Goal: Task Accomplishment & Management: Manage account settings

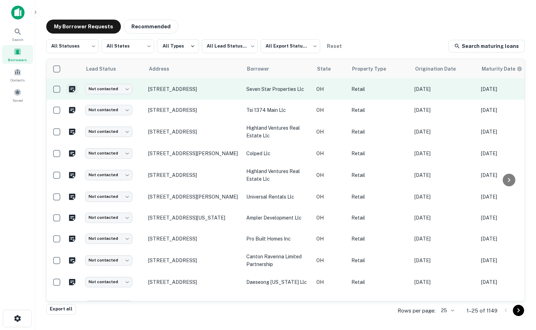
click at [73, 88] on icon "Create a note for this borrower request" at bounding box center [72, 89] width 6 height 6
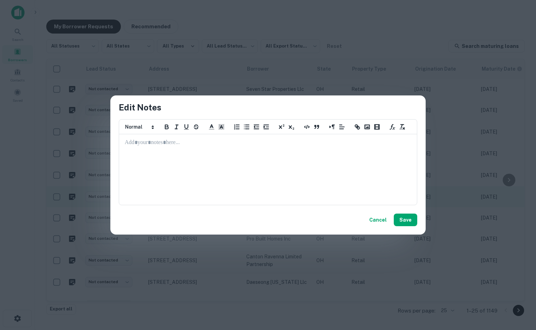
drag, startPoint x: 376, startPoint y: 222, endPoint x: 388, endPoint y: 198, distance: 26.6
click at [376, 222] on button "Cancel" at bounding box center [377, 220] width 23 height 13
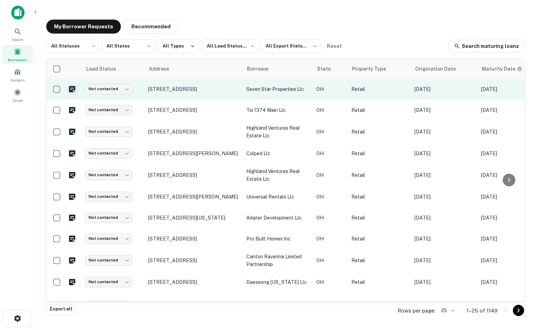
click at [72, 90] on icon "Create a note for this borrower request" at bounding box center [72, 89] width 8 height 8
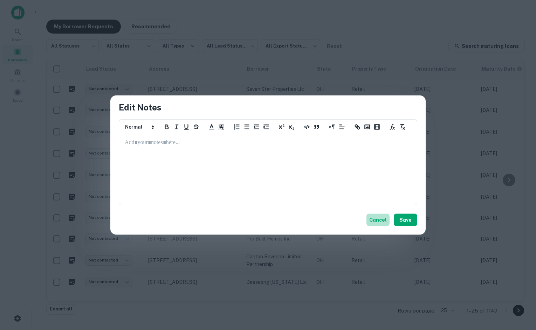
click at [376, 225] on button "Cancel" at bounding box center [377, 220] width 23 height 13
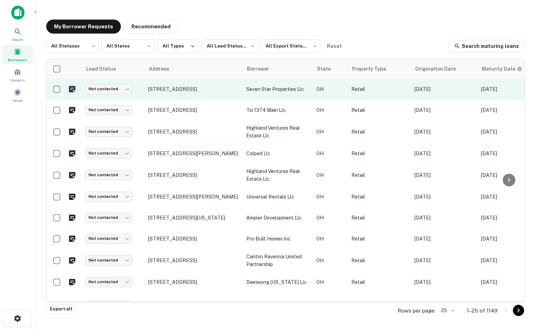
click at [75, 89] on icon "Create a note for this borrower request" at bounding box center [72, 89] width 6 height 6
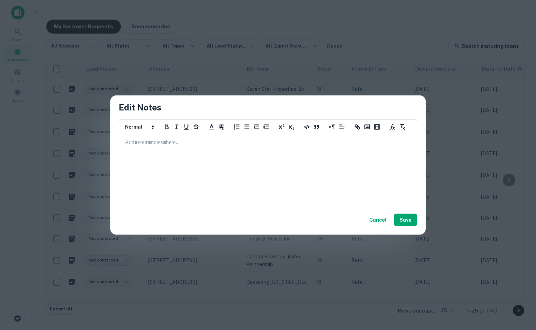
click at [376, 225] on button "Cancel" at bounding box center [377, 220] width 23 height 13
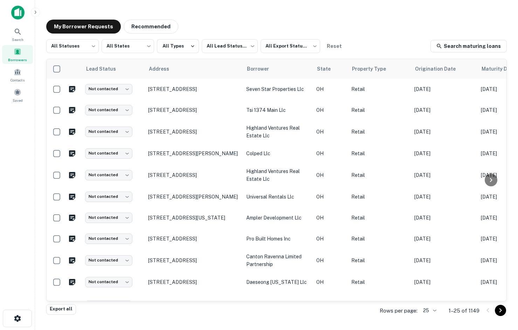
click at [23, 144] on div "Search Borrowers Contacts Saved" at bounding box center [17, 154] width 35 height 309
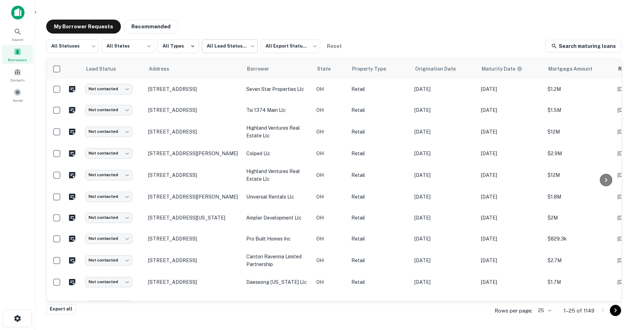
click at [241, 49] on body "Search Borrowers Contacts Saved My Borrower Requests Recommended All Statuses *…" at bounding box center [316, 165] width 633 height 330
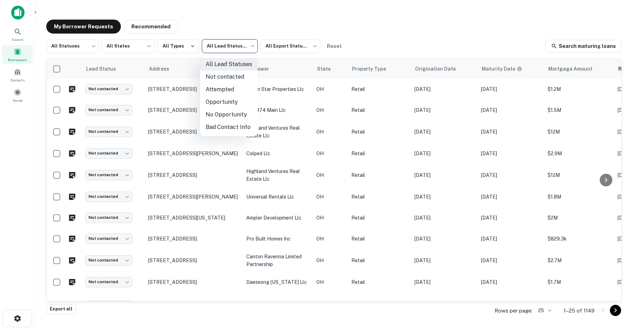
click at [237, 78] on li "Not contacted" at bounding box center [229, 77] width 58 height 13
type input "****"
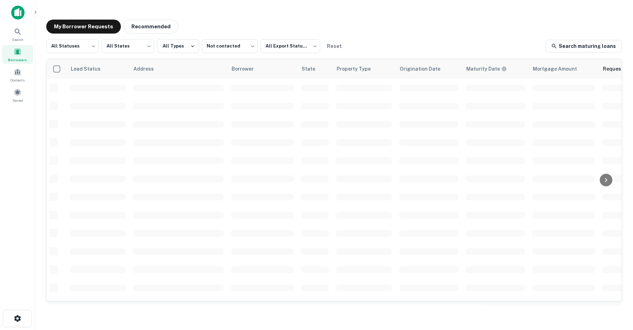
click at [319, 29] on div "My Borrower Requests Recommended" at bounding box center [333, 27] width 575 height 14
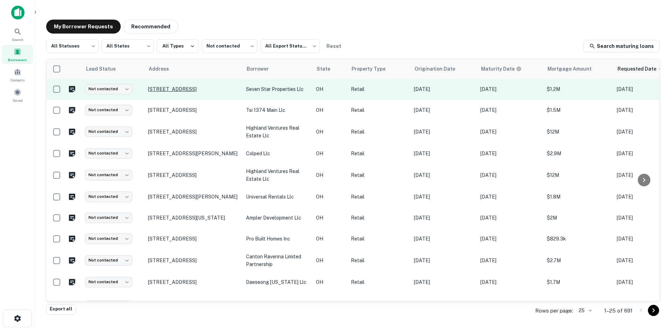
click at [166, 90] on p "760 W National Rd Vandalia, OH 45377" at bounding box center [193, 89] width 91 height 6
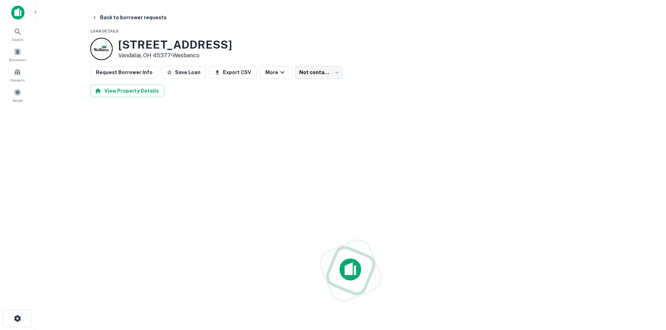
scroll to position [11, 0]
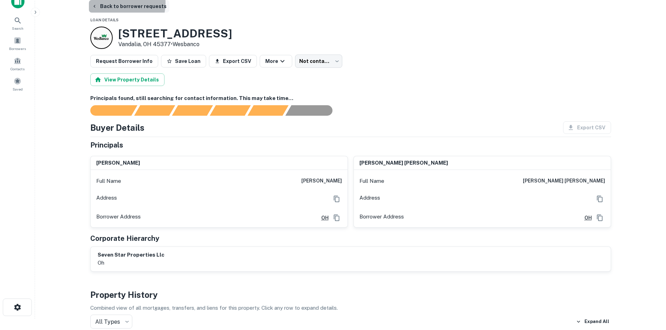
click at [119, 3] on button "Back to borrower requests" at bounding box center [129, 6] width 81 height 13
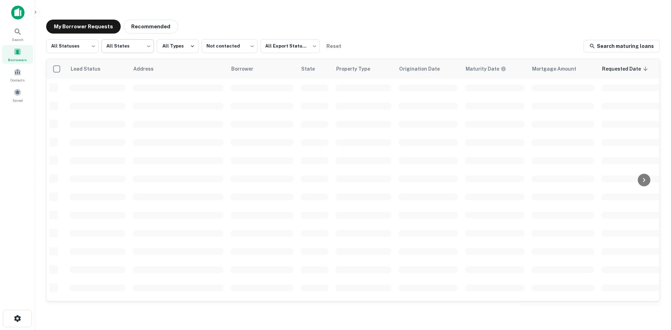
click at [123, 48] on body "Search Borrowers Contacts Saved My Borrower Requests Recommended All Statuses *…" at bounding box center [335, 165] width 671 height 330
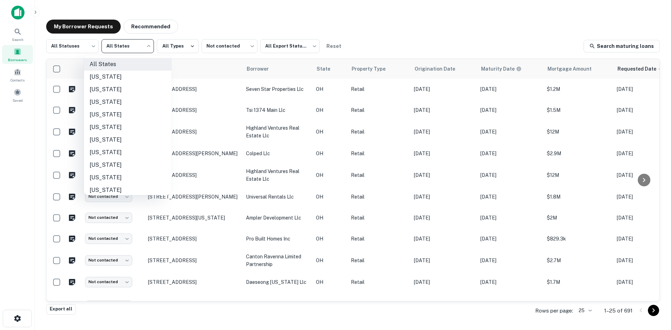
click at [119, 47] on div at bounding box center [335, 165] width 671 height 330
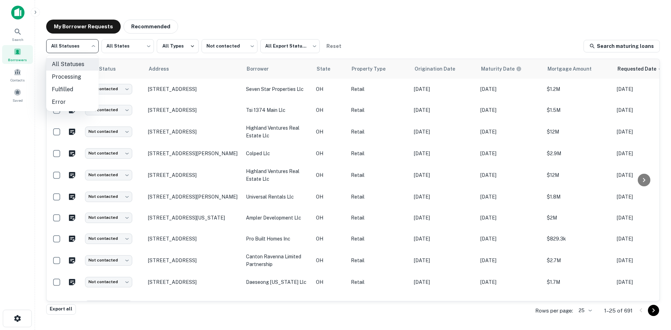
click at [84, 48] on body "Search Borrowers Contacts Saved My Borrower Requests Recommended All Statuses *…" at bounding box center [335, 165] width 671 height 330
click at [79, 87] on li "Fulfilled" at bounding box center [72, 89] width 53 height 13
type input "*********"
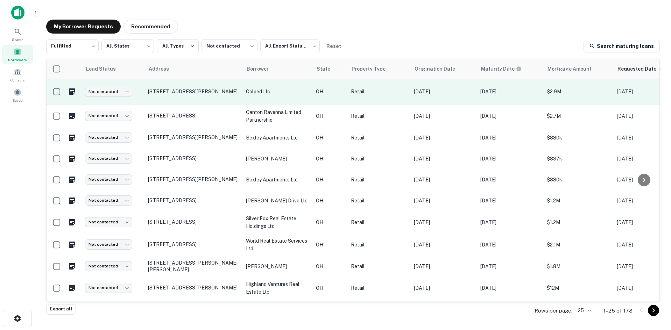
click at [167, 94] on p "905 Old Diley Rd Pickerington, OH 43147" at bounding box center [193, 92] width 91 height 6
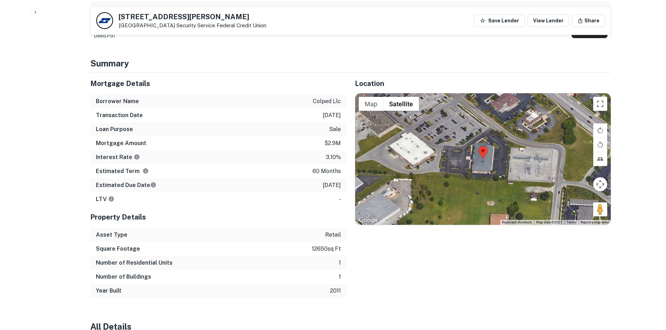
scroll to position [420, 0]
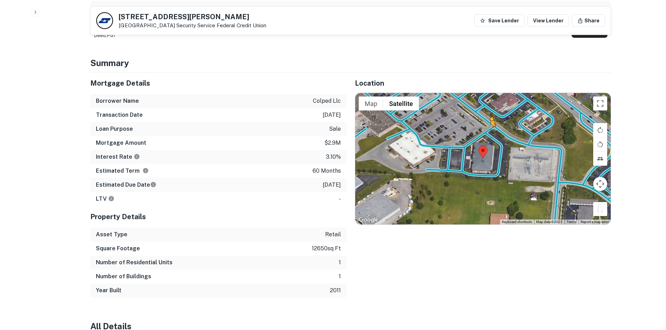
drag, startPoint x: 601, startPoint y: 197, endPoint x: 486, endPoint y: 119, distance: 139.0
click at [486, 119] on div "To activate drag with keyboard, press Alt + Enter. Once in keyboard drag state,…" at bounding box center [483, 159] width 256 height 132
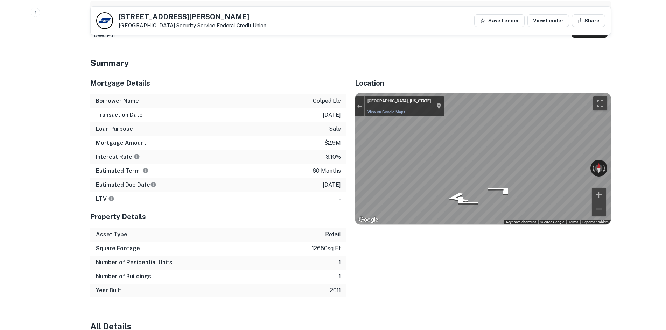
click at [333, 171] on div "Mortgage Details Borrower Name colped llc Transaction Date 5/3/2021 Loan Purpos…" at bounding box center [346, 184] width 529 height 225
click at [458, 153] on div "← Move left → Move right ↑ Move up ↓ Move down + Zoom in - Zoom out Pickeringto…" at bounding box center [483, 159] width 256 height 132
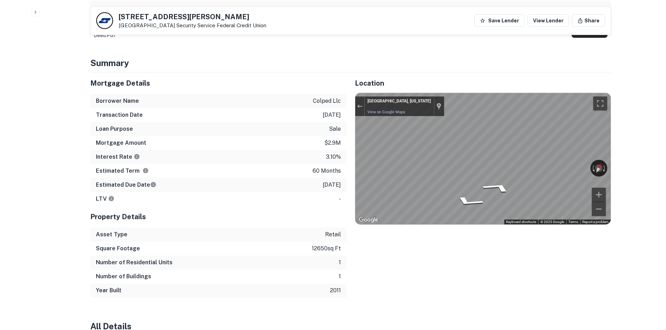
drag, startPoint x: 552, startPoint y: 154, endPoint x: 349, endPoint y: 156, distance: 203.4
click at [349, 156] on div "Location ← Move left → Move right ↑ Move up ↓ Move down + Zoom in - Zoom out Ho…" at bounding box center [479, 184] width 265 height 225
click at [466, 156] on div "← Move left → Move right ↑ Move up ↓ Move down + Zoom in - Zoom out Pickeringto…" at bounding box center [483, 159] width 256 height 132
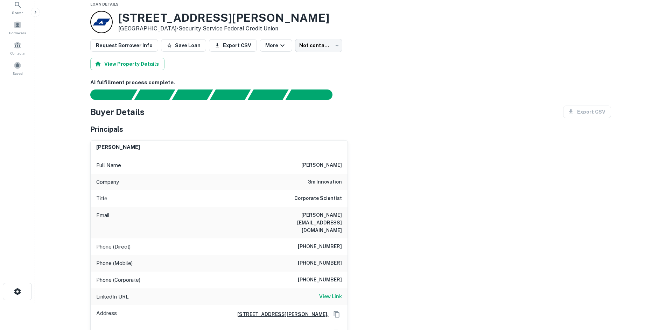
scroll to position [70, 0]
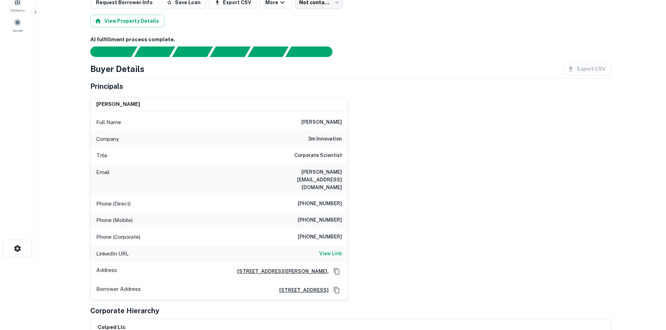
click at [338, 138] on h6 "3m innovation" at bounding box center [325, 139] width 34 height 8
copy h6 "3m innovation"
click at [365, 146] on div "ramesh kumar Full Name ramesh kumar Company 3m innovation Title Corporate Scien…" at bounding box center [348, 196] width 527 height 209
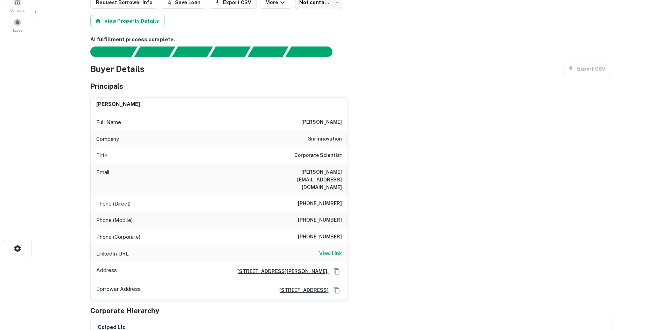
click at [308, 122] on h6 "ramesh kumar" at bounding box center [321, 122] width 41 height 8
copy h6 "ramesh kumar"
click at [306, 216] on h6 "(651) 707-5849" at bounding box center [320, 220] width 44 height 8
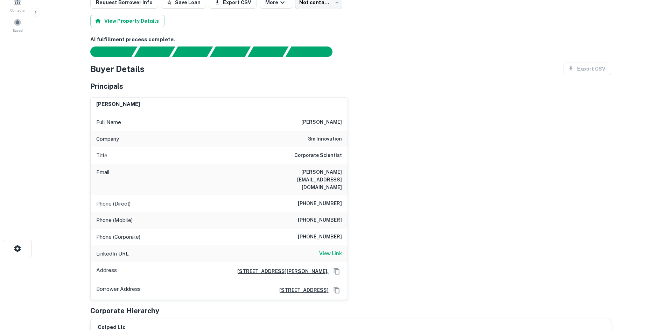
click at [321, 200] on h6 "(651) 739-2597" at bounding box center [320, 204] width 44 height 8
copy h6 "(651) 739-2597"
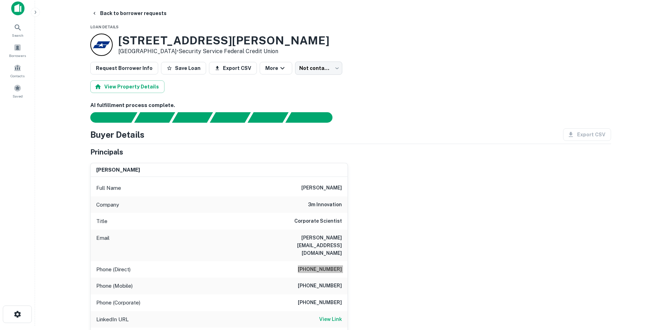
scroll to position [0, 0]
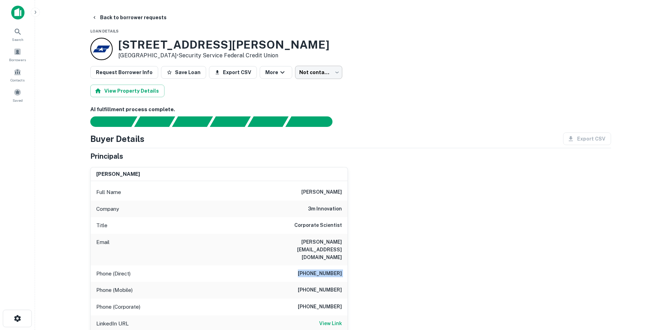
click at [315, 72] on body "Search Borrowers Contacts Saved Back to borrower requests Loan Details 905 Old …" at bounding box center [333, 165] width 666 height 330
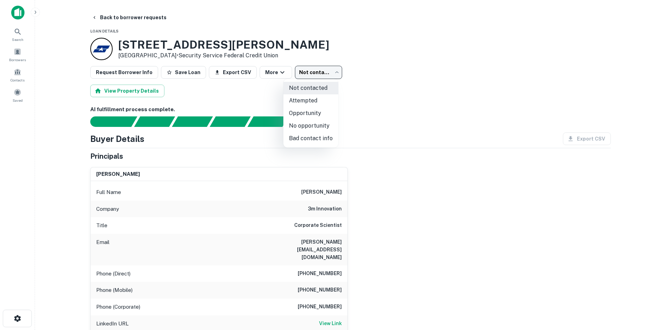
click at [386, 72] on div at bounding box center [335, 165] width 671 height 330
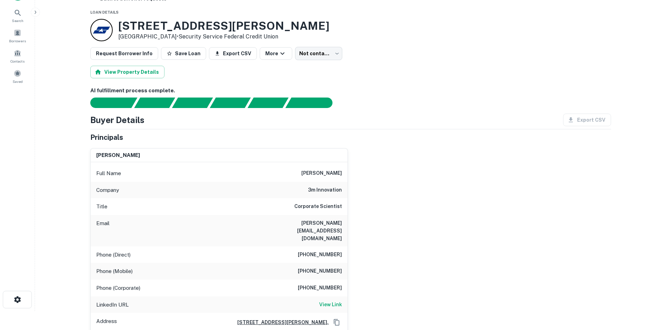
scroll to position [35, 0]
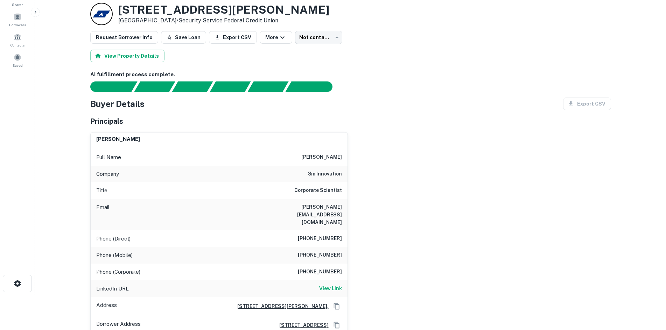
click at [324, 251] on h6 "(651) 707-5849" at bounding box center [320, 255] width 44 height 8
click at [323, 251] on h6 "(651) 707-5849" at bounding box center [320, 255] width 44 height 8
copy h6 "(651) 707-5849"
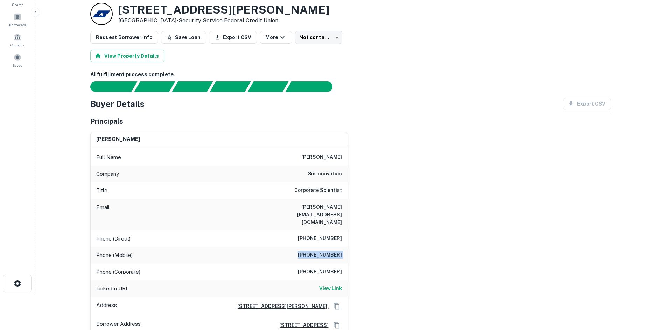
click at [373, 185] on div "ramesh kumar Full Name ramesh kumar Company 3m innovation Title Corporate Scien…" at bounding box center [348, 231] width 527 height 209
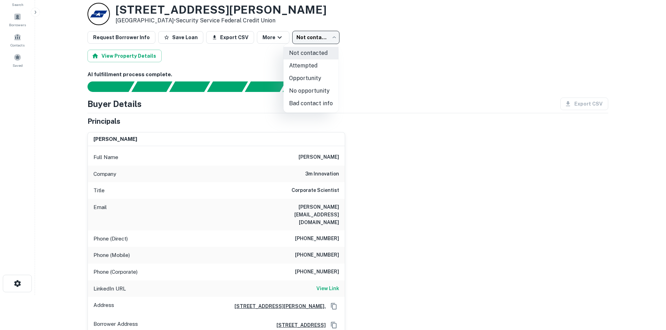
click at [316, 41] on body "Search Borrowers Contacts Saved Back to borrower requests Loan Details 905 Old …" at bounding box center [333, 130] width 666 height 330
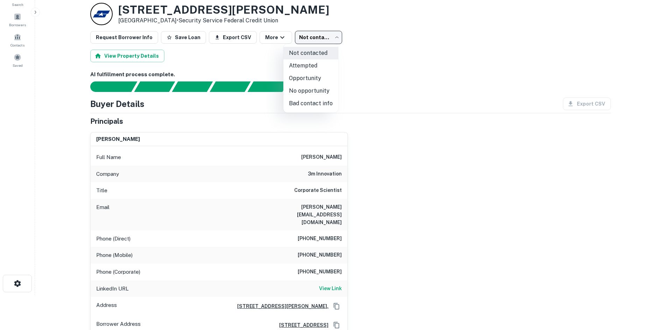
click at [318, 69] on li "Attempted" at bounding box center [311, 66] width 55 height 13
type input "*********"
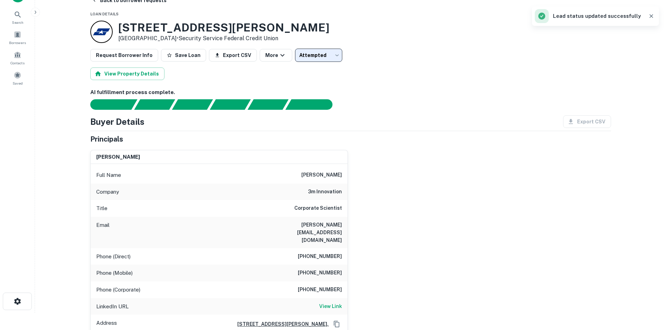
scroll to position [0, 0]
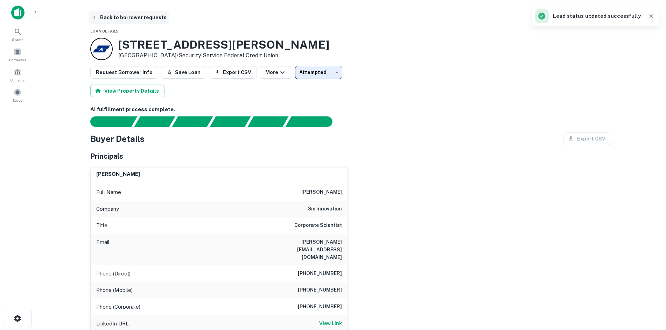
click at [137, 19] on button "Back to borrower requests" at bounding box center [129, 17] width 81 height 13
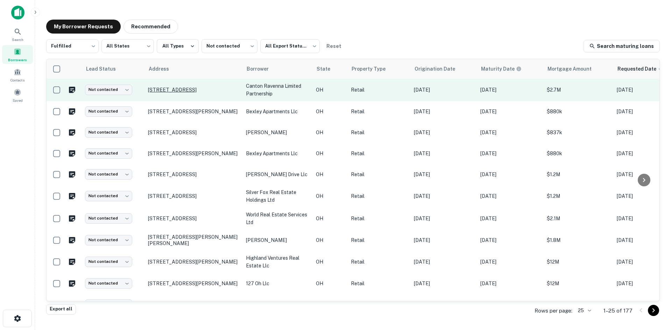
click at [175, 90] on p "3055 Cleveland Ave Sw Canton, OH 44707" at bounding box center [193, 90] width 91 height 6
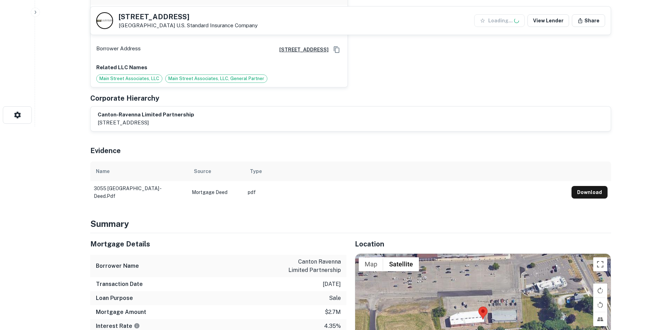
scroll to position [326, 0]
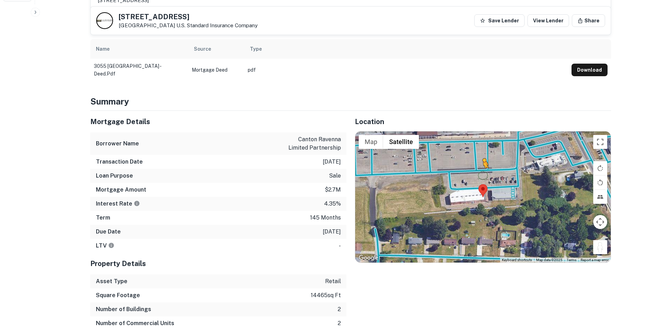
drag, startPoint x: 601, startPoint y: 235, endPoint x: 470, endPoint y: 160, distance: 150.8
click at [470, 160] on div "To activate drag with keyboard, press Alt + Enter. Once in keyboard drag state,…" at bounding box center [483, 198] width 256 height 132
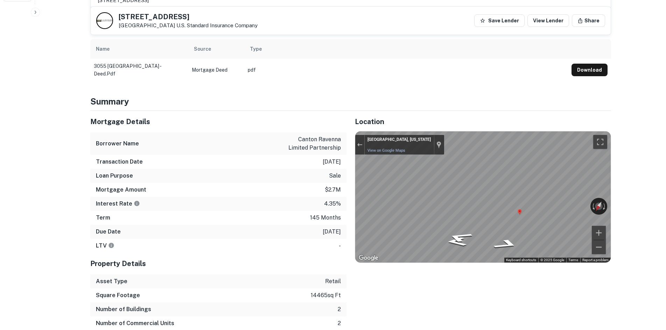
click at [333, 193] on div "Mortgage Details Borrower Name canton ravenna limited partnership Transaction D…" at bounding box center [346, 228] width 529 height 234
click at [347, 162] on div "Location ← Move left → Move right ↑ Move up ↓ Move down + Zoom in - Zoom out Ho…" at bounding box center [479, 228] width 265 height 234
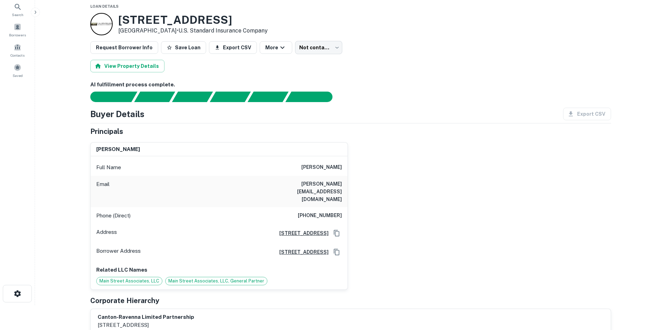
scroll to position [11, 0]
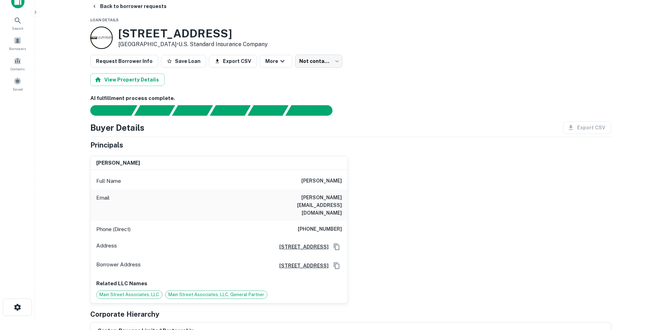
click at [325, 206] on div "Email ivan@emmcocorp.com" at bounding box center [219, 206] width 257 height 32
click at [324, 225] on h6 "(216) 577-1441" at bounding box center [320, 229] width 44 height 8
copy h6 "(216) 577-1441"
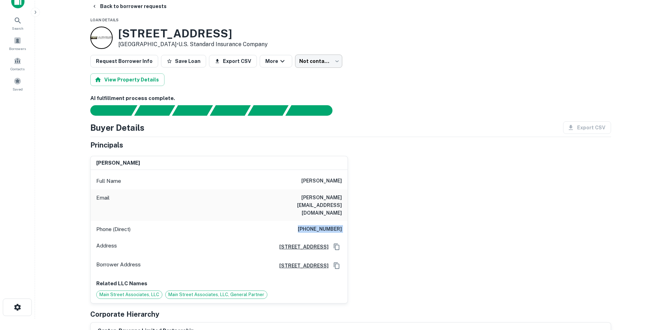
click at [325, 60] on body "Search Borrowers Contacts Saved Back to borrower requests Loan Details 3055 Cle…" at bounding box center [333, 154] width 666 height 330
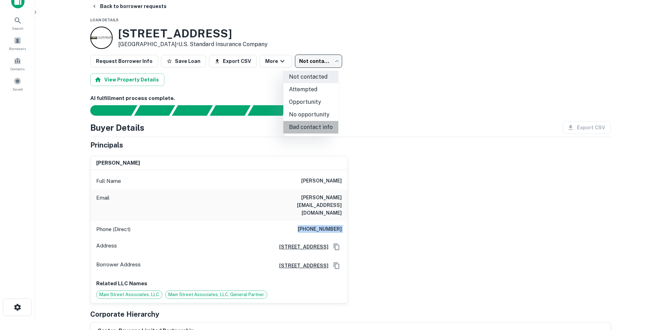
drag, startPoint x: 313, startPoint y: 126, endPoint x: 223, endPoint y: 52, distance: 116.1
click at [313, 126] on li "Bad contact info" at bounding box center [311, 127] width 55 height 13
type input "**********"
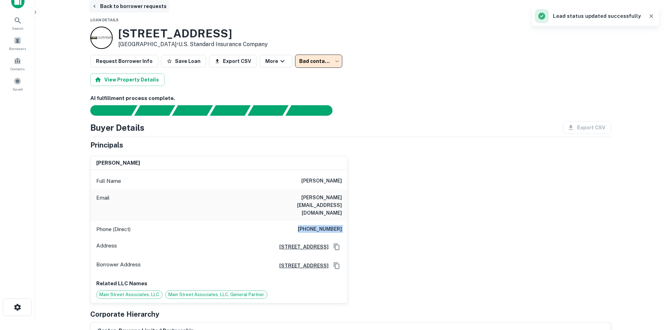
click at [116, 5] on button "Back to borrower requests" at bounding box center [129, 6] width 81 height 13
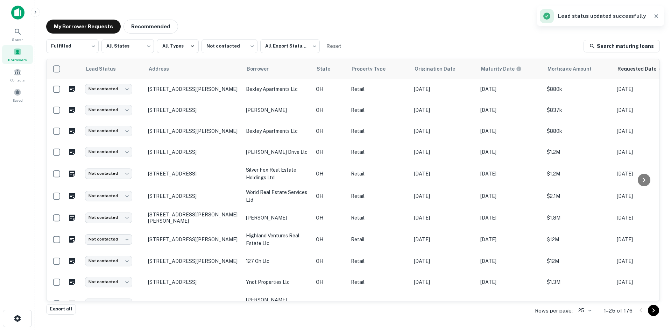
click at [26, 111] on div "Search Borrowers Contacts Saved" at bounding box center [17, 154] width 35 height 309
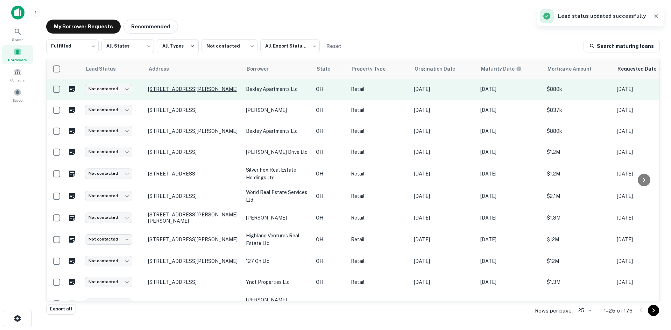
click at [184, 88] on p "2300 E Livingston Ave Columbus, OH 43209" at bounding box center [193, 89] width 91 height 6
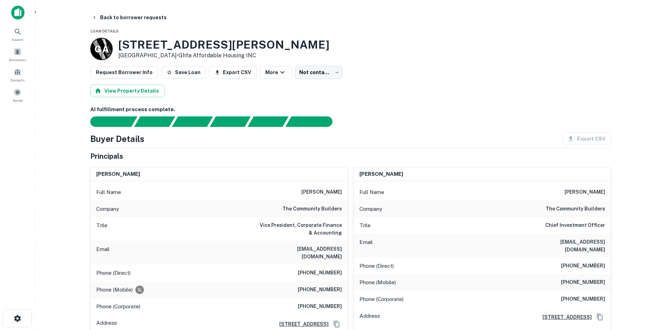
click at [343, 208] on div "Company the community builders" at bounding box center [219, 209] width 257 height 17
copy h6 "the community builders"
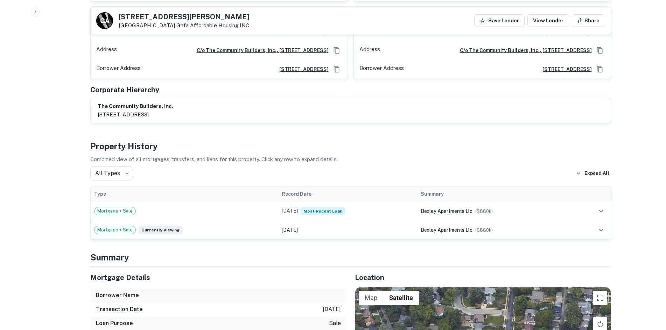
scroll to position [805, 0]
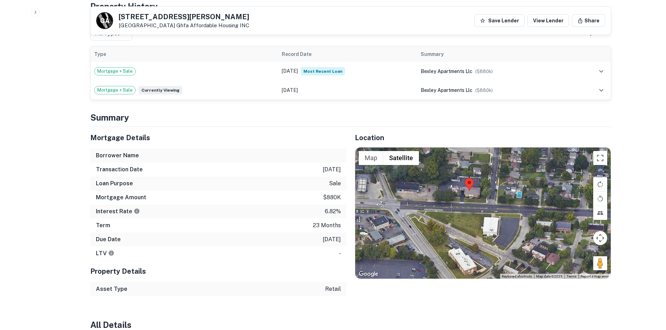
drag, startPoint x: 598, startPoint y: 249, endPoint x: 596, endPoint y: 240, distance: 9.3
click at [535, 233] on div at bounding box center [483, 214] width 256 height 132
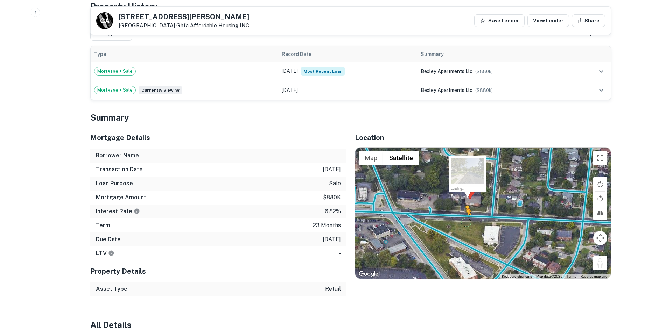
drag, startPoint x: 598, startPoint y: 241, endPoint x: 465, endPoint y: 200, distance: 138.5
click at [465, 200] on div "To activate drag with keyboard, press Alt + Enter. Once in keyboard drag state,…" at bounding box center [483, 214] width 256 height 132
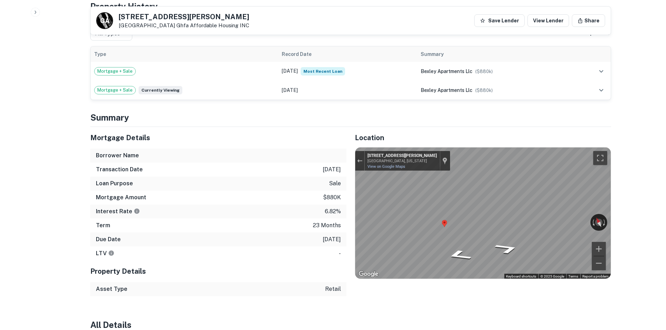
click at [454, 248] on icon "Go West, E Livingston Ave" at bounding box center [459, 256] width 46 height 16
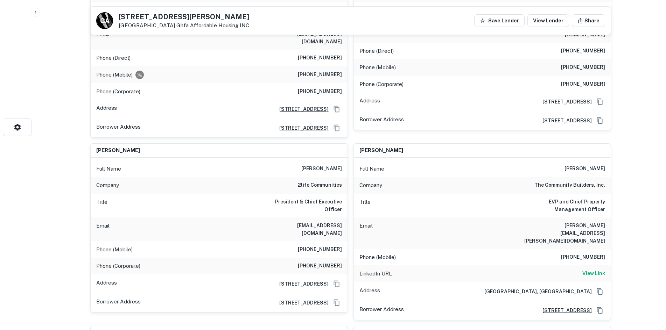
scroll to position [70, 0]
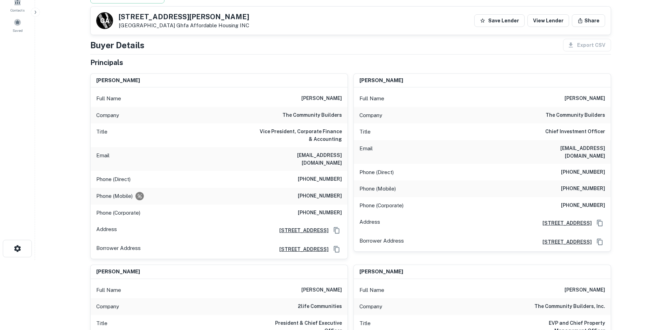
click at [535, 168] on h6 "(617) 502-8025" at bounding box center [583, 172] width 44 height 8
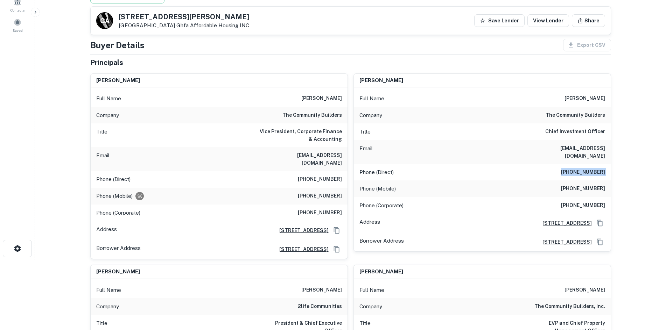
click at [535, 189] on div "Phone (Mobile) (857) 221-8725" at bounding box center [482, 189] width 257 height 17
click at [535, 186] on h6 "(857) 221-8725" at bounding box center [583, 189] width 44 height 8
click at [535, 185] on h6 "(857) 221-8725" at bounding box center [583, 189] width 44 height 8
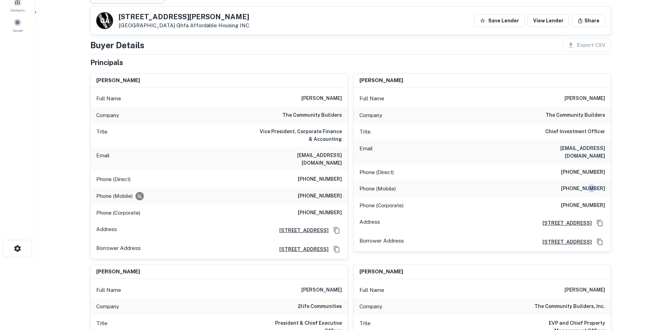
click at [535, 185] on h6 "(857) 221-8725" at bounding box center [583, 189] width 44 height 8
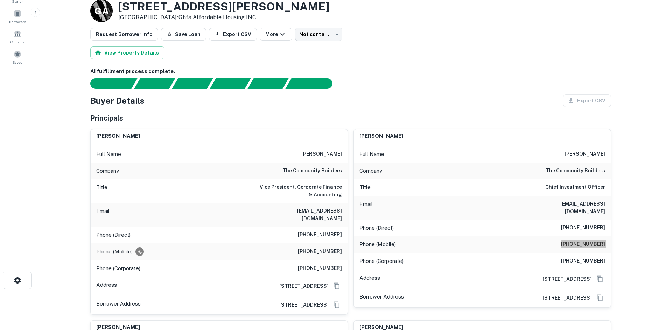
scroll to position [0, 0]
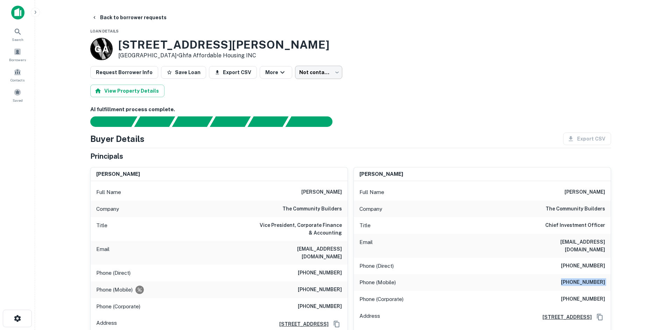
click at [299, 73] on body "Search Borrowers Contacts Saved Back to borrower requests Loan Details G A 2300…" at bounding box center [333, 165] width 666 height 330
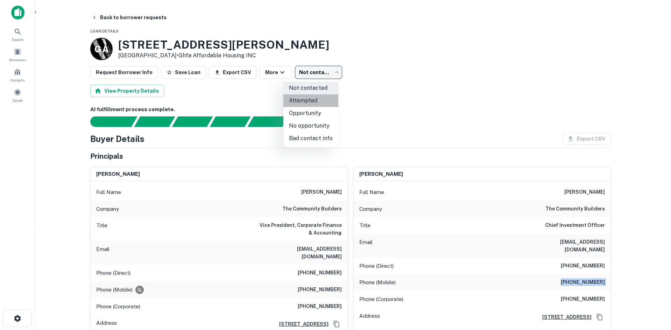
click at [311, 102] on li "Attempted" at bounding box center [311, 101] width 55 height 13
type input "*********"
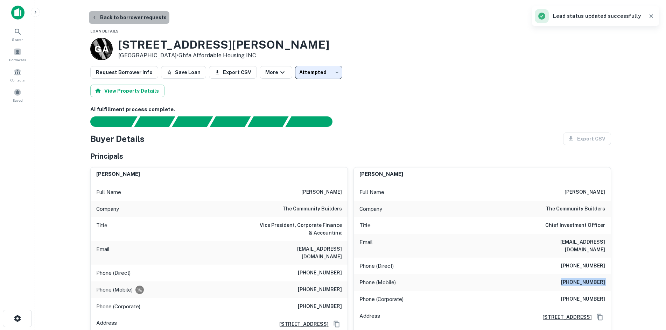
click at [150, 18] on button "Back to borrower requests" at bounding box center [129, 17] width 81 height 13
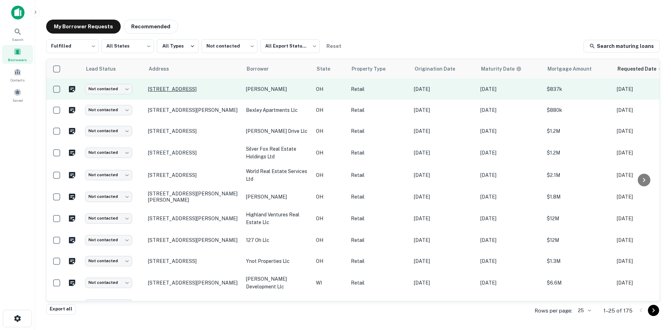
click at [215, 92] on p "109 S Main St Gibsonburg, OH 43431" at bounding box center [193, 89] width 91 height 6
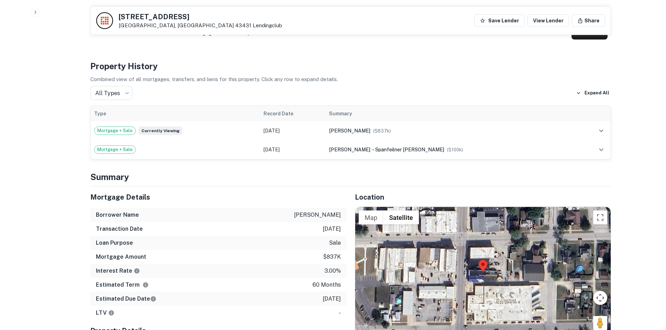
scroll to position [490, 0]
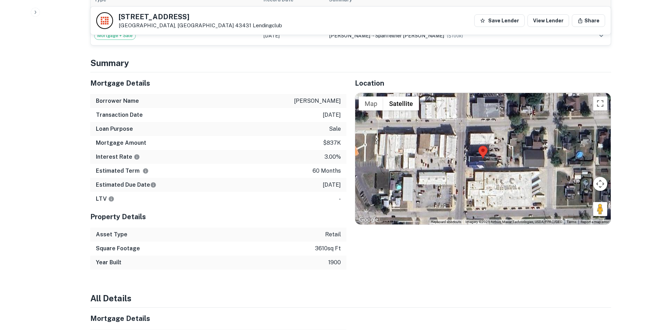
drag, startPoint x: 598, startPoint y: 205, endPoint x: 665, endPoint y: 207, distance: 67.6
click at [475, 151] on div "Map Terrain Satellite Labels Keyboard shortcuts Map Data Imagery ©2025 Airbus, …" at bounding box center [483, 159] width 256 height 132
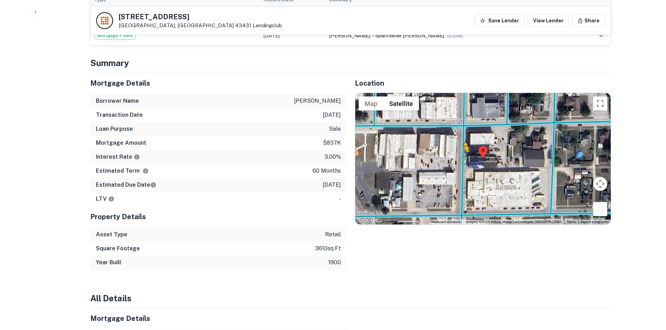
drag, startPoint x: 599, startPoint y: 201, endPoint x: 464, endPoint y: 153, distance: 143.1
click at [464, 153] on div "To activate drag with keyboard, press Alt + Enter. Once in keyboard drag state,…" at bounding box center [483, 159] width 256 height 132
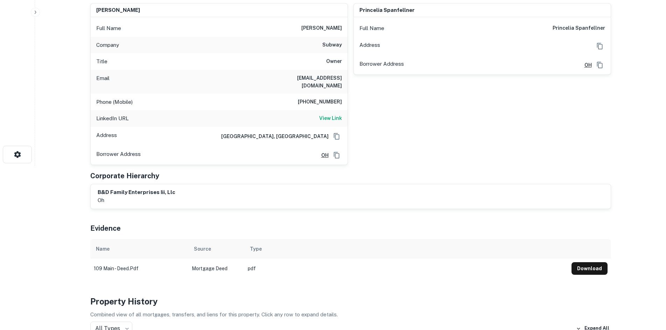
scroll to position [35, 0]
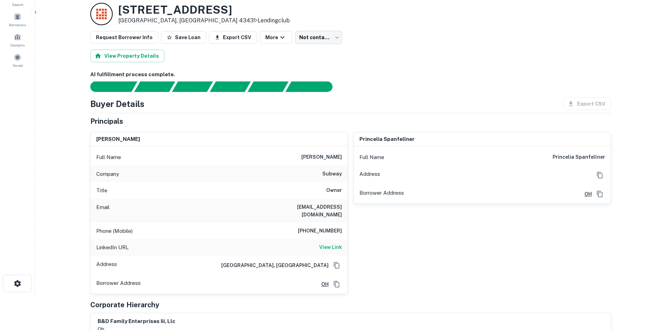
click at [322, 205] on h6 "einstein2903@yahoo.com" at bounding box center [300, 210] width 84 height 15
click at [324, 223] on div "Phone (Mobile) 419-307-7375" at bounding box center [219, 231] width 257 height 17
click at [326, 227] on h6 "419-307-7375" at bounding box center [320, 231] width 44 height 8
click at [325, 227] on h6 "419-307-7375" at bounding box center [320, 231] width 44 height 8
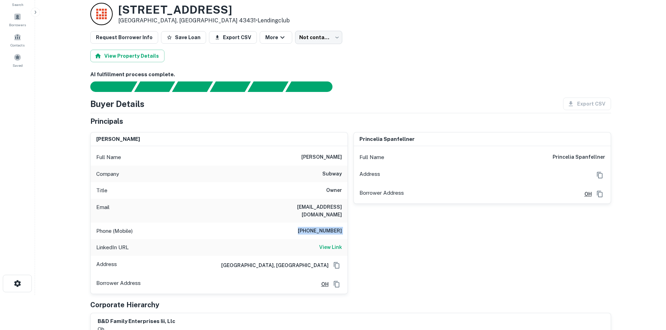
copy h6 "419-307-7375"
click at [333, 154] on h6 "benjamin spanfellner" at bounding box center [321, 157] width 41 height 8
copy h6 "benjamin spanfellner"
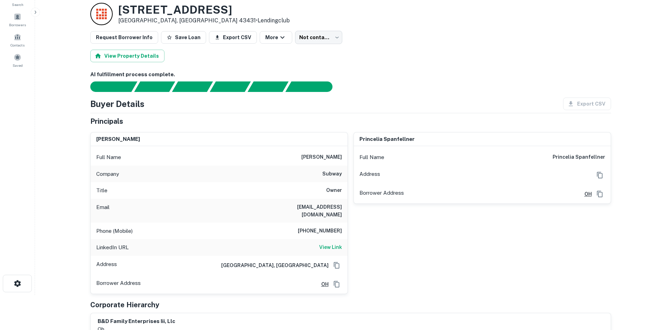
drag, startPoint x: 373, startPoint y: 68, endPoint x: 357, endPoint y: 54, distance: 21.8
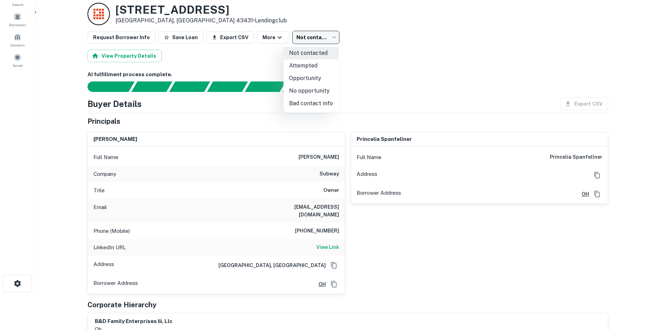
click at [328, 35] on body "Search Borrowers Contacts Saved Back to borrower requests Loan Details 109 S MA…" at bounding box center [333, 130] width 666 height 330
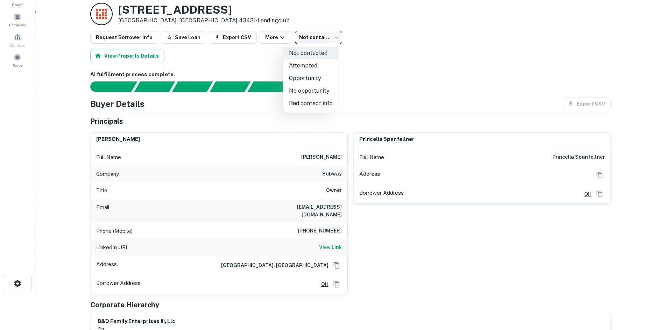
click at [311, 64] on li "Attempted" at bounding box center [311, 66] width 55 height 13
type input "*********"
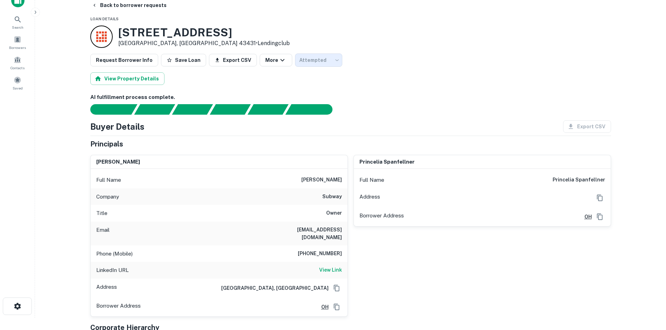
scroll to position [0, 0]
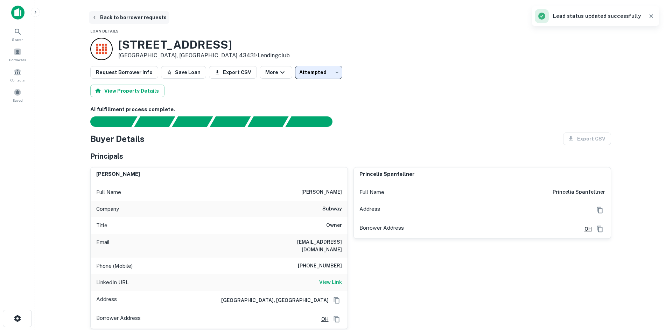
click at [148, 19] on button "Back to borrower requests" at bounding box center [129, 17] width 81 height 13
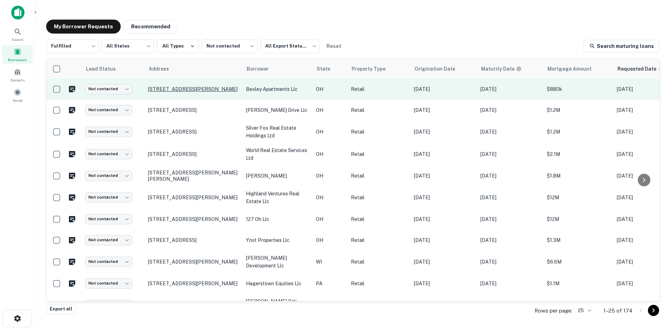
click at [204, 89] on p "2300 E Livingston Ave Columbus, OH 43209" at bounding box center [193, 89] width 91 height 6
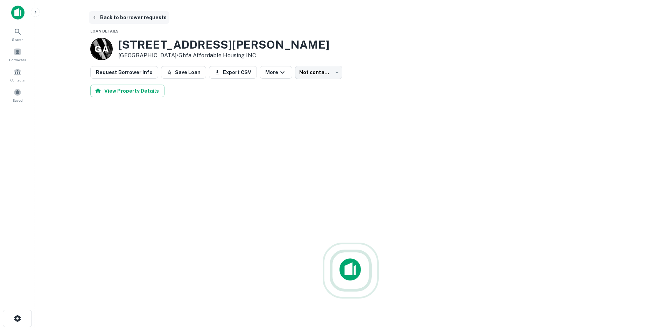
click at [113, 15] on button "Back to borrower requests" at bounding box center [129, 17] width 81 height 13
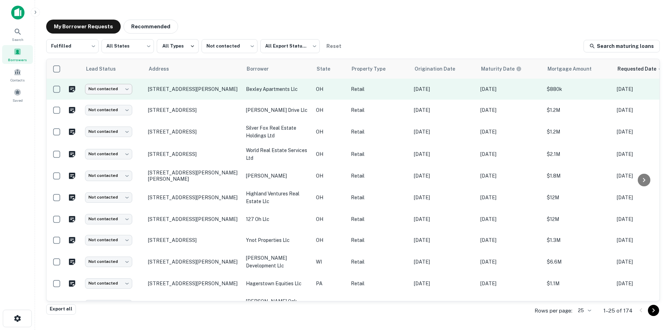
click at [108, 88] on body "Search Borrowers Contacts Saved My Borrower Requests Recommended Fulfilled ****…" at bounding box center [335, 165] width 671 height 330
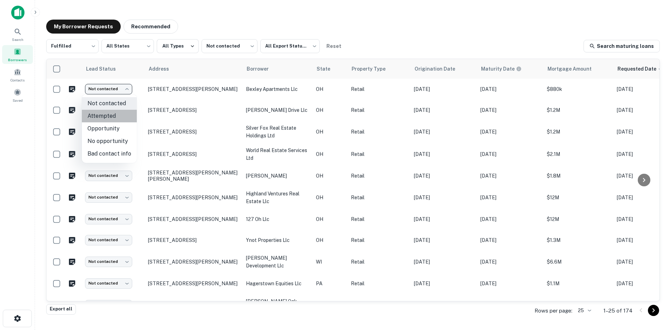
click at [122, 114] on li "Attempted" at bounding box center [109, 116] width 55 height 13
type input "*********"
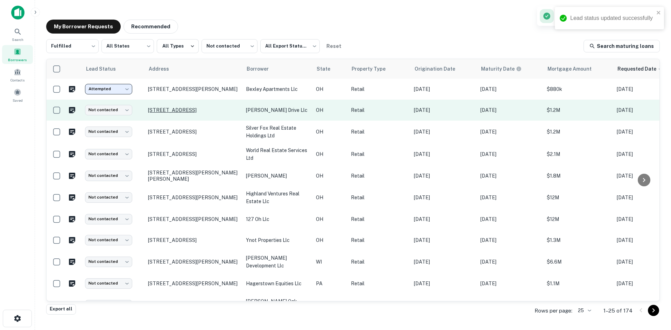
click at [168, 111] on p "[STREET_ADDRESS]" at bounding box center [193, 110] width 91 height 6
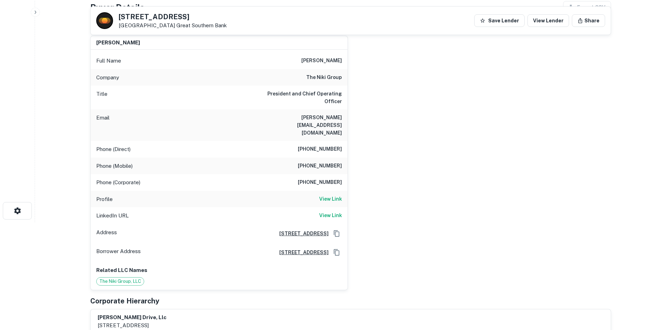
scroll to position [70, 0]
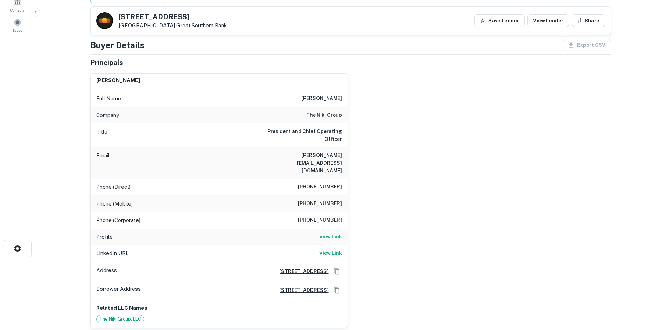
click at [323, 110] on div "Company the niki group" at bounding box center [219, 115] width 257 height 17
copy h6 "the niki group"
click at [313, 180] on div "Phone (Direct) (702) 860-2808" at bounding box center [219, 187] width 257 height 17
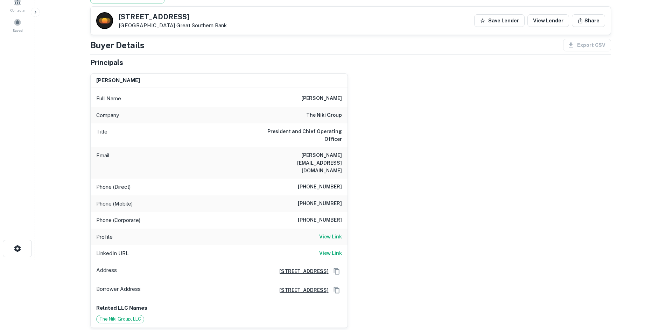
click at [313, 183] on h6 "(702) 860-2808" at bounding box center [320, 187] width 44 height 8
click at [311, 183] on h6 "(702) 860-2808" at bounding box center [320, 187] width 44 height 8
click at [309, 183] on h6 "(702) 860-2808" at bounding box center [320, 187] width 44 height 8
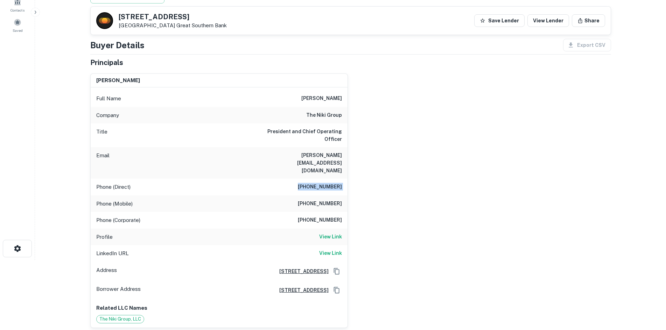
click at [309, 183] on h6 "(702) 860-2808" at bounding box center [320, 187] width 44 height 8
copy h6 "(702) 860-2808"
click at [275, 179] on div "Phone (Direct) (702) 860-2808" at bounding box center [219, 187] width 257 height 17
click at [274, 179] on div "Phone (Direct) (702) 860-2808" at bounding box center [219, 187] width 257 height 17
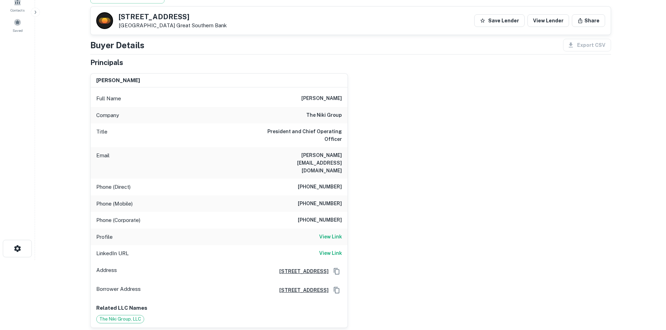
click at [174, 117] on div "Company the niki group" at bounding box center [219, 115] width 257 height 17
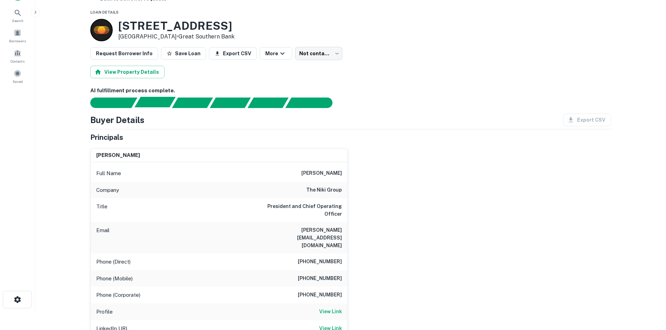
scroll to position [0, 0]
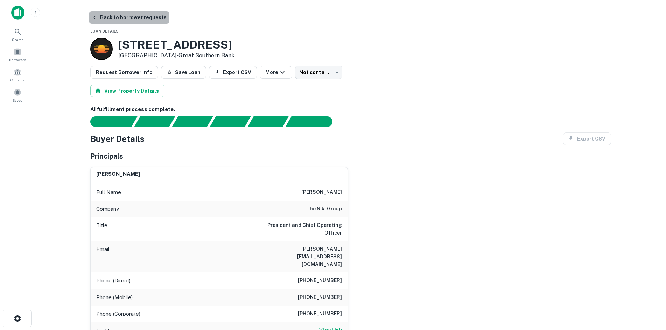
click at [140, 15] on button "Back to borrower requests" at bounding box center [129, 17] width 81 height 13
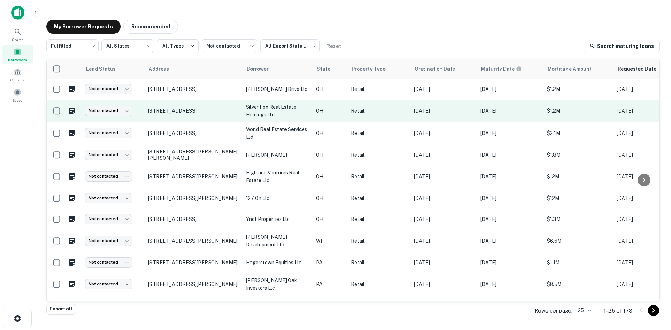
click at [215, 111] on p "4450 Mahoning Ave Youngstown, OH 44515" at bounding box center [193, 111] width 91 height 6
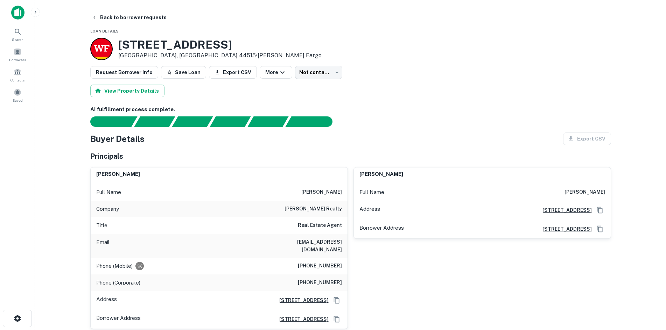
click at [330, 212] on h6 "downing-frye realty" at bounding box center [313, 209] width 57 height 8
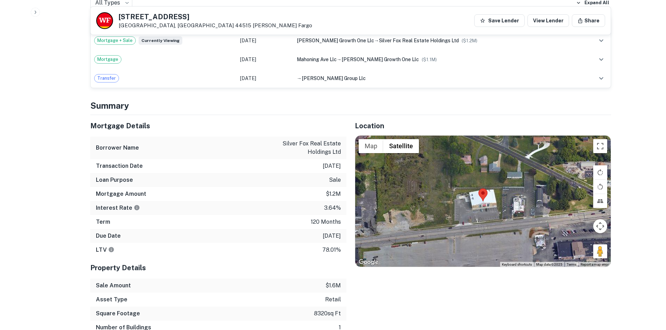
scroll to position [490, 0]
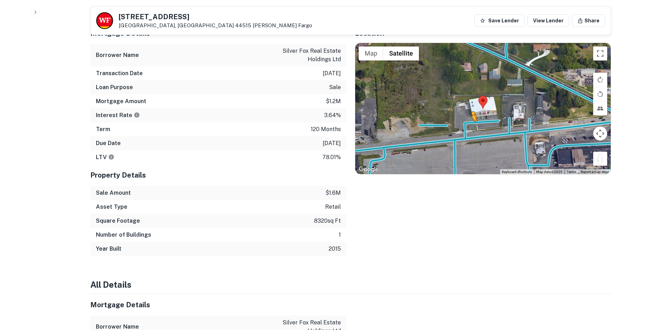
drag, startPoint x: 604, startPoint y: 157, endPoint x: 470, endPoint y: 119, distance: 139.5
click at [470, 120] on div "To activate drag with keyboard, press Alt + Enter. Once in keyboard drag state,…" at bounding box center [483, 109] width 256 height 132
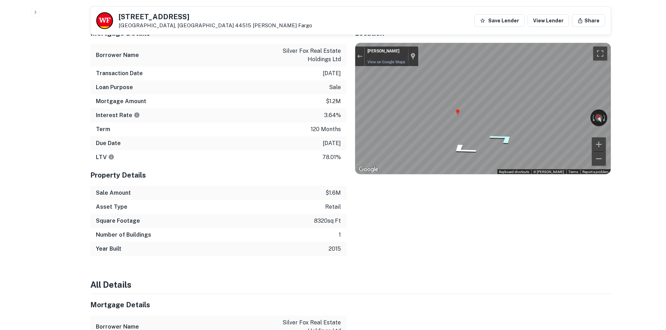
click at [507, 138] on icon "Go East" at bounding box center [503, 138] width 51 height 17
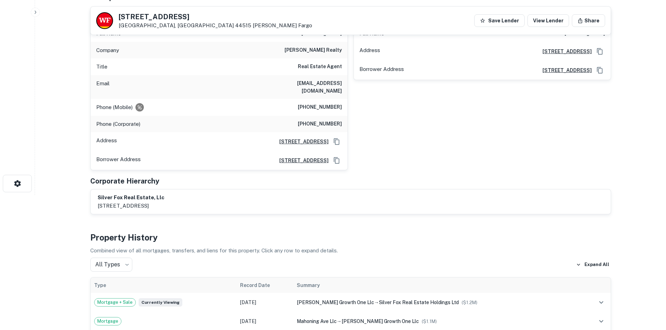
scroll to position [35, 0]
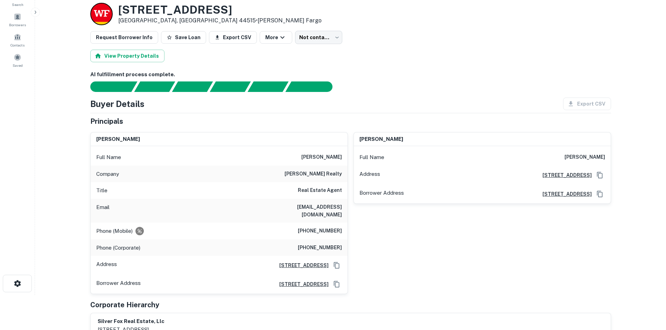
click at [322, 227] on h6 "(717) 440-2381" at bounding box center [320, 231] width 44 height 8
click at [354, 230] on div "david w bollinger Full Name david w bollinger Address 4436 Brynwood Drive, Napl…" at bounding box center [479, 211] width 263 height 168
click at [310, 37] on body "Search Borrowers Contacts Saved Back to borrower requests Loan Details 4450 Mah…" at bounding box center [333, 130] width 666 height 330
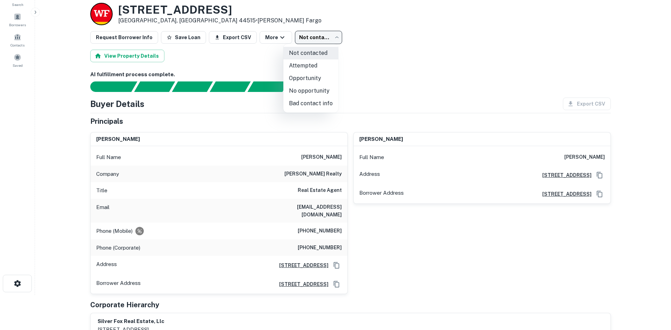
click at [295, 69] on li "Attempted" at bounding box center [311, 66] width 55 height 13
type input "*********"
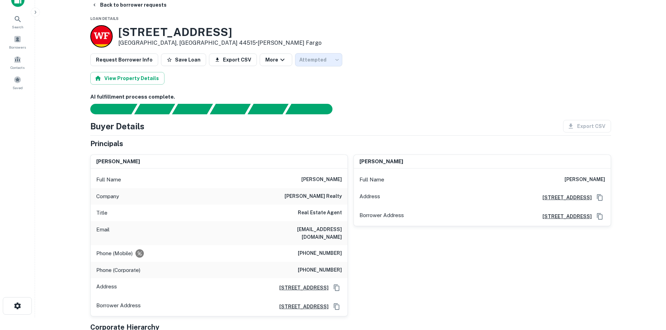
scroll to position [0, 0]
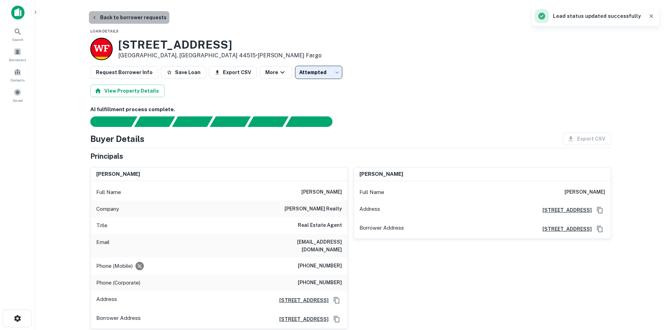
click at [139, 21] on button "Back to borrower requests" at bounding box center [129, 17] width 81 height 13
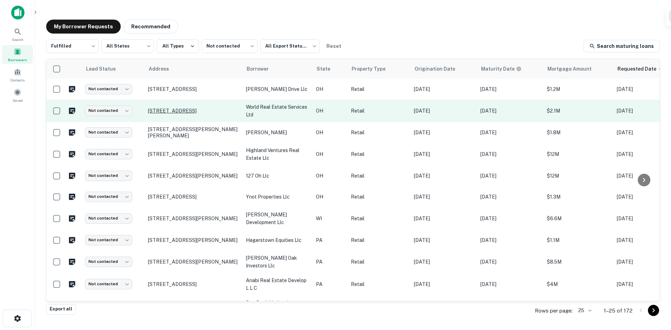
click at [191, 113] on p "3388 S Arlington Rd Akron, OH 44312" at bounding box center [193, 111] width 91 height 6
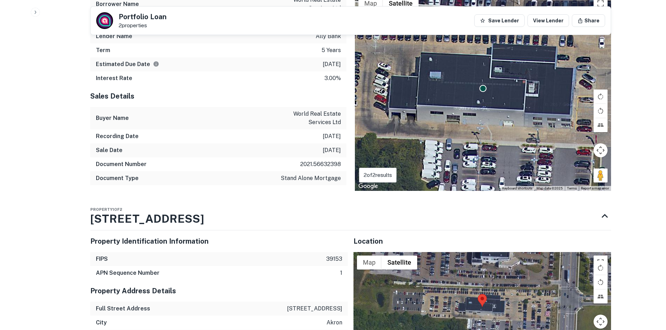
scroll to position [700, 0]
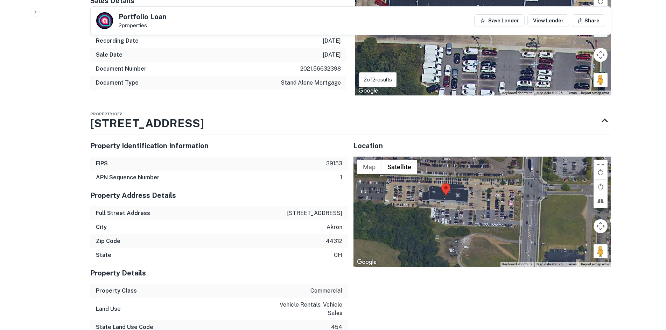
drag, startPoint x: 598, startPoint y: 237, endPoint x: 560, endPoint y: 229, distance: 38.6
click at [535, 226] on div at bounding box center [483, 212] width 258 height 111
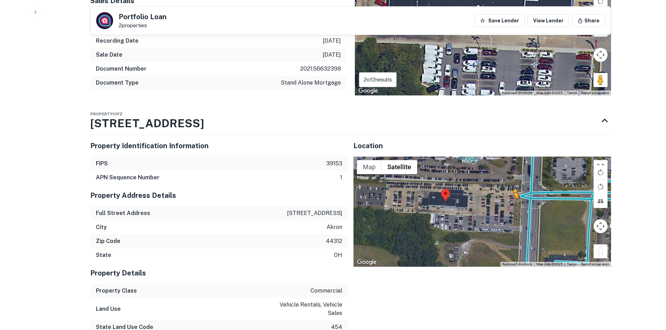
drag, startPoint x: 594, startPoint y: 242, endPoint x: 511, endPoint y: 196, distance: 94.5
click at [512, 197] on div "To activate drag with keyboard, press Alt + Enter. Once in keyboard drag state,…" at bounding box center [483, 212] width 258 height 111
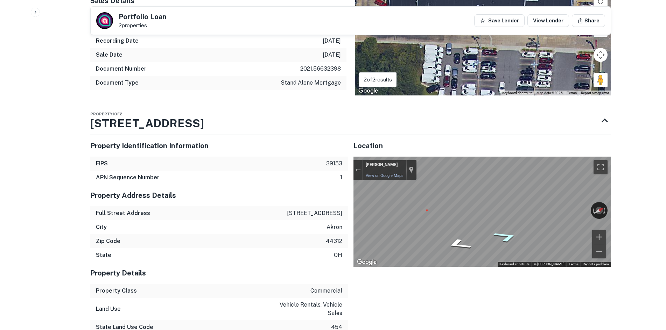
click at [511, 234] on icon "Go North" at bounding box center [505, 237] width 47 height 17
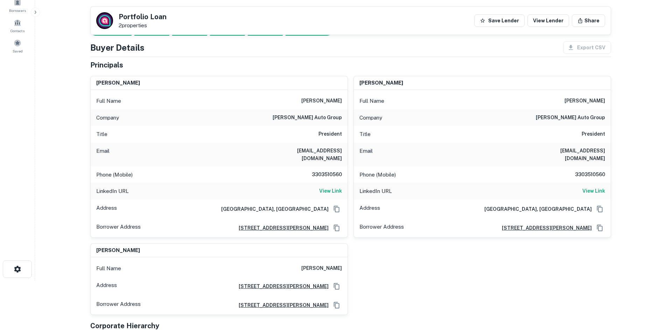
scroll to position [35, 0]
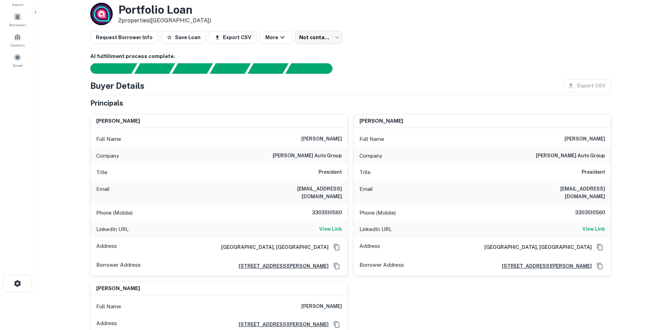
click at [334, 209] on h6 "3303510560" at bounding box center [321, 213] width 42 height 8
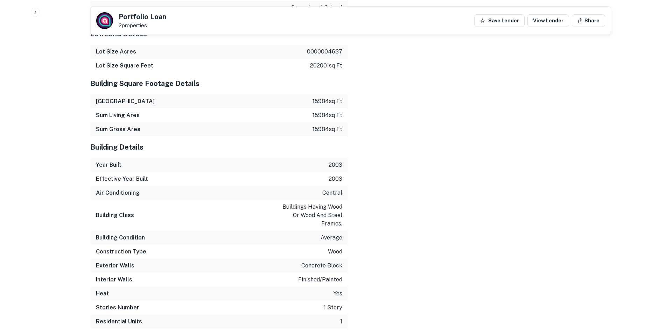
scroll to position [1173, 0]
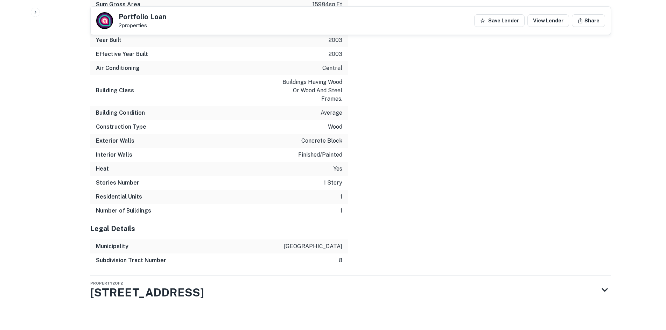
drag, startPoint x: 284, startPoint y: 291, endPoint x: 267, endPoint y: 254, distance: 40.5
click at [284, 291] on div "Property 2 of 2 3388 S Arlington Rd" at bounding box center [344, 290] width 508 height 28
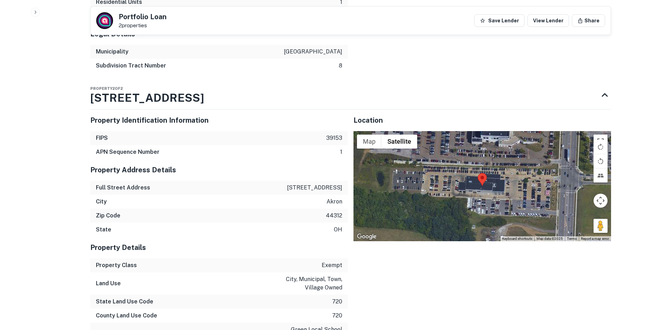
scroll to position [1333, 0]
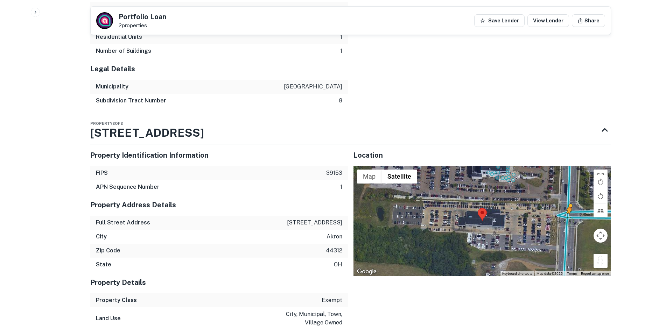
drag, startPoint x: 602, startPoint y: 259, endPoint x: 566, endPoint y: 212, distance: 59.9
click at [535, 212] on div "To activate drag with keyboard, press Alt + Enter. Once in keyboard drag state,…" at bounding box center [483, 221] width 258 height 111
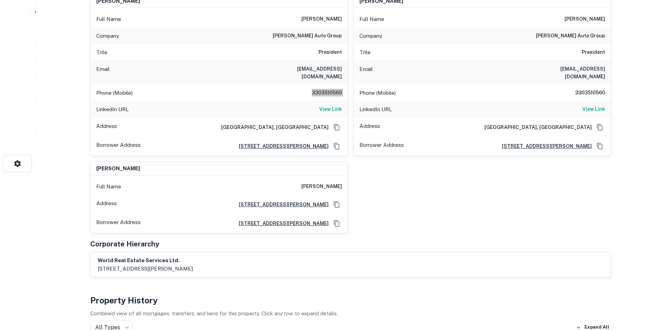
scroll to position [0, 0]
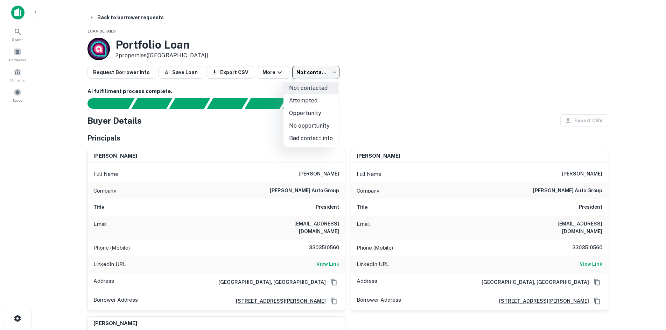
click at [318, 74] on body "Search Borrowers Contacts Saved Back to borrower requests Loan Details Portfoli…" at bounding box center [333, 165] width 666 height 330
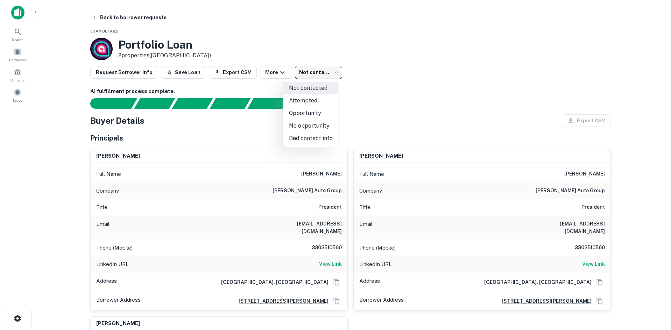
click at [319, 99] on li "Attempted" at bounding box center [311, 101] width 55 height 13
type input "*********"
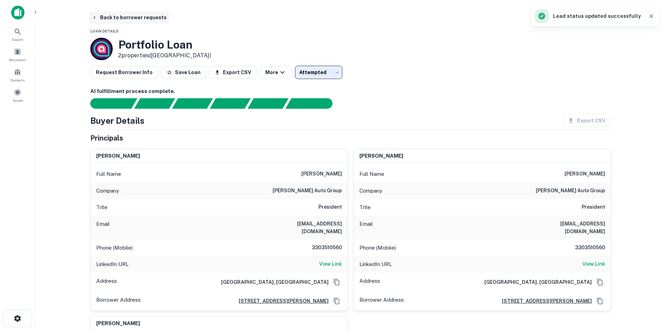
click at [112, 18] on button "Back to borrower requests" at bounding box center [129, 17] width 81 height 13
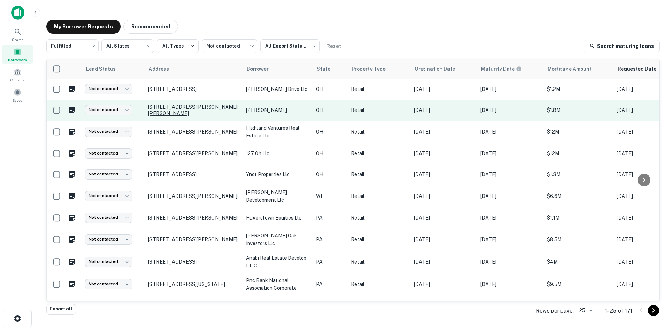
click at [176, 111] on p "10765 Harrison Ave Harrison, OH 45030" at bounding box center [193, 110] width 91 height 13
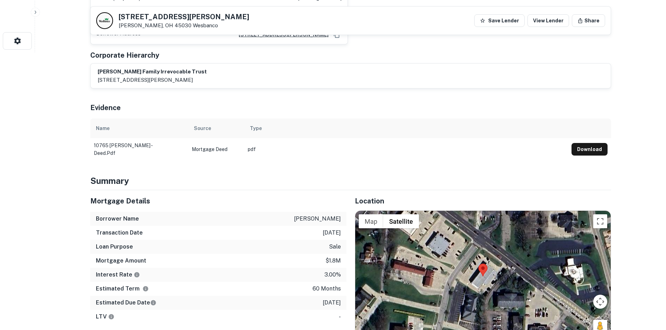
scroll to position [385, 0]
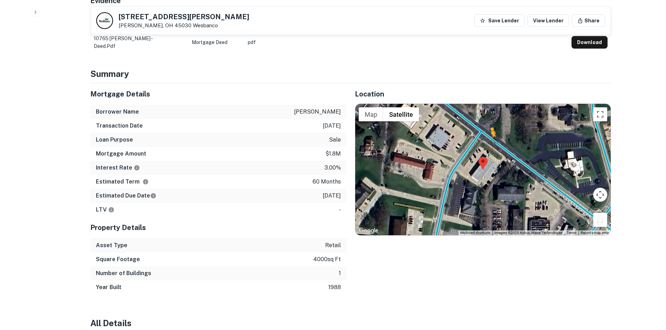
drag, startPoint x: 602, startPoint y: 212, endPoint x: 487, endPoint y: 134, distance: 138.5
click at [488, 136] on div "To activate drag with keyboard, press Alt + Enter. Once in keyboard drag state,…" at bounding box center [483, 170] width 256 height 132
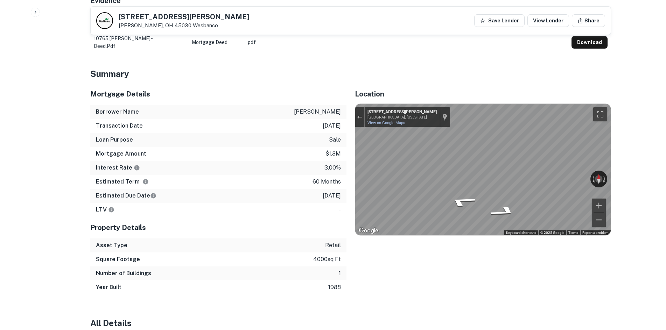
click at [511, 195] on icon "Go Northwest, Harrison Ave" at bounding box center [508, 203] width 42 height 16
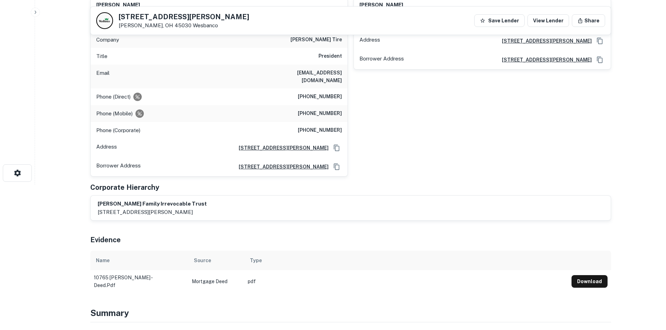
scroll to position [105, 0]
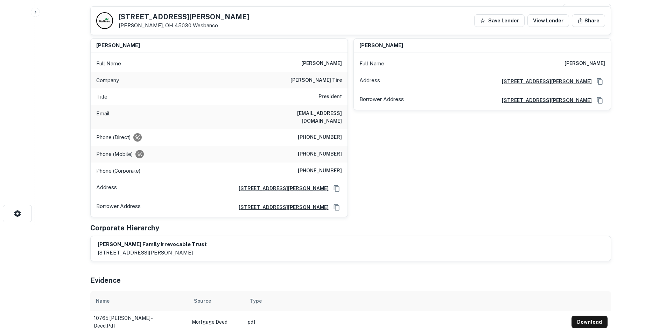
click at [320, 133] on h6 "(859) 283-2699" at bounding box center [320, 137] width 44 height 8
click at [325, 150] on h6 "(513) 505-8241" at bounding box center [320, 154] width 44 height 8
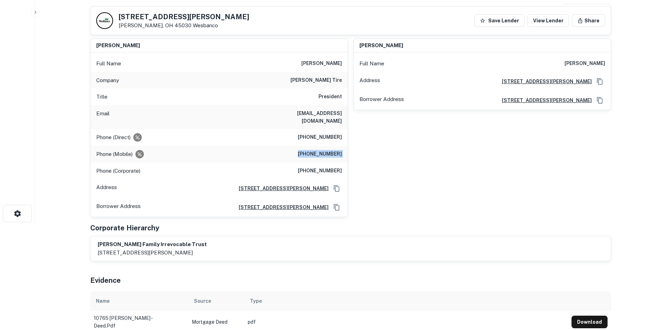
click at [325, 150] on h6 "(513) 505-8241" at bounding box center [320, 154] width 44 height 8
drag, startPoint x: 193, startPoint y: 161, endPoint x: 27, endPoint y: 104, distance: 175.0
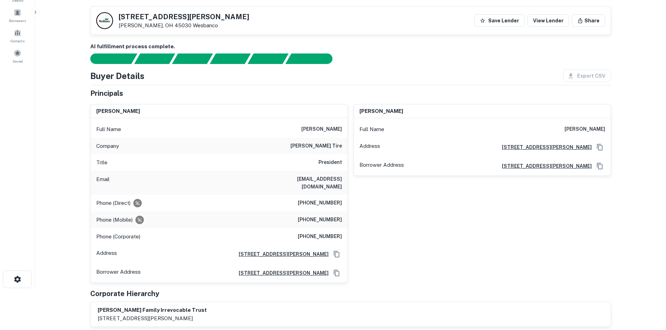
scroll to position [0, 0]
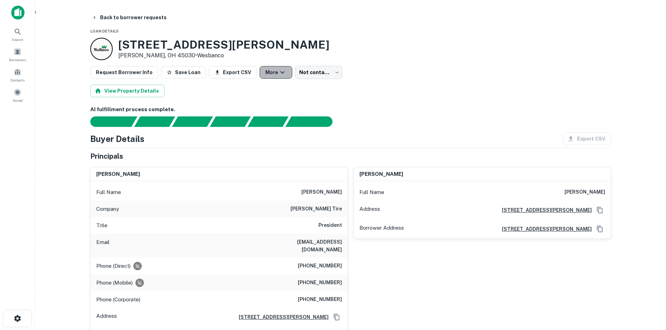
click at [283, 76] on button "More" at bounding box center [276, 72] width 33 height 13
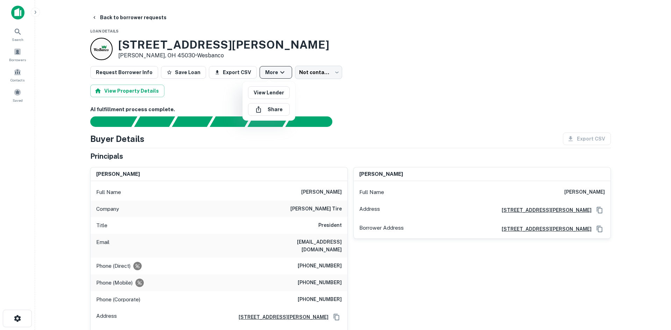
click at [292, 76] on div at bounding box center [335, 165] width 671 height 330
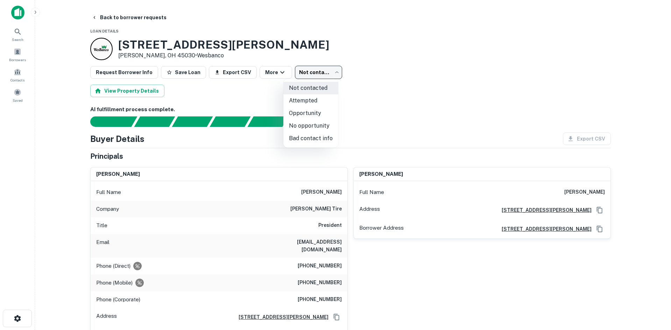
click at [299, 76] on body "Search Borrowers Contacts Saved Back to borrower requests Loan Details 10765 Ha…" at bounding box center [335, 165] width 671 height 330
drag, startPoint x: 317, startPoint y: 140, endPoint x: 197, endPoint y: 62, distance: 143.3
click at [317, 139] on li "Bad contact info" at bounding box center [311, 138] width 55 height 13
type input "**********"
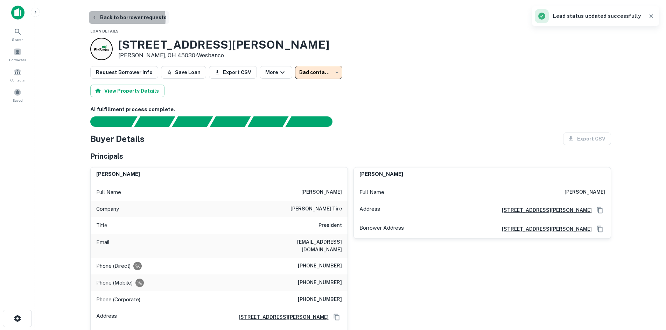
click at [118, 20] on button "Back to borrower requests" at bounding box center [129, 17] width 81 height 13
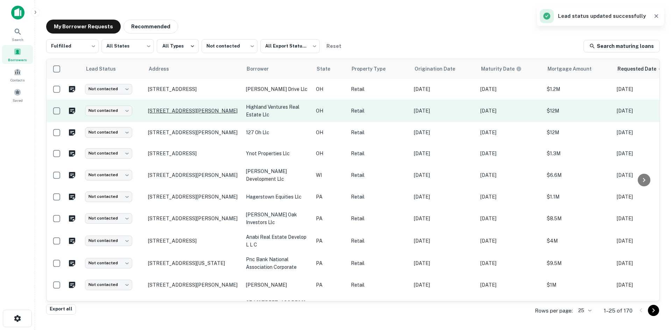
click at [192, 114] on p "5009 Secor Rd Toledo, OH 43623" at bounding box center [193, 111] width 91 height 6
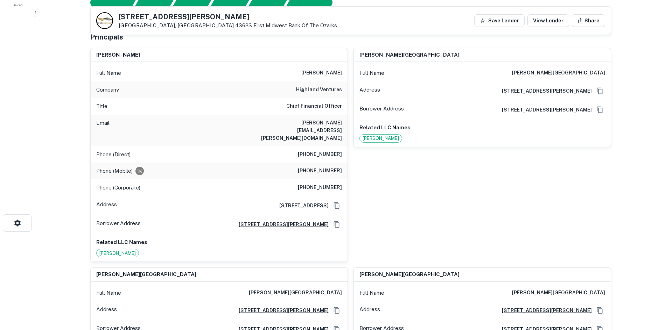
scroll to position [105, 0]
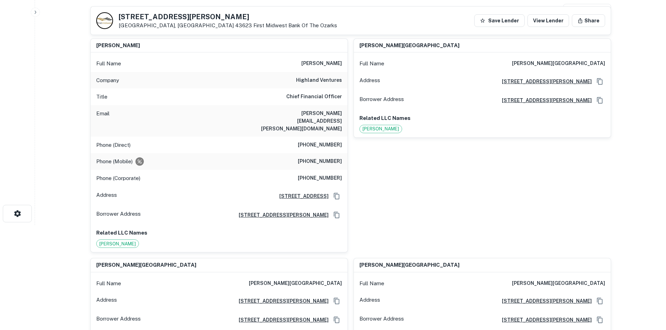
click at [314, 80] on h6 "highland ventures" at bounding box center [319, 80] width 46 height 8
click at [353, 172] on div "keith a. hoogland Full Name keith a. hoogland Address 1022 East Adams Street, S…" at bounding box center [479, 143] width 263 height 220
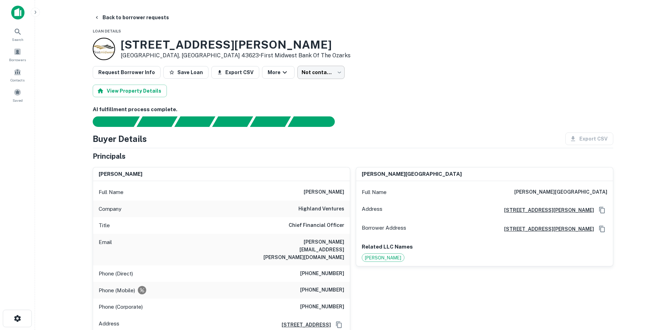
click at [305, 74] on body "Search Borrowers Contacts Saved Back to borrower requests Loan Details 5009 Sec…" at bounding box center [335, 165] width 671 height 330
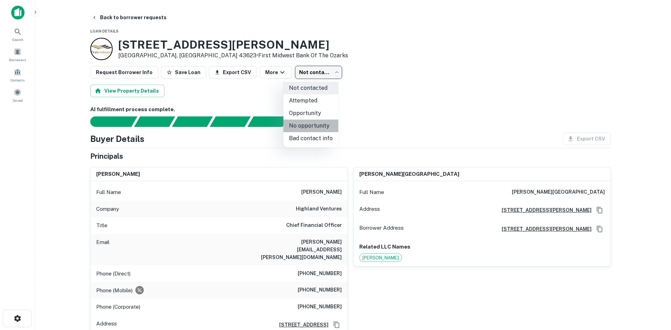
click at [318, 132] on li "No opportunity" at bounding box center [311, 126] width 55 height 13
type input "**********"
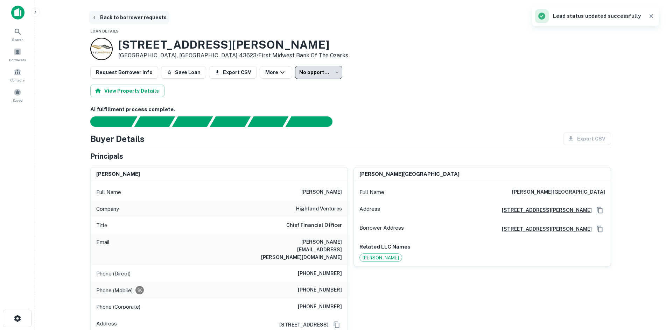
click at [128, 22] on button "Back to borrower requests" at bounding box center [129, 17] width 81 height 13
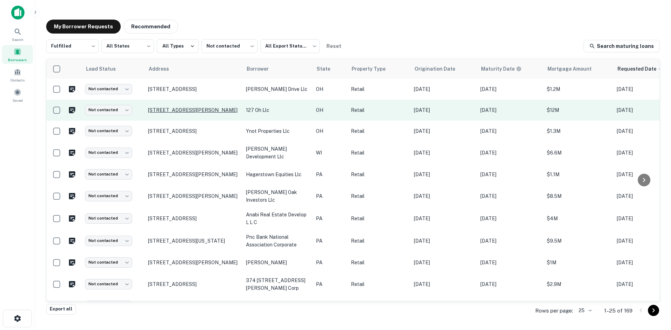
click at [182, 113] on p "1236 Conant St Maumee, OH 43537" at bounding box center [193, 110] width 91 height 6
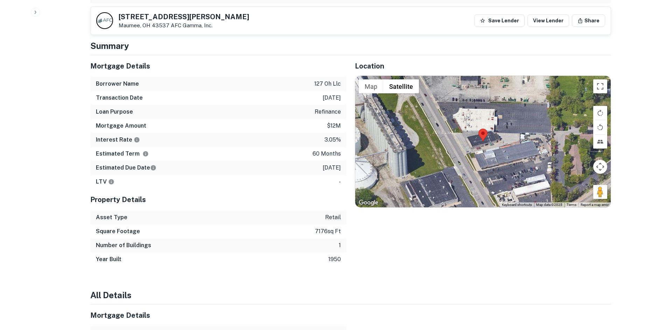
scroll to position [385, 0]
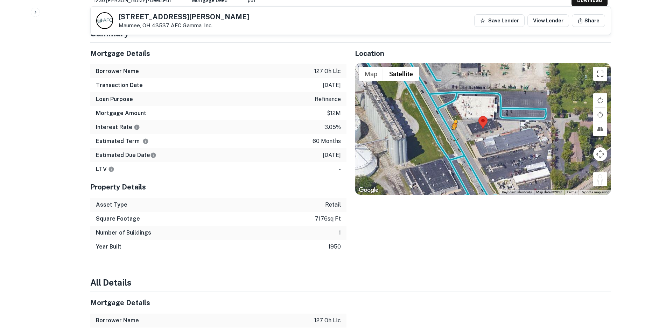
drag, startPoint x: 601, startPoint y: 183, endPoint x: 456, endPoint y: 137, distance: 152.2
click at [456, 137] on div "To activate drag with keyboard, press Alt + Enter. Once in keyboard drag state,…" at bounding box center [483, 129] width 256 height 132
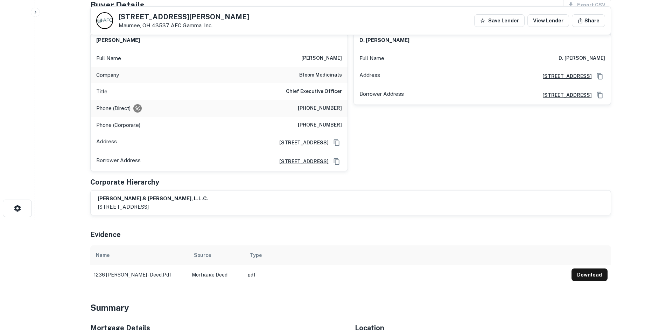
scroll to position [70, 0]
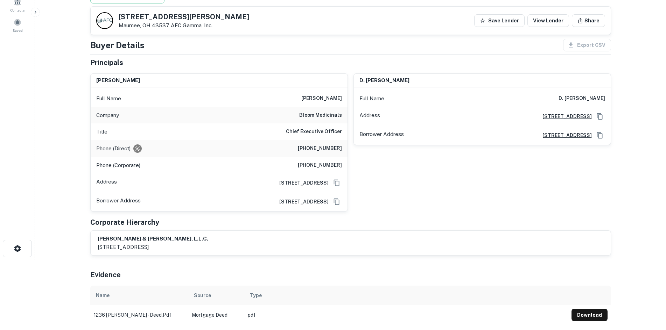
click at [323, 152] on h6 "(561) 314-3969" at bounding box center [320, 149] width 44 height 8
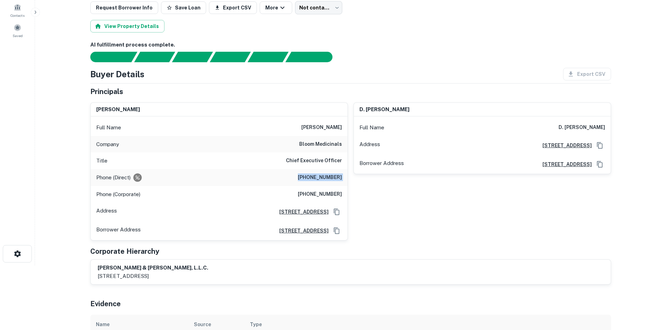
scroll to position [0, 0]
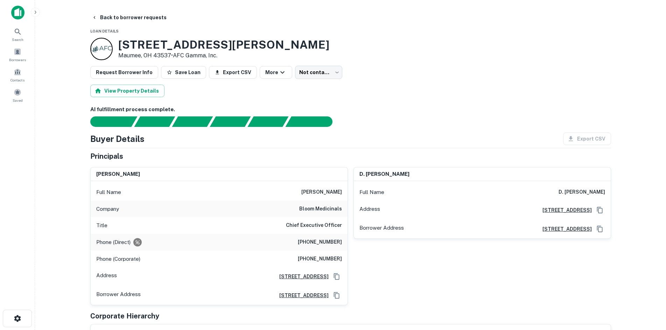
click at [312, 209] on h6 "bloom medicinals" at bounding box center [320, 209] width 43 height 8
click at [312, 208] on h6 "bloom medicinals" at bounding box center [320, 209] width 43 height 8
drag, startPoint x: 335, startPoint y: 76, endPoint x: 307, endPoint y: 70, distance: 28.9
click at [307, 70] on div "Request Borrower Info Save Loan Export CSV More Not contacted **** ​" at bounding box center [350, 72] width 521 height 13
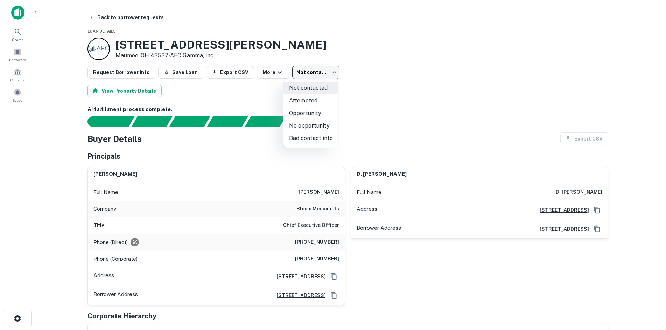
drag, startPoint x: 307, startPoint y: 70, endPoint x: 329, endPoint y: 94, distance: 32.9
click at [307, 70] on body "Search Borrowers Contacts Saved Back to borrower requests Loan Details 1236 Con…" at bounding box center [333, 165] width 666 height 330
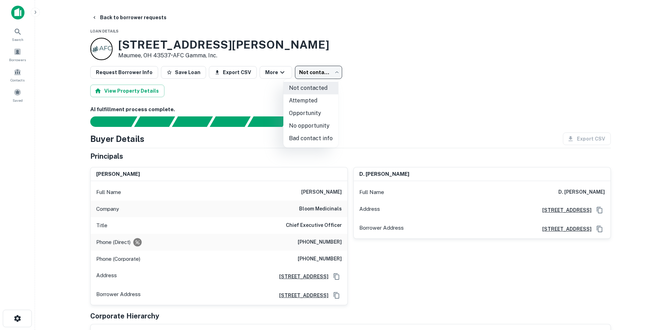
click at [325, 124] on li "No opportunity" at bounding box center [311, 126] width 55 height 13
type input "**********"
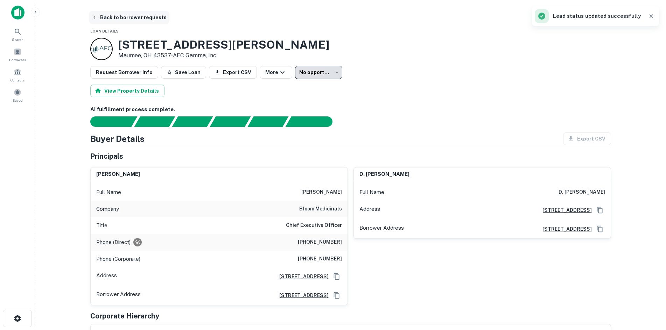
click at [158, 22] on button "Back to borrower requests" at bounding box center [129, 17] width 81 height 13
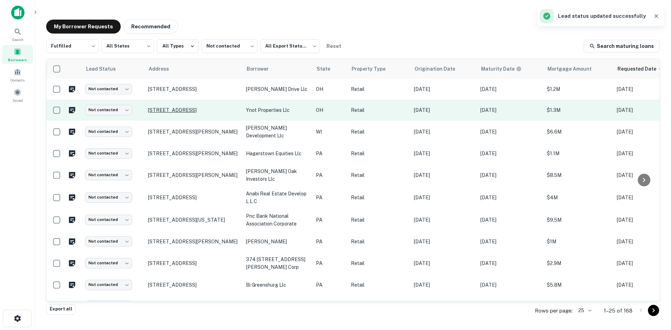
click at [209, 107] on p "1370 Harrisburg Pike Columbus, OH 43223" at bounding box center [193, 110] width 91 height 6
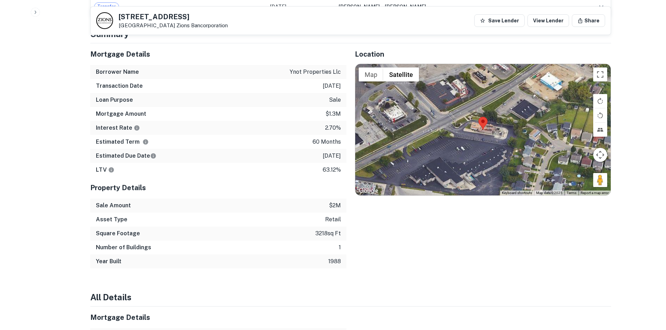
scroll to position [490, 0]
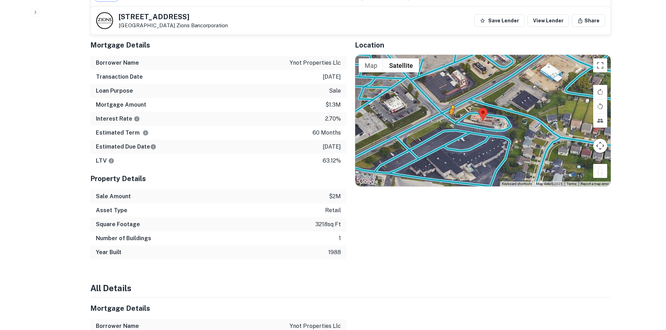
drag, startPoint x: 599, startPoint y: 172, endPoint x: 458, endPoint y: 126, distance: 148.8
click at [458, 126] on div "To activate drag with keyboard, press Alt + Enter. Once in keyboard drag state,…" at bounding box center [483, 121] width 256 height 132
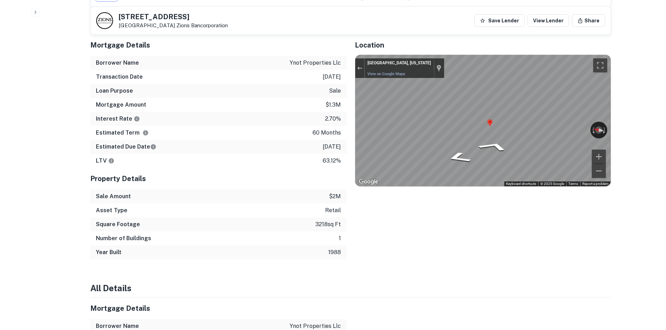
click at [318, 102] on div "Mortgage Details Borrower Name ynot properties llc Transaction Date 3/10/2021 L…" at bounding box center [346, 146] width 529 height 225
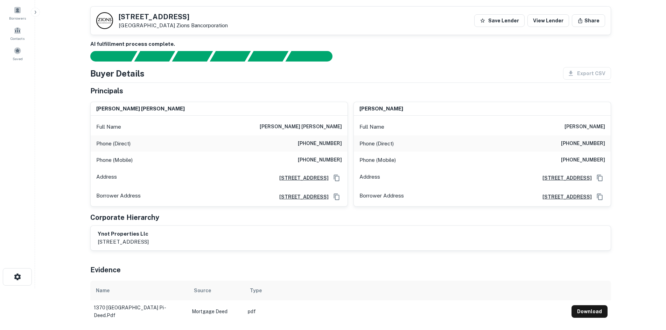
scroll to position [35, 0]
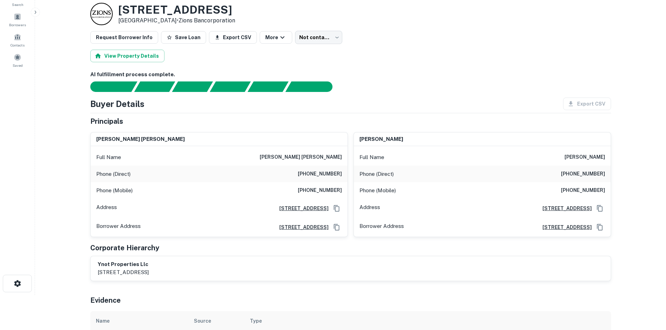
click at [323, 177] on h6 "(818) 717-8401" at bounding box center [320, 174] width 44 height 8
click at [324, 177] on h6 "(818) 717-8401" at bounding box center [320, 174] width 44 height 8
click at [425, 131] on div "patrick romano Full Name patrick romano Phone (Direct) (818) 717-8401 Phone (Mo…" at bounding box center [479, 182] width 263 height 111
click at [303, 192] on h6 "(818) 512-3850" at bounding box center [320, 191] width 44 height 8
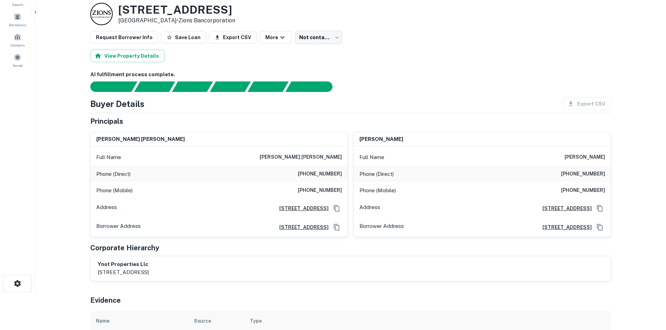
click at [535, 191] on h6 "(818) 512-3850" at bounding box center [583, 191] width 44 height 8
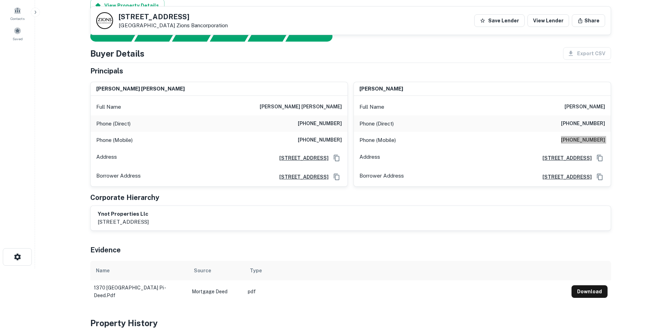
scroll to position [0, 0]
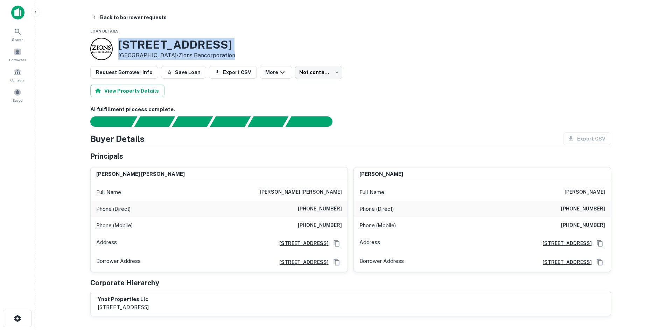
drag, startPoint x: 116, startPoint y: 47, endPoint x: 323, endPoint y: 59, distance: 207.9
click at [323, 59] on div "1370 Harrisburg Pike Columbus, OH 43223 • Zions Bancorporation" at bounding box center [350, 49] width 521 height 22
click at [322, 56] on div "1370 Harrisburg Pike Columbus, OH 43223 • Zions Bancorporation" at bounding box center [350, 49] width 521 height 22
click at [302, 72] on body "Search Borrowers Contacts Saved Back to borrower requests Loan Details 1370 Har…" at bounding box center [333, 165] width 666 height 330
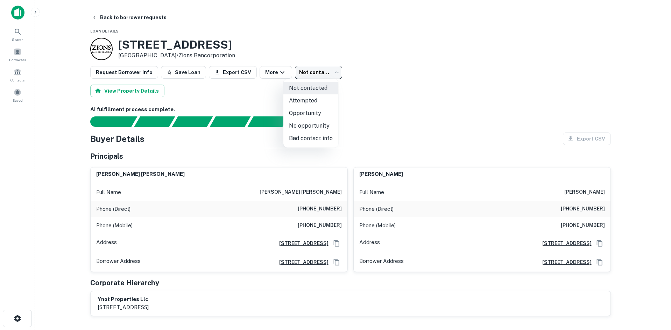
click at [315, 130] on li "No opportunity" at bounding box center [311, 126] width 55 height 13
type input "**********"
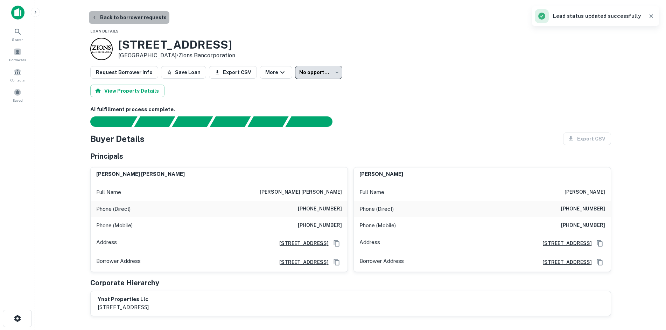
click at [140, 19] on button "Back to borrower requests" at bounding box center [129, 17] width 81 height 13
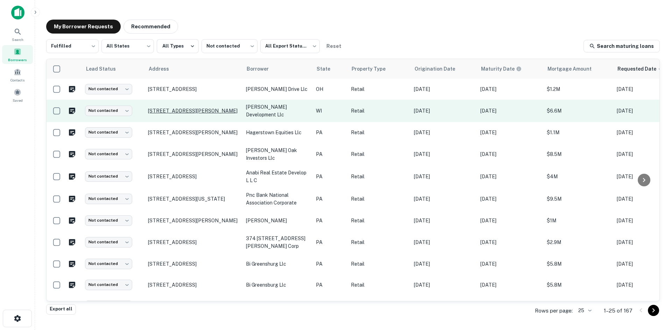
click at [196, 113] on p "5200 W Rawson Ave Franklin, WI 53132" at bounding box center [193, 111] width 91 height 6
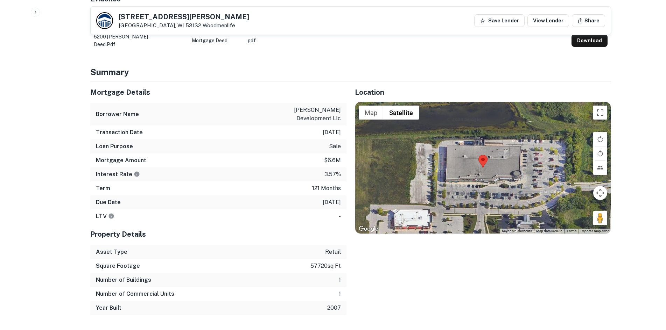
scroll to position [385, 0]
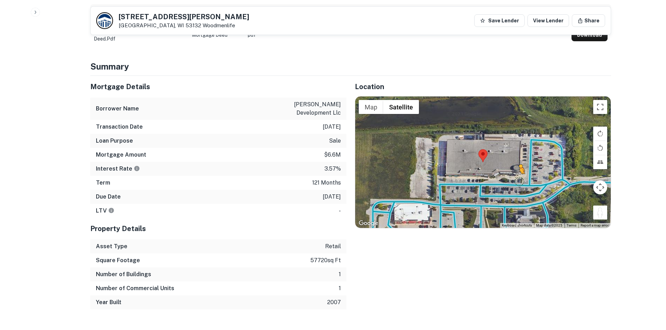
drag, startPoint x: 603, startPoint y: 214, endPoint x: 515, endPoint y: 180, distance: 94.5
click at [515, 180] on div "To activate drag with keyboard, press Alt + Enter. Once in keyboard drag state,…" at bounding box center [483, 163] width 256 height 132
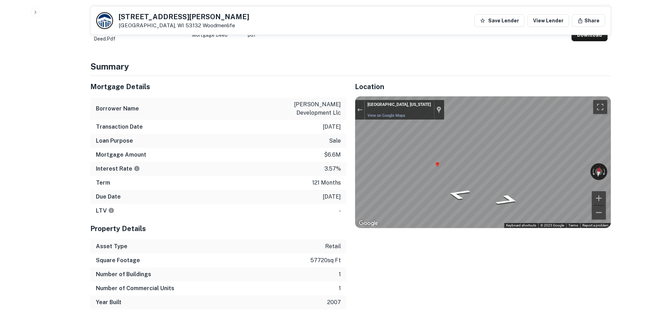
click at [342, 148] on div "Mortgage Details Borrower Name rawson development llc Transaction Date 6/8/2016…" at bounding box center [346, 193] width 529 height 234
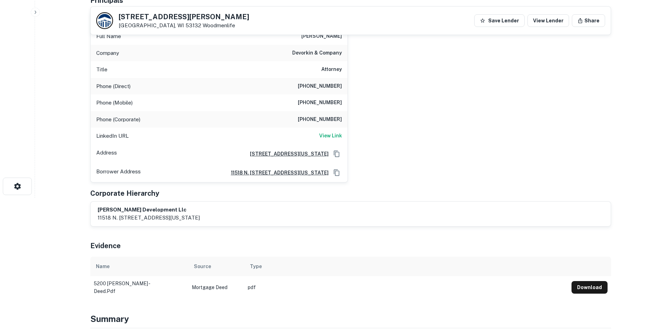
scroll to position [70, 0]
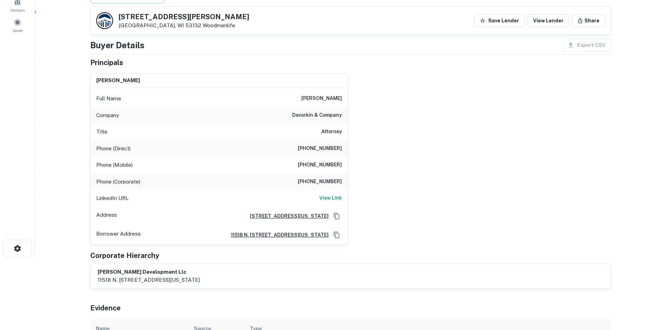
click at [337, 116] on h6 "devorkin & company" at bounding box center [317, 115] width 50 height 8
click at [315, 160] on div "Phone (Mobile) (414) 839-7065" at bounding box center [219, 165] width 257 height 17
click at [318, 149] on h6 "(262) 240-0883" at bounding box center [320, 149] width 44 height 8
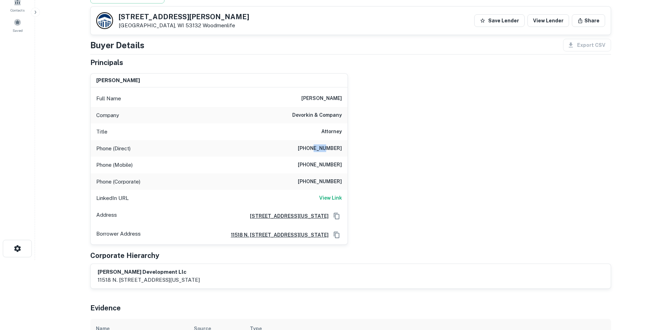
click at [317, 150] on h6 "(262) 240-0883" at bounding box center [320, 149] width 44 height 8
click at [316, 150] on h6 "(262) 240-0883" at bounding box center [320, 149] width 44 height 8
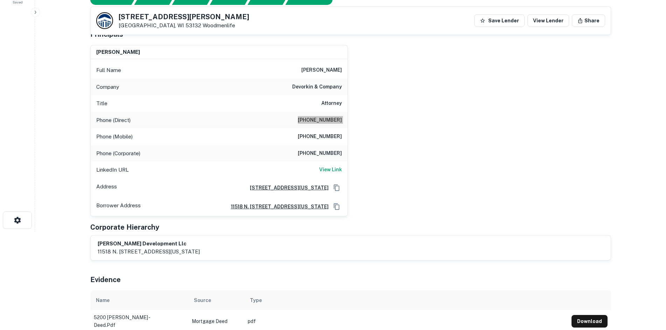
scroll to position [35, 0]
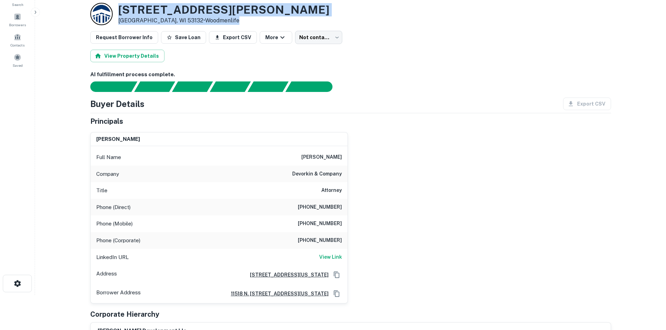
drag, startPoint x: 117, startPoint y: 7, endPoint x: 327, endPoint y: 18, distance: 210.3
click at [327, 18] on div "5200 W Rawson Ave Franklin, WI 53132 • Woodmenlife" at bounding box center [350, 14] width 521 height 22
click at [389, 16] on div "5200 W Rawson Ave Franklin, WI 53132 • Woodmenlife" at bounding box center [350, 14] width 521 height 22
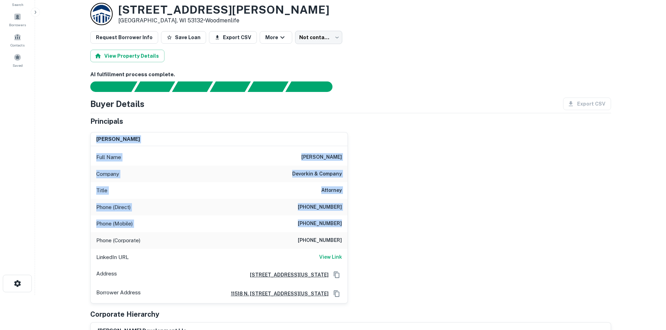
drag, startPoint x: 86, startPoint y: 128, endPoint x: 375, endPoint y: 223, distance: 303.9
click at [375, 223] on div "gregory i. devorkin Full Name gregory i. devorkin Company devorkin & company Ti…" at bounding box center [348, 215] width 527 height 177
click at [417, 213] on div "gregory i. devorkin Full Name gregory i. devorkin Company devorkin & company Ti…" at bounding box center [348, 215] width 527 height 177
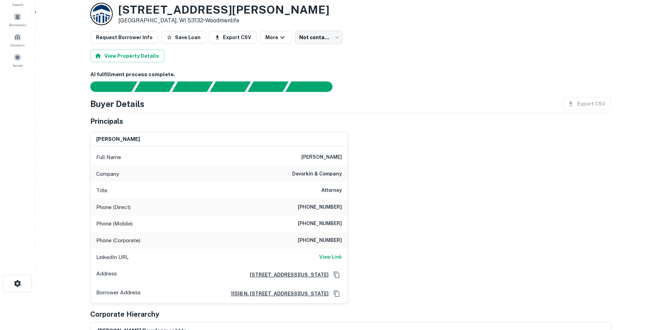
click at [336, 223] on h6 "(414) 839-7065" at bounding box center [320, 224] width 44 height 8
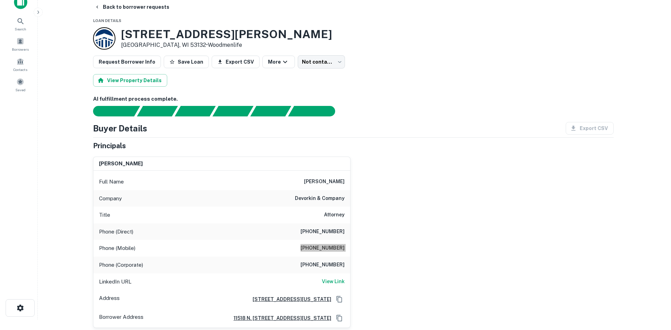
scroll to position [0, 0]
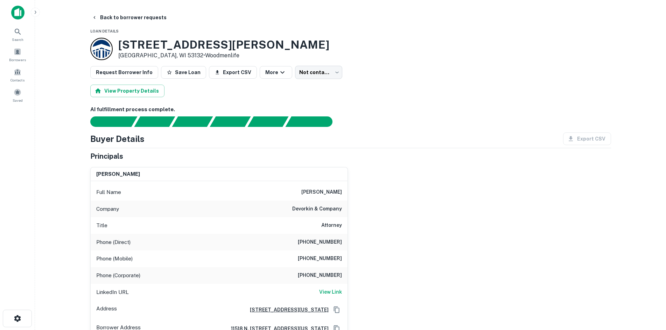
drag, startPoint x: 474, startPoint y: 211, endPoint x: 149, endPoint y: 132, distance: 334.4
click at [475, 211] on div "gregory i. devorkin Full Name gregory i. devorkin Company devorkin & company Ti…" at bounding box center [348, 250] width 527 height 177
click at [314, 74] on body "Search Borrowers Contacts Saved Back to borrower requests Loan Details 5200 W R…" at bounding box center [333, 165] width 666 height 330
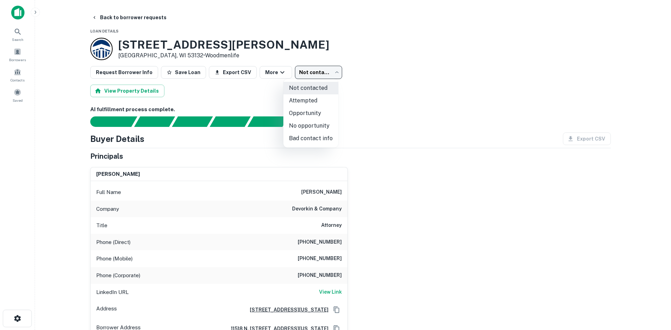
click at [315, 106] on li "Attempted" at bounding box center [311, 101] width 55 height 13
type input "*********"
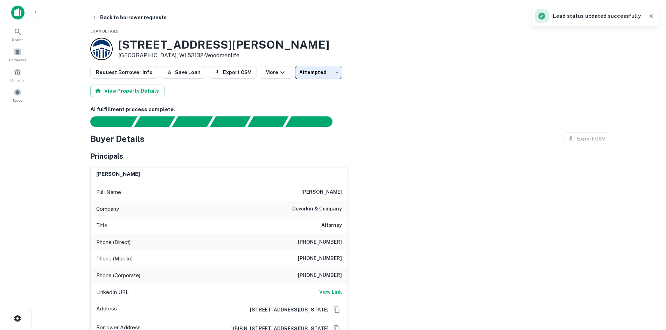
click at [142, 20] on button "Back to borrower requests" at bounding box center [129, 17] width 81 height 13
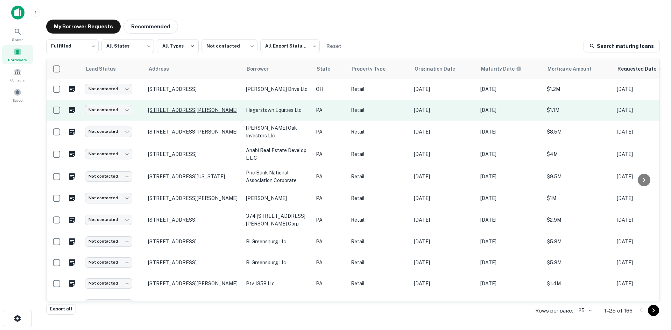
click at [172, 107] on p "[STREET_ADDRESS][PERSON_NAME]" at bounding box center [193, 110] width 91 height 6
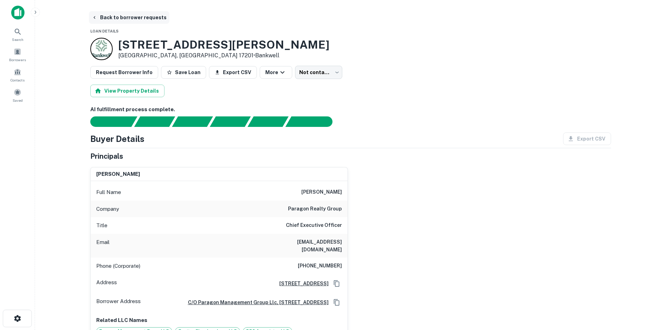
click at [129, 17] on button "Back to borrower requests" at bounding box center [129, 17] width 81 height 13
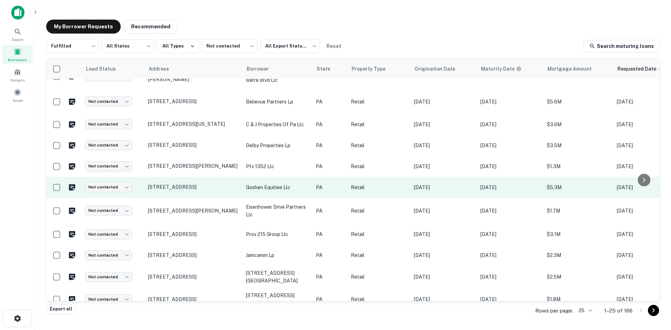
scroll to position [337, 0]
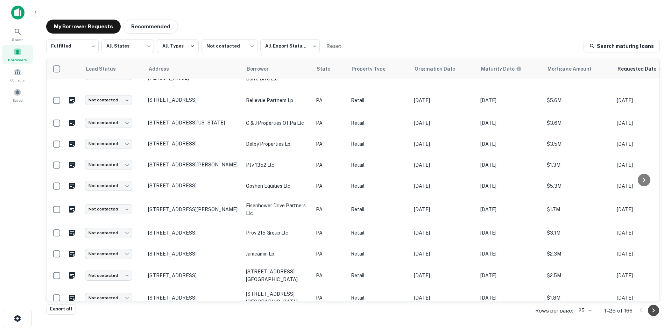
click at [535, 308] on icon "Go to next page" at bounding box center [654, 311] width 8 height 8
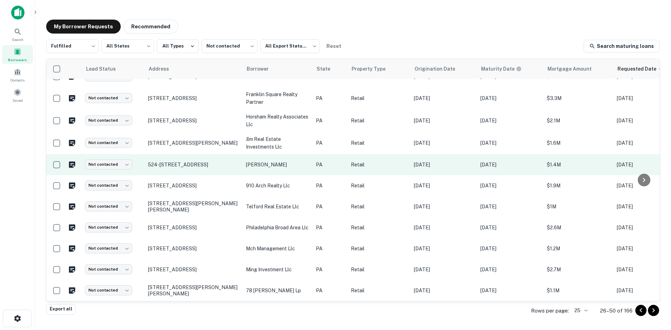
scroll to position [347, 0]
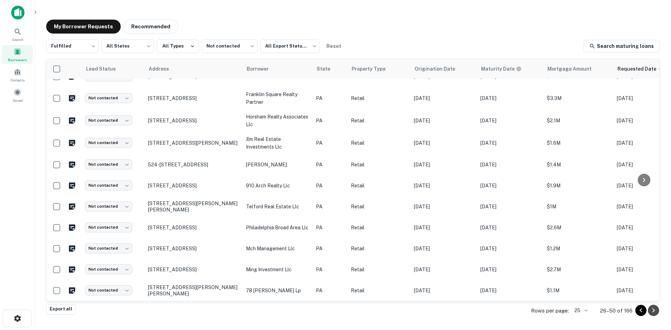
click at [535, 310] on icon "Go to next page" at bounding box center [654, 311] width 8 height 8
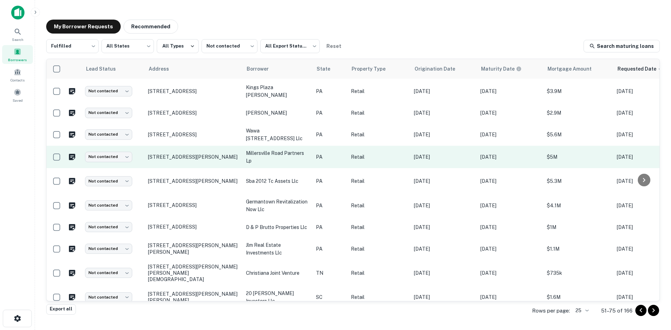
scroll to position [333, 0]
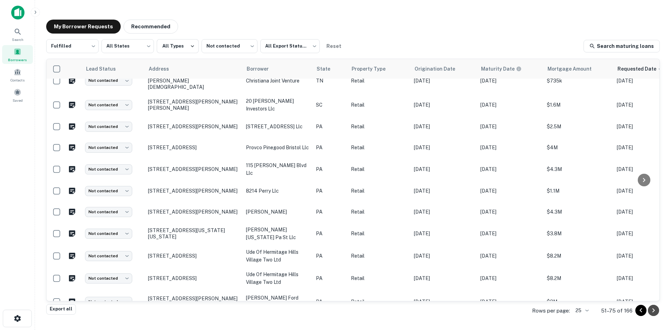
click at [535, 310] on icon "Go to next page" at bounding box center [654, 311] width 8 height 8
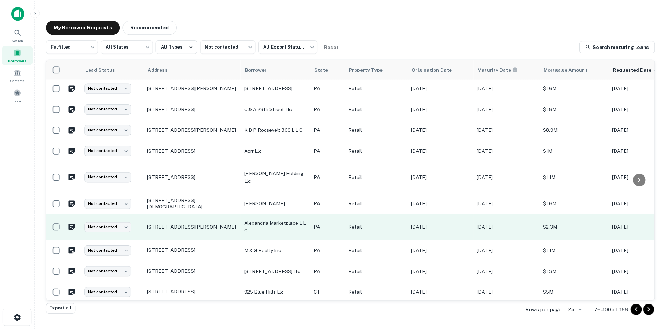
scroll to position [322, 0]
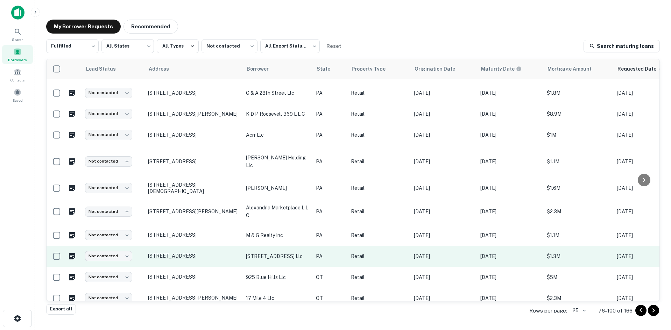
click at [187, 253] on p "231 N Main St York, PA 17408" at bounding box center [193, 256] width 91 height 6
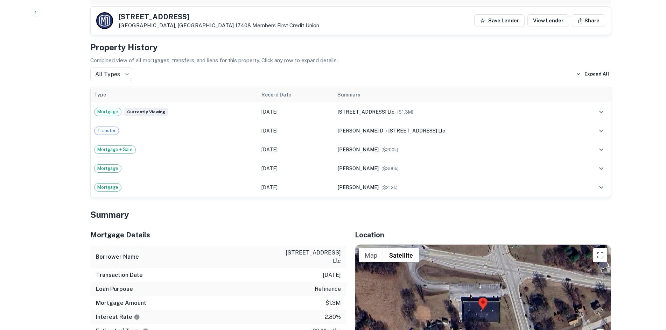
scroll to position [490, 0]
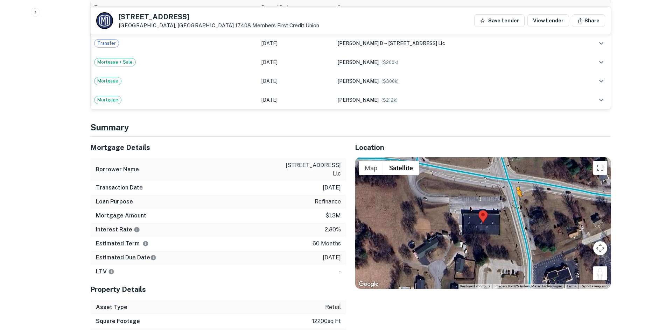
drag, startPoint x: 601, startPoint y: 263, endPoint x: 513, endPoint y: 186, distance: 117.6
click at [513, 186] on div "To activate drag with keyboard, press Alt + Enter. Once in keyboard drag state,…" at bounding box center [483, 224] width 256 height 132
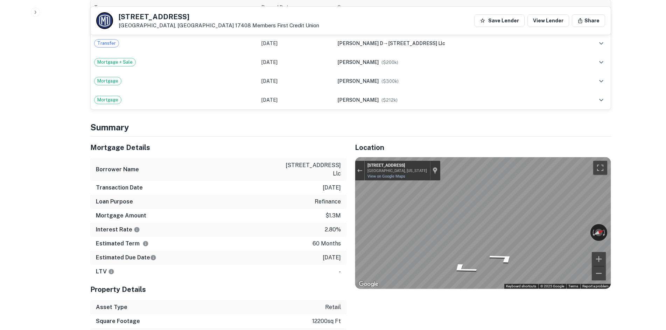
click at [535, 197] on div "Back to borrower requests 231 N Main St York, PA 17408 Members First Credit Uni…" at bounding box center [351, 288] width 538 height 1535
click at [535, 221] on div "← Move left → Move right ↑ Move up ↓ Move down + Zoom in - Zoom out 313 N Main …" at bounding box center [483, 224] width 256 height 132
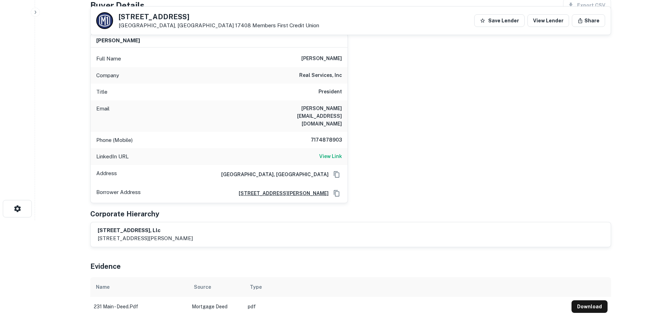
scroll to position [105, 0]
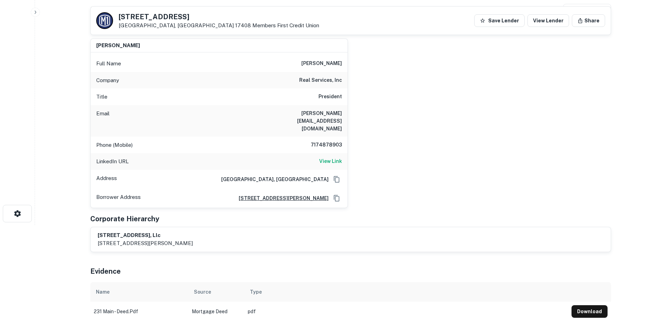
click at [334, 98] on h6 "President" at bounding box center [330, 97] width 23 height 8
click at [333, 117] on h6 "john@realservicesyork.com" at bounding box center [300, 121] width 84 height 23
click at [333, 141] on h6 "7174878903" at bounding box center [321, 145] width 42 height 8
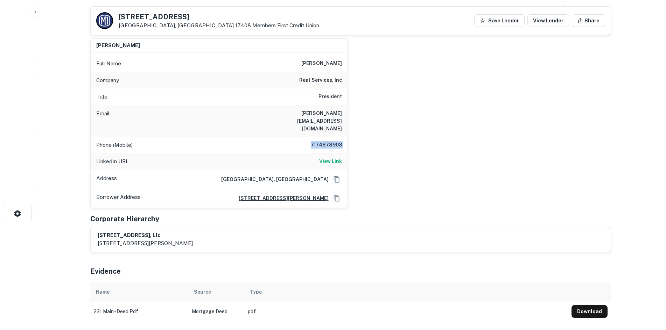
click at [333, 141] on h6 "7174878903" at bounding box center [321, 145] width 42 height 8
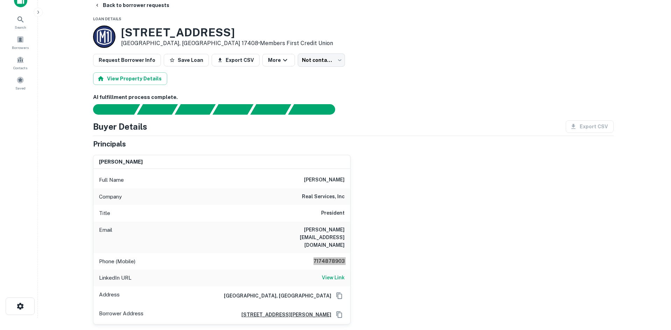
scroll to position [0, 0]
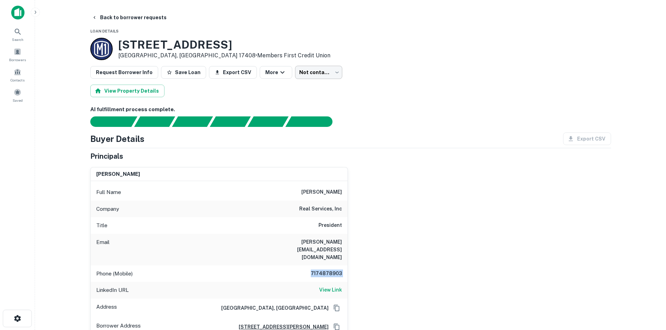
drag, startPoint x: 339, startPoint y: 88, endPoint x: 332, endPoint y: 77, distance: 12.6
click at [335, 85] on div "View Property Details" at bounding box center [350, 91] width 521 height 13
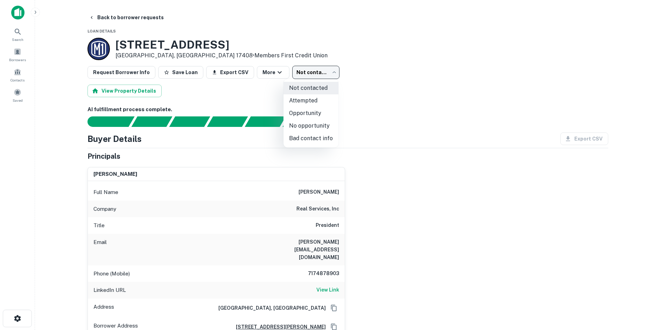
click at [332, 77] on body "Search Borrowers Contacts Saved Back to borrower requests Loan Details 231 N Ma…" at bounding box center [333, 165] width 666 height 330
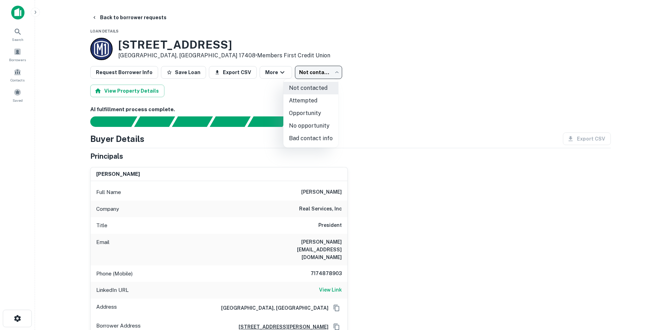
click at [324, 102] on li "Attempted" at bounding box center [311, 101] width 55 height 13
type input "*********"
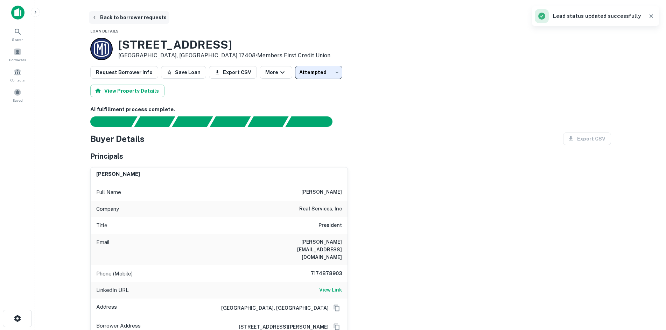
click at [137, 12] on button "Back to borrower requests" at bounding box center [129, 17] width 81 height 13
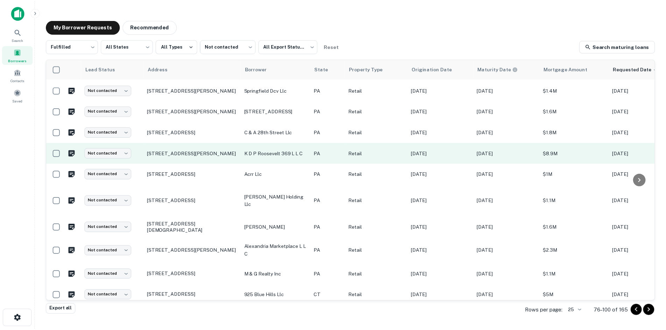
scroll to position [322, 0]
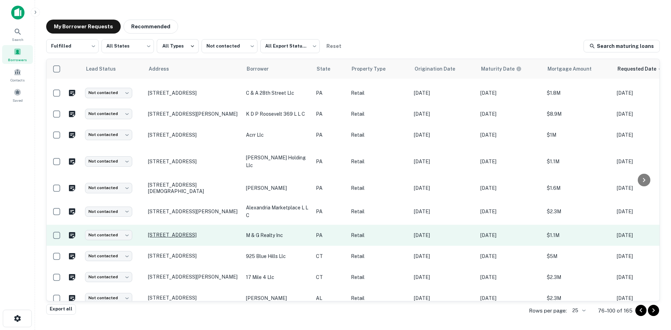
click at [217, 232] on p "1655 W Cumberland St Lebanon, PA 17042" at bounding box center [193, 235] width 91 height 6
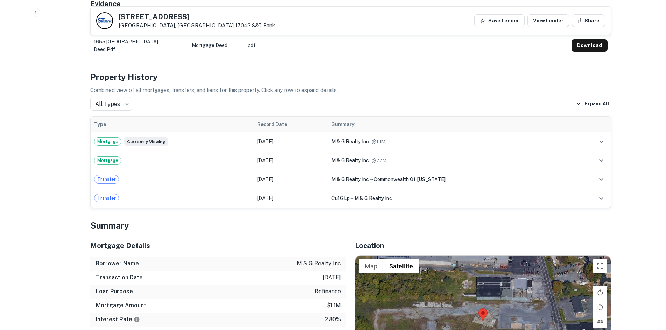
scroll to position [525, 0]
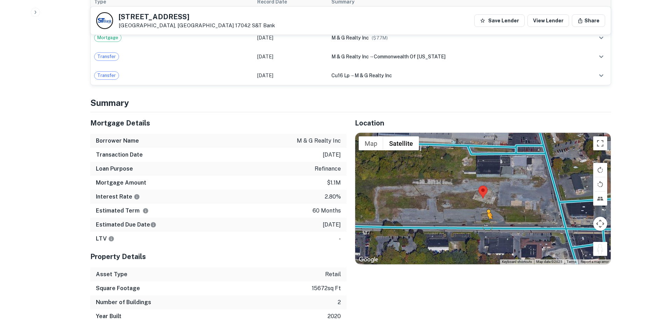
drag, startPoint x: 600, startPoint y: 250, endPoint x: 486, endPoint y: 224, distance: 117.2
click at [486, 224] on div "To activate drag with keyboard, press Alt + Enter. Once in keyboard drag state,…" at bounding box center [483, 199] width 256 height 132
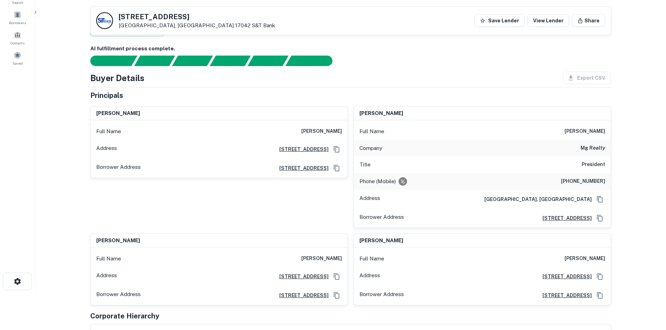
scroll to position [35, 0]
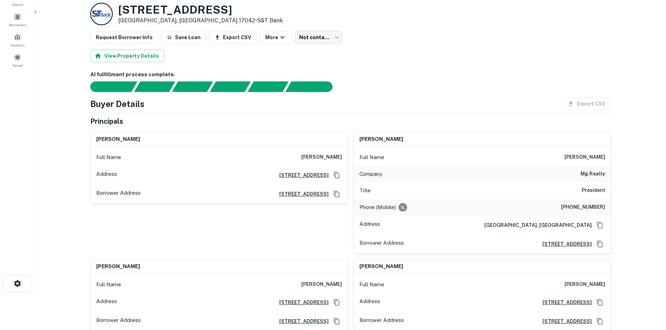
click at [535, 210] on h6 "(717) 542-3659" at bounding box center [583, 207] width 44 height 8
click at [535, 211] on h6 "(717) 542-3659" at bounding box center [583, 207] width 44 height 8
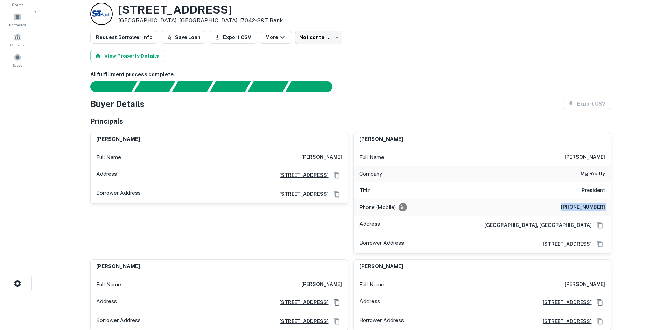
click at [535, 211] on h6 "(717) 542-3659" at bounding box center [583, 207] width 44 height 8
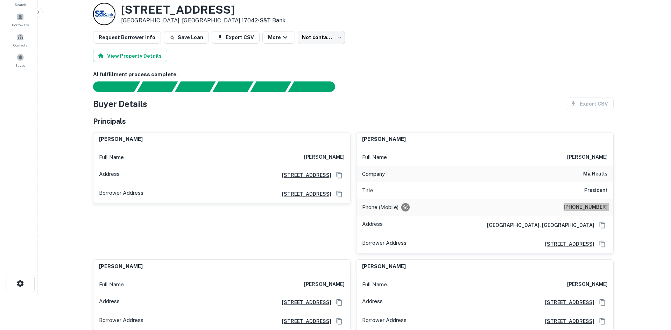
scroll to position [0, 0]
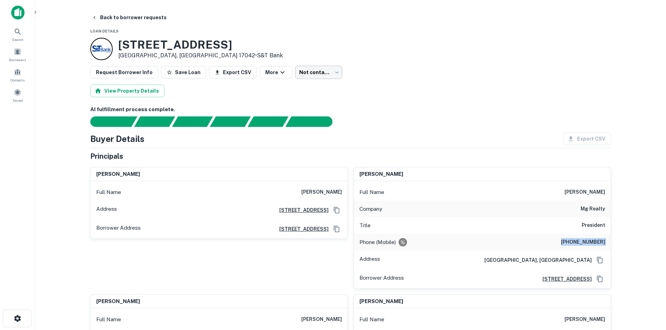
click at [287, 69] on body "Search Borrowers Contacts Saved Back to borrower requests Loan Details 1655 W C…" at bounding box center [333, 165] width 666 height 330
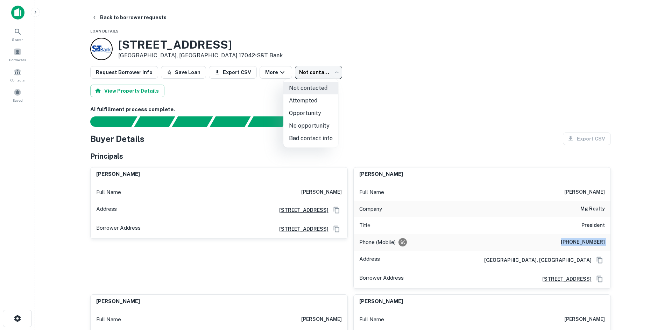
click at [304, 97] on li "Attempted" at bounding box center [311, 101] width 55 height 13
type input "*********"
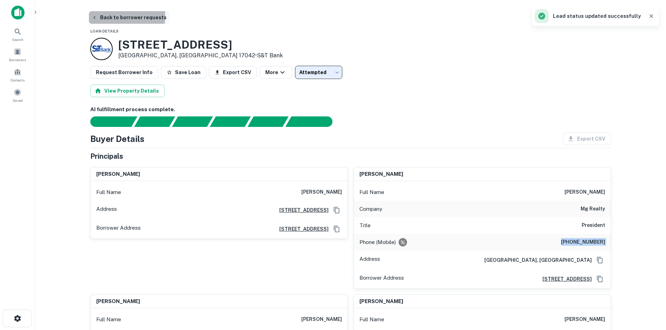
click at [107, 16] on button "Back to borrower requests" at bounding box center [129, 17] width 81 height 13
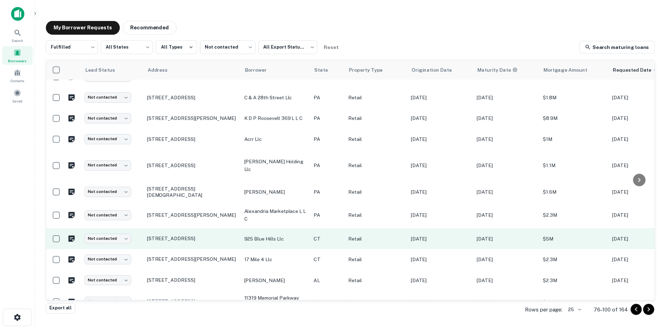
scroll to position [323, 0]
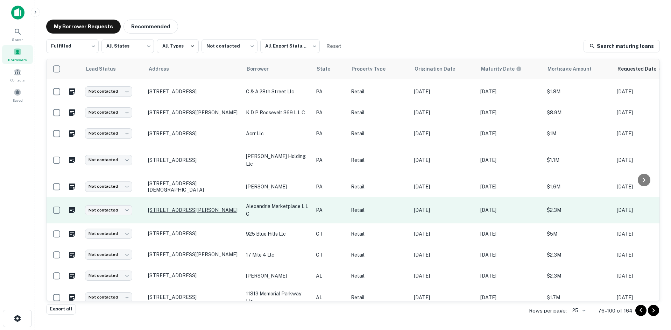
click at [169, 207] on p "8500 Perry Hwy Pittsburgh, PA 15237" at bounding box center [193, 210] width 91 height 6
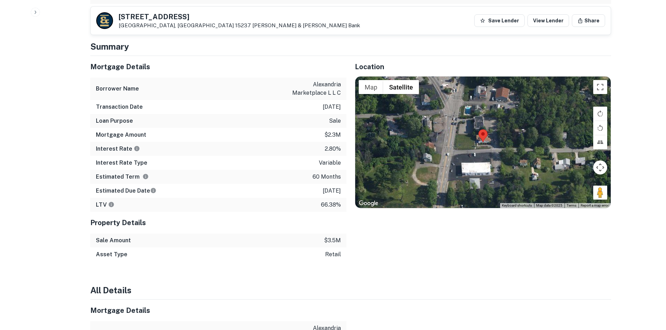
scroll to position [420, 0]
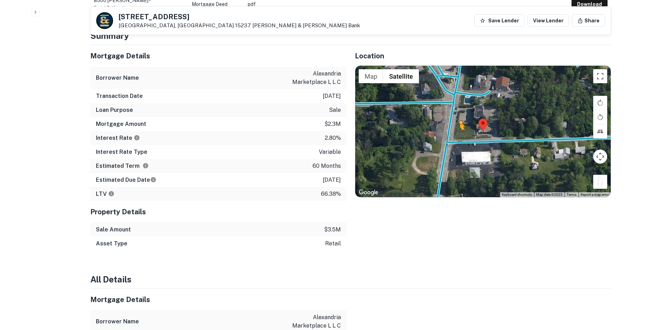
drag, startPoint x: 598, startPoint y: 160, endPoint x: 455, endPoint y: 116, distance: 149.8
click at [455, 116] on div "To activate drag with keyboard, press Alt + Enter. Once in keyboard drag state,…" at bounding box center [483, 132] width 256 height 132
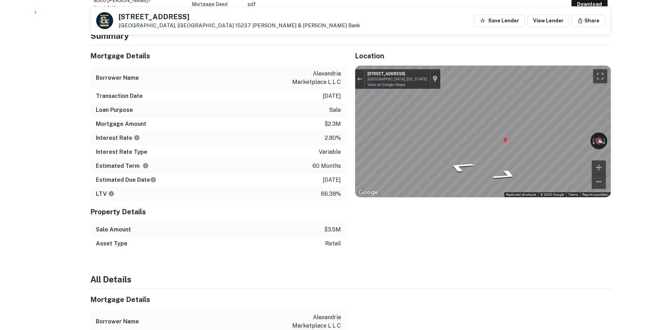
click at [311, 121] on div "Mortgage Details Borrower Name alexandria marketplace l l c Transaction Date 12…" at bounding box center [346, 148] width 529 height 206
click at [535, 135] on div "Rotate the view" at bounding box center [567, 139] width 39 height 8
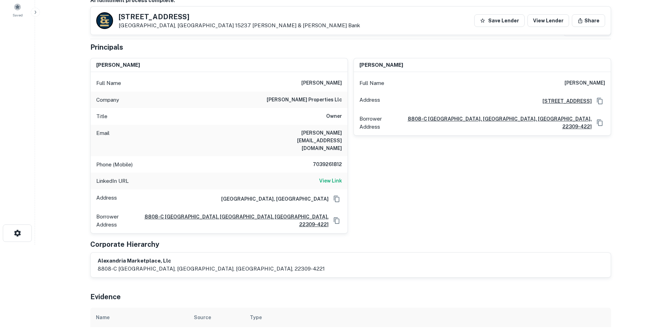
scroll to position [70, 0]
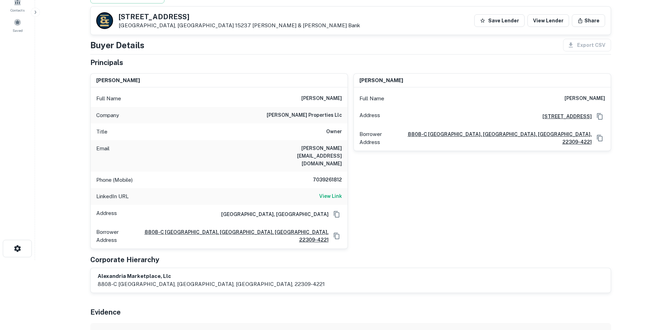
click at [329, 176] on h6 "7039261812" at bounding box center [321, 180] width 42 height 8
click at [399, 196] on div "charles m. fairchild, ii Full Name charles m. fairchild, ii Address 8808-c Pear…" at bounding box center [479, 158] width 263 height 181
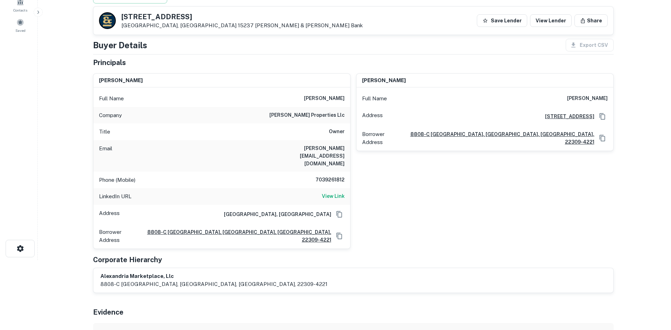
scroll to position [0, 0]
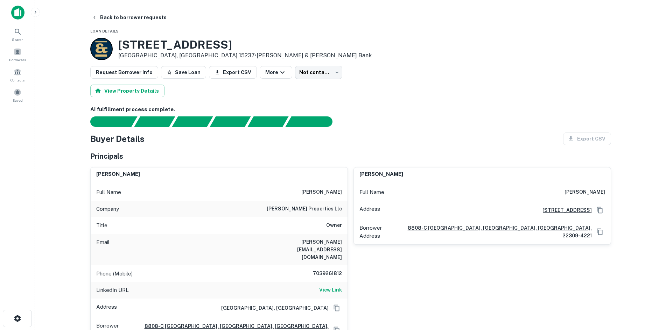
click at [229, 48] on h3 "8500 Perry Hwy" at bounding box center [244, 44] width 253 height 13
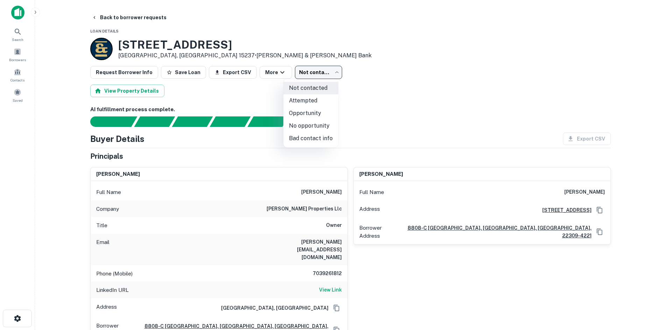
click at [298, 71] on body "Search Borrowers Contacts Saved Back to borrower requests Loan Details 8500 Per…" at bounding box center [335, 165] width 671 height 330
click at [303, 103] on li "Attempted" at bounding box center [311, 101] width 55 height 13
type input "*********"
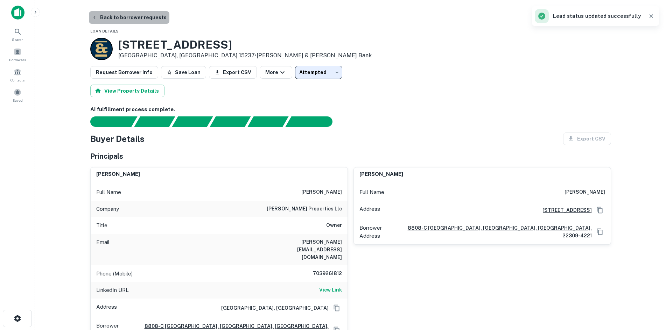
click at [133, 15] on button "Back to borrower requests" at bounding box center [129, 17] width 81 height 13
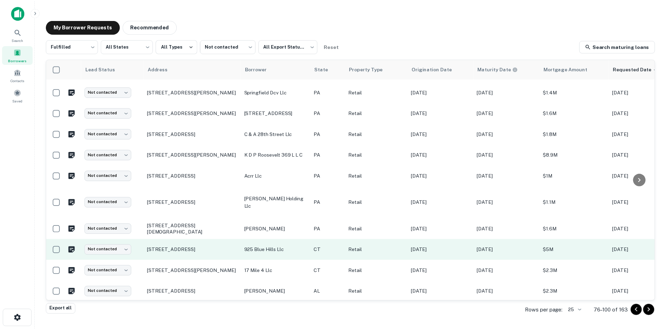
scroll to position [322, 0]
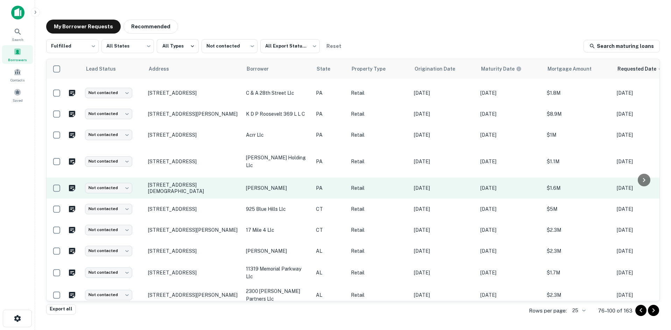
click at [197, 184] on td "5111 Church Rd Easton, PA 18045" at bounding box center [194, 188] width 98 height 21
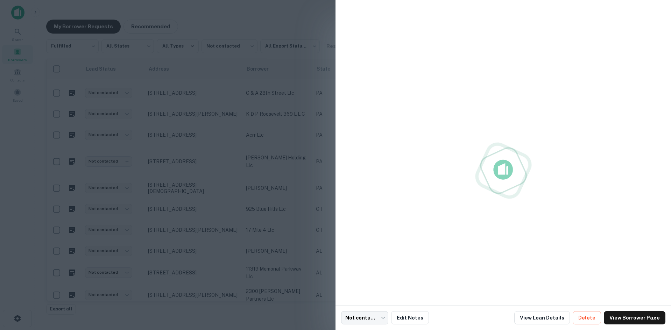
click at [199, 180] on div at bounding box center [335, 165] width 671 height 330
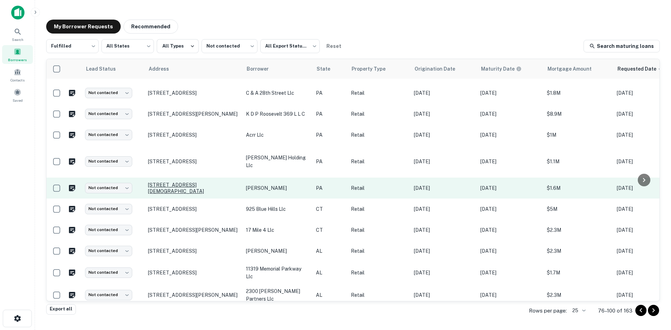
click at [201, 182] on p "5111 Church Rd Easton, PA 18045" at bounding box center [193, 188] width 91 height 13
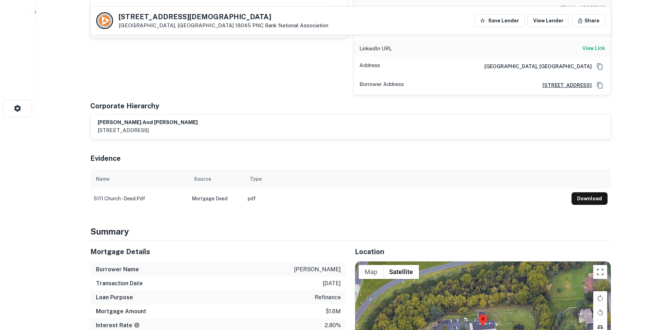
scroll to position [350, 0]
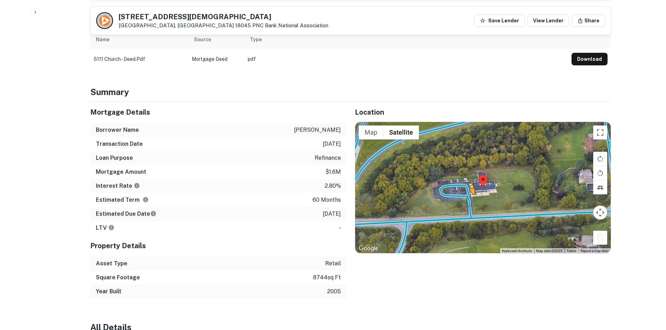
drag, startPoint x: 601, startPoint y: 243, endPoint x: 463, endPoint y: 197, distance: 145.9
click at [463, 197] on div "To activate drag with keyboard, press Alt + Enter. Once in keyboard drag state,…" at bounding box center [483, 188] width 256 height 132
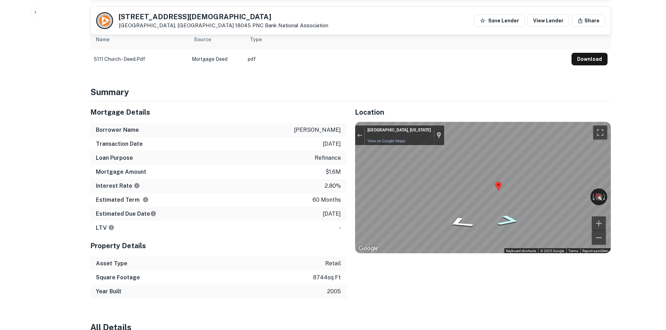
click at [508, 219] on icon "Go Southeast" at bounding box center [508, 221] width 41 height 16
click at [504, 225] on icon "Go South" at bounding box center [502, 225] width 52 height 18
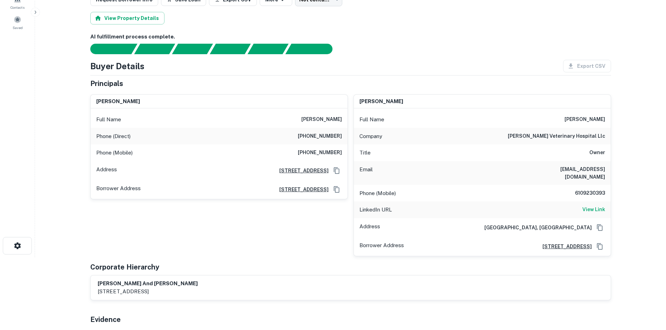
scroll to position [0, 0]
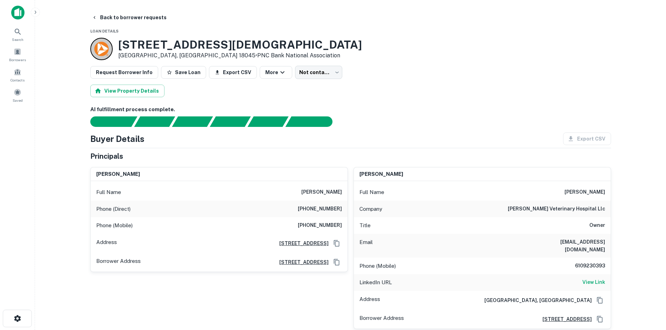
click at [333, 206] on h6 "(610) 865-4759" at bounding box center [320, 209] width 44 height 8
drag, startPoint x: 308, startPoint y: 215, endPoint x: 312, endPoint y: 218, distance: 5.3
click at [308, 215] on div "Phone (Direct) (610) 865-4759" at bounding box center [219, 209] width 257 height 17
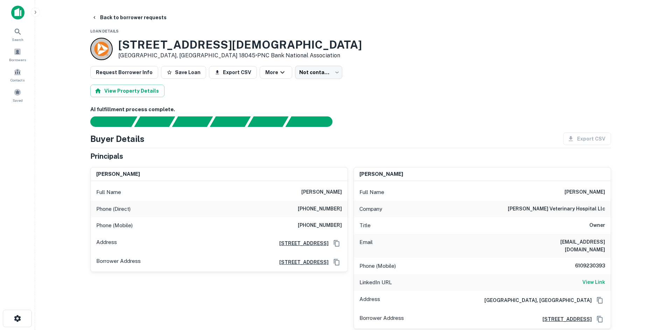
click at [326, 226] on h6 "(719) 250-3616" at bounding box center [320, 226] width 44 height 8
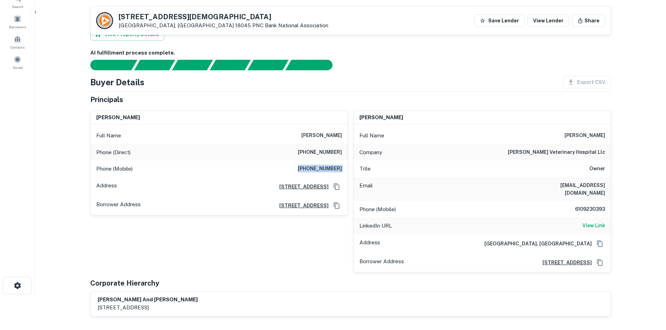
scroll to position [105, 0]
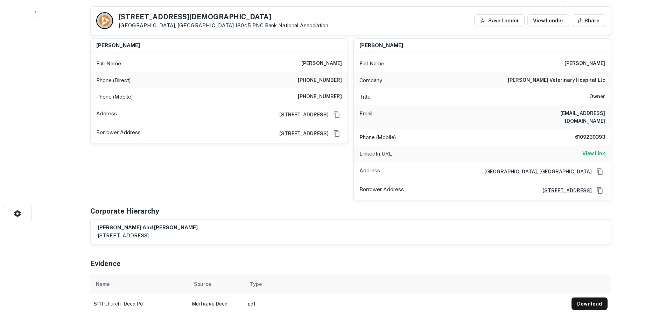
click at [535, 153] on main "Back to borrower requests 5111 Church Rd Easton, PA 18045 PNC Bank National Ass…" at bounding box center [350, 60] width 631 height 330
click at [535, 141] on h6 "6109230393" at bounding box center [584, 137] width 42 height 8
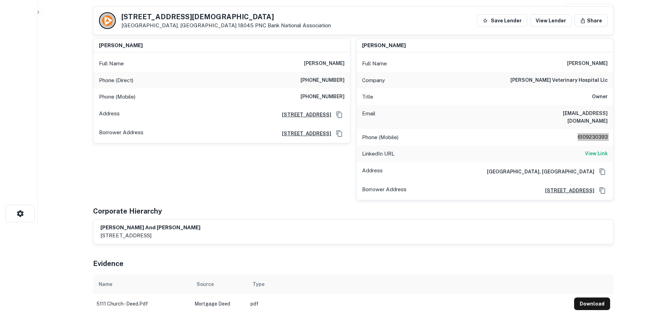
scroll to position [0, 0]
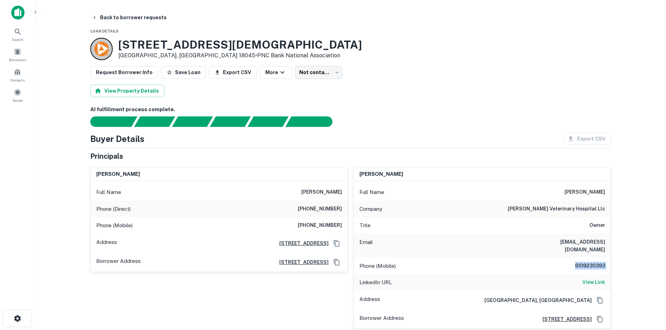
drag, startPoint x: 359, startPoint y: 169, endPoint x: 428, endPoint y: 176, distance: 69.6
click at [427, 176] on div "clifford cummings" at bounding box center [482, 175] width 257 height 14
click at [430, 151] on div "Principals" at bounding box center [350, 156] width 521 height 11
drag, startPoint x: 552, startPoint y: 280, endPoint x: -36, endPoint y: 222, distance: 590.9
drag, startPoint x: -36, startPoint y: 222, endPoint x: 595, endPoint y: 284, distance: 634.2
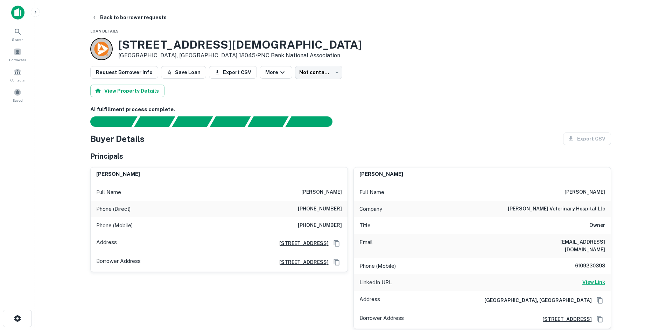
click at [535, 284] on h6 "View Link" at bounding box center [594, 283] width 23 height 8
click at [315, 71] on body "Search Borrowers Contacts Saved Back to borrower requests Loan Details 5111 Chu…" at bounding box center [333, 165] width 666 height 330
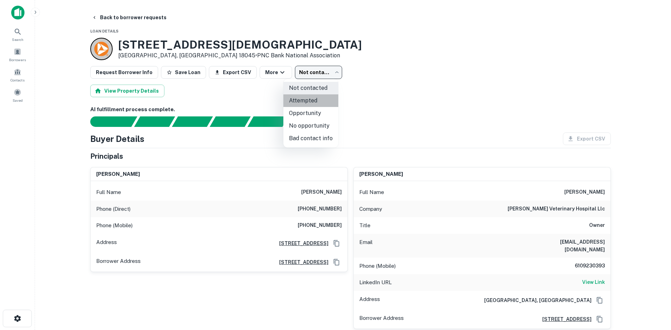
click at [311, 98] on li "Attempted" at bounding box center [311, 101] width 55 height 13
type input "*********"
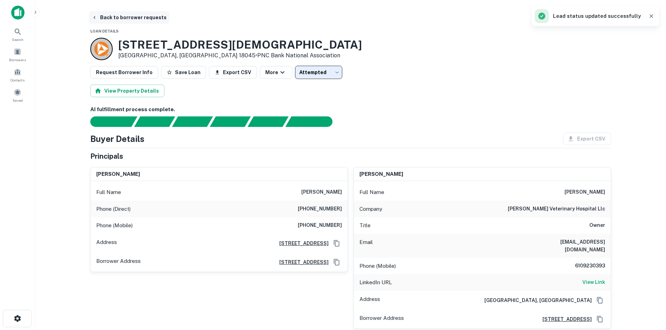
click at [139, 21] on button "Back to borrower requests" at bounding box center [129, 17] width 81 height 13
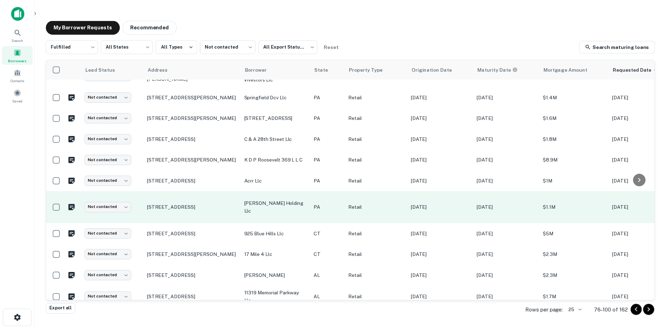
scroll to position [322, 0]
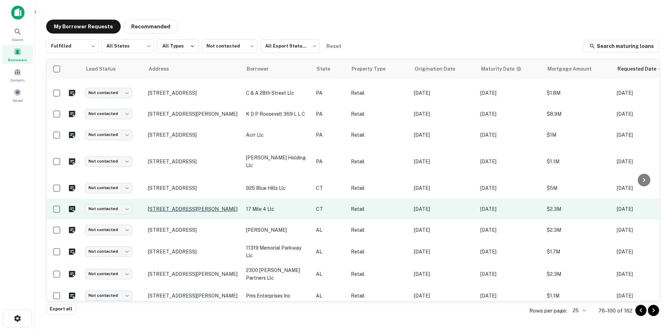
click at [199, 206] on p "254 Melba St Milford, CT 06460" at bounding box center [193, 209] width 91 height 6
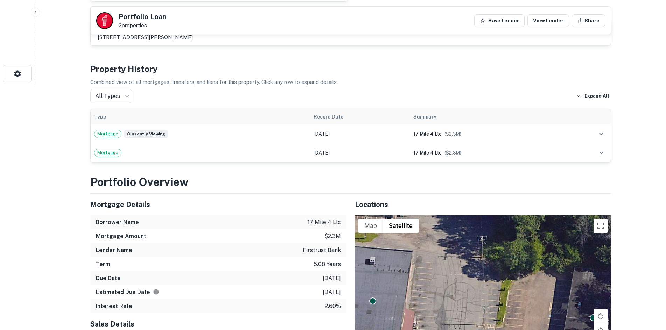
scroll to position [350, 0]
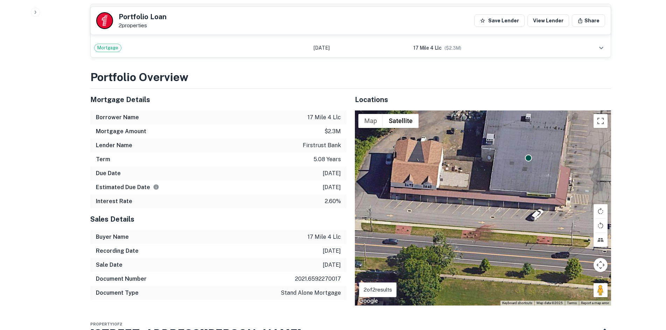
drag, startPoint x: 464, startPoint y: 260, endPoint x: 623, endPoint y: 222, distance: 163.8
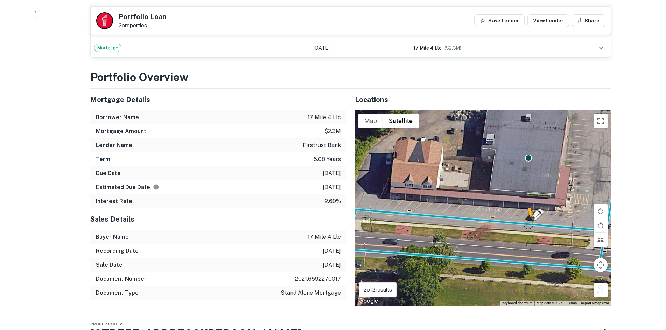
drag, startPoint x: 604, startPoint y: 293, endPoint x: 523, endPoint y: 221, distance: 108.1
click at [523, 221] on div "To activate drag with keyboard, press Alt + Enter. Once in keyboard drag state,…" at bounding box center [483, 208] width 256 height 195
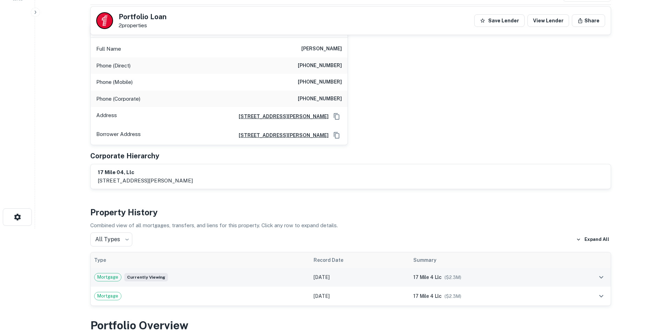
scroll to position [0, 0]
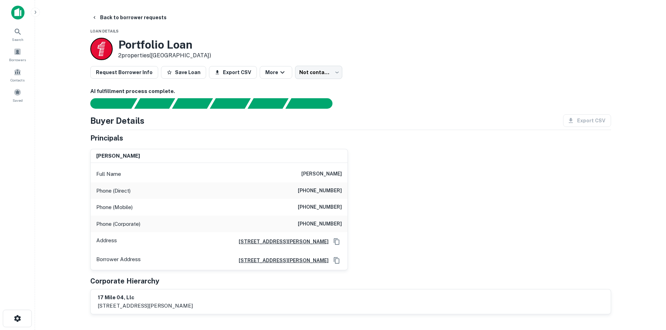
click at [328, 197] on div "Phone (Direct) (215) 679-7471" at bounding box center [219, 191] width 257 height 17
click at [328, 191] on h6 "[PHONE_NUMBER]" at bounding box center [320, 191] width 44 height 8
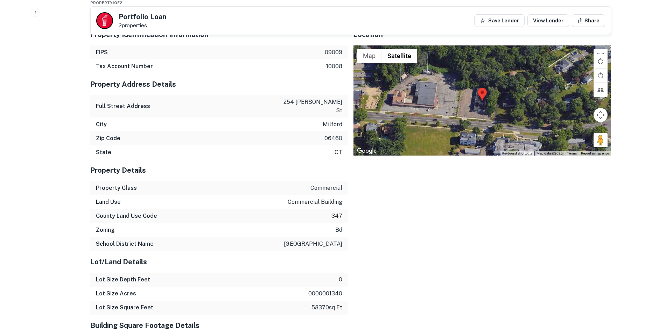
scroll to position [630, 0]
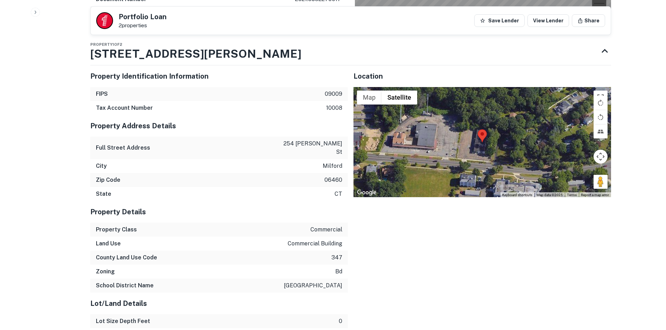
drag, startPoint x: 601, startPoint y: 181, endPoint x: 503, endPoint y: 161, distance: 100.6
click at [494, 161] on div "Map Terrain Satellite Labels Keyboard shortcuts Map Data Map data ©2025 Map dat…" at bounding box center [483, 142] width 258 height 111
drag, startPoint x: 599, startPoint y: 183, endPoint x: 583, endPoint y: 181, distance: 16.9
click at [486, 161] on div "To activate drag with keyboard, press Alt + Enter. Once in keyboard drag state,…" at bounding box center [483, 142] width 258 height 111
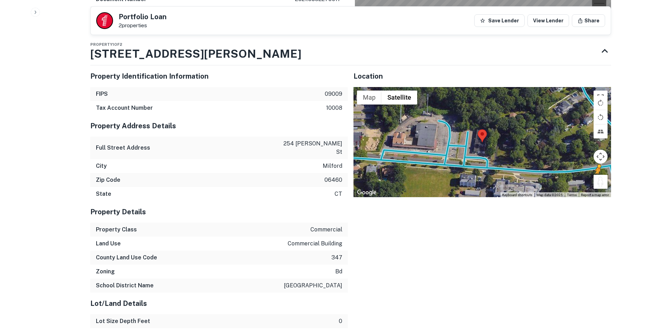
drag, startPoint x: 483, startPoint y: 162, endPoint x: 467, endPoint y: 162, distance: 15.8
click at [467, 162] on div "To activate drag with keyboard, press Alt + Enter. Once in keyboard drag state,…" at bounding box center [483, 142] width 258 height 111
click at [467, 161] on div "To activate drag with keyboard, press Alt + Enter. Once in keyboard drag state,…" at bounding box center [483, 142] width 258 height 111
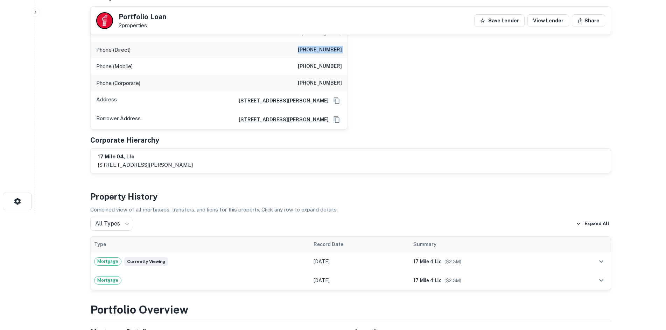
scroll to position [0, 0]
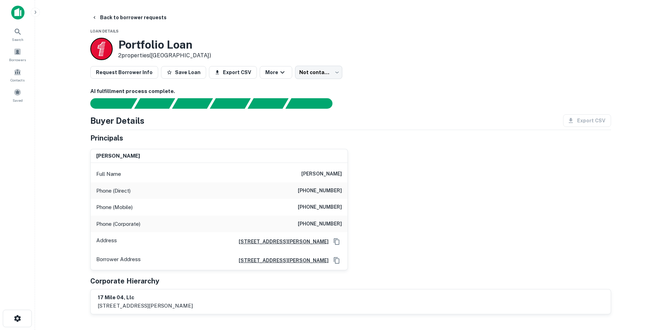
click at [328, 213] on div "Phone (Mobile) (484) 515-0925" at bounding box center [219, 207] width 257 height 17
click at [324, 212] on div "Phone (Mobile) (484) 515-0925" at bounding box center [219, 207] width 257 height 17
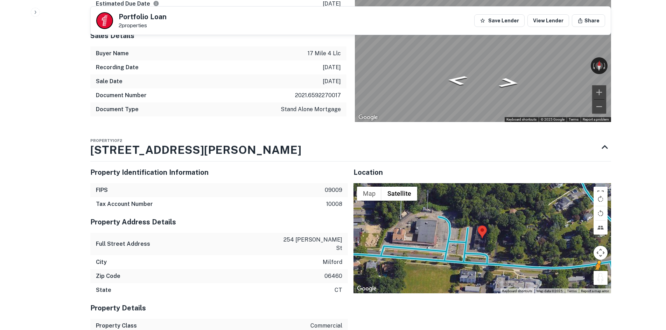
scroll to position [665, 0]
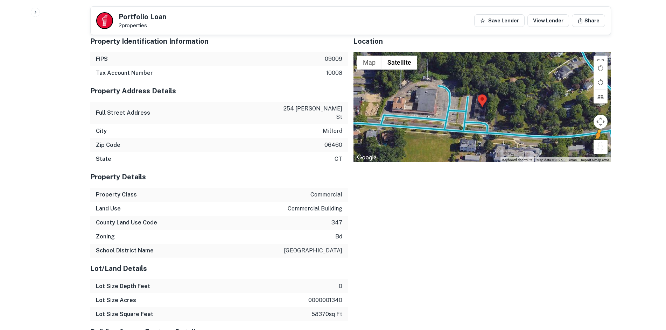
drag, startPoint x: 521, startPoint y: 267, endPoint x: 301, endPoint y: 262, distance: 220.3
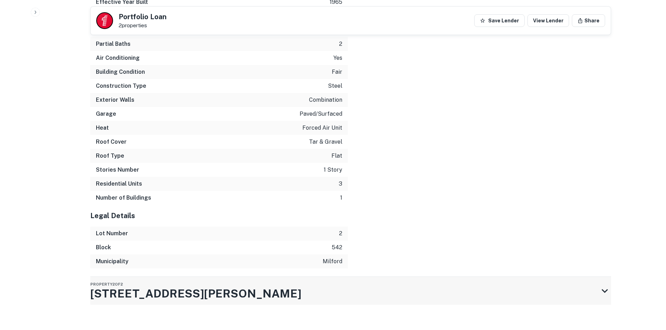
click at [284, 285] on div "Property 2 of 2 234 Melba St" at bounding box center [344, 291] width 508 height 28
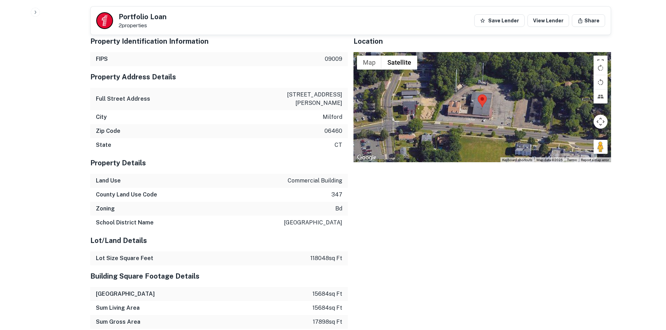
scroll to position [1286, 0]
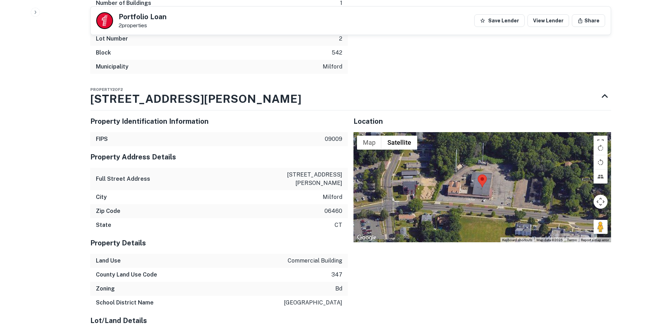
drag, startPoint x: 604, startPoint y: 219, endPoint x: 541, endPoint y: 205, distance: 64.6
click at [535, 205] on div "Map Terrain Satellite Labels Keyboard shortcuts Map Data Map data ©2025 Map dat…" at bounding box center [483, 187] width 258 height 111
drag, startPoint x: 599, startPoint y: 219, endPoint x: 525, endPoint y: 202, distance: 76.3
click at [525, 202] on div "Map Terrain Satellite Labels Keyboard shortcuts Map Data Map data ©2025 Map dat…" at bounding box center [483, 187] width 258 height 111
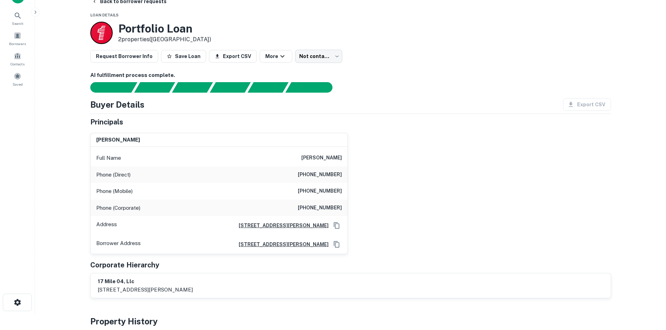
scroll to position [0, 0]
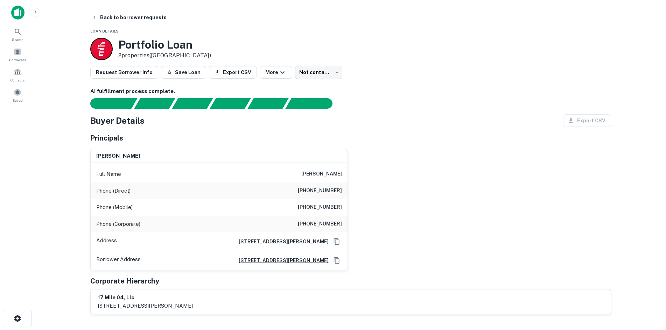
click at [314, 223] on h6 "[PHONE_NUMBER]" at bounding box center [320, 224] width 44 height 8
click at [312, 225] on h6 "[PHONE_NUMBER]" at bounding box center [320, 224] width 44 height 8
click at [312, 226] on h6 "[PHONE_NUMBER]" at bounding box center [320, 224] width 44 height 8
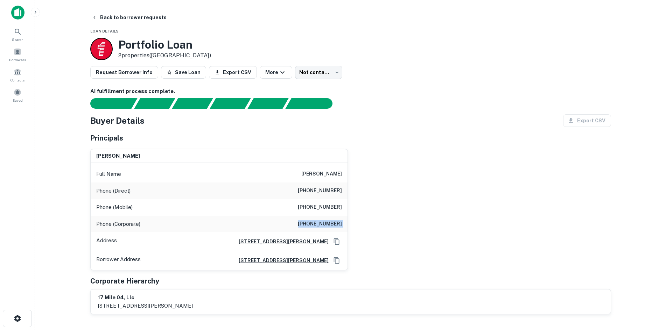
click at [312, 226] on h6 "[PHONE_NUMBER]" at bounding box center [320, 224] width 44 height 8
click at [293, 74] on body "Search Borrowers Contacts Saved Back to borrower requests Loan Details Portfoli…" at bounding box center [333, 165] width 666 height 330
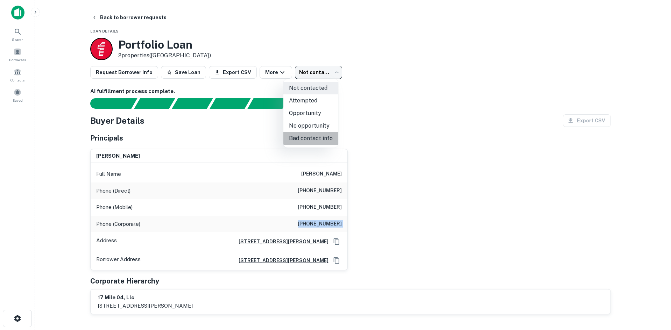
click at [322, 136] on li "Bad contact info" at bounding box center [311, 138] width 55 height 13
type input "**********"
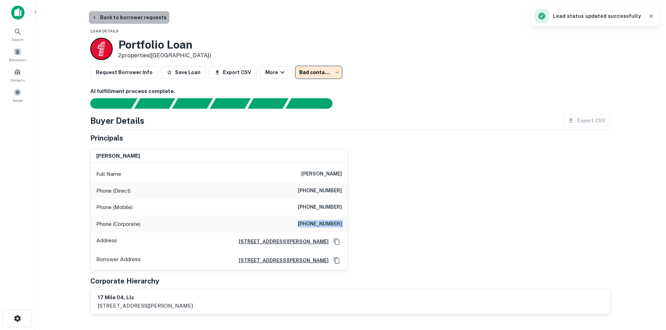
click at [129, 11] on button "Back to borrower requests" at bounding box center [129, 17] width 81 height 13
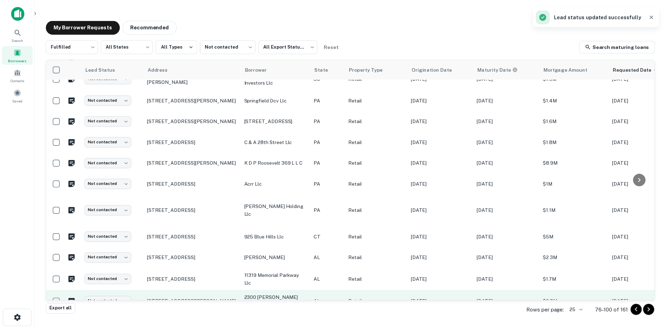
scroll to position [322, 0]
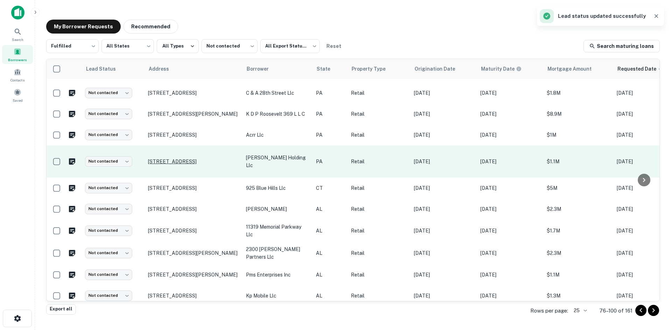
click at [207, 159] on p "[STREET_ADDRESS]" at bounding box center [193, 162] width 91 height 6
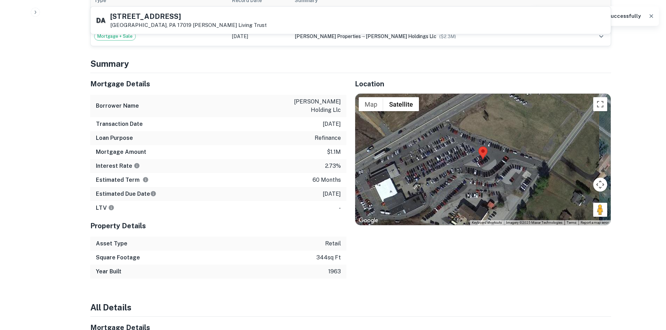
scroll to position [455, 0]
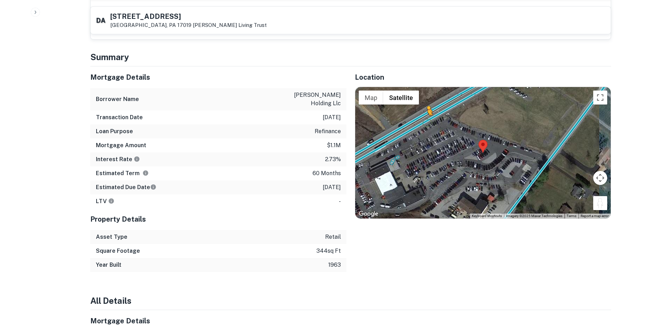
drag, startPoint x: 595, startPoint y: 207, endPoint x: 423, endPoint y: 124, distance: 191.3
click at [423, 123] on div "To activate drag with keyboard, press Alt + Enter. Once in keyboard drag state,…" at bounding box center [483, 153] width 256 height 132
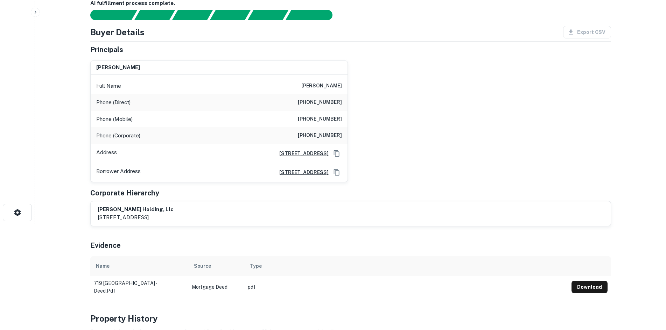
scroll to position [35, 0]
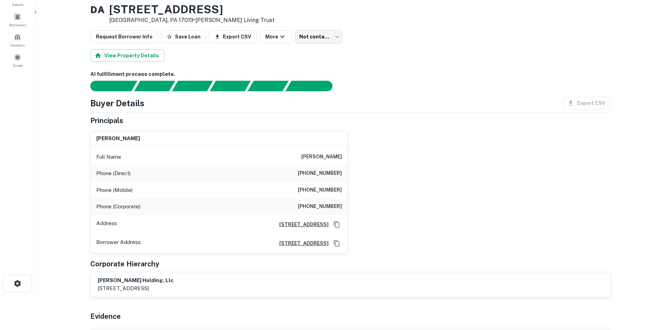
click at [331, 193] on h6 "[PHONE_NUMBER]" at bounding box center [320, 190] width 44 height 8
copy h6 "[PHONE_NUMBER]"
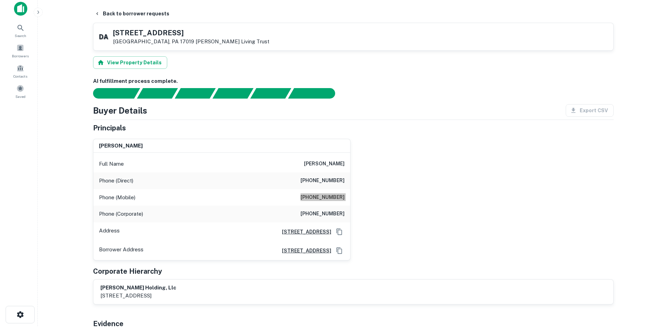
scroll to position [0, 0]
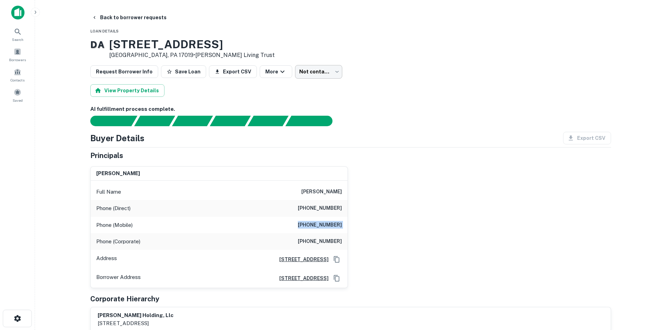
click at [306, 67] on body "Search Borrowers Contacts Saved Back to borrower requests Loan Details D A [STR…" at bounding box center [333, 165] width 666 height 330
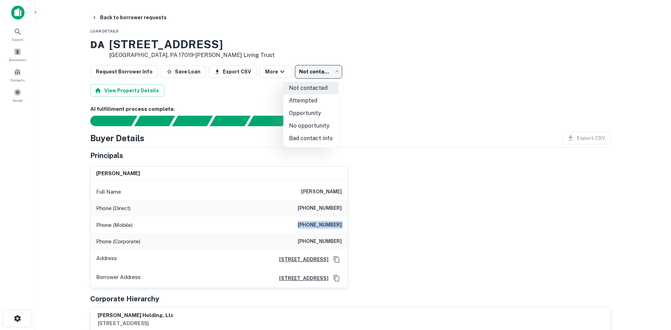
click at [310, 102] on li "Attempted" at bounding box center [311, 101] width 55 height 13
type input "*********"
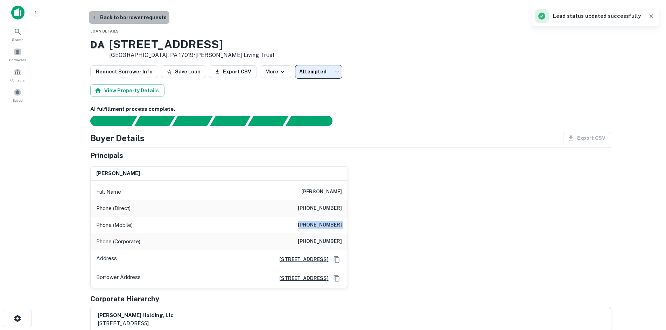
click at [150, 20] on button "Back to borrower requests" at bounding box center [129, 17] width 81 height 13
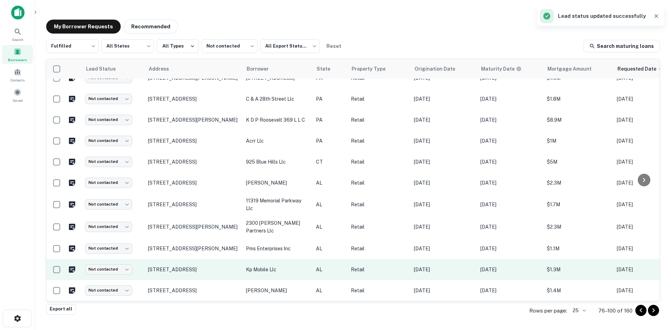
scroll to position [318, 0]
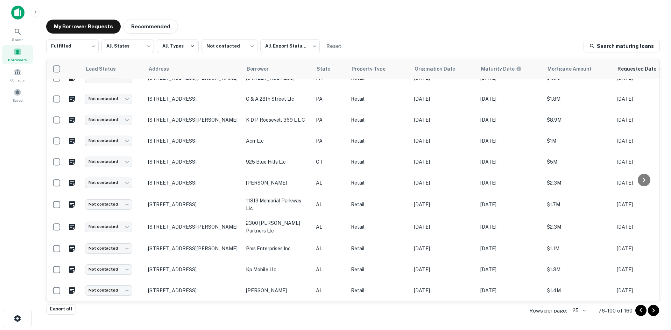
click at [655, 312] on icon "Go to next page" at bounding box center [654, 311] width 8 height 8
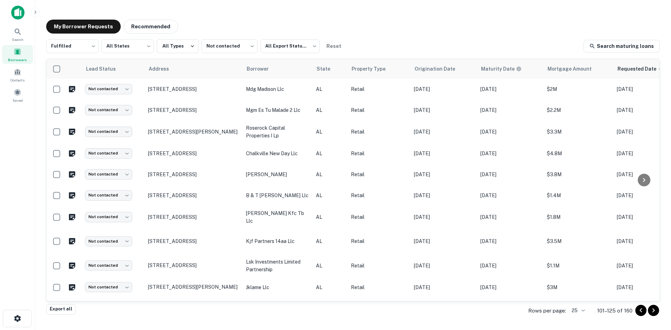
click at [652, 313] on icon "Go to next page" at bounding box center [654, 311] width 8 height 8
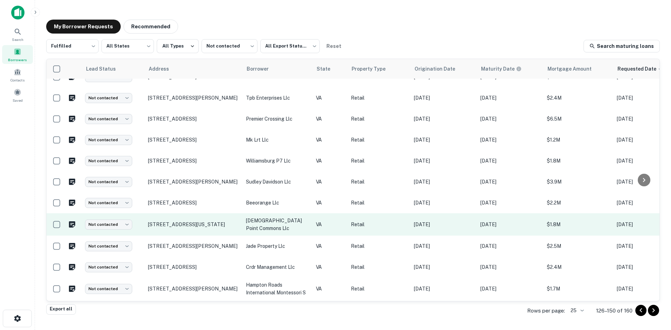
scroll to position [330, 0]
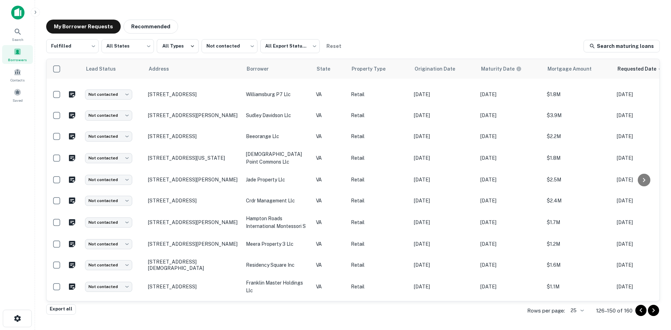
click at [654, 312] on icon "Go to next page" at bounding box center [654, 311] width 2 height 4
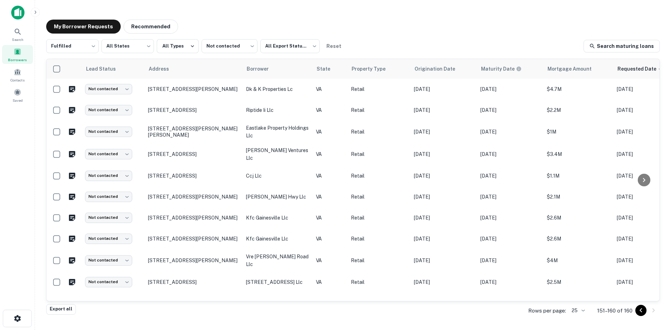
click at [473, 39] on div "My Borrower Requests Recommended Fulfilled ********* ​ All States *** ​ All Typ…" at bounding box center [353, 163] width 625 height 298
click at [642, 312] on icon "Go to previous page" at bounding box center [641, 311] width 8 height 8
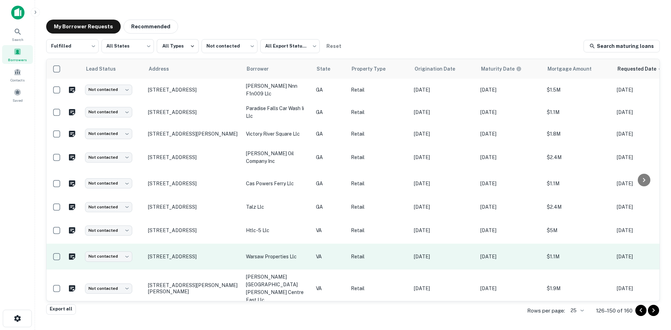
click at [536, 253] on p "[DATE]" at bounding box center [511, 257] width 60 height 8
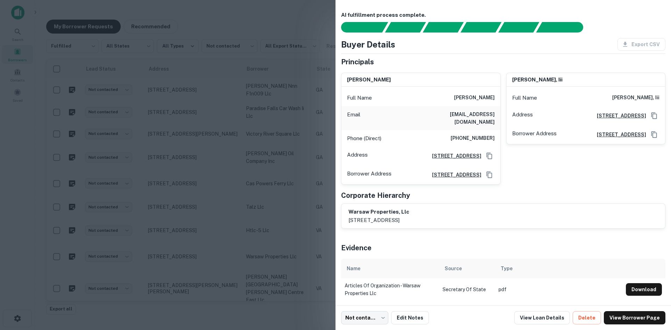
drag, startPoint x: 284, startPoint y: 132, endPoint x: 8, endPoint y: 135, distance: 275.9
click at [284, 132] on div at bounding box center [335, 165] width 671 height 330
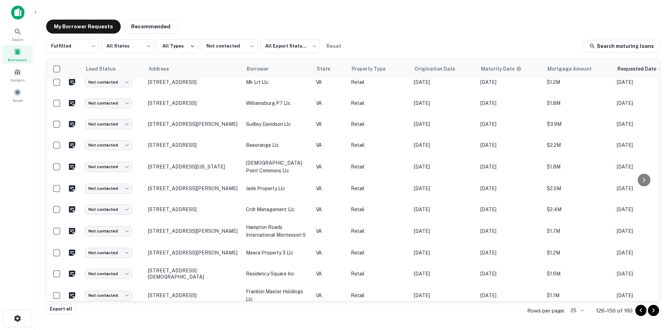
scroll to position [330, 0]
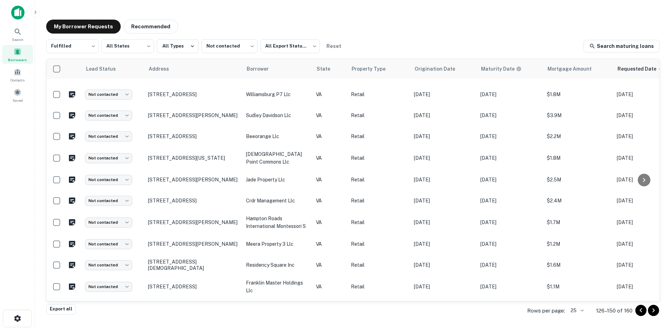
drag, startPoint x: 643, startPoint y: 311, endPoint x: 639, endPoint y: 308, distance: 5.0
click at [643, 311] on icon "Go to previous page" at bounding box center [641, 311] width 8 height 8
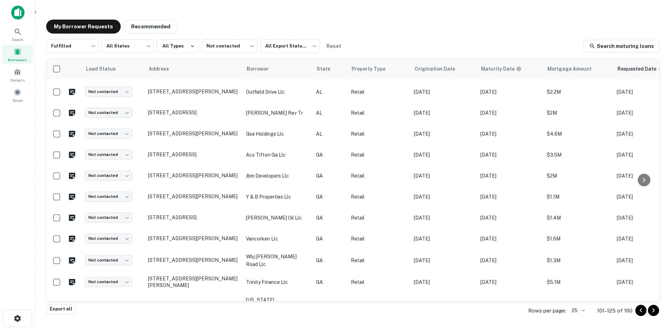
scroll to position [322, 0]
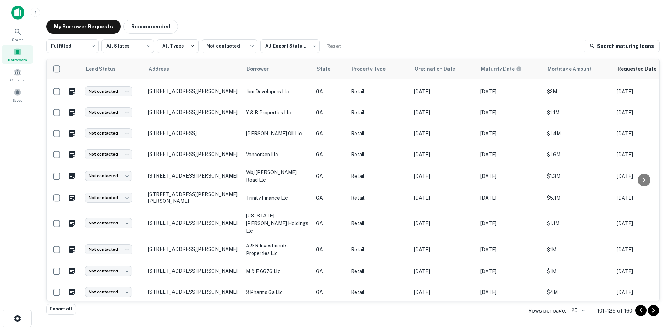
click at [502, 44] on div "Fulfilled ********* ​ All States *** ​ All Types Not contacted **** ​ All Expor…" at bounding box center [353, 46] width 614 height 14
click at [641, 314] on icon "Go to previous page" at bounding box center [641, 311] width 8 height 8
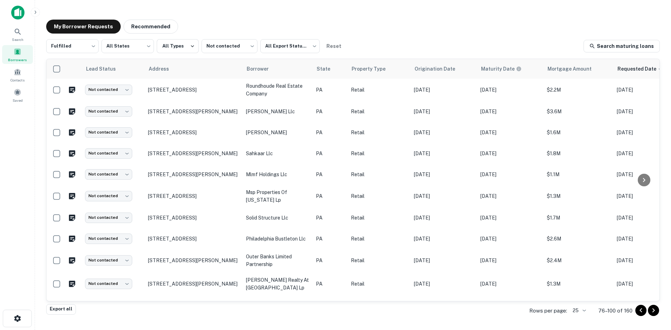
click at [640, 309] on icon "Go to previous page" at bounding box center [641, 311] width 8 height 8
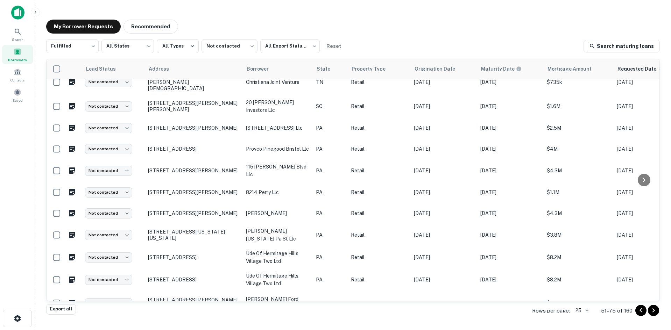
scroll to position [333, 0]
click at [642, 310] on icon "Go to previous page" at bounding box center [641, 311] width 8 height 8
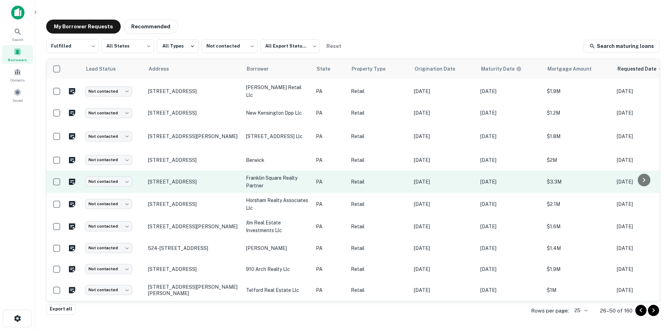
scroll to position [347, 0]
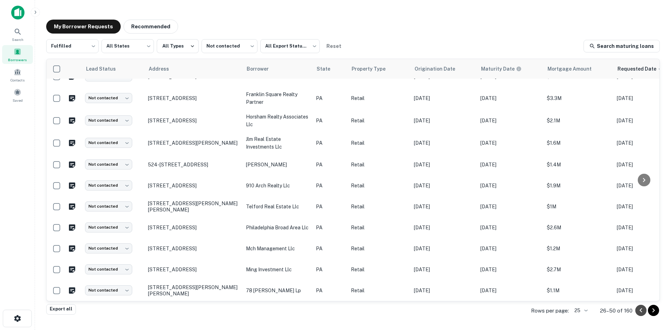
click at [640, 309] on icon "Go to previous page" at bounding box center [641, 311] width 8 height 8
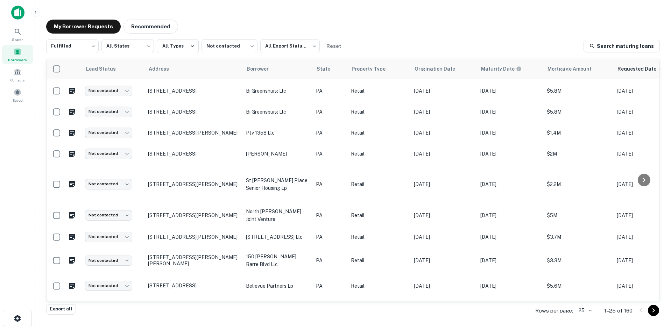
scroll to position [337, 0]
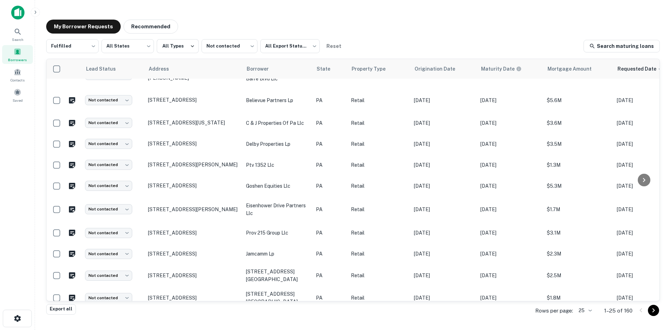
click at [659, 316] on div "Rows per page: 25 ** 1–25 of 160" at bounding box center [593, 311] width 133 height 19
click at [655, 309] on icon "Go to next page" at bounding box center [654, 311] width 8 height 8
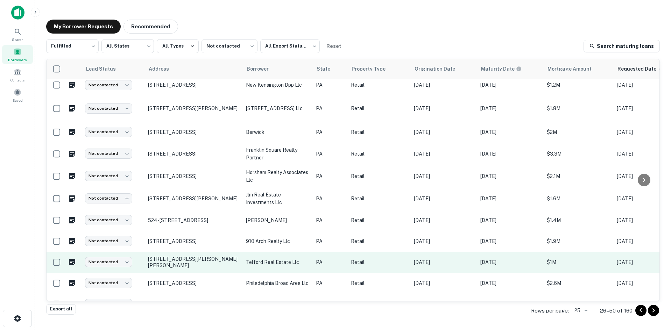
scroll to position [347, 0]
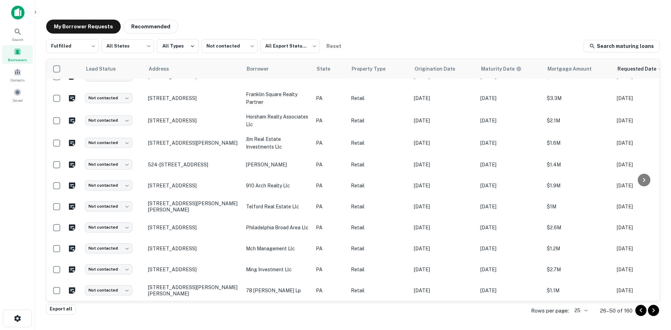
drag, startPoint x: 655, startPoint y: 311, endPoint x: 654, endPoint y: 308, distance: 3.7
click at [655, 311] on icon "Go to next page" at bounding box center [654, 311] width 2 height 4
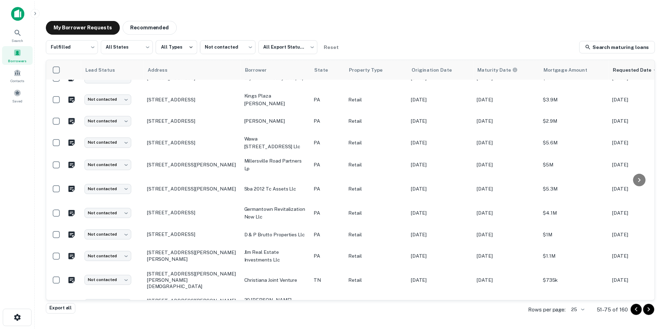
scroll to position [228, 0]
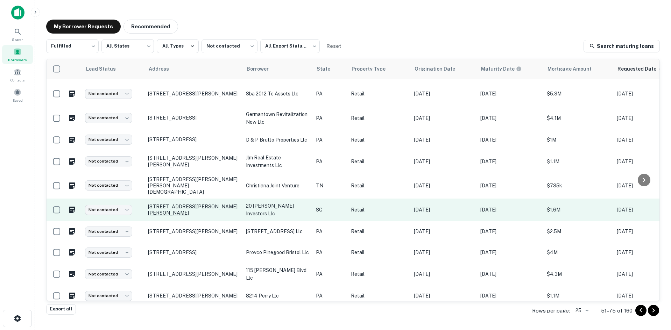
click at [204, 204] on p "[STREET_ADDRESS][PERSON_NAME][PERSON_NAME]" at bounding box center [193, 210] width 91 height 13
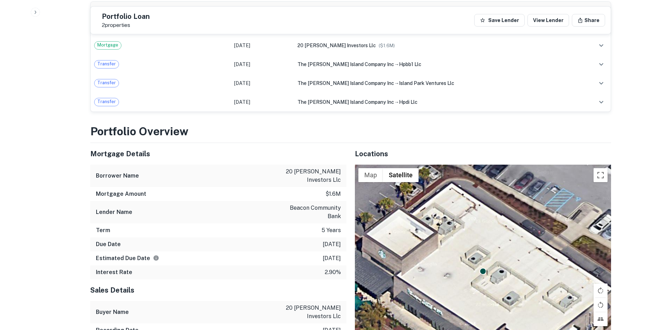
scroll to position [805, 0]
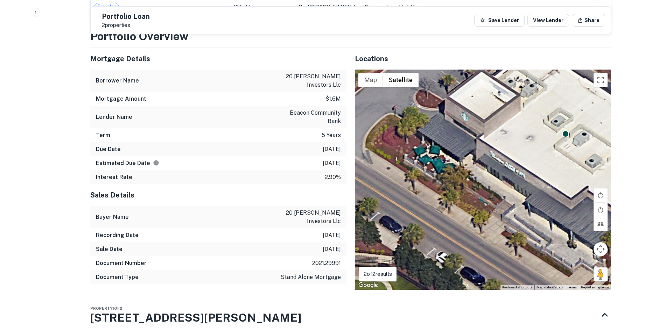
drag, startPoint x: 511, startPoint y: 131, endPoint x: 520, endPoint y: 121, distance: 13.1
click at [521, 122] on div "To activate drag with keyboard, press Alt + Enter. Once in keyboard drag state,…" at bounding box center [483, 180] width 256 height 221
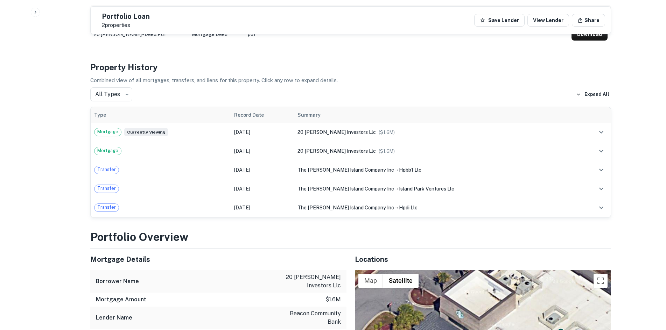
scroll to position [770, 0]
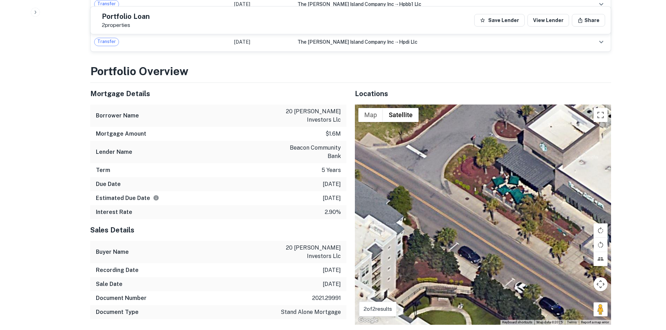
drag, startPoint x: 440, startPoint y: 262, endPoint x: 379, endPoint y: 245, distance: 62.9
click at [523, 260] on div "To activate drag with keyboard, press Alt + Enter. Once in keyboard drag state,…" at bounding box center [483, 215] width 256 height 221
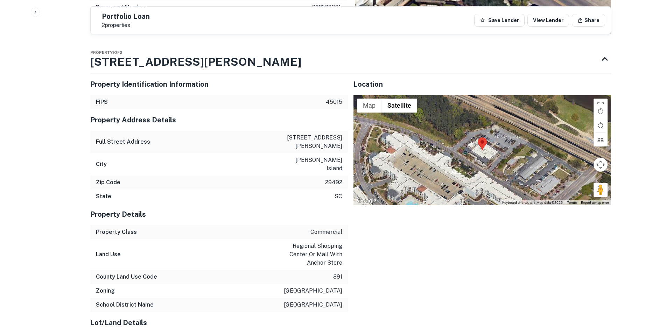
scroll to position [974, 0]
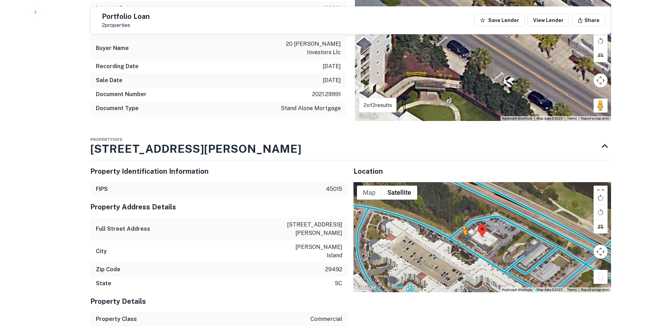
drag, startPoint x: 603, startPoint y: 262, endPoint x: 460, endPoint y: 228, distance: 147.2
click at [460, 228] on div "To activate drag with keyboard, press Alt + Enter. Once in keyboard drag state,…" at bounding box center [483, 237] width 258 height 111
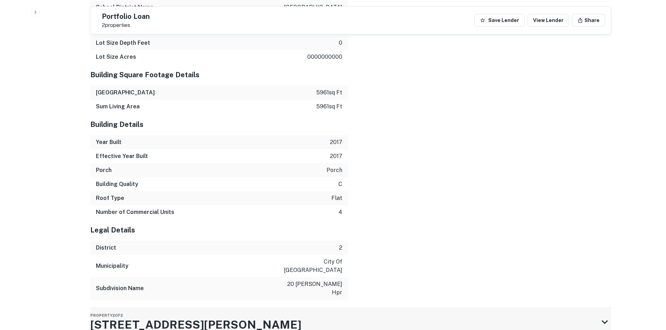
click at [267, 308] on div "Property 2 of [STREET_ADDRESS][PERSON_NAME]" at bounding box center [344, 322] width 508 height 28
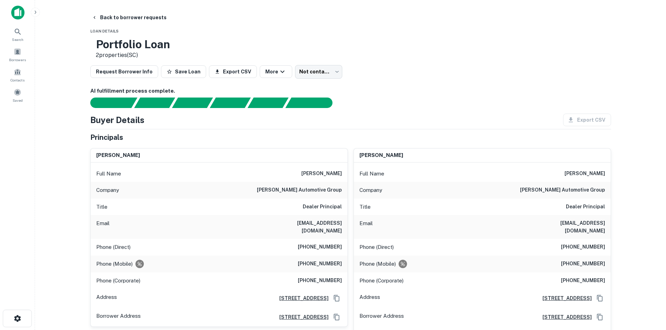
scroll to position [35, 0]
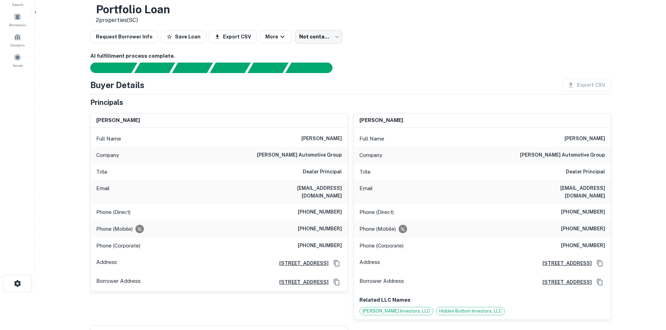
drag, startPoint x: 322, startPoint y: 212, endPoint x: 316, endPoint y: 261, distance: 49.4
click at [316, 262] on div "Full Name [PERSON_NAME] Company [PERSON_NAME] automotive group Title Dealer Pri…" at bounding box center [219, 210] width 257 height 165
click at [324, 208] on h6 "[PHONE_NUMBER]" at bounding box center [320, 212] width 44 height 8
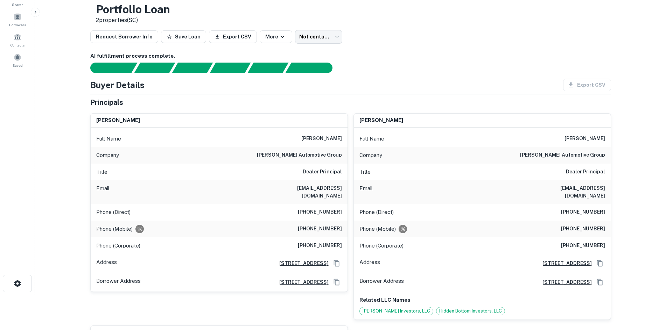
click at [326, 221] on div "Phone (Mobile) [PHONE_NUMBER]" at bounding box center [219, 229] width 257 height 17
copy h6 "[PHONE_NUMBER]"
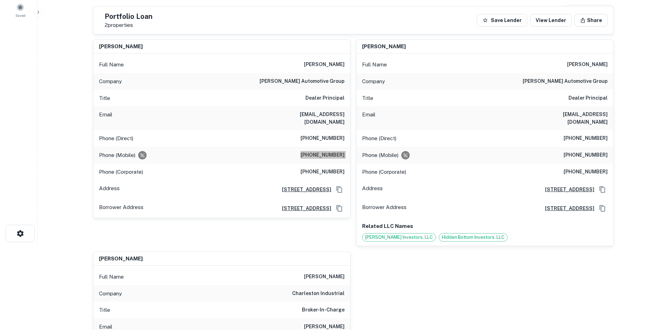
scroll to position [0, 0]
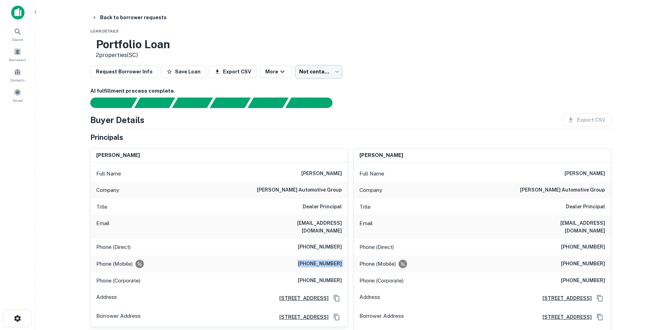
drag, startPoint x: 311, startPoint y: 89, endPoint x: 318, endPoint y: 70, distance: 19.5
click at [311, 89] on h6 "AI fulfillment process complete." at bounding box center [350, 91] width 521 height 8
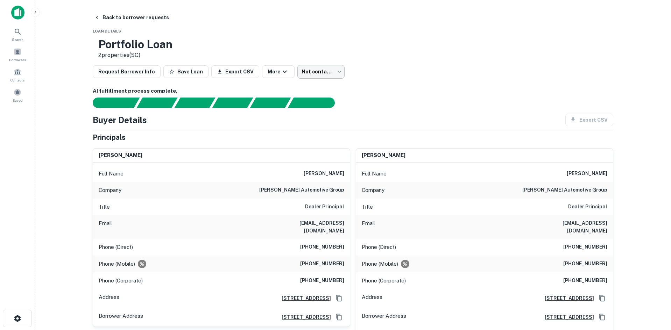
click at [318, 70] on body "Search Borrowers Contacts Saved Back to borrower requests Loan Details Portfoli…" at bounding box center [335, 165] width 671 height 330
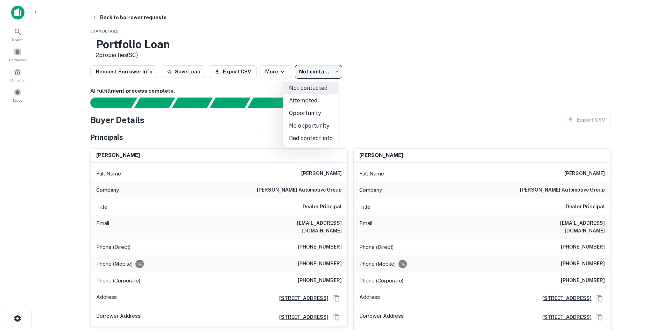
click at [312, 101] on li "Attempted" at bounding box center [311, 101] width 55 height 13
type input "*********"
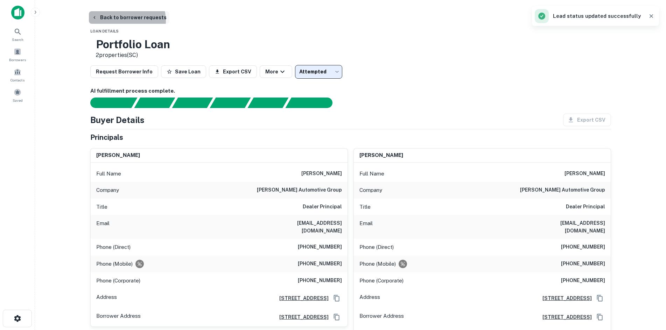
click at [126, 20] on button "Back to borrower requests" at bounding box center [129, 17] width 81 height 13
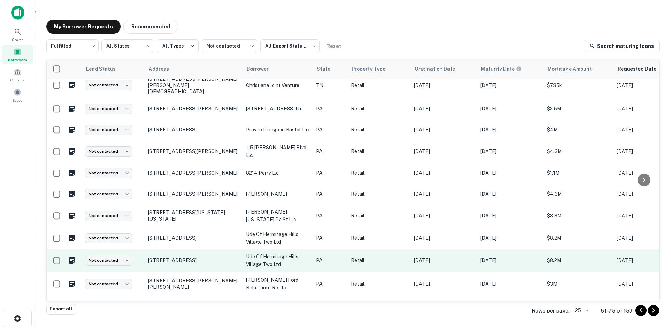
scroll to position [334, 0]
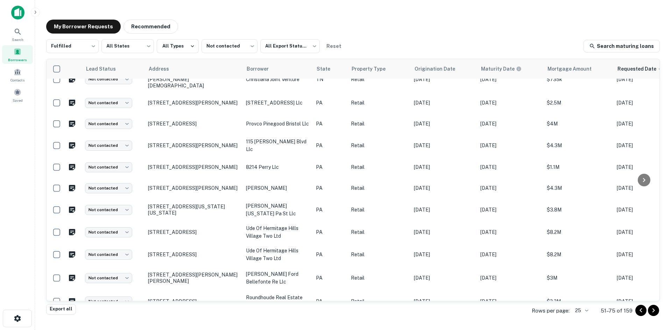
click at [643, 311] on icon "Go to previous page" at bounding box center [641, 311] width 8 height 8
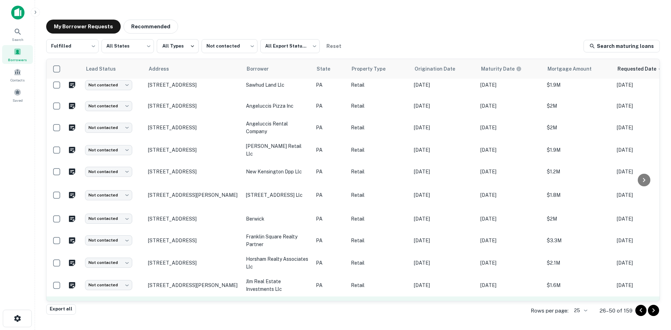
scroll to position [347, 0]
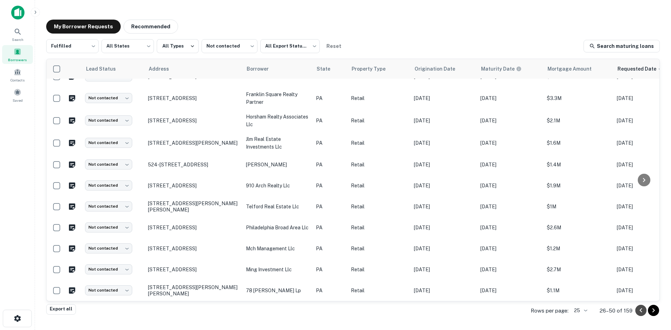
click at [641, 311] on icon "Go to previous page" at bounding box center [641, 311] width 2 height 4
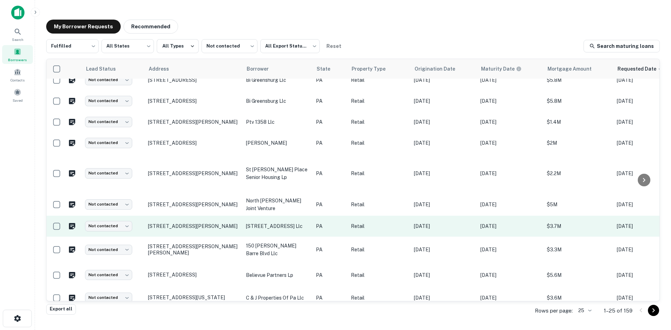
scroll to position [127, 0]
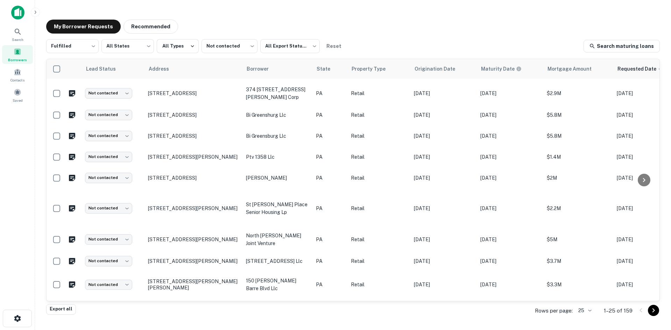
click at [655, 313] on icon "Go to next page" at bounding box center [654, 311] width 8 height 8
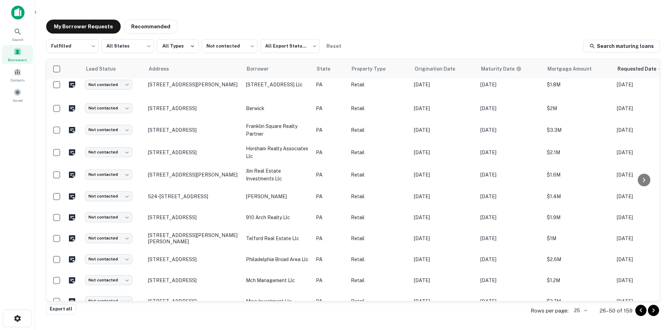
scroll to position [347, 0]
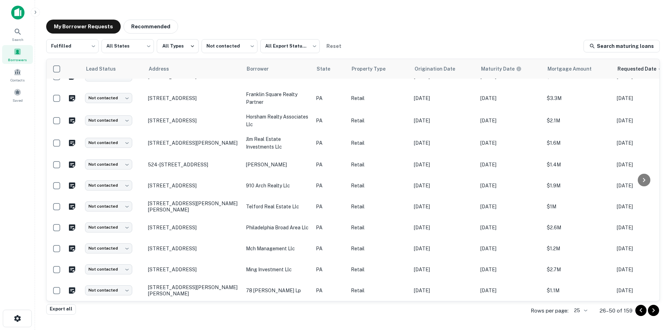
click at [651, 312] on icon "Go to next page" at bounding box center [654, 311] width 8 height 8
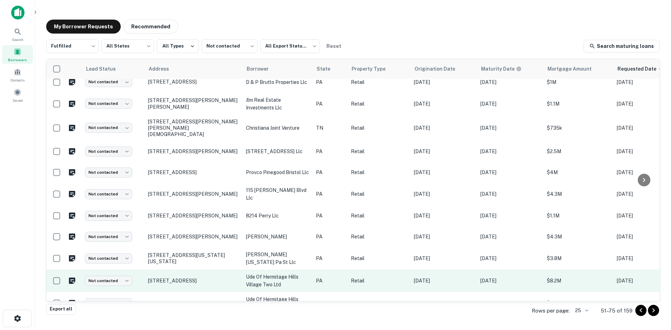
scroll to position [334, 0]
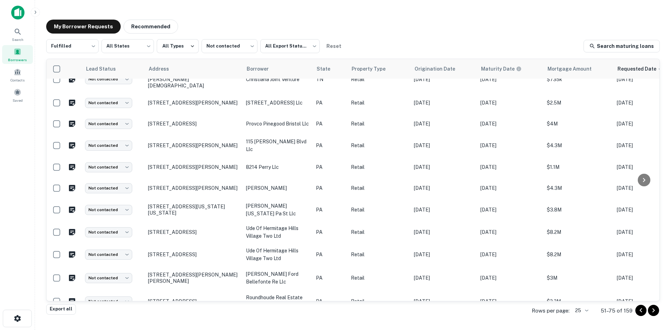
click at [656, 310] on icon "Go to next page" at bounding box center [654, 311] width 8 height 8
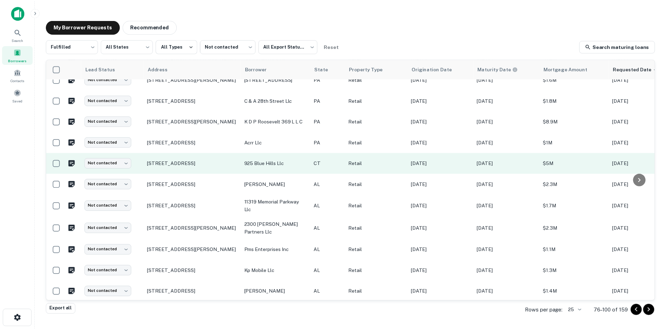
scroll to position [247, 0]
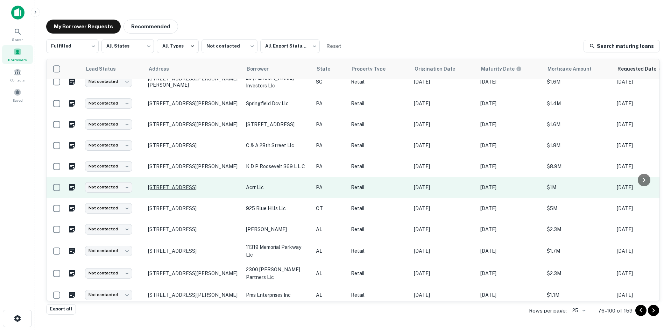
click at [207, 187] on p "[STREET_ADDRESS]" at bounding box center [193, 187] width 91 height 6
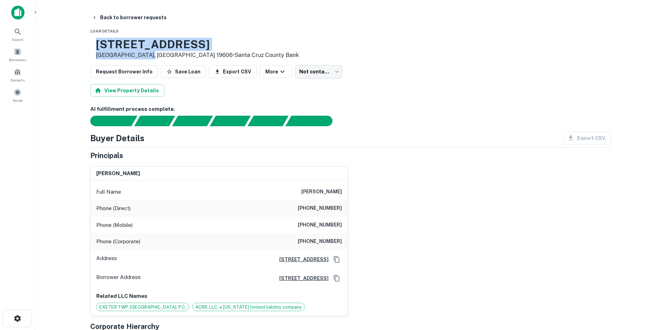
drag, startPoint x: 120, startPoint y: 43, endPoint x: 168, endPoint y: 55, distance: 49.3
click at [168, 55] on div "[STREET_ADDRESS] • [GEOGRAPHIC_DATA]" at bounding box center [197, 49] width 203 height 22
copy div "[STREET_ADDRESS]"
click at [382, 222] on div "[PERSON_NAME] Full Name [PERSON_NAME] Phone (Direct) [PHONE_NUMBER] Phone (Mobi…" at bounding box center [348, 238] width 527 height 155
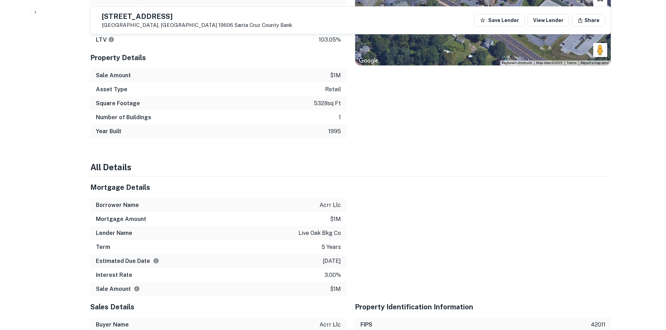
scroll to position [350, 0]
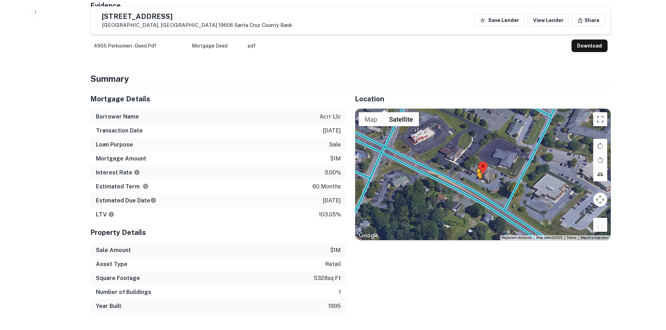
drag, startPoint x: 600, startPoint y: 223, endPoint x: 476, endPoint y: 187, distance: 129.2
click at [476, 187] on div "To activate drag with keyboard, press Alt + Enter. Once in keyboard drag state,…" at bounding box center [483, 175] width 256 height 132
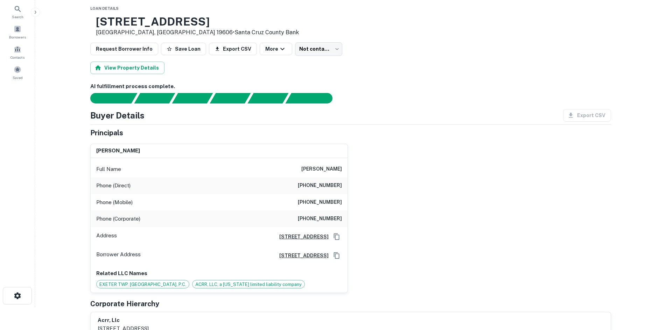
scroll to position [35, 0]
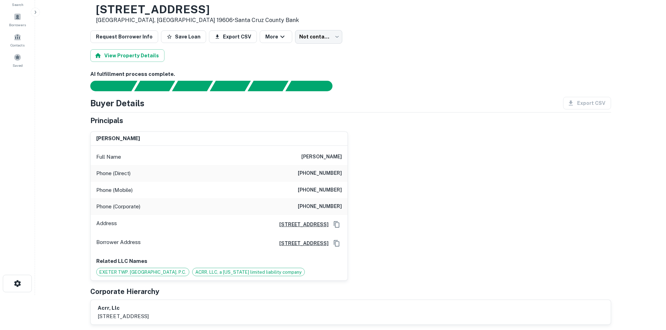
click at [328, 187] on h6 "[PHONE_NUMBER]" at bounding box center [320, 190] width 44 height 8
copy h6 "[PHONE_NUMBER]"
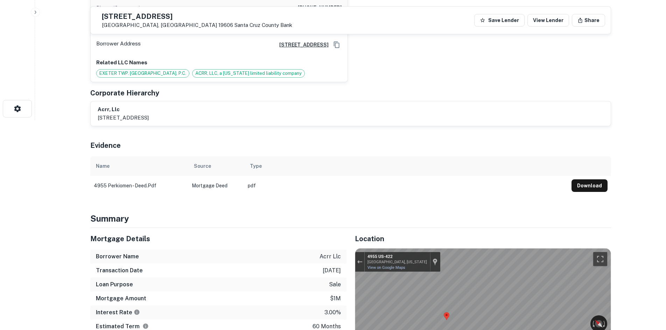
scroll to position [0, 0]
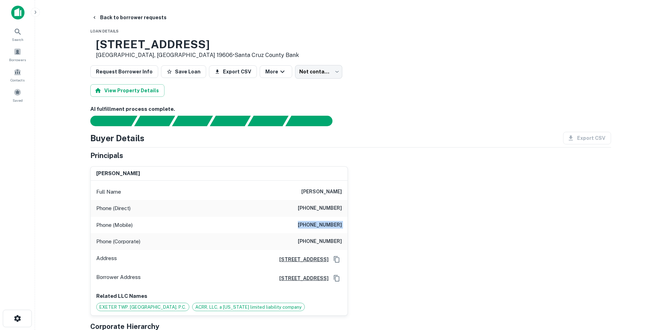
click at [327, 213] on h6 "[PHONE_NUMBER]" at bounding box center [320, 208] width 44 height 8
copy h6 "[PHONE_NUMBER]"
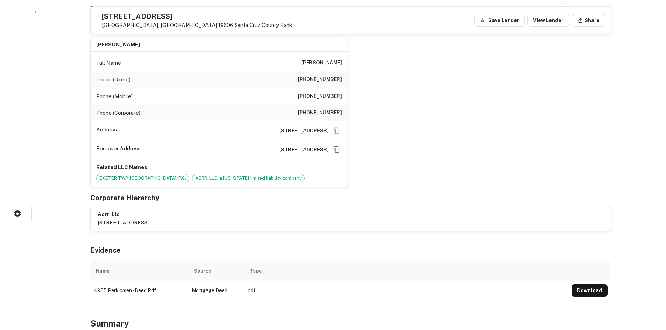
drag, startPoint x: 394, startPoint y: 162, endPoint x: 332, endPoint y: 164, distance: 62.0
click at [394, 162] on div "[PERSON_NAME] Full Name [PERSON_NAME] Phone (Direct) [PHONE_NUMBER] Phone (Mobi…" at bounding box center [348, 109] width 527 height 155
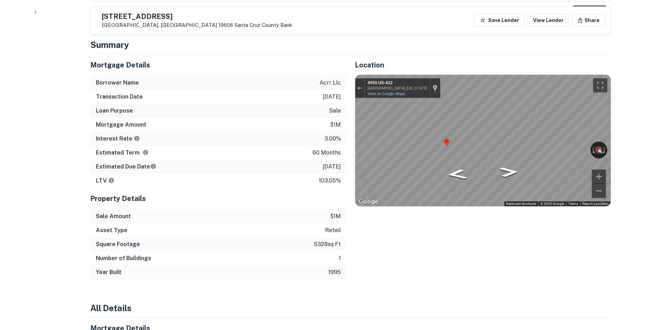
scroll to position [385, 0]
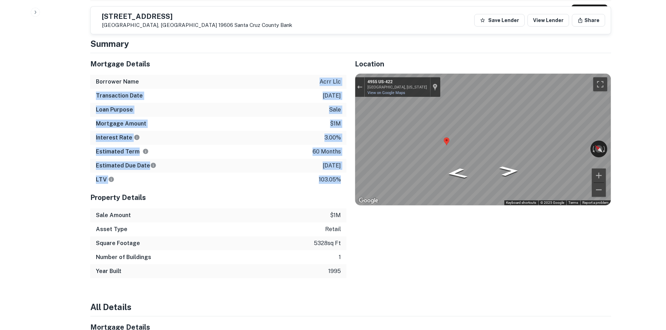
drag, startPoint x: 340, startPoint y: 183, endPoint x: 299, endPoint y: 82, distance: 109.5
click at [299, 82] on div "Mortgage Details Borrower Name acrr llc Transaction Date [DATE] Loan Purpose sa…" at bounding box center [218, 120] width 256 height 134
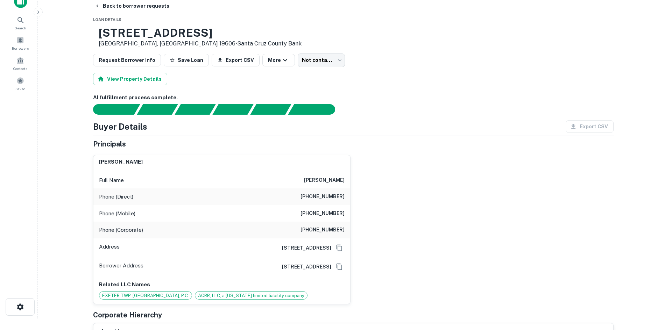
scroll to position [0, 0]
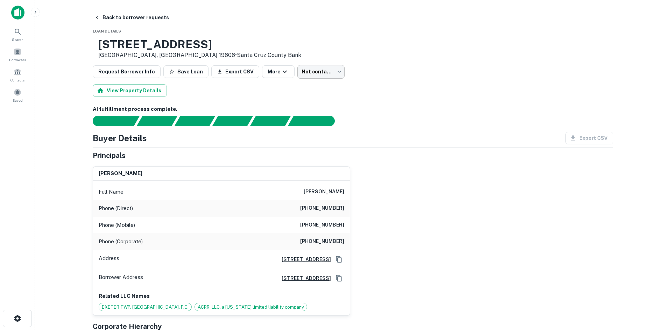
click at [303, 73] on body "Search Borrowers Contacts Saved Back to borrower requests Loan Details [STREET_…" at bounding box center [335, 165] width 671 height 330
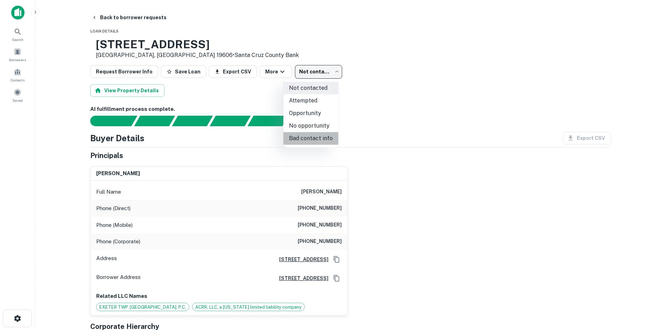
click at [322, 139] on li "Bad contact info" at bounding box center [311, 138] width 55 height 13
type input "**********"
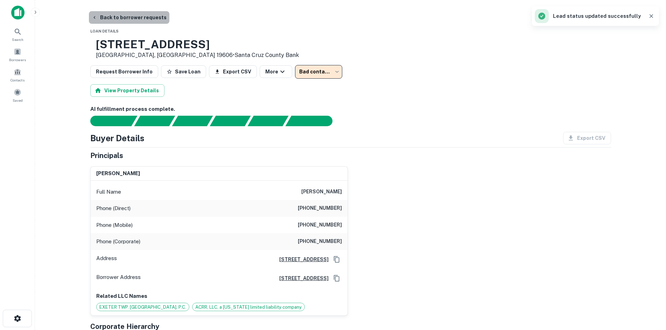
click at [142, 19] on button "Back to borrower requests" at bounding box center [129, 17] width 81 height 13
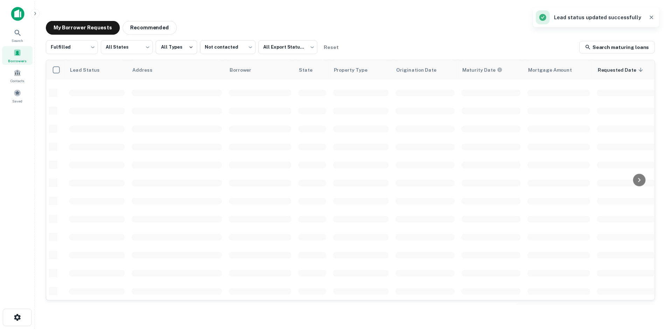
scroll to position [238, 0]
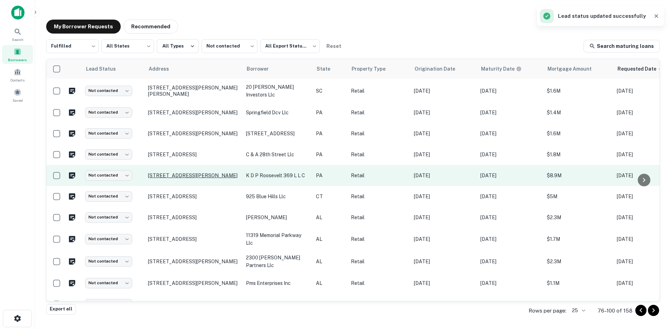
click at [212, 173] on p "[STREET_ADDRESS][PERSON_NAME]" at bounding box center [193, 176] width 91 height 6
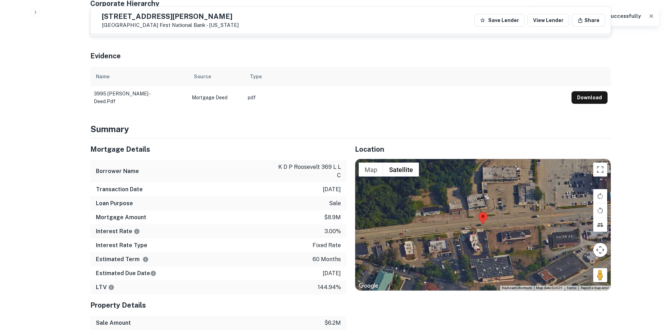
scroll to position [385, 0]
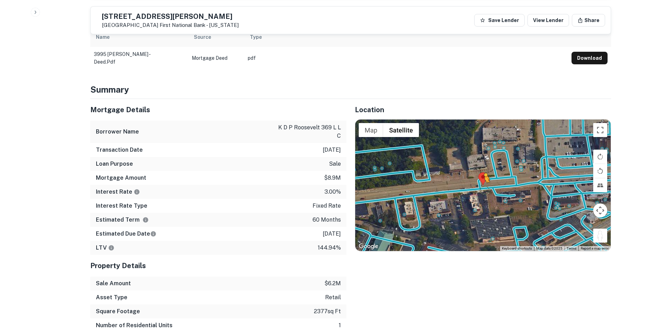
drag, startPoint x: 602, startPoint y: 230, endPoint x: 474, endPoint y: 179, distance: 137.7
click at [474, 179] on div "To activate drag with keyboard, press Alt + Enter. Once in keyboard drag state,…" at bounding box center [483, 186] width 256 height 132
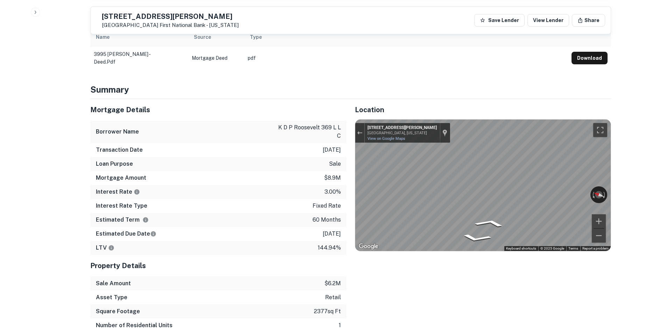
click at [331, 180] on div "Mortgage Details Borrower Name k d p roosevelt 369 l l c Transaction Date [DATE…" at bounding box center [346, 230] width 529 height 262
click at [595, 184] on div "← Move left → Move right ↑ Move up ↓ Move down + Zoom in - Zoom out [STREET_ADD…" at bounding box center [483, 186] width 256 height 132
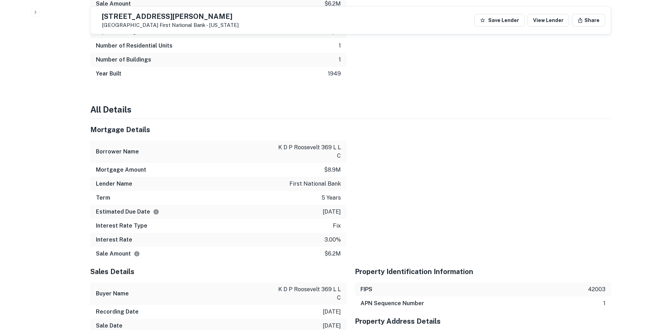
scroll to position [420, 0]
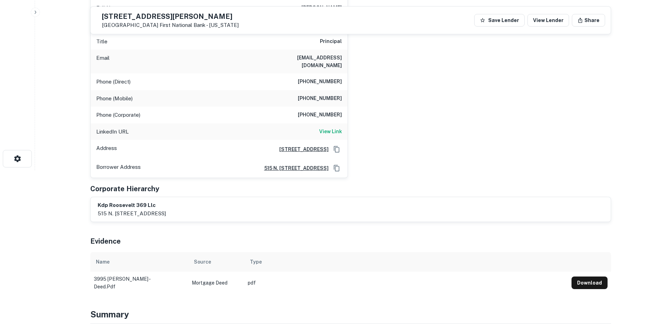
scroll to position [35, 0]
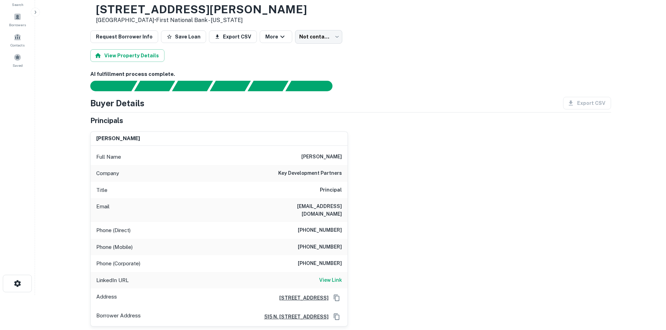
drag, startPoint x: 120, startPoint y: 10, endPoint x: 174, endPoint y: 25, distance: 55.9
click at [174, 25] on div "[STREET_ADDRESS][PERSON_NAME] • First National Bank - [US_STATE]" at bounding box center [201, 14] width 211 height 22
copy div "[STREET_ADDRESS][PERSON_NAME]"
click at [364, 93] on div "AI fulfillment process complete. Buyer Details Export CSV Principals [PERSON_NA…" at bounding box center [350, 255] width 521 height 370
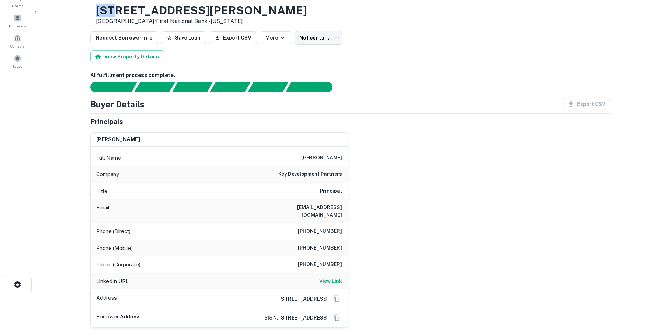
drag, startPoint x: 121, startPoint y: 4, endPoint x: 176, endPoint y: 20, distance: 57.6
click at [176, 20] on div "[STREET_ADDRESS][PERSON_NAME] • First National Bank - [US_STATE]" at bounding box center [201, 15] width 211 height 22
copy div "[STREET_ADDRESS][PERSON_NAME]"
drag, startPoint x: 382, startPoint y: 134, endPoint x: 378, endPoint y: 173, distance: 39.0
click at [382, 134] on div "[PERSON_NAME] Full Name [PERSON_NAME] Company key development partners Title Pr…" at bounding box center [348, 227] width 527 height 201
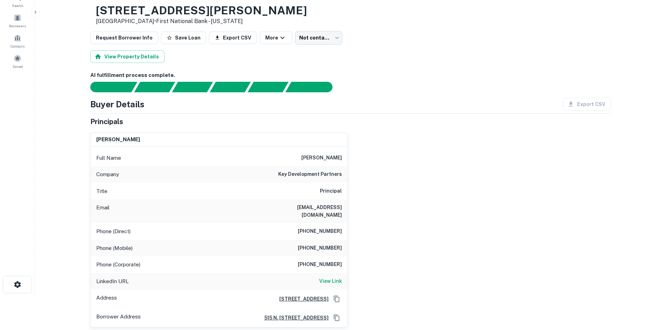
click at [319, 228] on h6 "[PHONE_NUMBER]" at bounding box center [320, 232] width 44 height 8
copy h6 "[PHONE_NUMBER]"
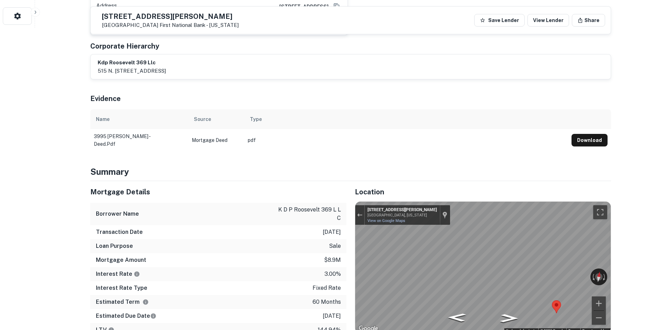
scroll to position [315, 0]
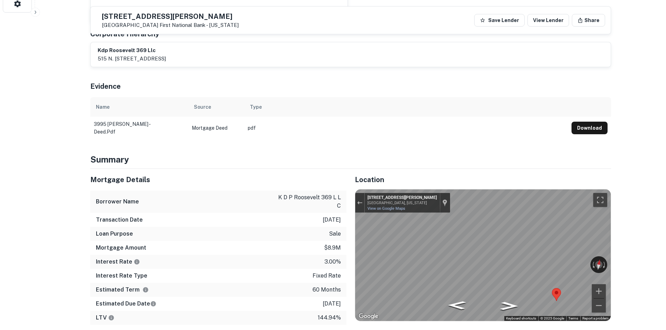
click at [611, 265] on div "← Move left → Move right ↑ Move up ↓ Move down + Zoom in - Zoom out Home Jump l…" at bounding box center [483, 255] width 256 height 132
click at [602, 259] on div "← Move left → Move right ↑ Move up ↓ Move down + Zoom in - Zoom out [GEOGRAPHIC…" at bounding box center [483, 256] width 256 height 132
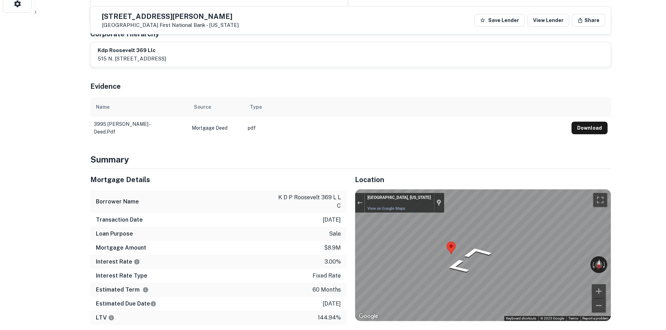
click at [309, 192] on div "Mortgage Details Borrower Name k d p roosevelt 369 l l c Transaction Date [DATE…" at bounding box center [346, 300] width 529 height 262
click at [459, 274] on icon "Go South, US-22 BUS" at bounding box center [458, 281] width 42 height 18
click at [456, 281] on icon "Go West, William Penn Hwy" at bounding box center [457, 288] width 41 height 16
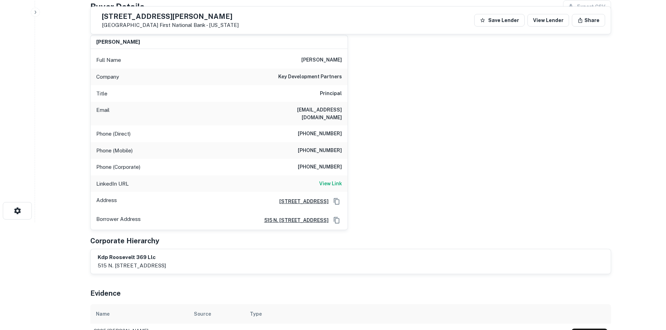
scroll to position [70, 0]
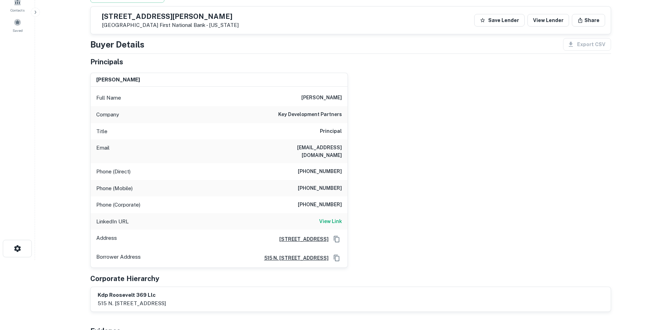
click at [321, 186] on h6 "[PHONE_NUMBER]" at bounding box center [320, 188] width 44 height 8
copy h6 "[PHONE_NUMBER]"
click at [450, 224] on div "[PERSON_NAME] Full Name [PERSON_NAME] Company key development partners Title Pr…" at bounding box center [348, 167] width 527 height 201
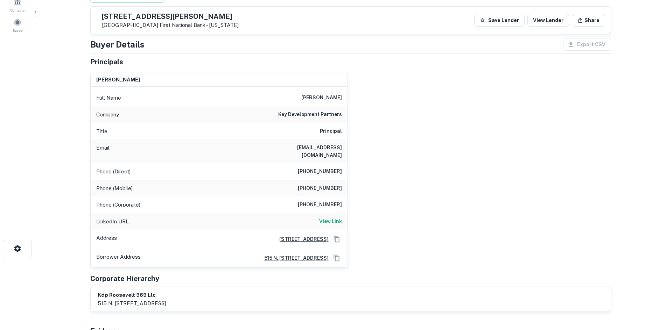
click at [325, 184] on h6 "[PHONE_NUMBER]" at bounding box center [320, 188] width 44 height 8
copy h6 "[PHONE_NUMBER]"
click at [447, 114] on div "[PERSON_NAME] Full Name [PERSON_NAME] Company key development partners Title Pr…" at bounding box center [348, 167] width 527 height 201
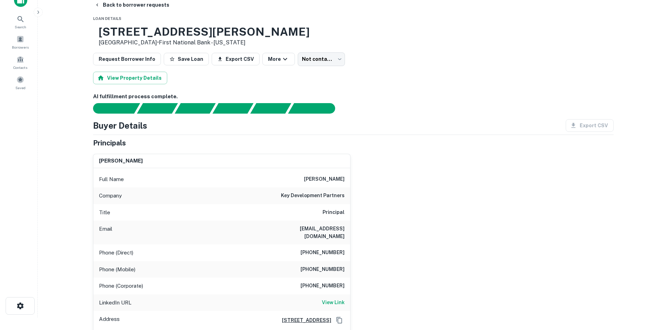
scroll to position [0, 0]
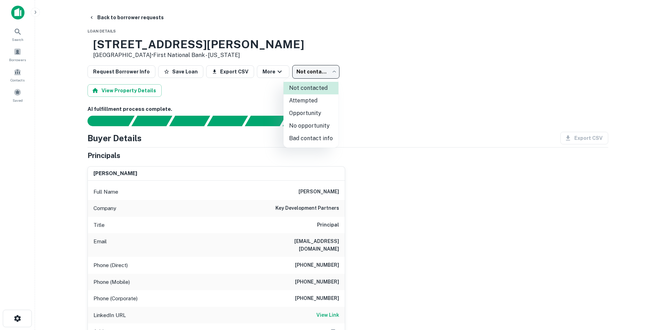
click at [316, 74] on body "Search Borrowers Contacts Saved Back to borrower requests Loan Details [STREET_…" at bounding box center [333, 165] width 666 height 330
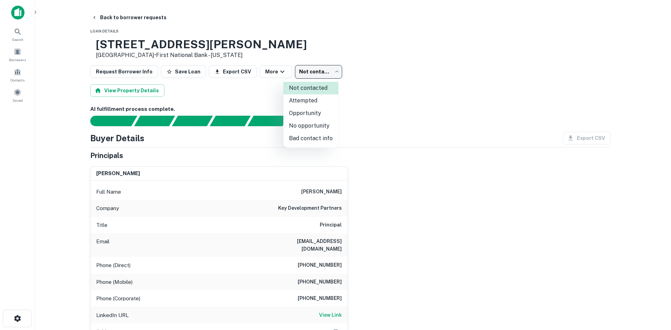
click at [331, 125] on li "No opportunity" at bounding box center [311, 126] width 55 height 13
type input "**********"
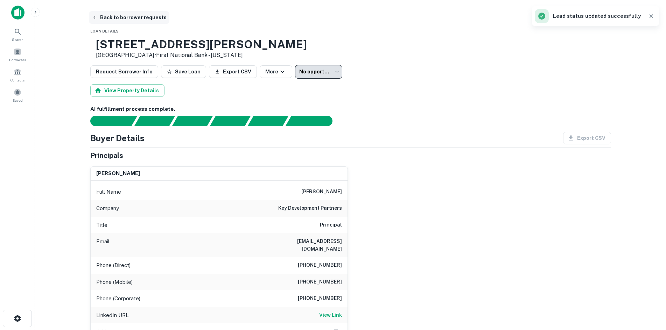
click at [125, 19] on button "Back to borrower requests" at bounding box center [129, 17] width 81 height 13
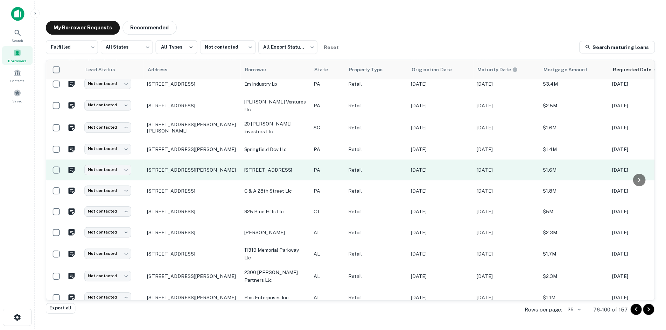
scroll to position [178, 0]
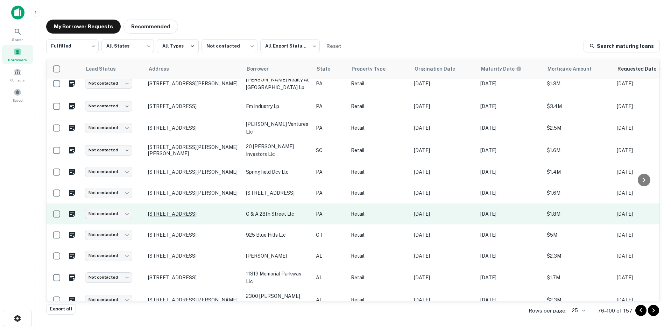
click at [214, 213] on p "[STREET_ADDRESS]" at bounding box center [193, 214] width 91 height 6
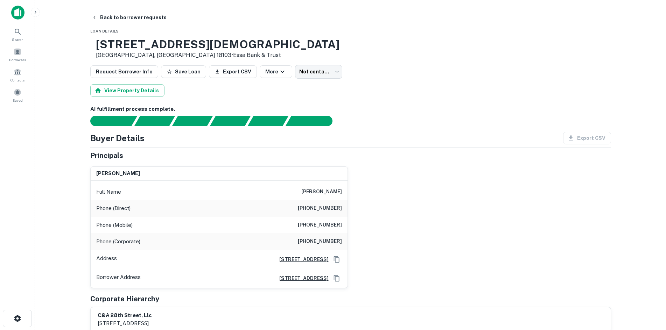
click at [327, 223] on h6 "[PHONE_NUMBER]" at bounding box center [320, 225] width 44 height 8
click at [315, 210] on h6 "[PHONE_NUMBER]" at bounding box center [320, 208] width 44 height 8
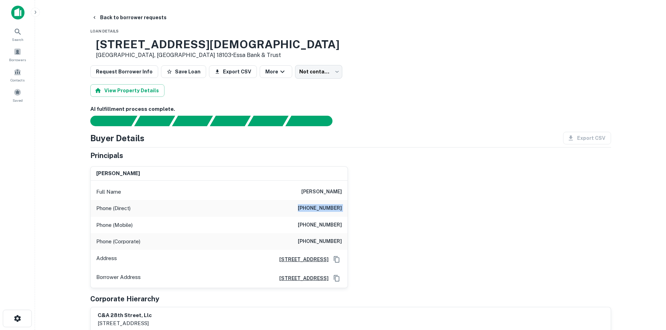
click at [315, 210] on h6 "[PHONE_NUMBER]" at bounding box center [320, 208] width 44 height 8
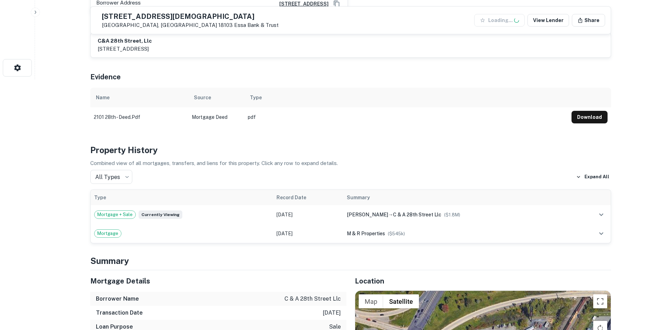
scroll to position [525, 0]
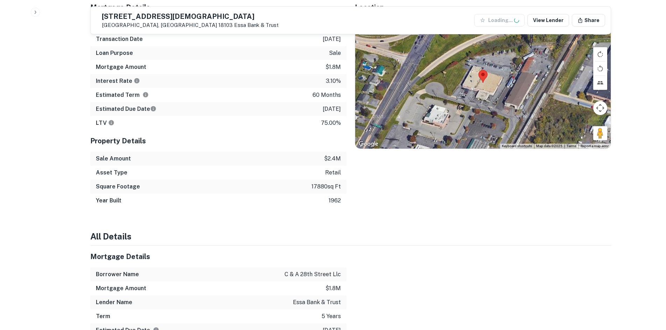
drag, startPoint x: 593, startPoint y: 141, endPoint x: 597, endPoint y: 137, distance: 4.7
click at [594, 138] on div "Map Terrain Satellite Labels Keyboard shortcuts Map Data Map data ©2025 Map dat…" at bounding box center [483, 83] width 256 height 132
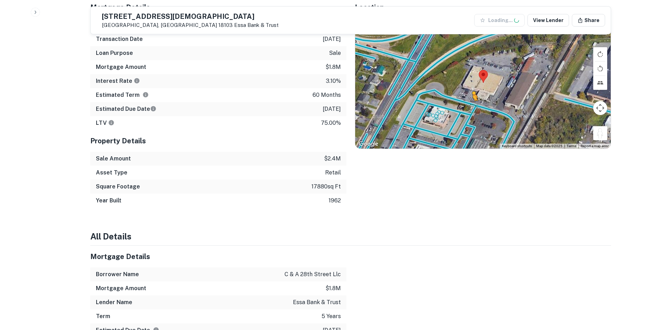
drag, startPoint x: 599, startPoint y: 137, endPoint x: 472, endPoint y: 109, distance: 129.8
click at [472, 109] on div "To activate drag with keyboard, press Alt + Enter. Once in keyboard drag state,…" at bounding box center [483, 83] width 256 height 132
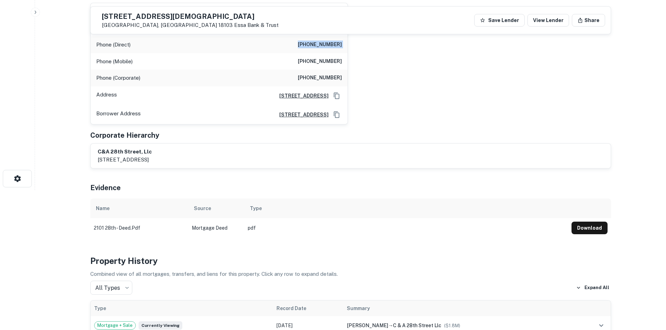
scroll to position [35, 0]
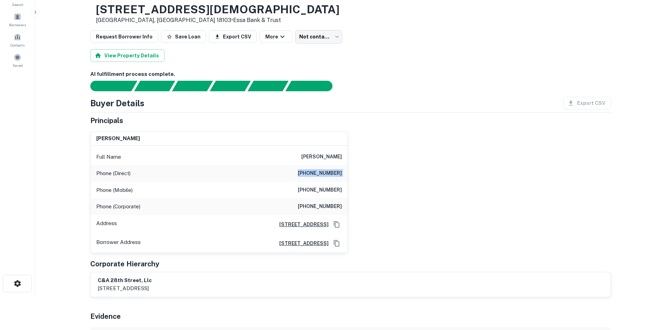
click at [322, 189] on h6 "[PHONE_NUMBER]" at bounding box center [320, 190] width 44 height 8
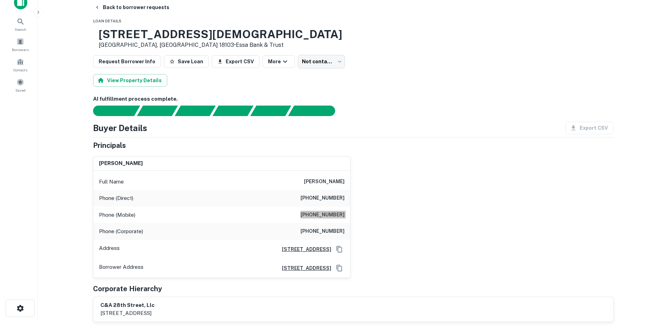
scroll to position [0, 0]
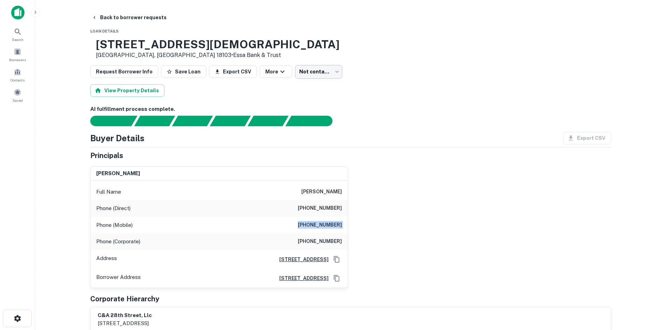
click at [312, 66] on body "Search Borrowers Contacts Saved Back to borrower requests Loan Details [STREET_…" at bounding box center [333, 165] width 666 height 330
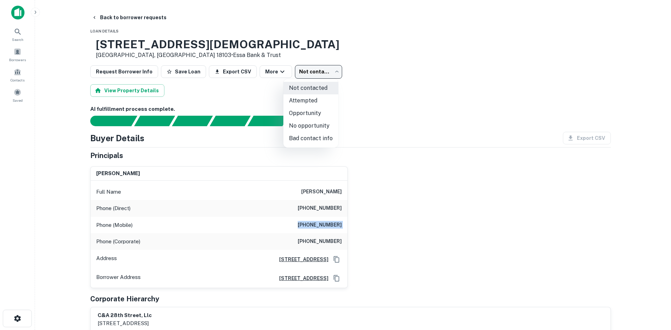
click at [311, 101] on li "Attempted" at bounding box center [311, 101] width 55 height 13
type input "*********"
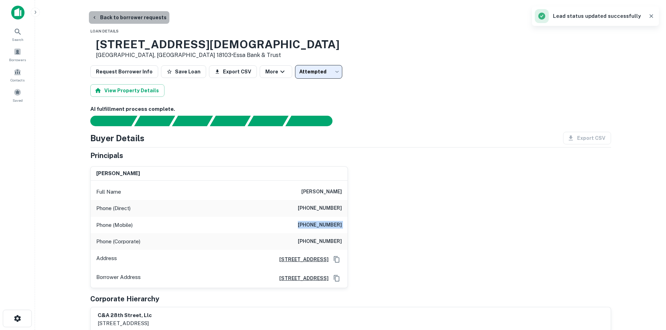
click at [152, 21] on button "Back to borrower requests" at bounding box center [129, 17] width 81 height 13
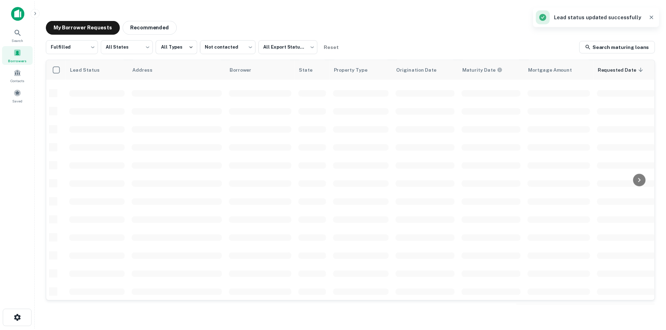
scroll to position [178, 0]
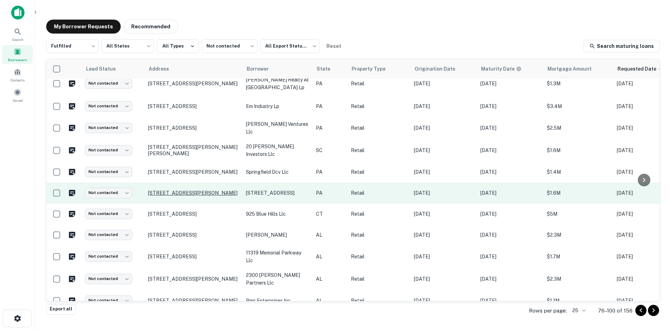
click at [194, 194] on p "[STREET_ADDRESS][PERSON_NAME]" at bounding box center [193, 193] width 91 height 6
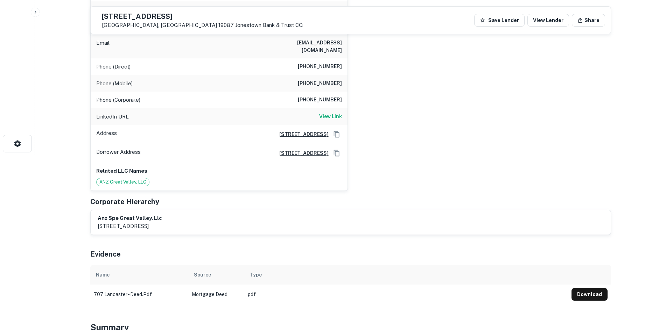
scroll to position [350, 0]
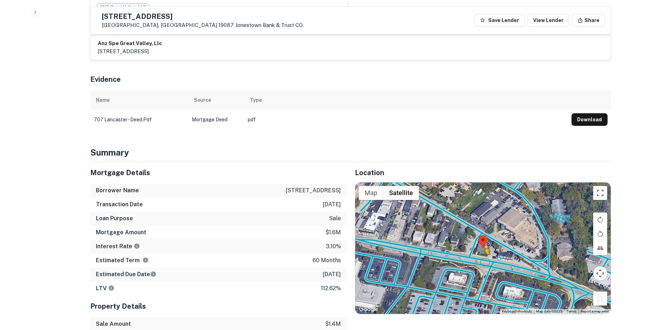
drag, startPoint x: 605, startPoint y: 297, endPoint x: 482, endPoint y: 253, distance: 129.7
click at [482, 253] on div "To activate drag with keyboard, press Alt + Enter. Once in keyboard drag state,…" at bounding box center [483, 249] width 256 height 132
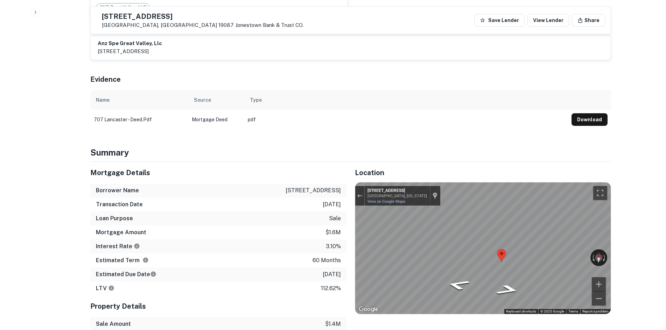
click at [456, 278] on icon "Go West, W Lancaster Ave" at bounding box center [458, 285] width 43 height 15
click at [461, 274] on div "Map" at bounding box center [483, 249] width 256 height 132
click at [461, 278] on icon "Go West, US-30" at bounding box center [458, 285] width 43 height 15
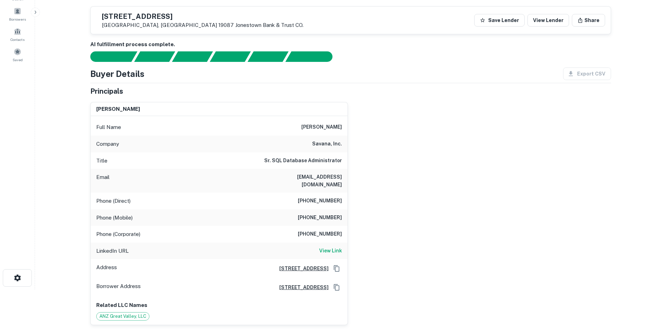
scroll to position [35, 0]
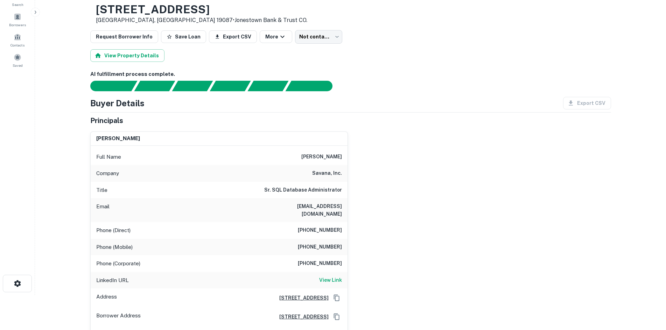
click at [330, 180] on div "Company savana, inc." at bounding box center [219, 173] width 257 height 17
click at [330, 174] on h6 "savana, inc." at bounding box center [327, 173] width 30 height 8
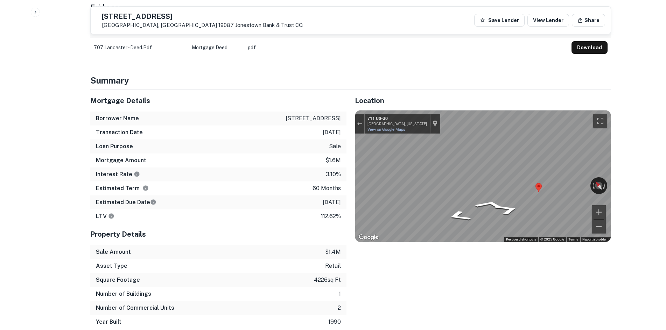
scroll to position [420, 0]
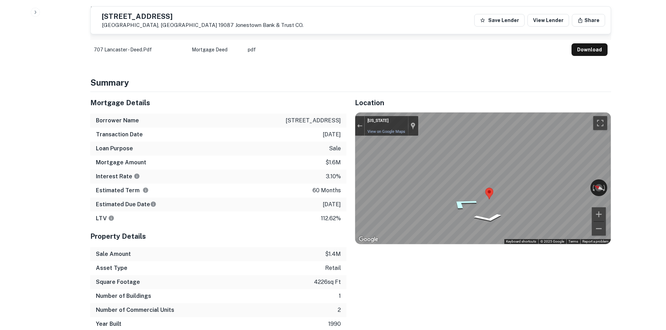
click at [466, 198] on icon "Go North" at bounding box center [462, 204] width 51 height 18
click at [295, 171] on div "Mortgage Details Borrower Name [STREET_ADDRESS] llc Transaction Date [DATE] Loa…" at bounding box center [346, 211] width 529 height 239
click at [602, 174] on div "← Move left → Move right ↑ Move up ↓ Move down + Zoom in - Zoom out [STREET_ADD…" at bounding box center [483, 179] width 256 height 132
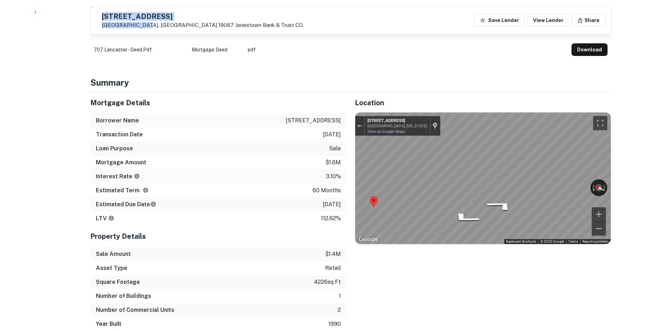
drag, startPoint x: 119, startPoint y: 15, endPoint x: 160, endPoint y: 25, distance: 42.2
click at [160, 25] on div "[STREET_ADDRESS][PERSON_NAME] Jonestown Bank & Trust CO." at bounding box center [203, 20] width 202 height 15
drag, startPoint x: 177, startPoint y: 53, endPoint x: 179, endPoint y: 63, distance: 10.9
click at [177, 53] on td "707 lancaster - deed.pdf" at bounding box center [139, 50] width 98 height 20
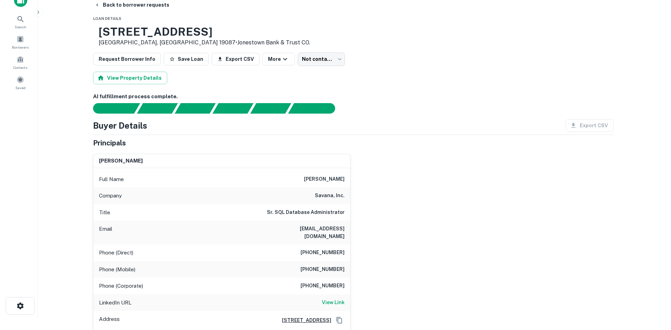
scroll to position [0, 0]
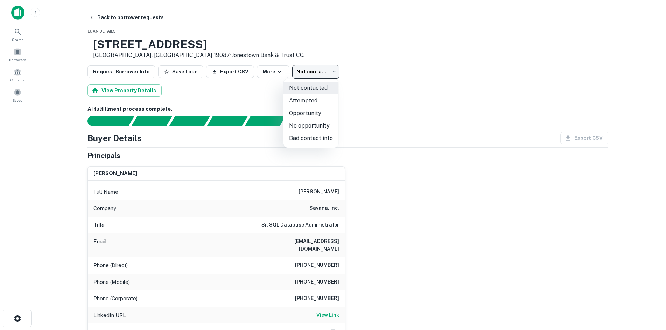
click at [298, 72] on body "Search Borrowers Contacts Saved Back to borrower requests Loan Details [STREET_…" at bounding box center [333, 165] width 666 height 330
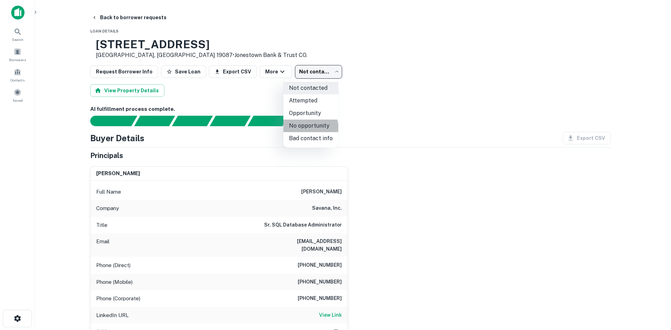
drag, startPoint x: 306, startPoint y: 129, endPoint x: 204, endPoint y: 74, distance: 115.9
click at [306, 129] on li "No opportunity" at bounding box center [311, 126] width 55 height 13
type input "**********"
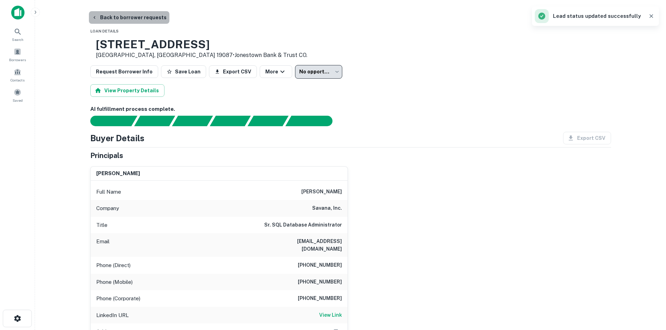
click at [147, 18] on button "Back to borrower requests" at bounding box center [129, 17] width 81 height 13
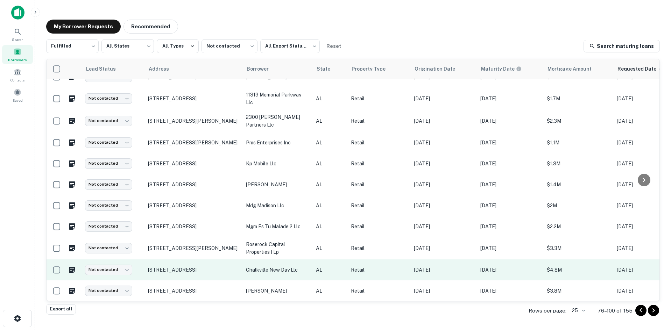
scroll to position [317, 0]
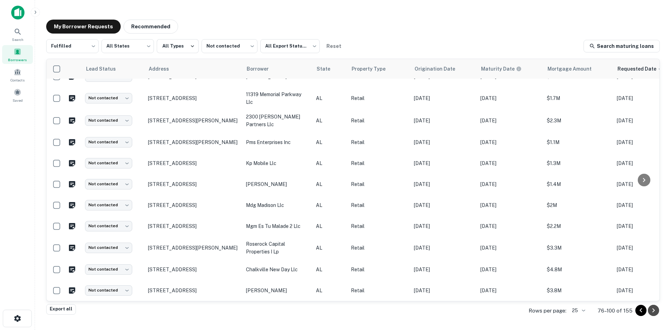
click at [656, 313] on icon "Go to next page" at bounding box center [654, 311] width 8 height 8
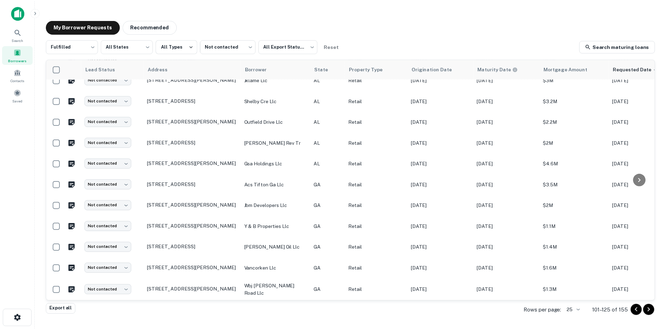
scroll to position [105, 0]
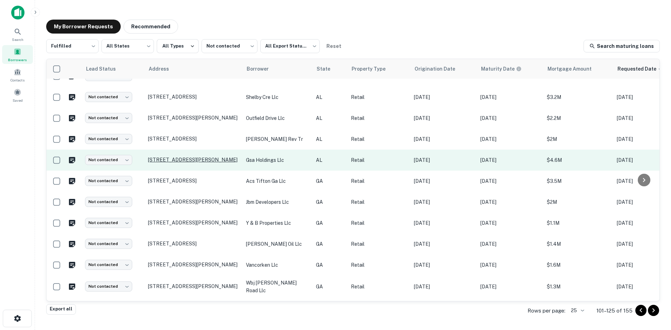
click at [194, 158] on p "[STREET_ADDRESS][PERSON_NAME]" at bounding box center [193, 160] width 91 height 6
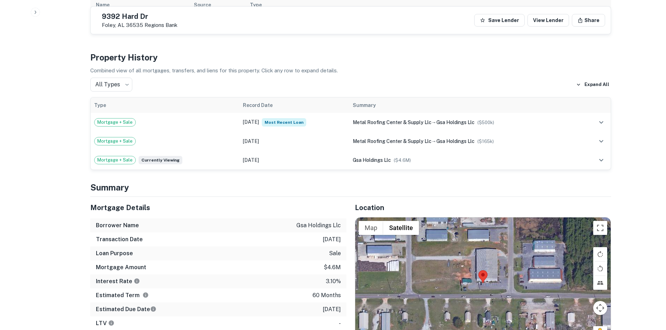
scroll to position [525, 0]
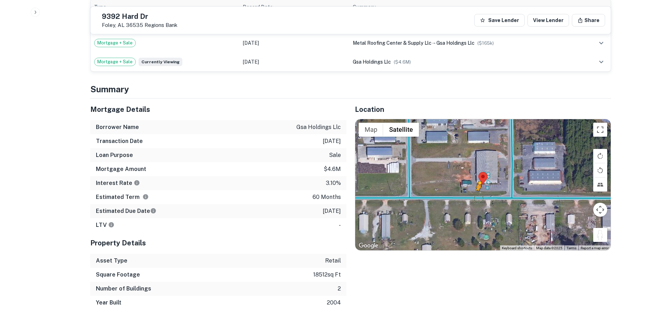
drag, startPoint x: 602, startPoint y: 225, endPoint x: 478, endPoint y: 183, distance: 131.6
click at [478, 183] on div "To activate drag with keyboard, press Alt + Enter. Once in keyboard drag state,…" at bounding box center [483, 185] width 256 height 132
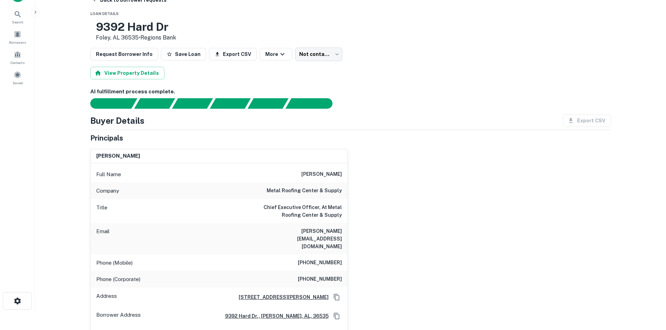
scroll to position [0, 0]
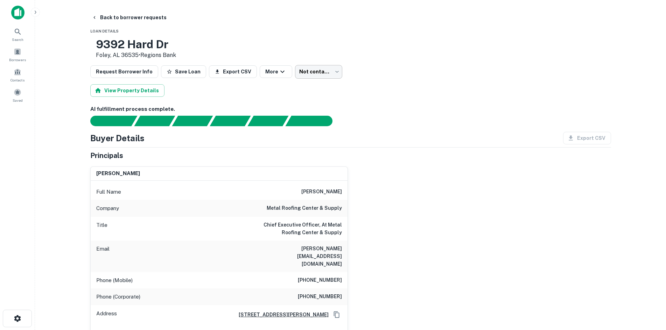
click at [328, 74] on body "Search Borrowers Contacts Saved Back to borrower requests Loan Details [STREET_…" at bounding box center [333, 165] width 666 height 330
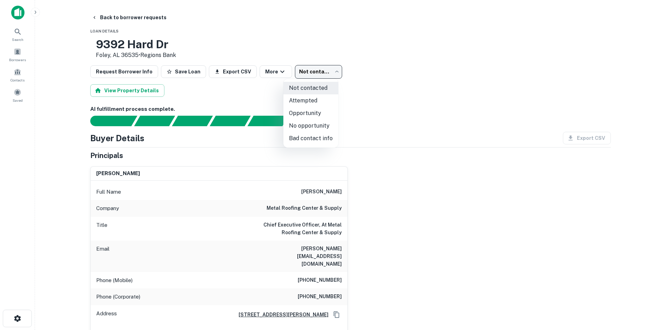
click at [374, 57] on div at bounding box center [335, 165] width 671 height 330
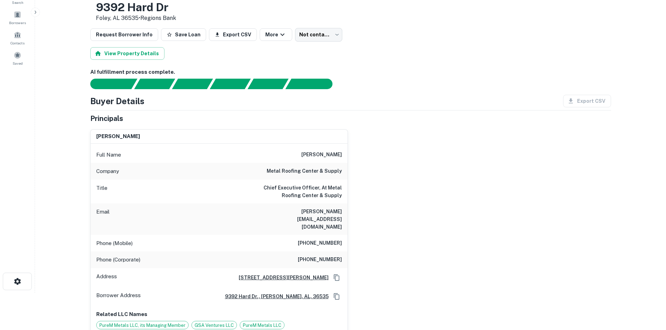
scroll to position [70, 0]
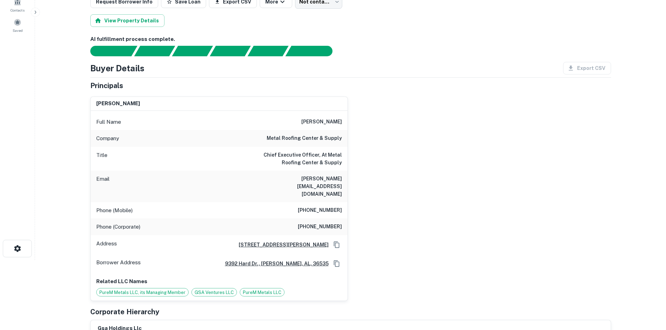
drag, startPoint x: 318, startPoint y: 205, endPoint x: 320, endPoint y: 198, distance: 7.3
click at [318, 202] on div "Full Name [PERSON_NAME] Company metal roofing center & supply Title Chief Execu…" at bounding box center [219, 206] width 257 height 190
click at [322, 207] on h6 "[PHONE_NUMBER]" at bounding box center [320, 211] width 44 height 8
click at [327, 207] on h6 "[PHONE_NUMBER]" at bounding box center [320, 211] width 44 height 8
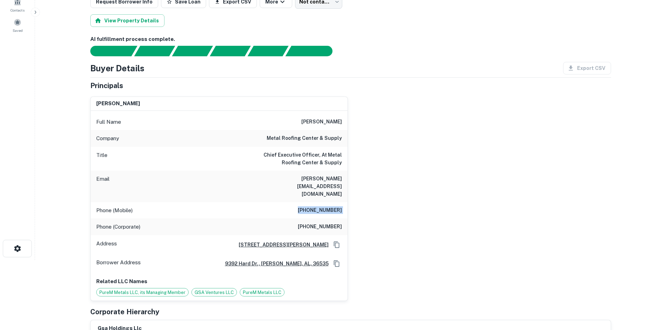
drag, startPoint x: 327, startPoint y: 194, endPoint x: 330, endPoint y: 195, distance: 3.8
click at [329, 207] on h6 "[PHONE_NUMBER]" at bounding box center [320, 211] width 44 height 8
click at [338, 207] on h6 "[PHONE_NUMBER]" at bounding box center [320, 211] width 44 height 8
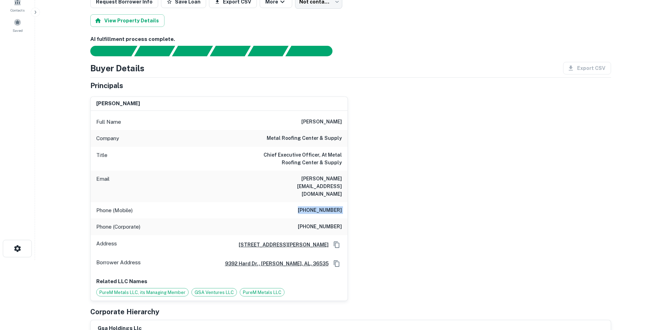
click at [338, 207] on h6 "[PHONE_NUMBER]" at bounding box center [320, 211] width 44 height 8
click at [386, 186] on div "[PERSON_NAME] Full Name [PERSON_NAME] Company metal roofing center & supply Tit…" at bounding box center [348, 196] width 527 height 210
click at [325, 207] on h6 "[PHONE_NUMBER]" at bounding box center [320, 211] width 44 height 8
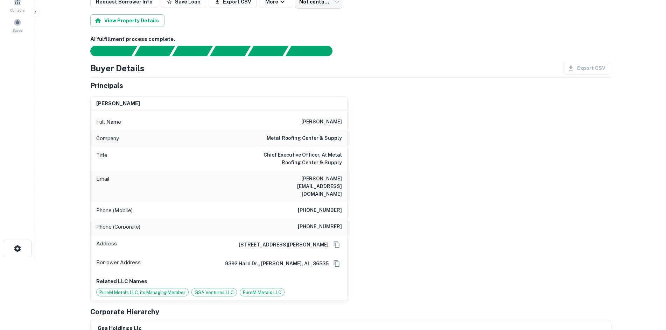
drag, startPoint x: 443, startPoint y: 215, endPoint x: 434, endPoint y: 218, distance: 8.8
click at [443, 216] on div "[PERSON_NAME] Full Name [PERSON_NAME] Company metal roofing center & supply Tit…" at bounding box center [348, 196] width 527 height 210
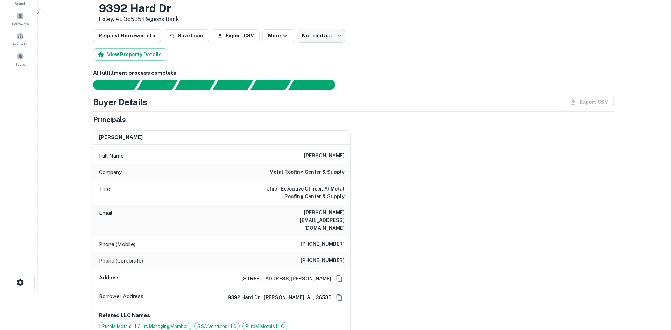
scroll to position [0, 0]
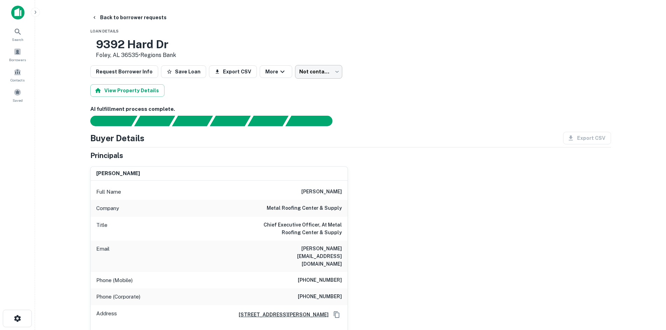
click at [327, 72] on body "Search Borrowers Contacts Saved Back to borrower requests Loan Details [STREET_…" at bounding box center [333, 165] width 666 height 330
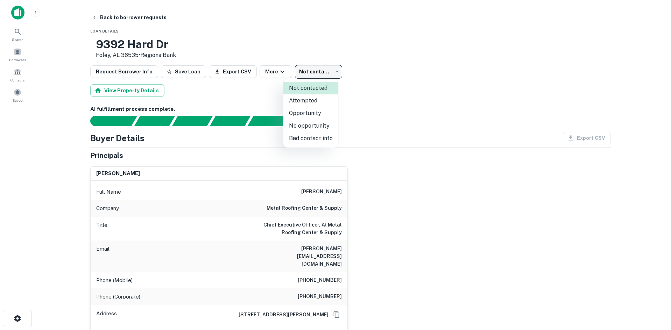
click at [322, 123] on li "No opportunity" at bounding box center [311, 126] width 55 height 13
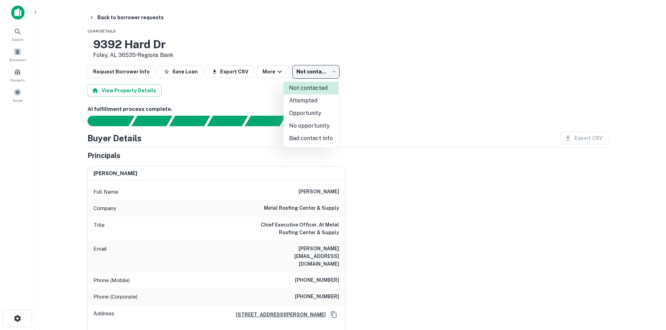
type input "**********"
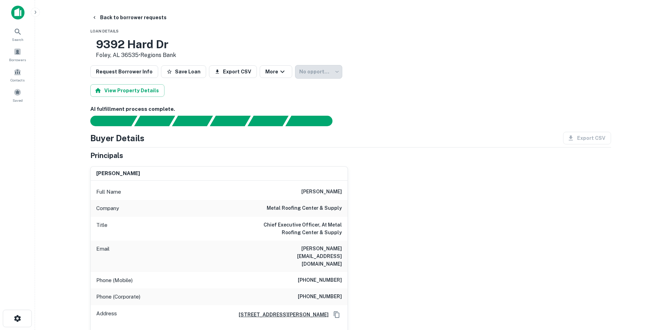
click at [132, 14] on button "Back to borrower requests" at bounding box center [129, 17] width 81 height 13
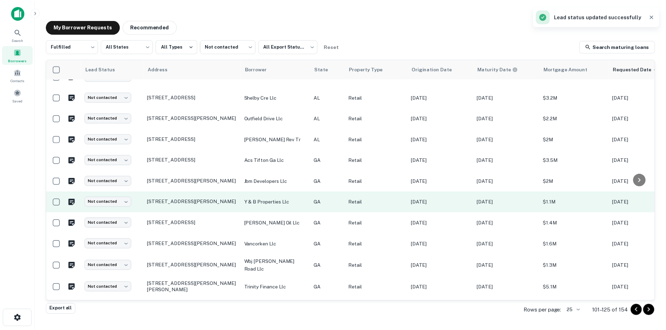
scroll to position [140, 0]
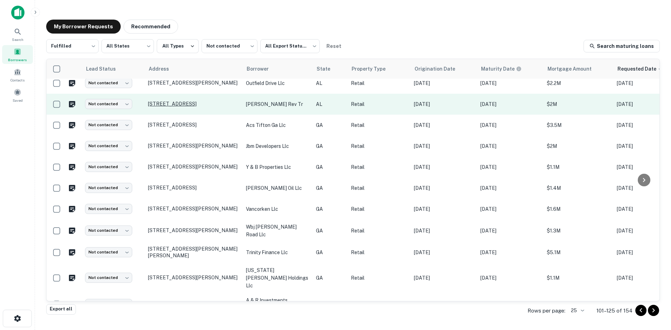
click at [214, 101] on p "[STREET_ADDRESS]" at bounding box center [193, 104] width 91 height 6
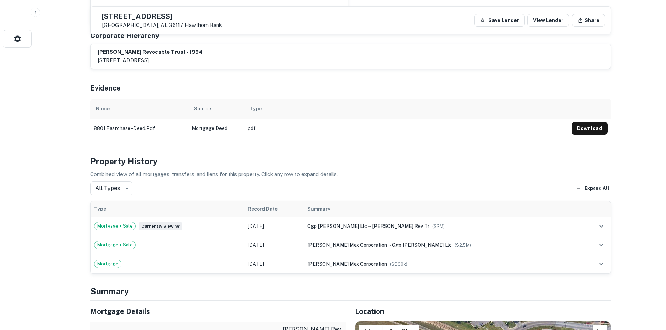
scroll to position [490, 0]
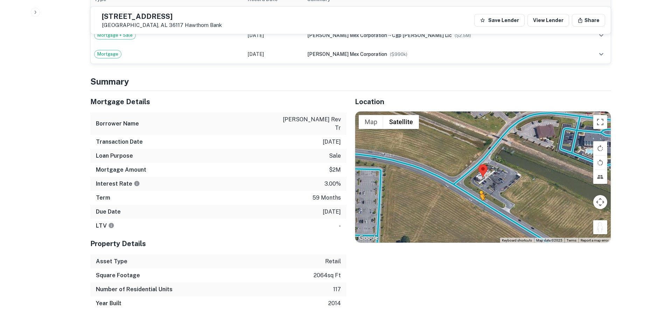
drag, startPoint x: 601, startPoint y: 223, endPoint x: 478, endPoint y: 191, distance: 126.9
click at [477, 198] on div "To activate drag with keyboard, press Alt + Enter. Once in keyboard drag state,…" at bounding box center [483, 178] width 256 height 132
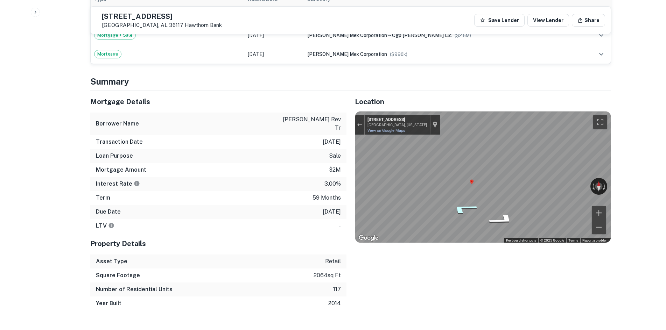
click at [458, 201] on icon "Go Northwest, Eastchase Pkwy" at bounding box center [463, 209] width 51 height 16
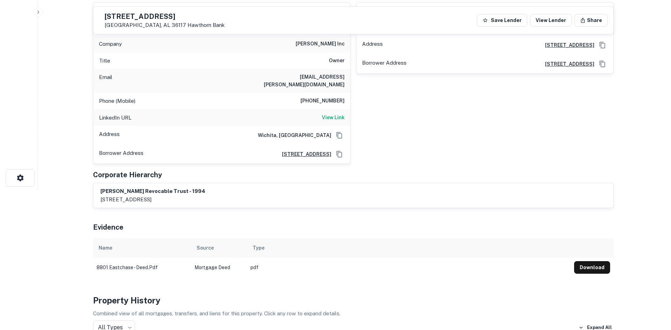
scroll to position [0, 0]
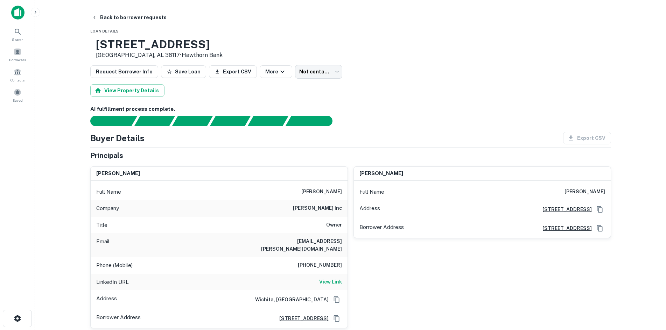
click at [334, 262] on h6 "[PHONE_NUMBER]" at bounding box center [320, 266] width 44 height 8
click at [336, 243] on h6 "[EMAIL_ADDRESS][PERSON_NAME][DOMAIN_NAME]" at bounding box center [300, 245] width 84 height 15
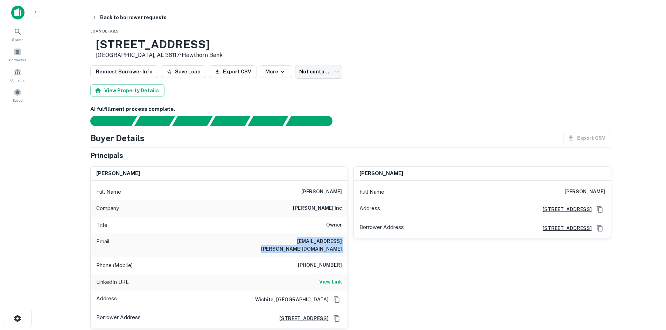
click at [336, 243] on h6 "[EMAIL_ADDRESS][PERSON_NAME][DOMAIN_NAME]" at bounding box center [300, 245] width 84 height 15
click at [401, 46] on div "[STREET_ADDRESS] • Hawthorn Bank" at bounding box center [350, 49] width 521 height 22
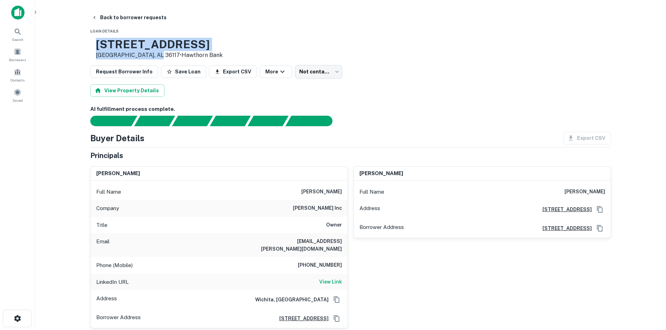
drag, startPoint x: 116, startPoint y: 44, endPoint x: 178, endPoint y: 53, distance: 63.0
click at [178, 53] on div "[STREET_ADDRESS] • Hawthorn Bank" at bounding box center [156, 49] width 132 height 22
click at [176, 53] on p "[GEOGRAPHIC_DATA], AL 36117 • Hawthorn Bank" at bounding box center [159, 55] width 127 height 8
drag, startPoint x: 176, startPoint y: 53, endPoint x: 127, endPoint y: 37, distance: 52.0
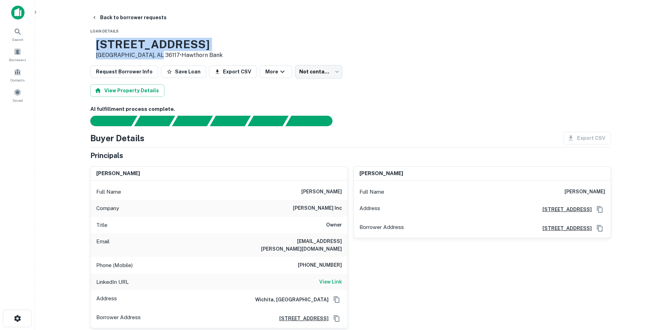
click at [129, 46] on h3 "[STREET_ADDRESS]" at bounding box center [159, 44] width 127 height 13
drag, startPoint x: 128, startPoint y: 42, endPoint x: 177, endPoint y: 54, distance: 50.4
click at [177, 54] on div "[STREET_ADDRESS] • Hawthorn Bank" at bounding box center [159, 49] width 127 height 22
click at [177, 54] on p "[GEOGRAPHIC_DATA], AL 36117 • Hawthorn Bank" at bounding box center [159, 55] width 127 height 8
drag, startPoint x: 178, startPoint y: 55, endPoint x: 124, endPoint y: 37, distance: 57.1
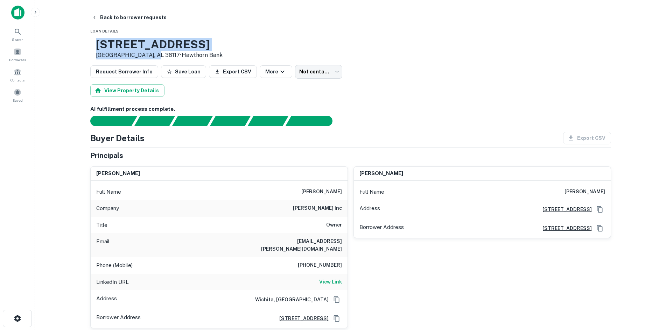
click at [132, 43] on h3 "[STREET_ADDRESS]" at bounding box center [159, 44] width 127 height 13
drag, startPoint x: 124, startPoint y: 43, endPoint x: 181, endPoint y: 55, distance: 58.2
click at [180, 56] on div "[STREET_ADDRESS] • Hawthorn Bank" at bounding box center [159, 49] width 127 height 22
click at [182, 54] on link "Hawthorn Bank" at bounding box center [202, 55] width 41 height 7
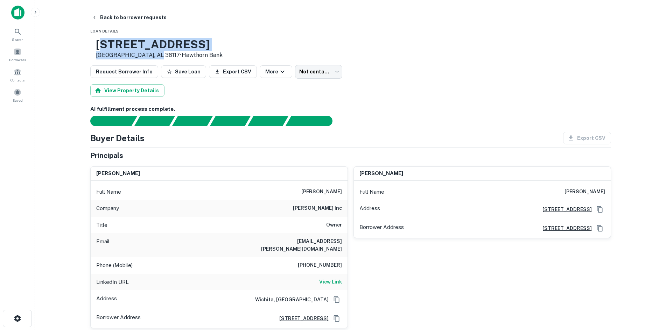
drag, startPoint x: 438, startPoint y: 136, endPoint x: 380, endPoint y: 107, distance: 64.7
click at [437, 133] on div "Buyer Details Export CSV" at bounding box center [350, 138] width 521 height 13
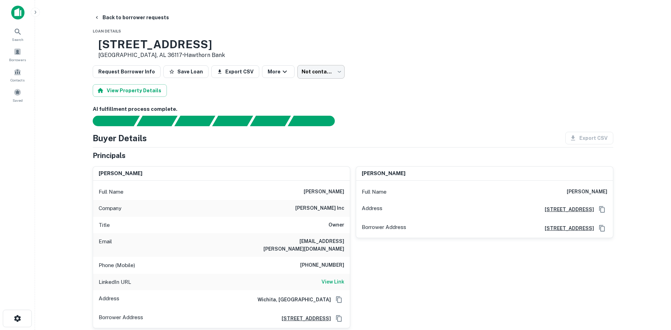
click at [307, 75] on body "Search Borrowers Contacts Saved Back to borrower requests Loan Details [STREET_…" at bounding box center [335, 165] width 671 height 330
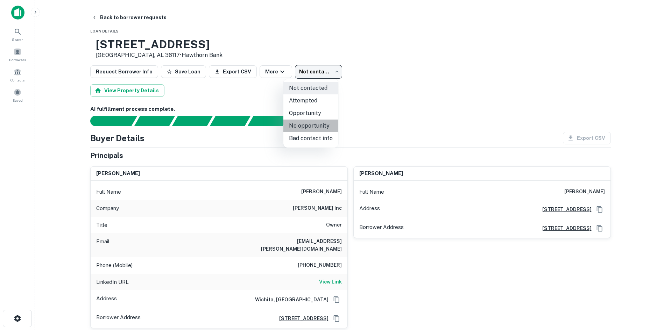
drag, startPoint x: 319, startPoint y: 126, endPoint x: 139, endPoint y: 38, distance: 200.1
click at [317, 123] on li "No opportunity" at bounding box center [311, 126] width 55 height 13
type input "**********"
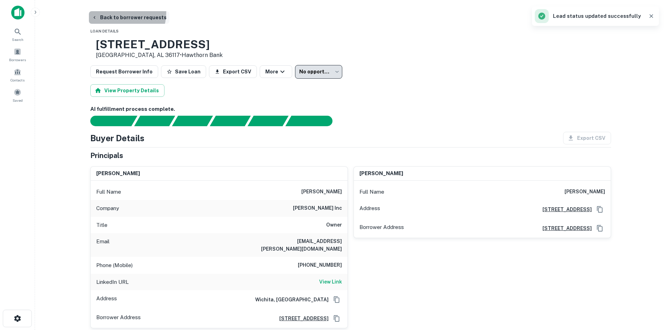
click at [120, 13] on button "Back to borrower requests" at bounding box center [129, 17] width 81 height 13
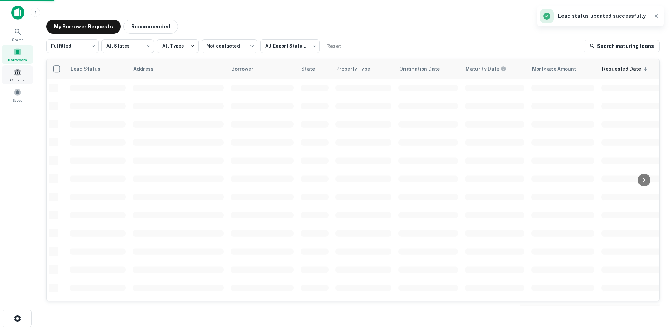
scroll to position [140, 0]
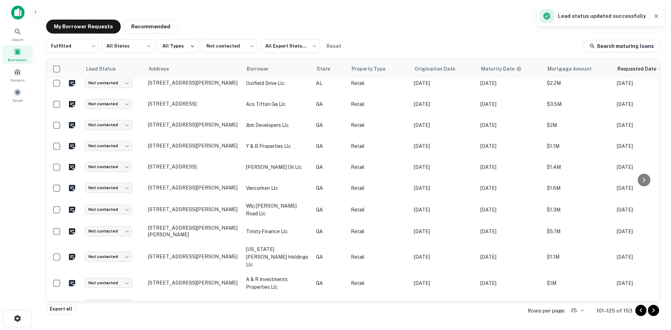
click at [329, 24] on div "My Borrower Requests Recommended" at bounding box center [353, 27] width 614 height 14
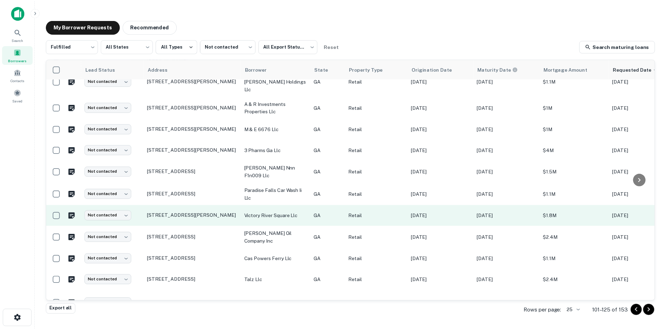
scroll to position [332, 0]
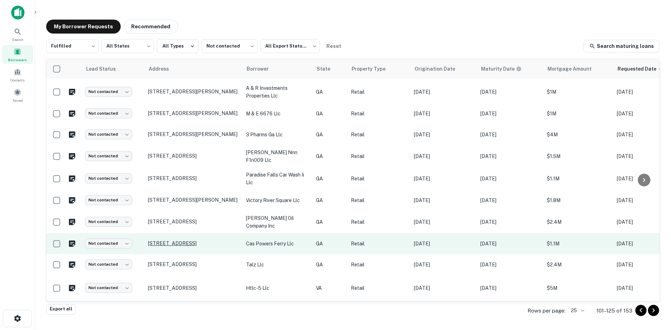
click at [229, 242] on p "[STREET_ADDRESS]" at bounding box center [193, 244] width 91 height 6
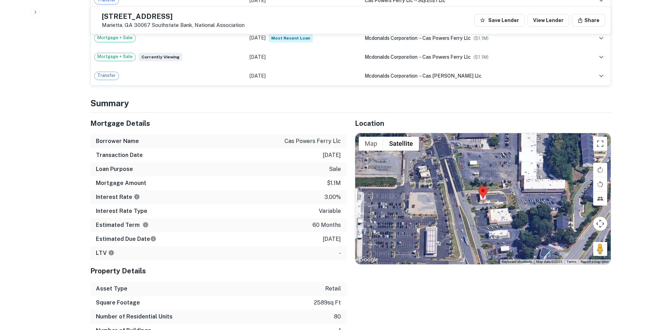
scroll to position [455, 0]
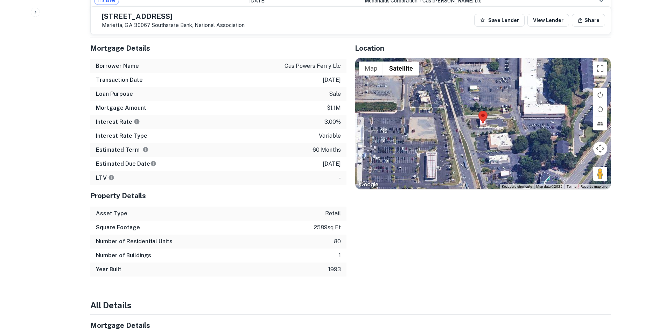
drag, startPoint x: 601, startPoint y: 175, endPoint x: 570, endPoint y: 160, distance: 34.5
click at [488, 132] on div "Map Terrain Satellite Labels Keyboard shortcuts Map Data Map data ©2025 Map dat…" at bounding box center [483, 124] width 256 height 132
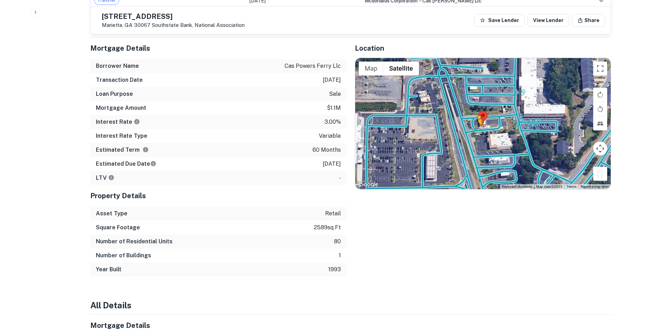
drag, startPoint x: 602, startPoint y: 175, endPoint x: 472, endPoint y: 130, distance: 137.4
click at [472, 130] on div "To activate drag with keyboard, press Alt + Enter. Once in keyboard drag state,…" at bounding box center [483, 124] width 256 height 132
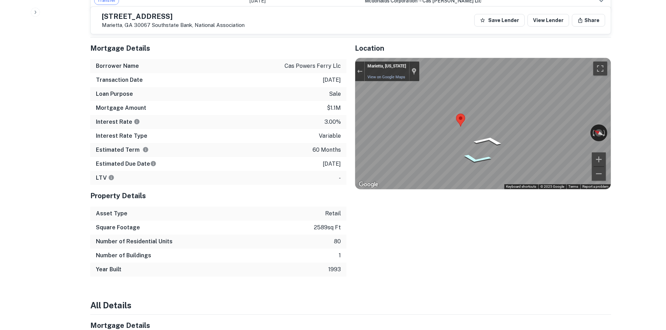
click at [479, 154] on icon "Go West, Powers Ferry Rd" at bounding box center [476, 159] width 49 height 14
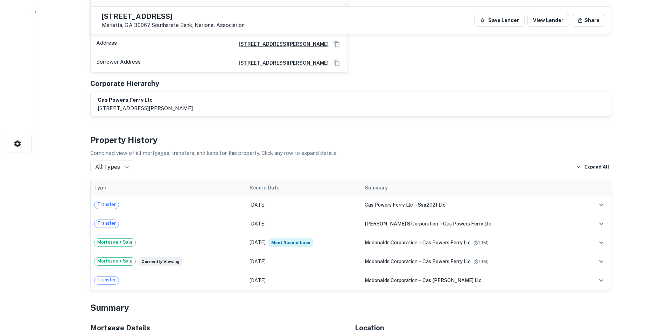
scroll to position [0, 0]
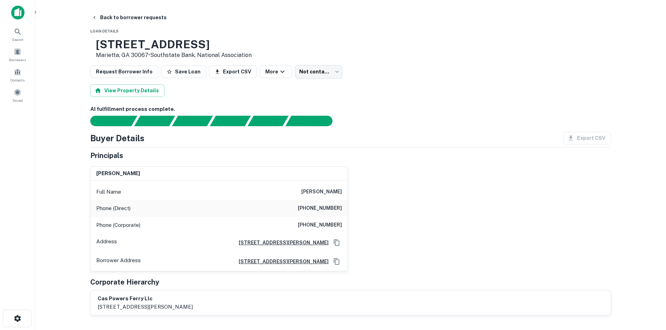
click at [321, 217] on div "Phone (Corporate) [PHONE_NUMBER]" at bounding box center [219, 225] width 257 height 17
click at [323, 211] on h6 "[PHONE_NUMBER]" at bounding box center [320, 208] width 44 height 8
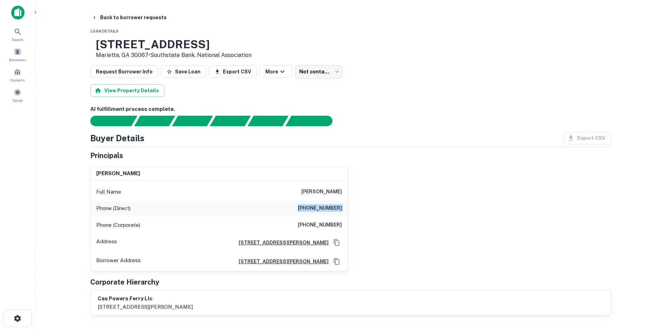
click at [323, 211] on h6 "[PHONE_NUMBER]" at bounding box center [320, 208] width 44 height 8
drag, startPoint x: 323, startPoint y: 233, endPoint x: 322, endPoint y: 226, distance: 6.7
click at [322, 226] on div "Phone (Corporate) [PHONE_NUMBER]" at bounding box center [219, 225] width 257 height 17
click at [322, 226] on h6 "[PHONE_NUMBER]" at bounding box center [320, 225] width 44 height 8
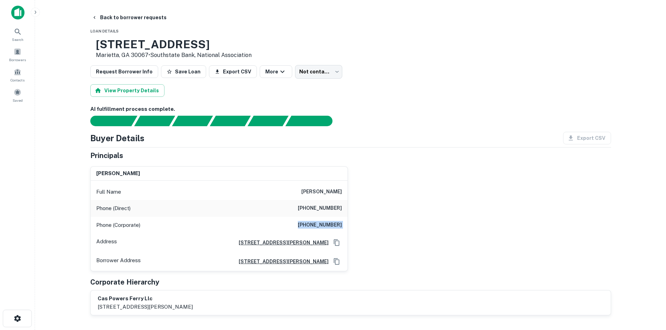
click at [322, 226] on h6 "[PHONE_NUMBER]" at bounding box center [320, 225] width 44 height 8
click at [329, 189] on h6 "[PERSON_NAME]" at bounding box center [321, 192] width 41 height 8
click at [335, 226] on h6 "[PHONE_NUMBER]" at bounding box center [320, 225] width 44 height 8
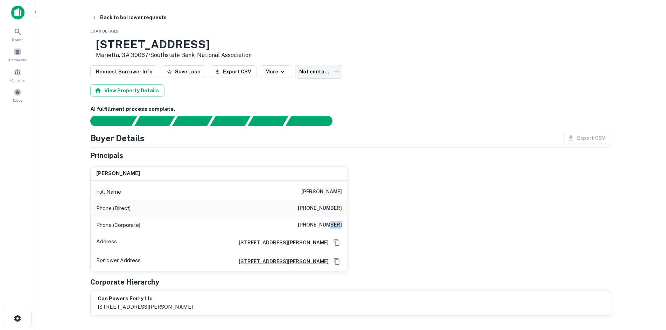
click at [335, 226] on h6 "[PHONE_NUMBER]" at bounding box center [320, 225] width 44 height 8
drag, startPoint x: 335, startPoint y: 226, endPoint x: 335, endPoint y: 230, distance: 4.2
click at [335, 230] on div "Phone (Corporate) [PHONE_NUMBER]" at bounding box center [219, 225] width 257 height 17
click at [335, 228] on h6 "[PHONE_NUMBER]" at bounding box center [320, 225] width 44 height 8
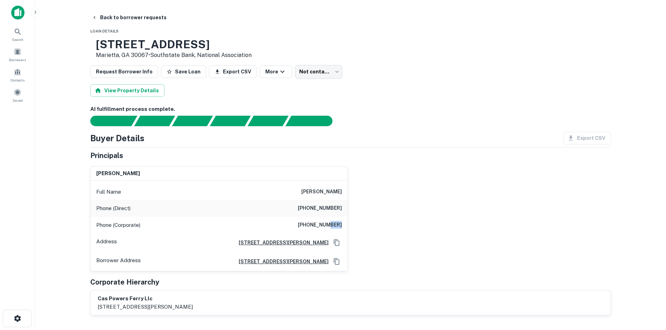
click at [335, 228] on h6 "[PHONE_NUMBER]" at bounding box center [320, 225] width 44 height 8
click at [302, 68] on body "Search Borrowers Contacts Saved Back to borrower requests Loan Details [STREET_…" at bounding box center [333, 165] width 666 height 330
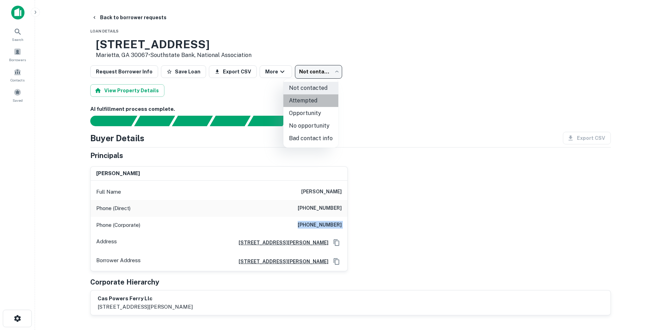
click at [316, 100] on li "Attempted" at bounding box center [311, 101] width 55 height 13
type input "*********"
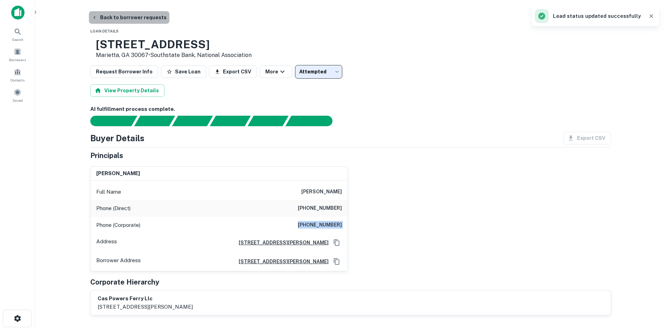
click at [138, 19] on button "Back to borrower requests" at bounding box center [129, 17] width 81 height 13
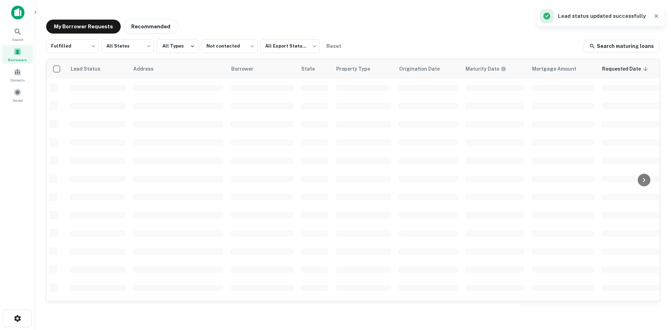
scroll to position [238, 0]
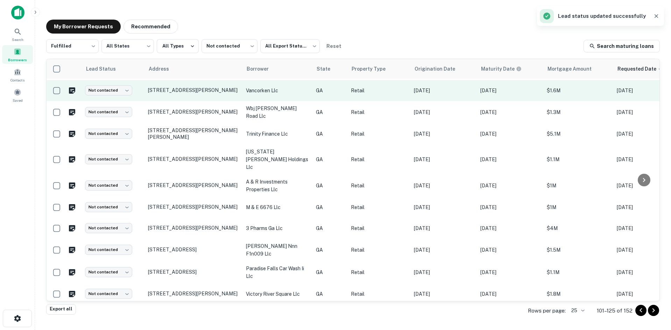
drag, startPoint x: 384, startPoint y: 19, endPoint x: 406, endPoint y: 82, distance: 66.7
click at [384, 19] on div "My Borrower Requests Recommended Fulfilled ********* ​ All States *** ​ All Typ…" at bounding box center [353, 163] width 625 height 298
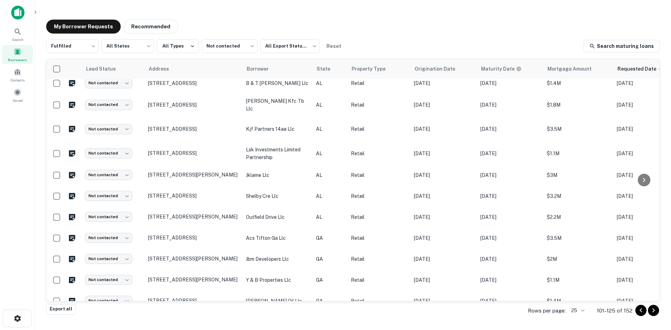
scroll to position [0, 0]
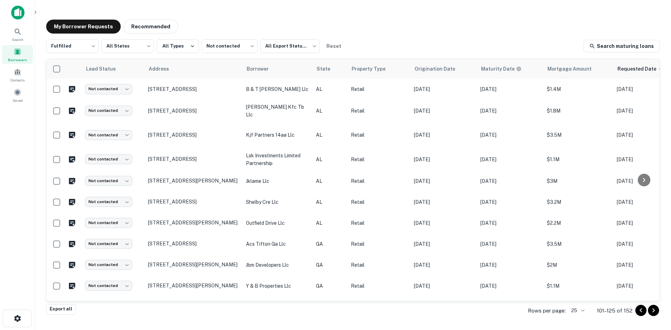
click at [653, 313] on icon "Go to next page" at bounding box center [654, 311] width 8 height 8
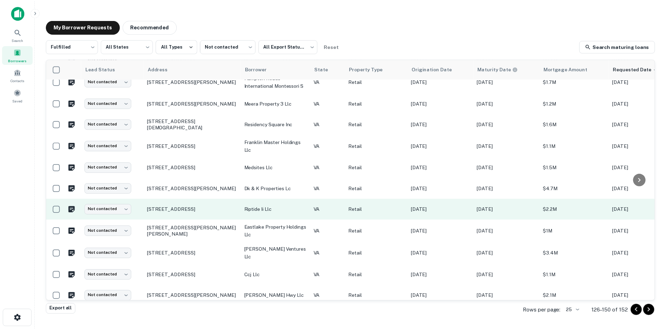
scroll to position [315, 0]
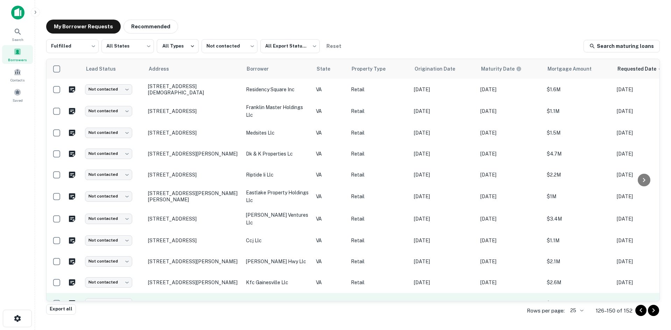
click at [207, 301] on p "[STREET_ADDRESS][PERSON_NAME]" at bounding box center [193, 304] width 91 height 6
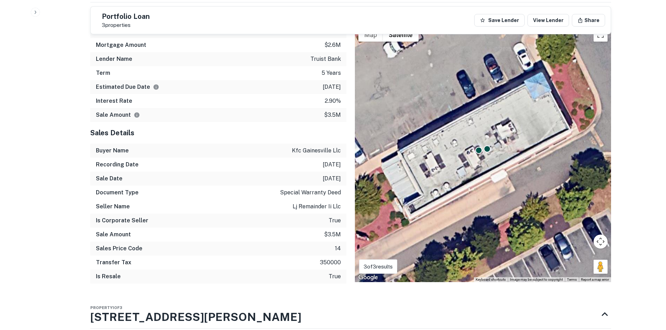
scroll to position [630, 0]
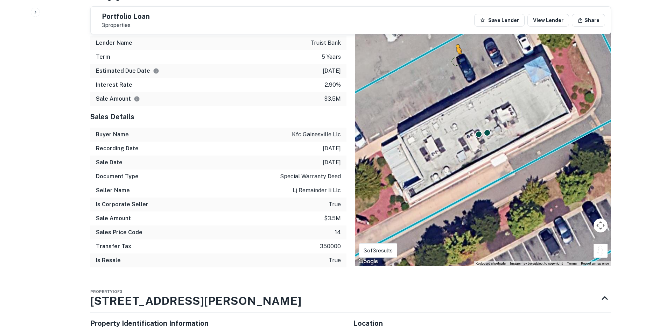
drag, startPoint x: 600, startPoint y: 256, endPoint x: 455, endPoint y: 62, distance: 242.1
click at [453, 60] on div "To activate drag with keyboard, press Alt + Enter. Once in keyboard drag state,…" at bounding box center [483, 137] width 256 height 258
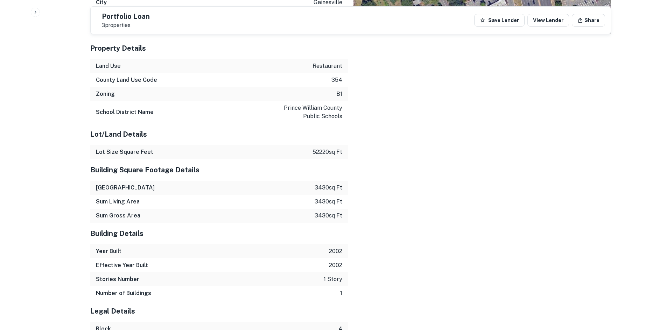
scroll to position [1174, 0]
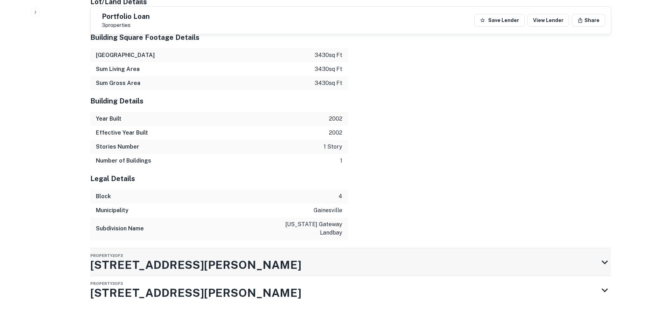
click at [304, 263] on div "Property 2 of 3 [STREET_ADDRESS][PERSON_NAME]" at bounding box center [344, 263] width 508 height 28
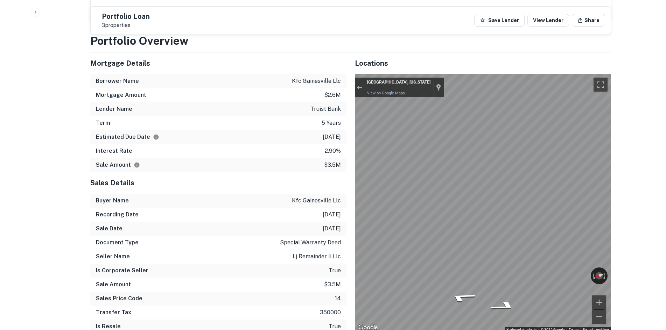
scroll to position [567, 0]
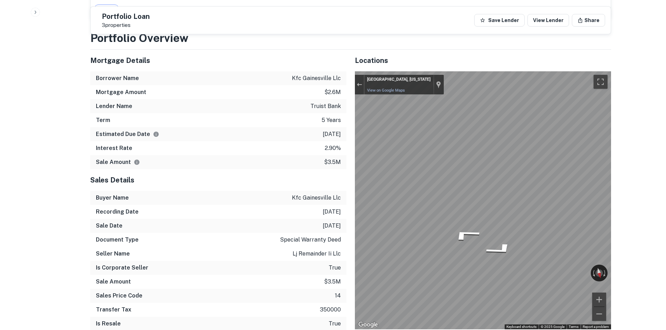
click at [236, 181] on div "Mortgage Details Borrower Name kfc gainesville llc Mortgage Amount $2.6m Lender…" at bounding box center [346, 193] width 529 height 287
click at [296, 188] on div "Mortgage Details Borrower Name kfc gainesville llc Mortgage Amount $2.6m Lender…" at bounding box center [346, 193] width 529 height 287
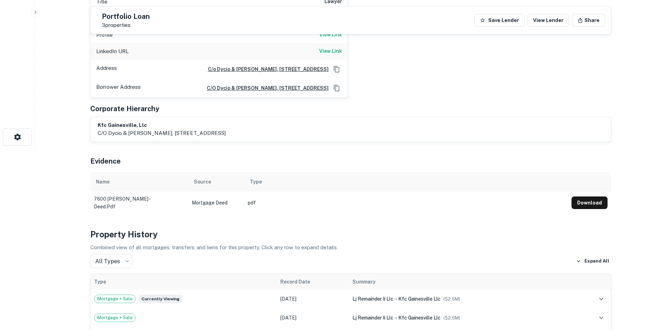
scroll to position [0, 0]
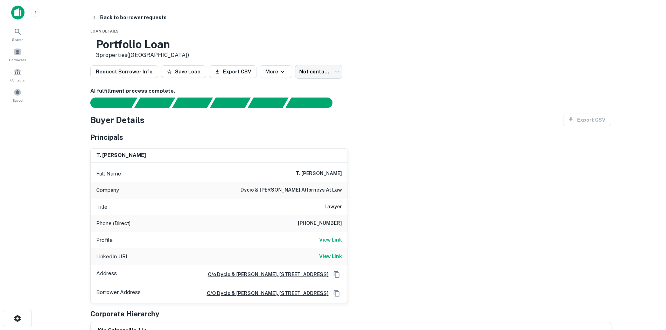
click at [324, 214] on div "Title Lawyer" at bounding box center [219, 207] width 257 height 17
click at [322, 222] on h6 "[PHONE_NUMBER]" at bounding box center [320, 223] width 44 height 8
click at [282, 187] on h6 "dycio & [PERSON_NAME] attorneys at law" at bounding box center [292, 190] width 102 height 8
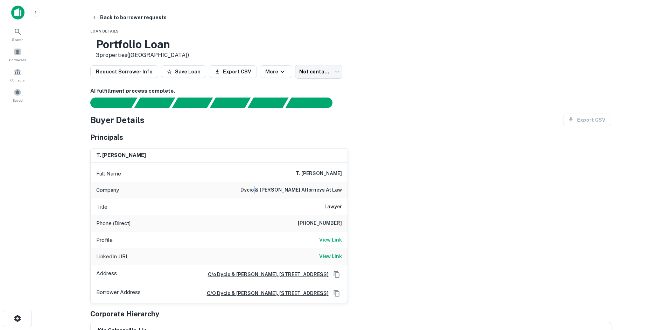
click at [282, 187] on h6 "dycio & [PERSON_NAME] attorneys at law" at bounding box center [292, 190] width 102 height 8
click at [310, 74] on body "Search Borrowers Contacts Saved Back to borrower requests Loan Details Portfoli…" at bounding box center [333, 165] width 666 height 330
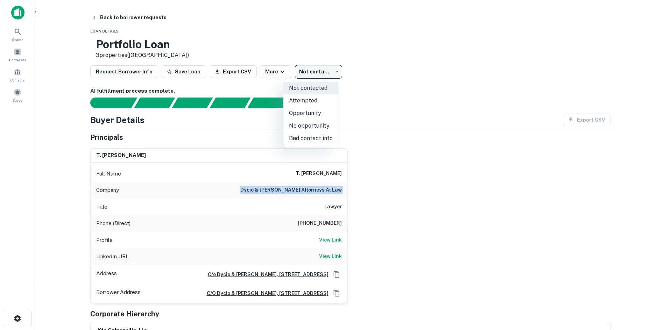
click at [309, 103] on li "Attempted" at bounding box center [311, 101] width 55 height 13
type input "*********"
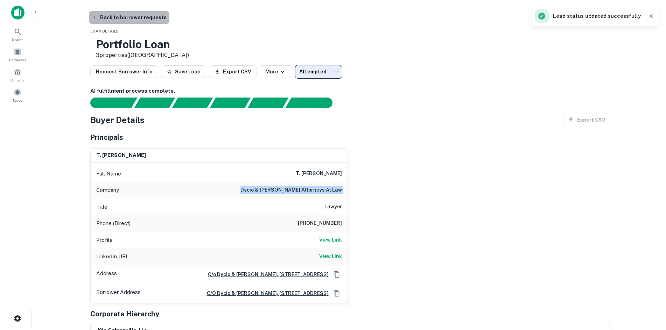
click at [141, 19] on button "Back to borrower requests" at bounding box center [129, 17] width 81 height 13
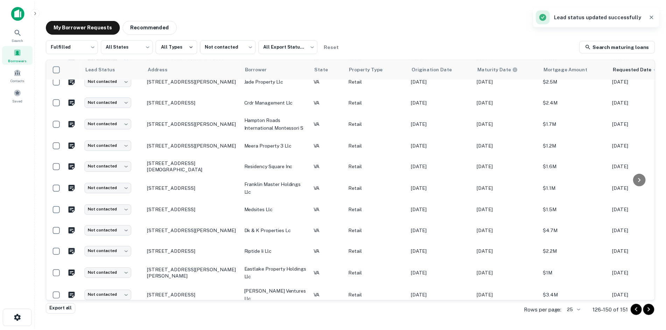
scroll to position [315, 0]
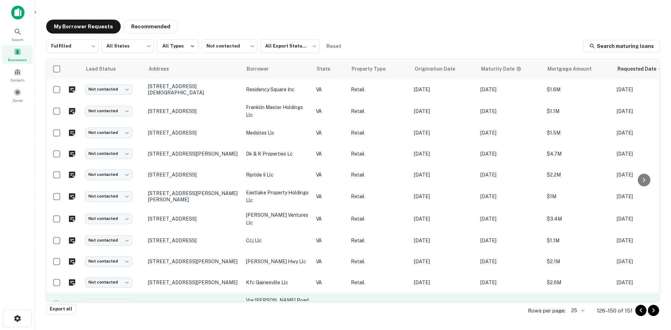
click at [211, 301] on p "[STREET_ADDRESS][PERSON_NAME]" at bounding box center [193, 304] width 91 height 6
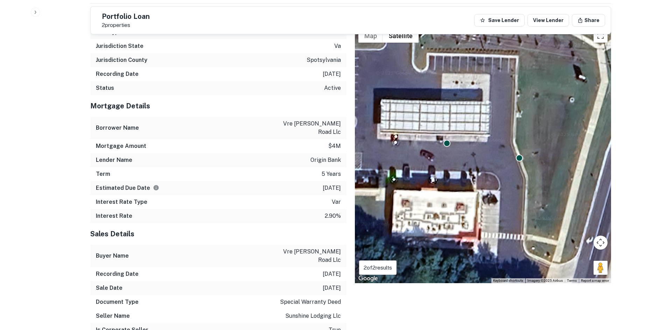
scroll to position [595, 0]
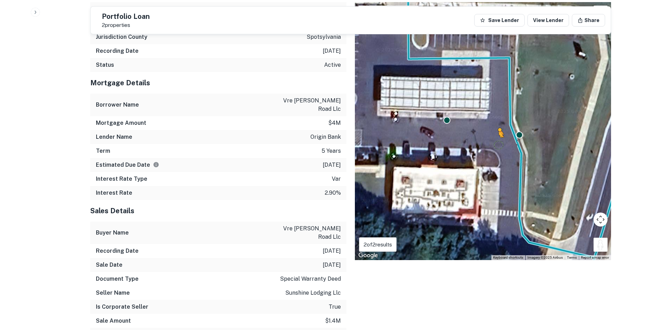
drag, startPoint x: 600, startPoint y: 248, endPoint x: 498, endPoint y: 142, distance: 147.1
click at [498, 144] on div "To activate drag with keyboard, press Alt + Enter. Once in keyboard drag state,…" at bounding box center [483, 131] width 256 height 258
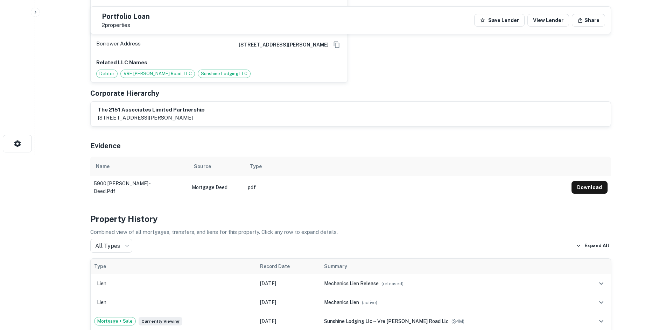
scroll to position [35, 0]
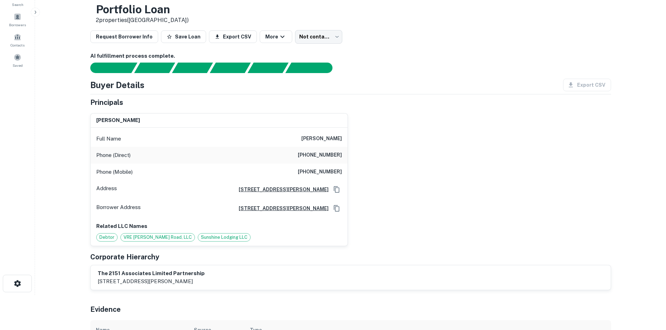
click at [332, 155] on h6 "[PHONE_NUMBER]" at bounding box center [320, 155] width 44 height 8
click at [330, 171] on h6 "[PHONE_NUMBER]" at bounding box center [320, 172] width 44 height 8
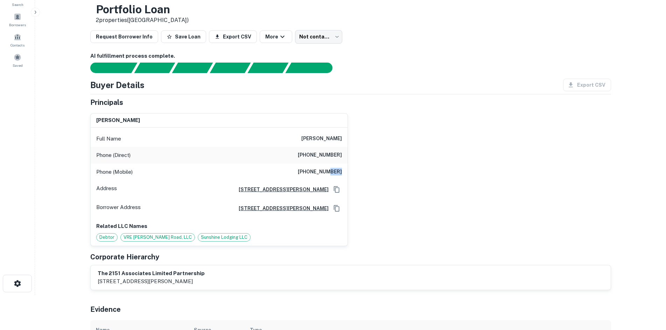
click at [329, 170] on h6 "[PHONE_NUMBER]" at bounding box center [320, 172] width 44 height 8
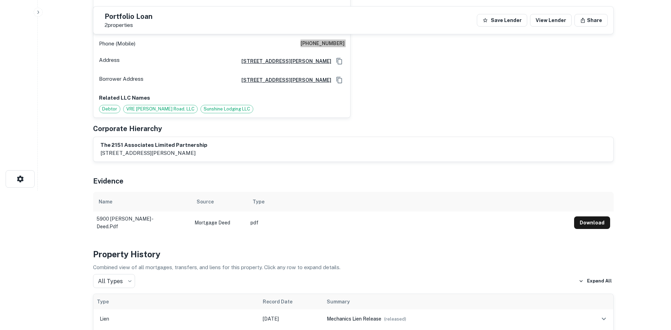
scroll to position [0, 0]
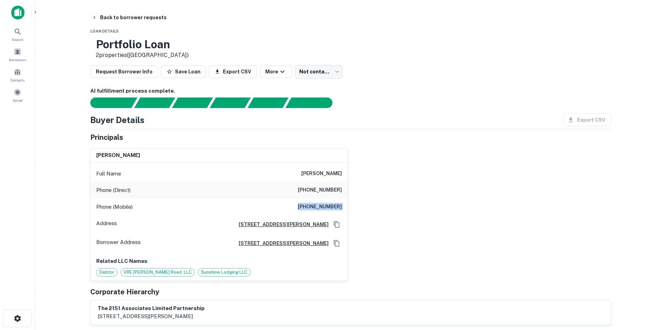
click at [308, 77] on body "Search Borrowers Contacts Saved Back to borrower requests Loan Details Portfoli…" at bounding box center [333, 165] width 666 height 330
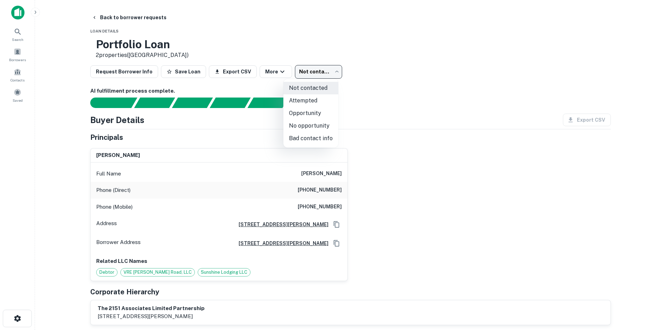
click at [325, 104] on li "Attempted" at bounding box center [311, 101] width 55 height 13
type input "*********"
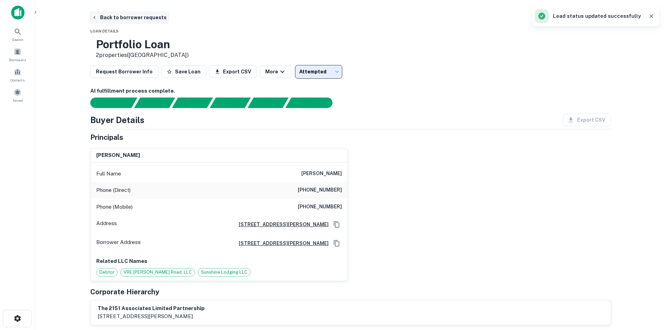
click at [153, 21] on button "Back to borrower requests" at bounding box center [129, 17] width 81 height 13
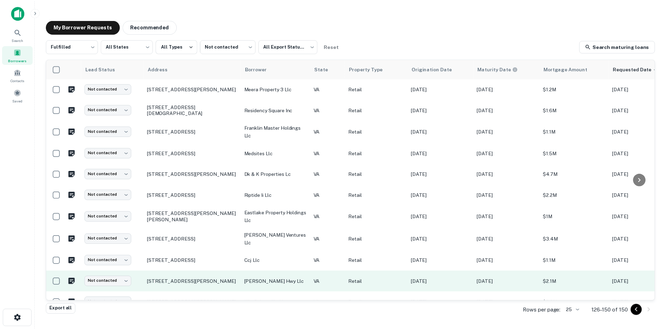
scroll to position [316, 0]
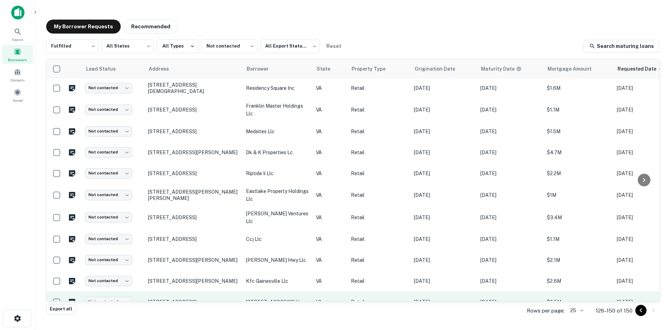
click at [174, 299] on p "[STREET_ADDRESS]" at bounding box center [193, 302] width 91 height 6
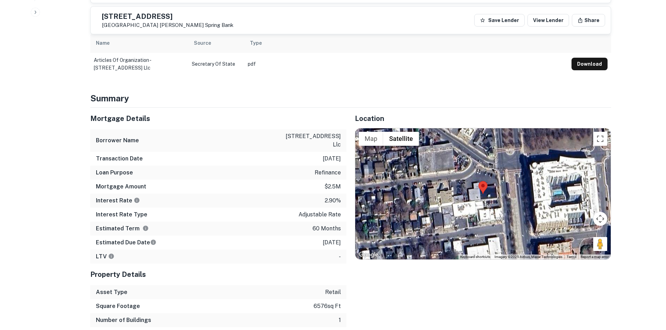
scroll to position [420, 0]
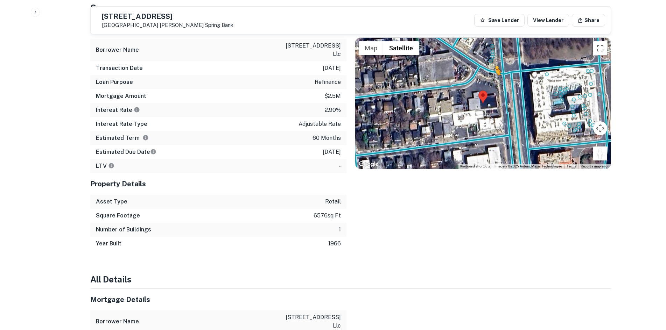
drag, startPoint x: 596, startPoint y: 144, endPoint x: 495, endPoint y: 76, distance: 121.3
click at [495, 76] on div "To activate drag with keyboard, press Alt + Enter. Once in keyboard drag state,…" at bounding box center [483, 104] width 256 height 132
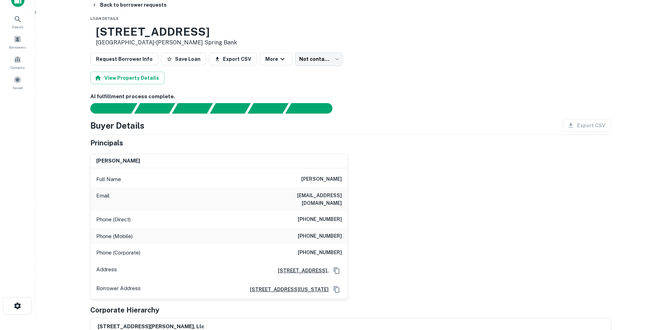
scroll to position [0, 0]
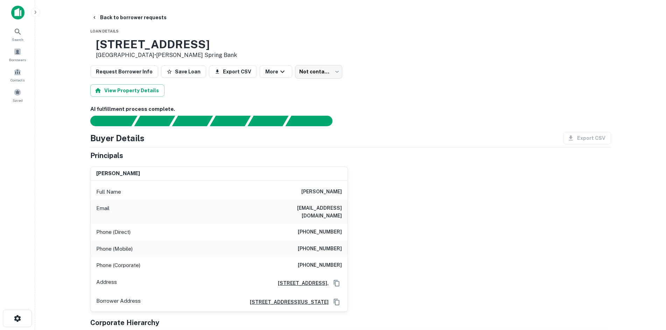
click at [308, 228] on h6 "[PHONE_NUMBER]" at bounding box center [320, 232] width 44 height 8
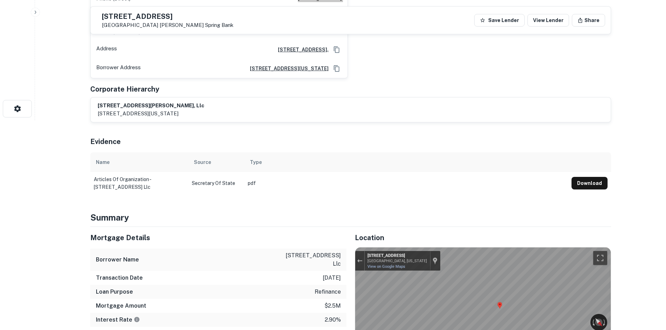
scroll to position [140, 0]
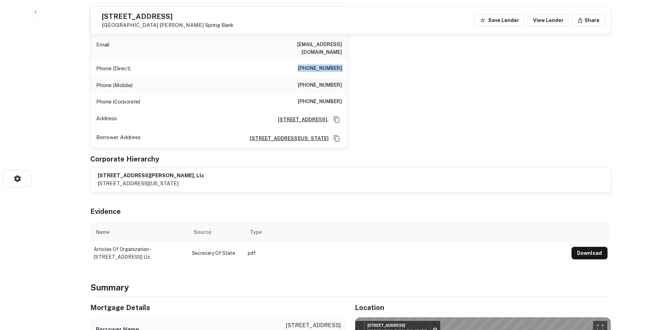
drag, startPoint x: 347, startPoint y: 87, endPoint x: 350, endPoint y: 84, distance: 4.8
click at [348, 86] on div "[PERSON_NAME] Full Name [PERSON_NAME] Email [EMAIL_ADDRESS][DOMAIN_NAME] Phone …" at bounding box center [219, 76] width 258 height 146
click at [384, 86] on div "[PERSON_NAME] Full Name [PERSON_NAME] Email [EMAIL_ADDRESS][DOMAIN_NAME] Phone …" at bounding box center [348, 72] width 527 height 151
drag, startPoint x: 85, startPoint y: 59, endPoint x: 371, endPoint y: 100, distance: 288.6
click at [371, 100] on div "[PERSON_NAME] Full Name [PERSON_NAME] Email [EMAIL_ADDRESS][DOMAIN_NAME] Phone …" at bounding box center [348, 72] width 527 height 151
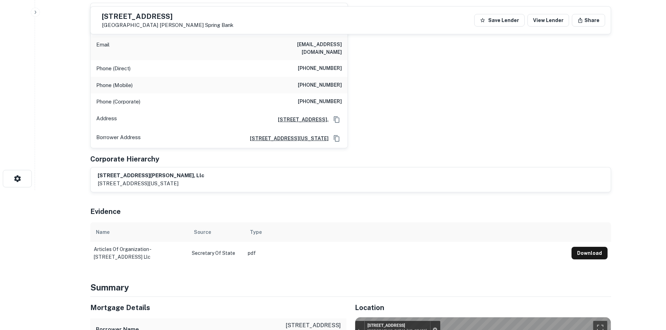
click at [362, 117] on div "[PERSON_NAME] Full Name [PERSON_NAME] Email [EMAIL_ADDRESS][DOMAIN_NAME] Phone …" at bounding box center [348, 72] width 527 height 151
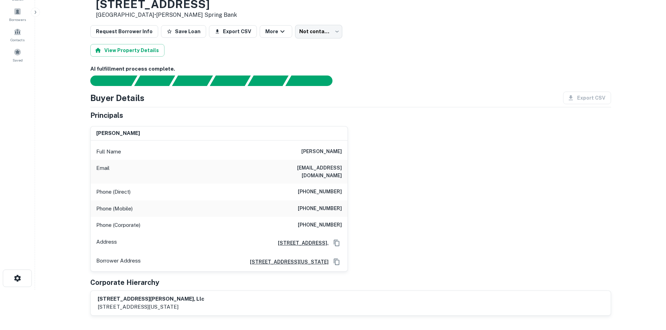
scroll to position [35, 0]
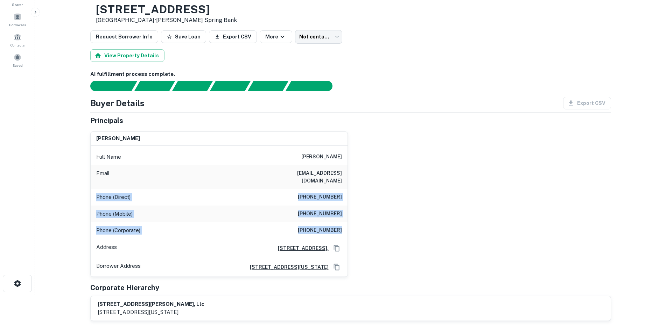
drag, startPoint x: 347, startPoint y: 220, endPoint x: 80, endPoint y: 188, distance: 268.3
click at [80, 188] on main "Back to borrower requests Loan Details [STREET_ADDRESS] • [PERSON_NAME] Spring …" at bounding box center [350, 130] width 631 height 330
click at [65, 186] on main "Back to borrower requests Loan Details [STREET_ADDRESS] • [PERSON_NAME] Spring …" at bounding box center [350, 130] width 631 height 330
drag, startPoint x: 296, startPoint y: 234, endPoint x: 439, endPoint y: 246, distance: 143.7
click at [439, 246] on main "Back to borrower requests Loan Details [STREET_ADDRESS] • [PERSON_NAME] Spring …" at bounding box center [350, 130] width 631 height 330
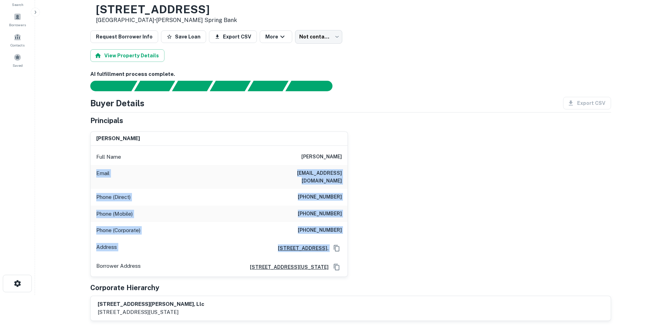
click at [435, 233] on div "[PERSON_NAME] Full Name [PERSON_NAME] Email [EMAIL_ADDRESS][DOMAIN_NAME] Phone …" at bounding box center [348, 201] width 527 height 151
drag, startPoint x: 349, startPoint y: 222, endPoint x: 77, endPoint y: 190, distance: 273.8
click at [78, 191] on main "Back to borrower requests Loan Details [STREET_ADDRESS] • [PERSON_NAME] Spring …" at bounding box center [350, 130] width 631 height 330
click at [75, 183] on main "Back to borrower requests Loan Details [STREET_ADDRESS] • [PERSON_NAME] Spring …" at bounding box center [350, 130] width 631 height 330
drag, startPoint x: 95, startPoint y: 187, endPoint x: 456, endPoint y: 226, distance: 363.0
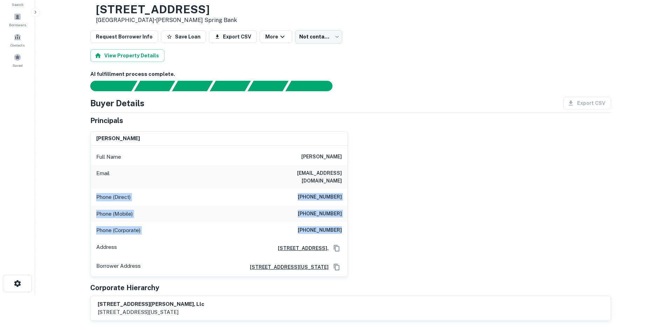
click at [456, 226] on div "[PERSON_NAME] Full Name [PERSON_NAME] Email [EMAIL_ADDRESS][DOMAIN_NAME] Phone …" at bounding box center [348, 201] width 527 height 151
click at [456, 225] on div "[PERSON_NAME] Full Name [PERSON_NAME] Email [EMAIL_ADDRESS][DOMAIN_NAME] Phone …" at bounding box center [348, 201] width 527 height 151
drag, startPoint x: 374, startPoint y: 229, endPoint x: 89, endPoint y: 184, distance: 289.3
click at [89, 184] on div "[PERSON_NAME] Full Name [PERSON_NAME] Email [EMAIL_ADDRESS][DOMAIN_NAME] Phone …" at bounding box center [348, 201] width 527 height 151
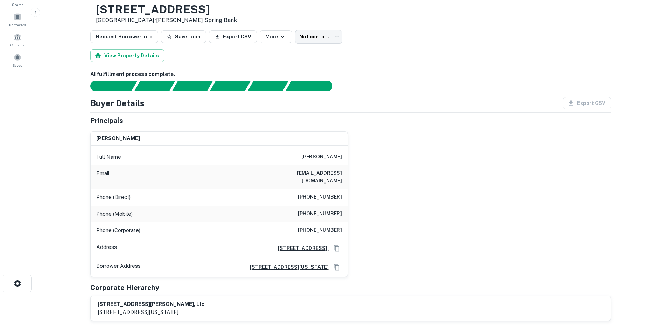
click at [79, 182] on main "Back to borrower requests Loan Details [STREET_ADDRESS] • [PERSON_NAME] Spring …" at bounding box center [350, 130] width 631 height 330
drag, startPoint x: 90, startPoint y: 174, endPoint x: 281, endPoint y: 213, distance: 195.5
click at [281, 213] on div "[PERSON_NAME] Full Name [PERSON_NAME] Email [EMAIL_ADDRESS][DOMAIN_NAME] Phone …" at bounding box center [219, 205] width 258 height 146
drag, startPoint x: 441, startPoint y: 212, endPoint x: 471, endPoint y: 205, distance: 30.5
click at [444, 212] on div "[PERSON_NAME] Full Name [PERSON_NAME] Email [EMAIL_ADDRESS][DOMAIN_NAME] Phone …" at bounding box center [348, 201] width 527 height 151
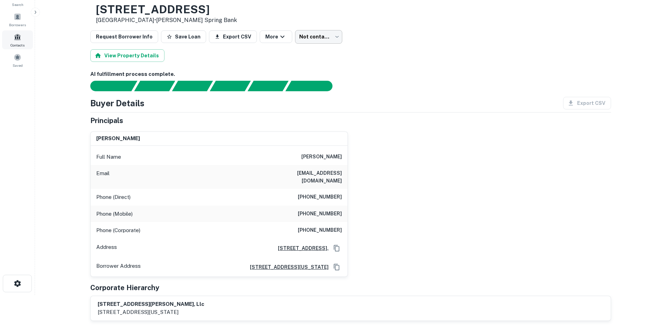
click at [297, 35] on body "Search Borrowers Contacts Saved Back to borrower requests Loan Details [STREET_…" at bounding box center [333, 130] width 666 height 330
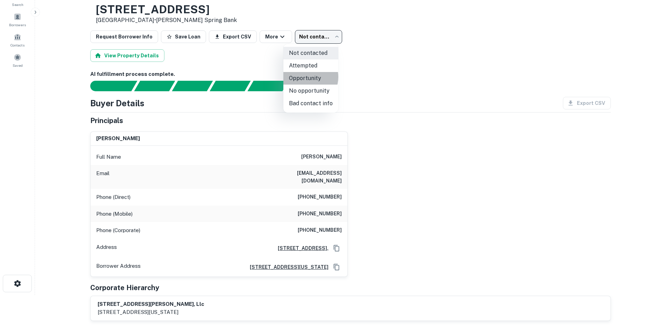
click at [305, 77] on li "Opportunity" at bounding box center [311, 78] width 55 height 13
type input "**********"
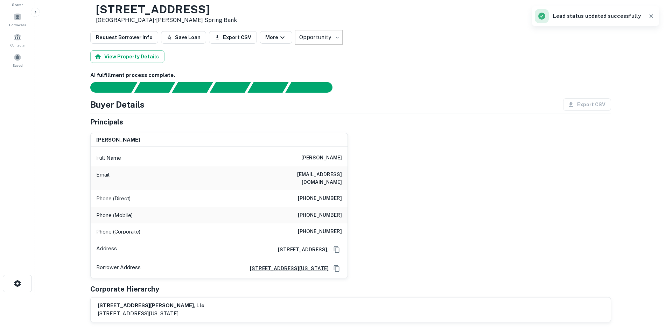
drag, startPoint x: 452, startPoint y: 108, endPoint x: 249, endPoint y: 72, distance: 206.2
click at [452, 108] on div "Buyer Details Export CSV" at bounding box center [350, 104] width 521 height 13
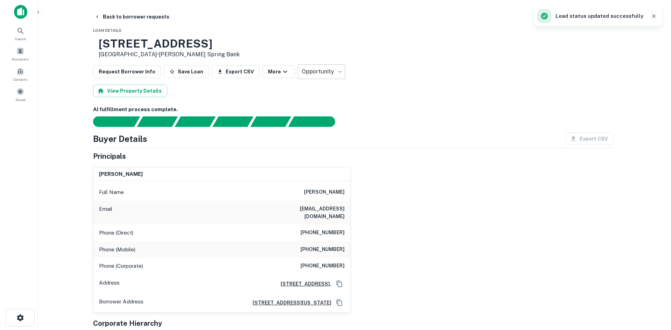
scroll to position [0, 0]
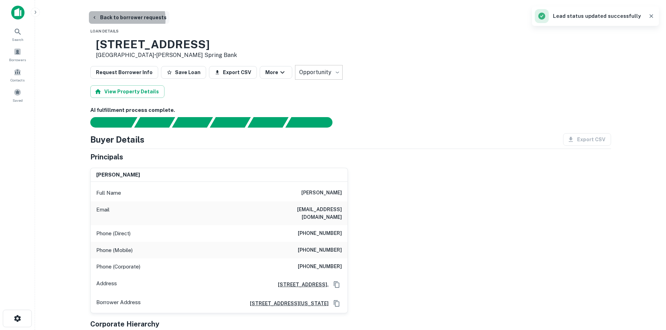
click at [120, 19] on button "Back to borrower requests" at bounding box center [129, 17] width 81 height 13
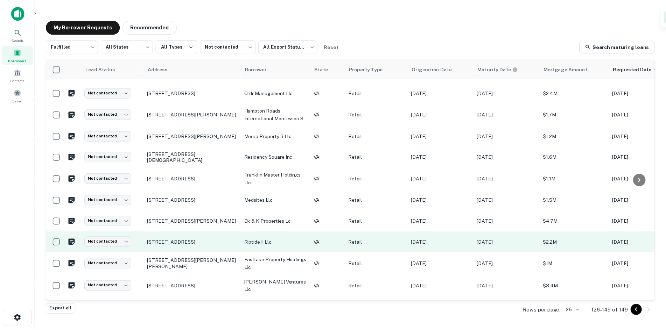
scroll to position [294, 0]
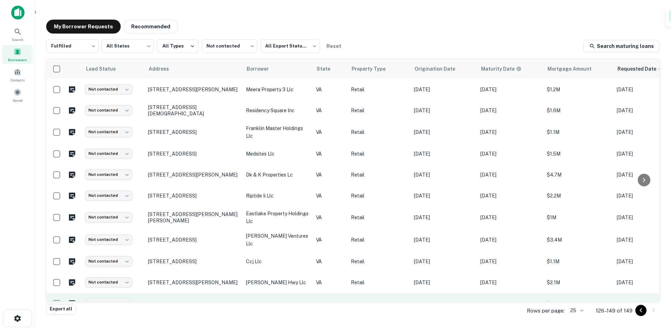
click at [175, 301] on p "[STREET_ADDRESS][PERSON_NAME]" at bounding box center [193, 304] width 91 height 6
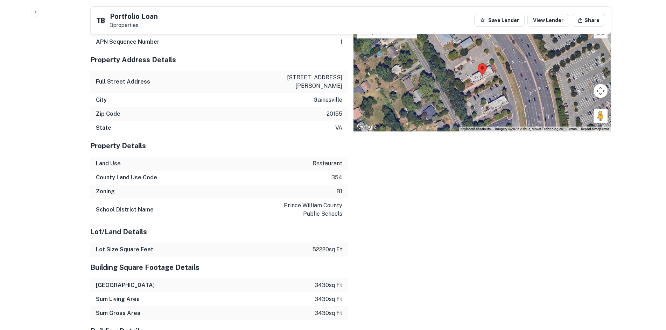
scroll to position [945, 0]
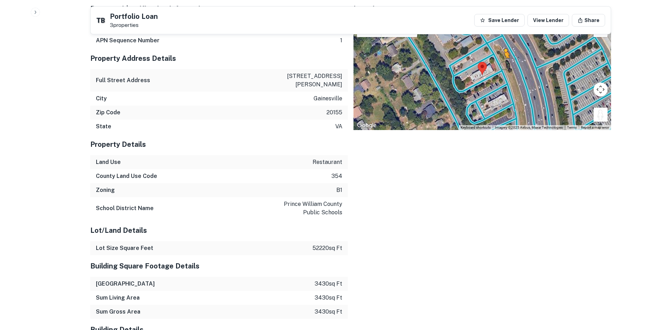
drag, startPoint x: 601, startPoint y: 119, endPoint x: 496, endPoint y: 64, distance: 118.5
click at [496, 64] on div "To activate drag with keyboard, press Alt + Enter. Once in keyboard drag state,…" at bounding box center [483, 75] width 258 height 111
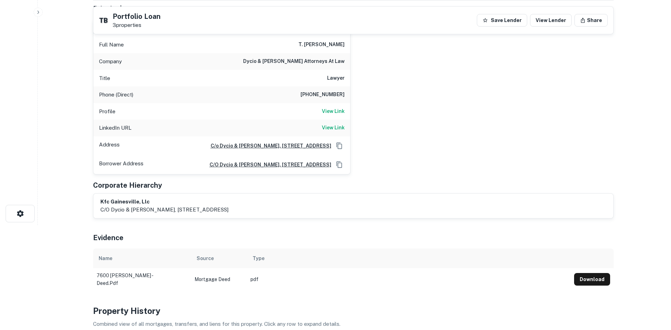
scroll to position [0, 0]
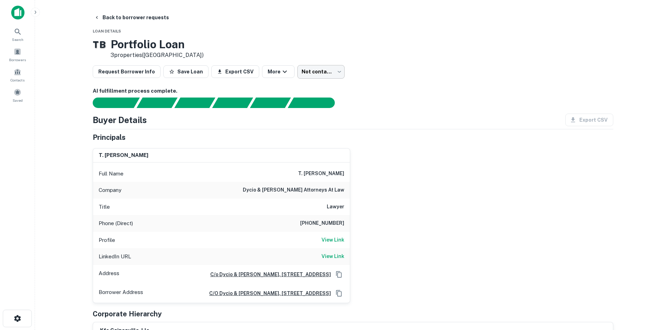
click at [320, 77] on body "Search Borrowers Contacts Saved Back to borrower requests Loan Details T B Port…" at bounding box center [335, 165] width 671 height 330
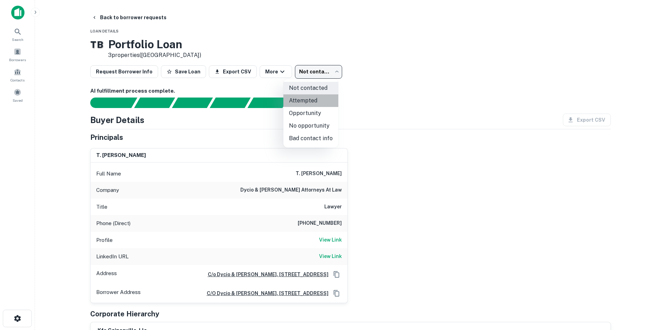
click at [315, 103] on li "Attempted" at bounding box center [311, 101] width 55 height 13
type input "*********"
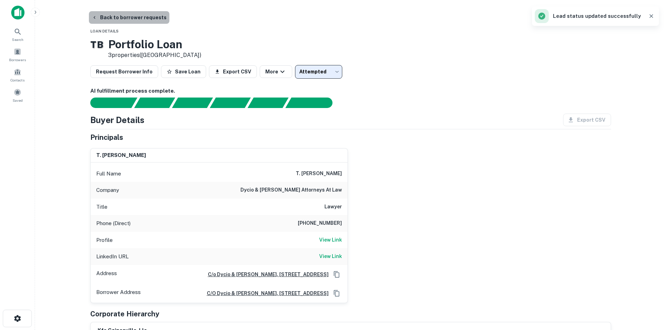
click at [147, 19] on button "Back to borrower requests" at bounding box center [129, 17] width 81 height 13
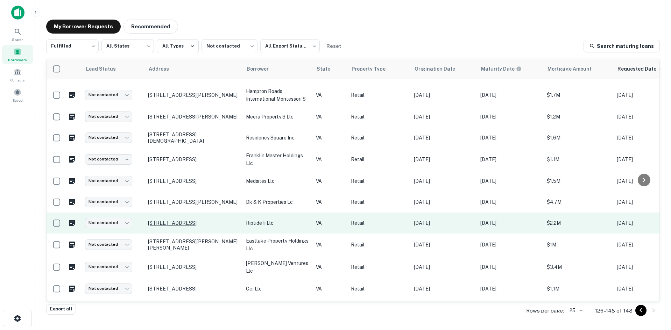
scroll to position [273, 0]
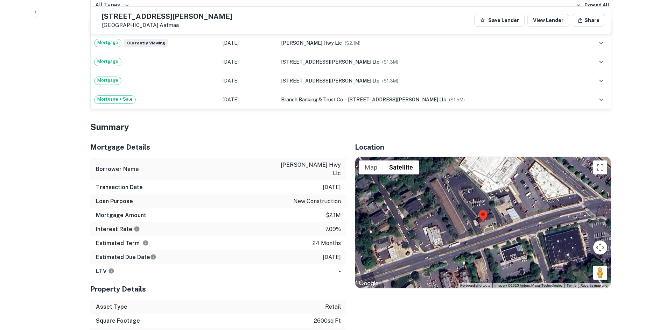
scroll to position [490, 0]
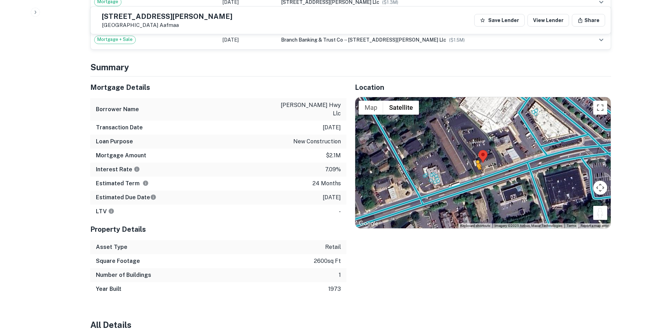
drag, startPoint x: 607, startPoint y: 209, endPoint x: 476, endPoint y: 170, distance: 136.6
click at [476, 170] on div "To activate drag with keyboard, press Alt + Enter. Once in keyboard drag state,…" at bounding box center [483, 163] width 256 height 132
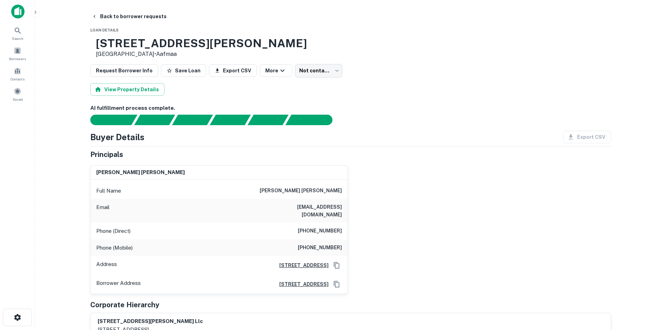
scroll to position [0, 0]
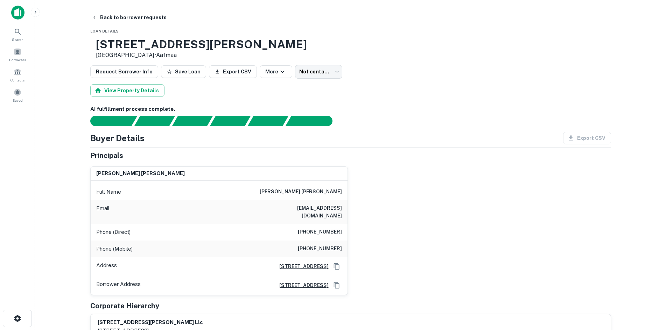
click at [343, 226] on div "Phone (Direct) (202) 841-5563" at bounding box center [219, 232] width 257 height 17
copy h6 "(202) 841-5563"
click at [329, 78] on body "Search Borrowers Contacts Saved Back to borrower requests Loan Details 5515 Lan…" at bounding box center [333, 165] width 666 height 330
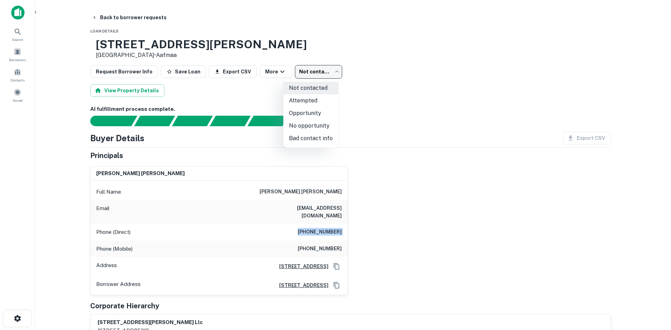
click at [322, 105] on li "Attempted" at bounding box center [311, 101] width 55 height 13
type input "*********"
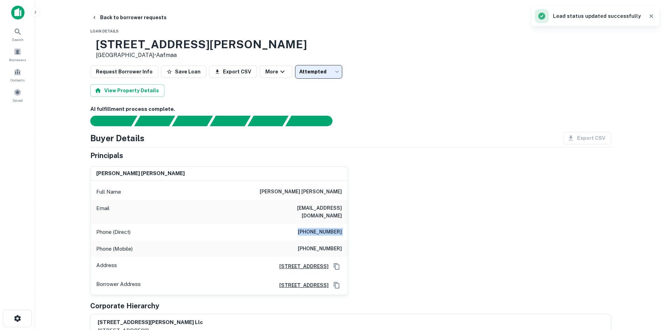
click at [128, 20] on button "Back to borrower requests" at bounding box center [129, 17] width 81 height 13
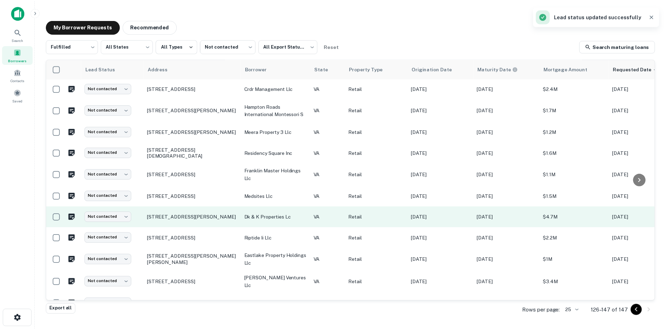
scroll to position [252, 0]
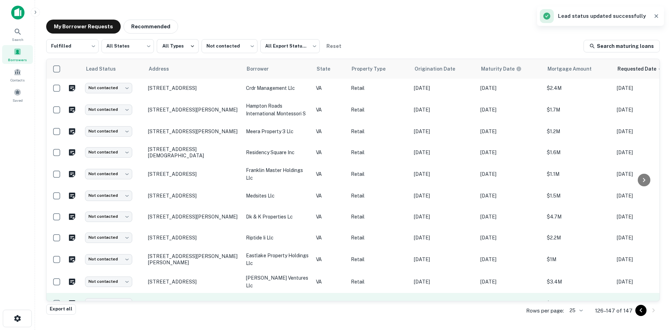
click at [184, 301] on p "[STREET_ADDRESS]" at bounding box center [193, 304] width 91 height 6
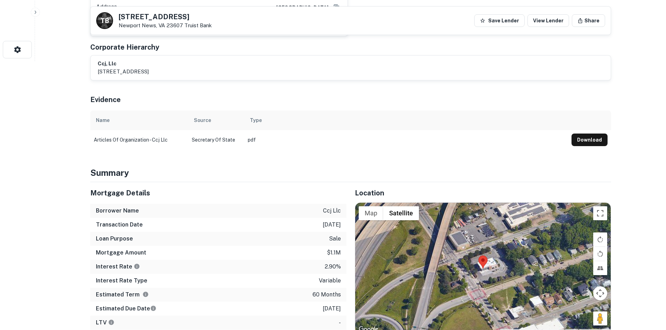
scroll to position [385, 0]
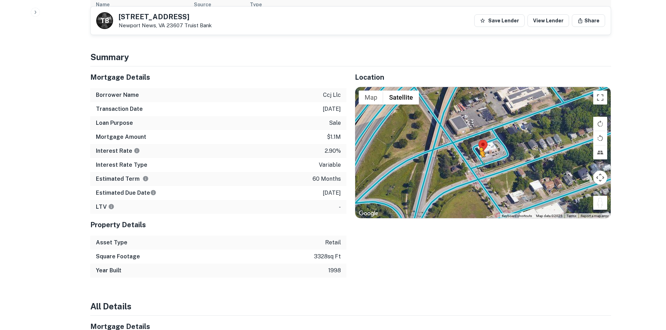
drag, startPoint x: 599, startPoint y: 200, endPoint x: 479, endPoint y: 156, distance: 128.1
click at [479, 156] on div "To activate drag with keyboard, press Alt + Enter. Once in keyboard drag state,…" at bounding box center [483, 153] width 256 height 132
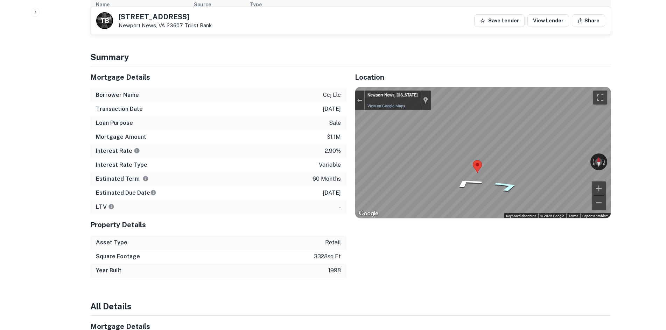
click at [516, 179] on icon "Go Northeast" at bounding box center [507, 186] width 46 height 16
click at [361, 98] on div "Exit the Street View" at bounding box center [359, 100] width 5 height 4
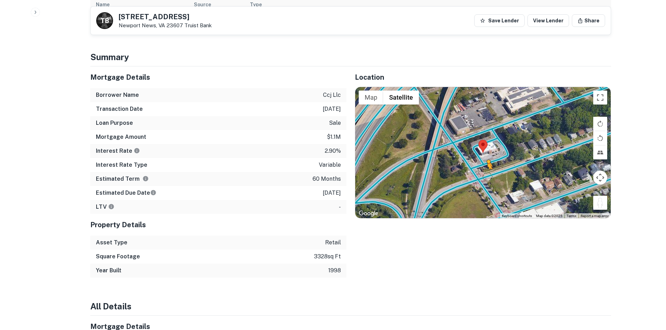
drag, startPoint x: 600, startPoint y: 201, endPoint x: 477, endPoint y: 165, distance: 128.4
click at [478, 165] on div "To activate drag with keyboard, press Alt + Enter. Once in keyboard drag state,…" at bounding box center [483, 153] width 256 height 132
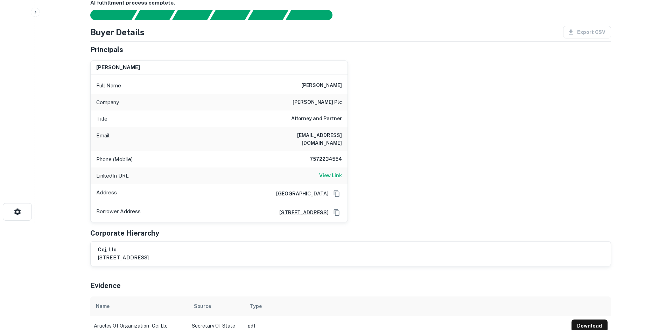
scroll to position [0, 0]
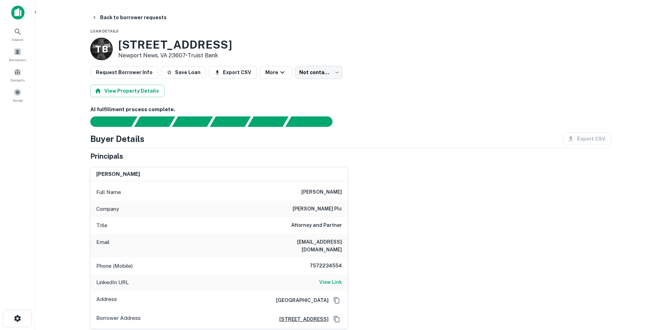
click at [323, 262] on h6 "7572234554" at bounding box center [321, 266] width 42 height 8
copy h6 "7572234554"
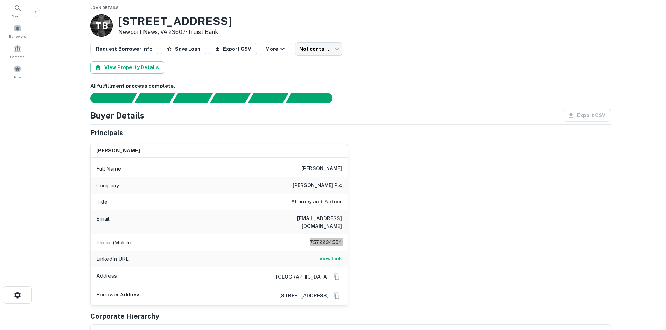
scroll to position [35, 0]
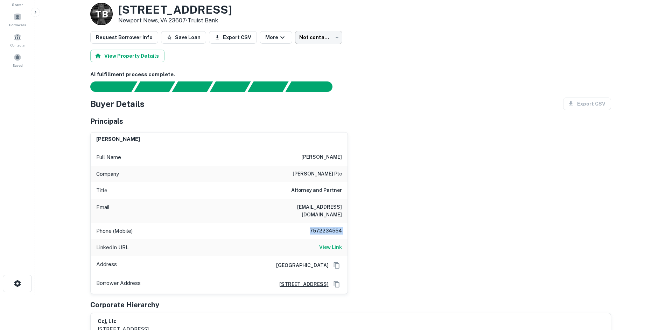
click at [311, 35] on body "Search Borrowers Contacts Saved Back to borrower requests Loan Details T B 3500…" at bounding box center [333, 130] width 666 height 330
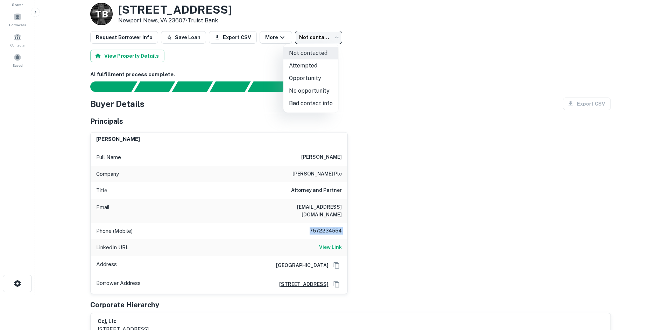
click at [307, 70] on li "Attempted" at bounding box center [311, 66] width 55 height 13
type input "*********"
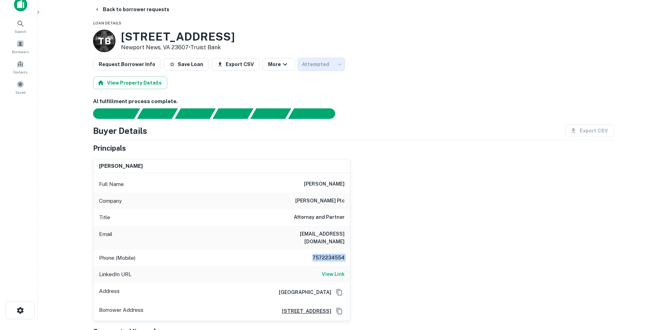
scroll to position [0, 0]
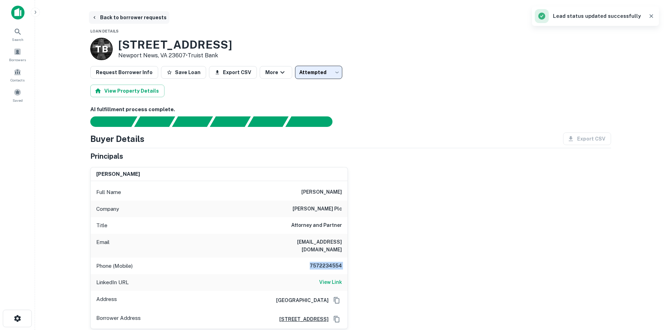
click at [156, 18] on button "Back to borrower requests" at bounding box center [129, 17] width 81 height 13
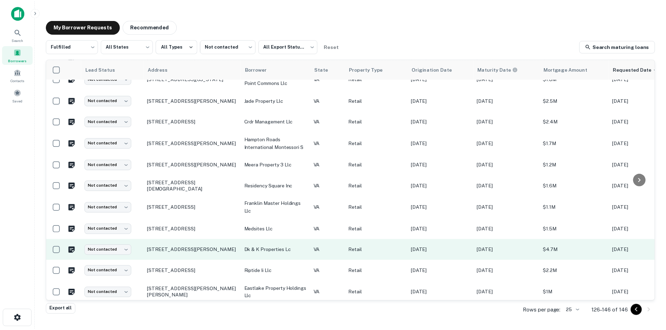
scroll to position [231, 0]
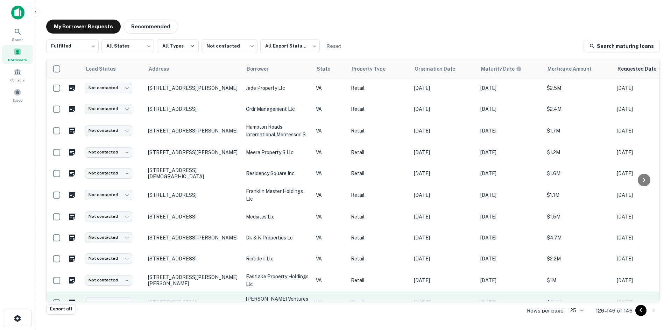
click at [199, 300] on p "[STREET_ADDRESS]" at bounding box center [193, 303] width 91 height 6
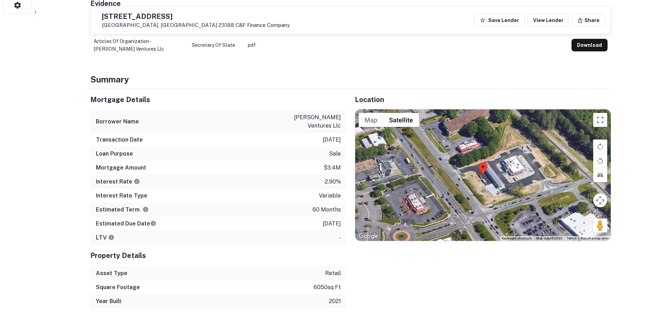
scroll to position [315, 0]
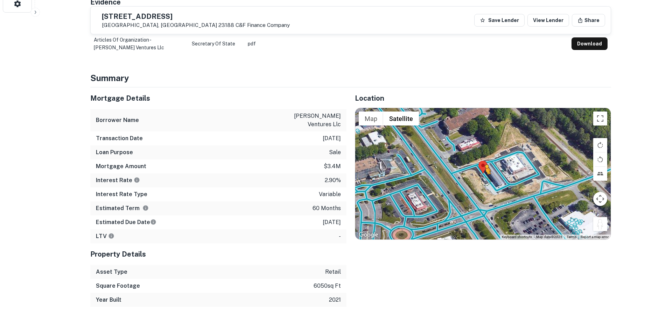
drag, startPoint x: 598, startPoint y: 221, endPoint x: 485, endPoint y: 175, distance: 122.7
click at [485, 175] on div "To activate drag with keyboard, press Alt + Enter. Once in keyboard drag state,…" at bounding box center [483, 174] width 256 height 132
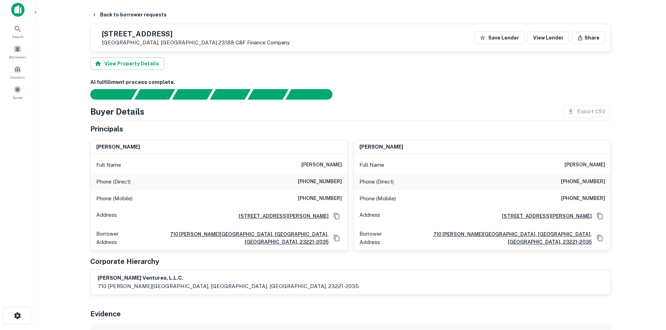
scroll to position [0, 0]
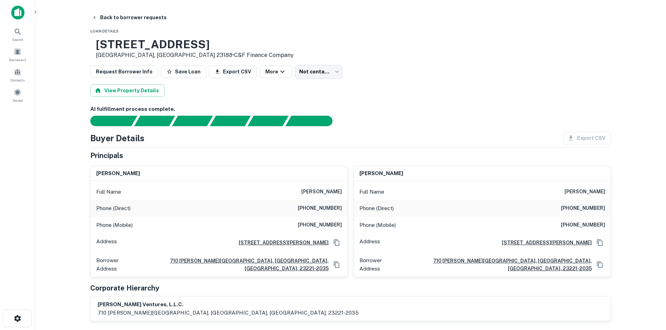
click at [336, 212] on h6 "(315) 839-5876" at bounding box center [320, 208] width 44 height 8
copy h6 "(315) 839-5876"
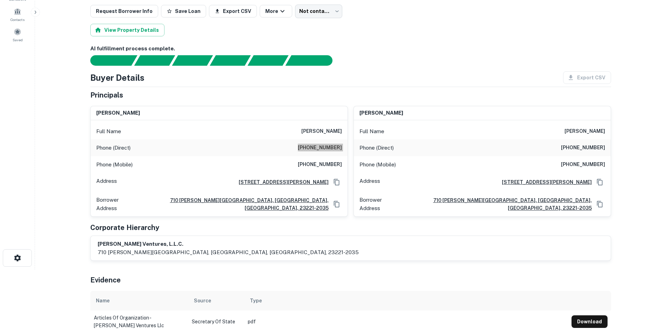
scroll to position [35, 0]
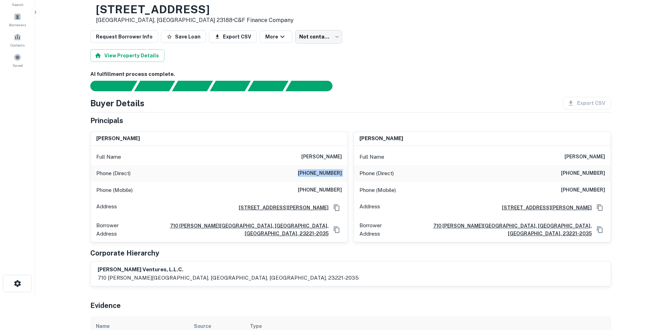
drag, startPoint x: 315, startPoint y: 187, endPoint x: 342, endPoint y: 1, distance: 187.9
click at [315, 187] on h6 "(804) 564-7001" at bounding box center [320, 190] width 44 height 8
click at [329, 190] on h6 "(804) 564-7001" at bounding box center [320, 190] width 44 height 8
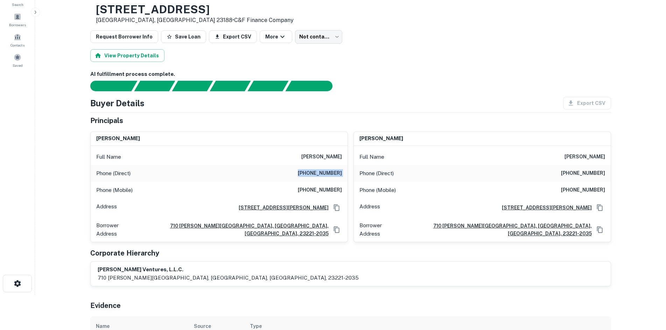
click at [329, 190] on h6 "(804) 564-7001" at bounding box center [320, 190] width 44 height 8
click at [291, 177] on div "Phone (Direct) (315) 839-5876" at bounding box center [219, 173] width 257 height 17
click at [334, 169] on div "Phone (Direct) (315) 839-5876" at bounding box center [219, 173] width 257 height 17
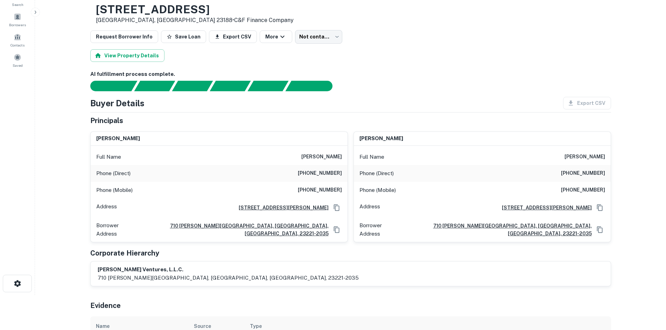
drag, startPoint x: 342, startPoint y: 1, endPoint x: 395, endPoint y: 77, distance: 91.6
click at [401, 80] on div "AI fulfillment process complete." at bounding box center [350, 80] width 521 height 21
click at [336, 192] on h6 "(804) 564-7001" at bounding box center [320, 190] width 44 height 8
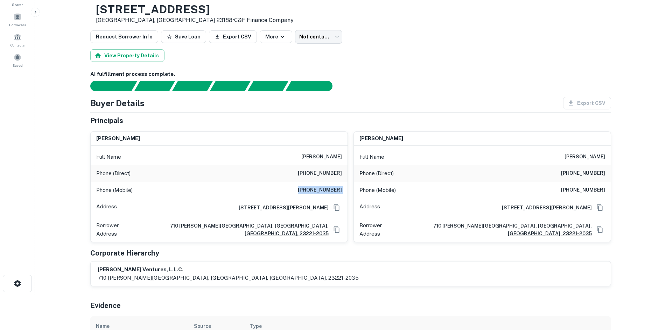
copy h6 "(804) 564-7001"
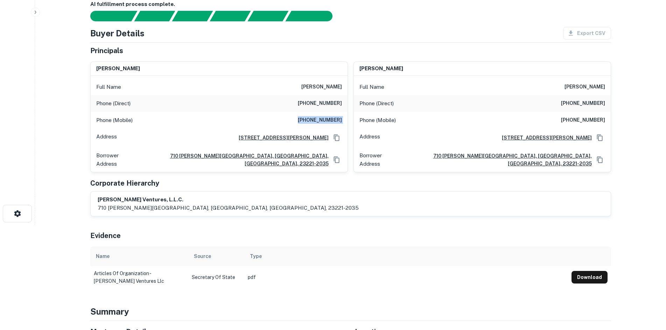
scroll to position [0, 0]
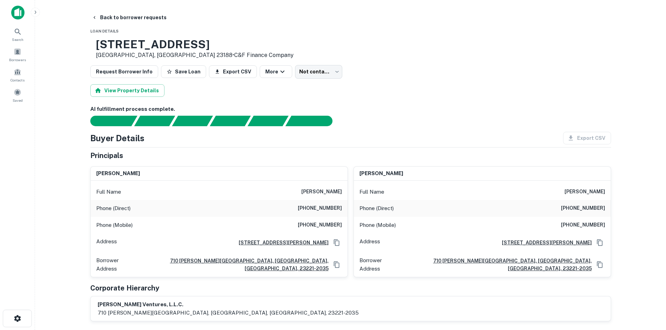
click at [588, 223] on h6 "(804) 873-2500" at bounding box center [583, 225] width 44 height 8
click at [587, 223] on h6 "(804) 873-2500" at bounding box center [583, 225] width 44 height 8
copy h6 "(804) 873-2500"
click at [313, 71] on body "Search Borrowers Contacts Saved Back to borrower requests Loan Details 6446 Ric…" at bounding box center [333, 165] width 666 height 330
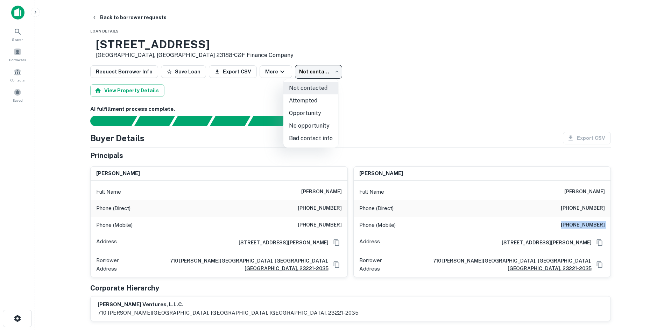
click at [314, 104] on li "Attempted" at bounding box center [311, 101] width 55 height 13
type input "*********"
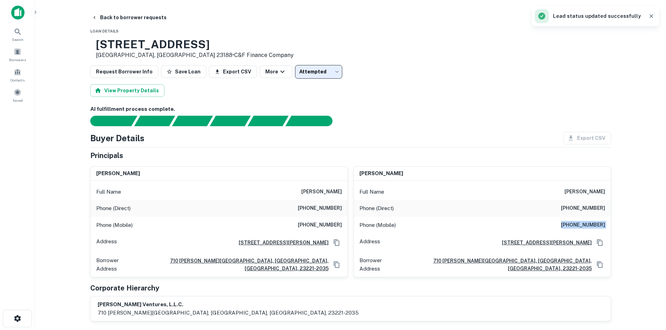
click at [120, 17] on button "Back to borrower requests" at bounding box center [129, 17] width 81 height 13
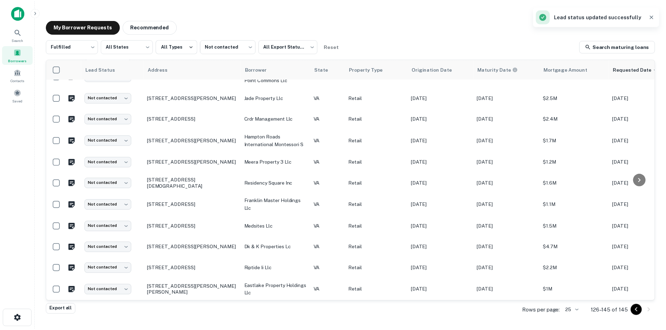
scroll to position [210, 0]
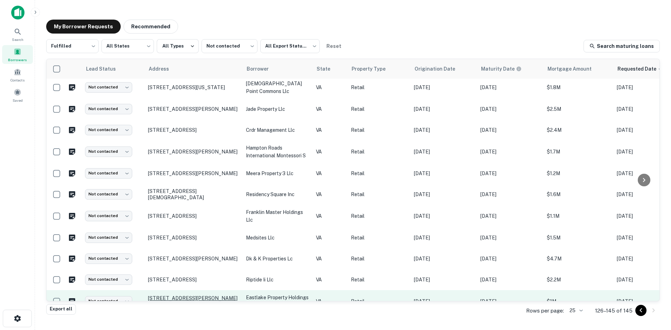
click at [180, 295] on p "[STREET_ADDRESS][PERSON_NAME][PERSON_NAME]" at bounding box center [193, 301] width 91 height 13
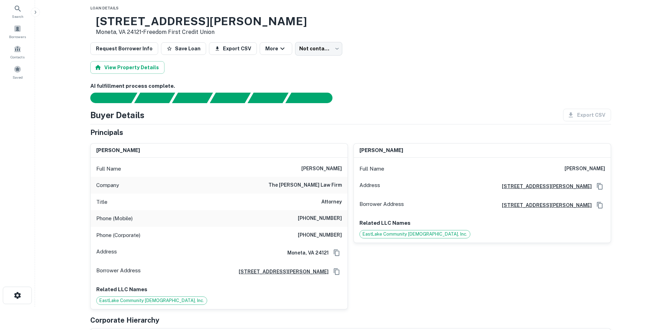
scroll to position [35, 0]
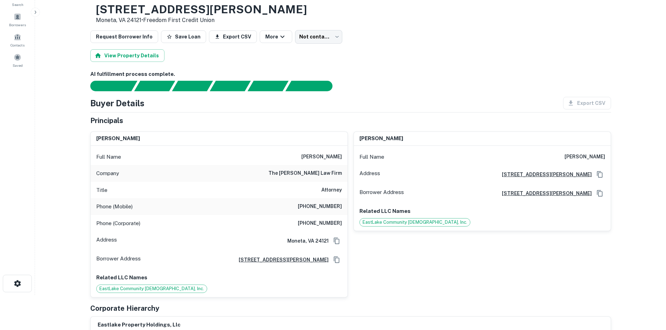
click at [320, 206] on h6 "(540) 420-5545" at bounding box center [320, 207] width 44 height 8
click at [321, 206] on h6 "(540) 420-5545" at bounding box center [320, 207] width 44 height 8
click at [322, 206] on h6 "(540) 420-5545" at bounding box center [320, 207] width 44 height 8
click at [323, 205] on h6 "(540) 420-5545" at bounding box center [320, 207] width 44 height 8
copy h6 "(540) 420-5545"
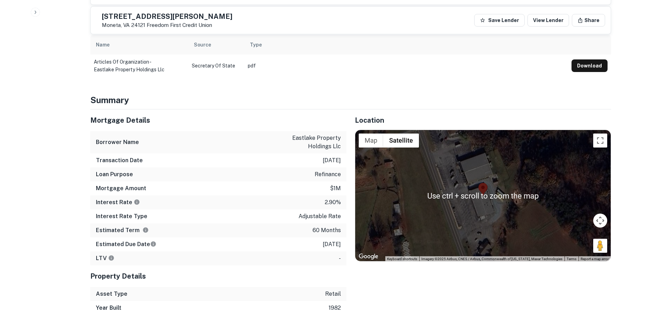
scroll to position [385, 0]
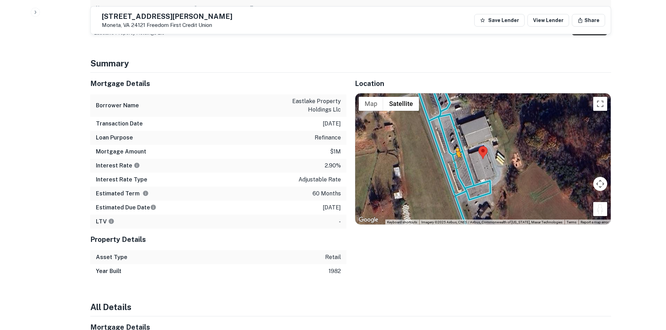
drag, startPoint x: 599, startPoint y: 213, endPoint x: 449, endPoint y: 169, distance: 156.1
click at [448, 169] on div "To activate drag with keyboard, press Alt + Enter. Once in keyboard drag state,…" at bounding box center [483, 159] width 256 height 132
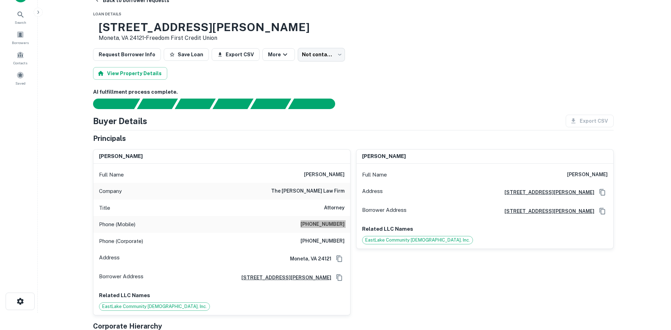
scroll to position [0, 0]
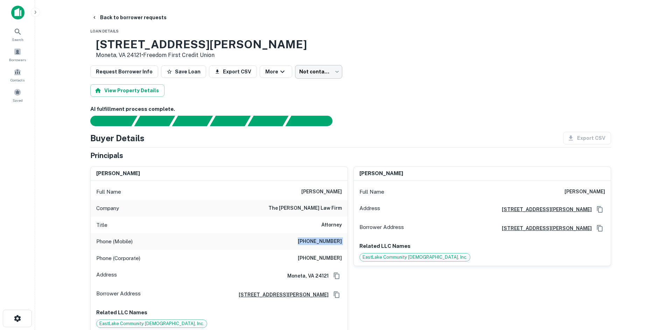
click at [312, 78] on body "Search Borrowers Contacts Saved Back to borrower requests Loan Details 1126 Hen…" at bounding box center [333, 165] width 666 height 330
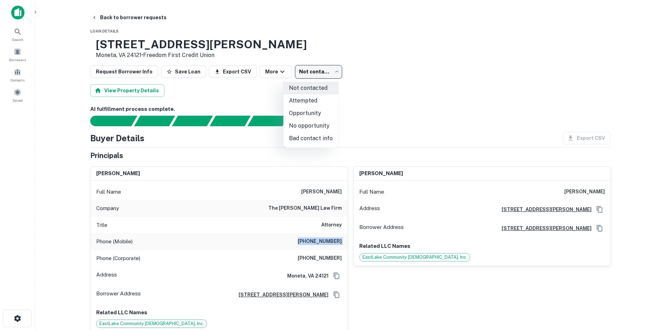
click at [312, 99] on li "Attempted" at bounding box center [311, 101] width 55 height 13
type input "*********"
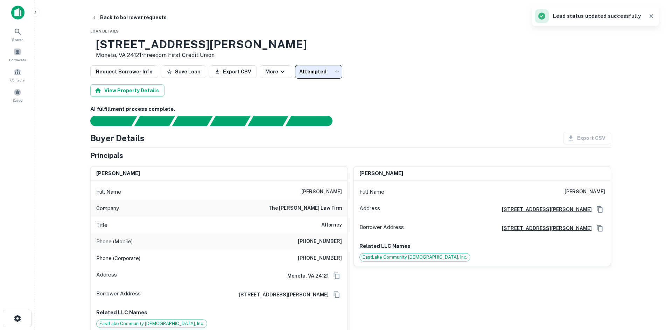
click at [130, 20] on button "Back to borrower requests" at bounding box center [129, 17] width 81 height 13
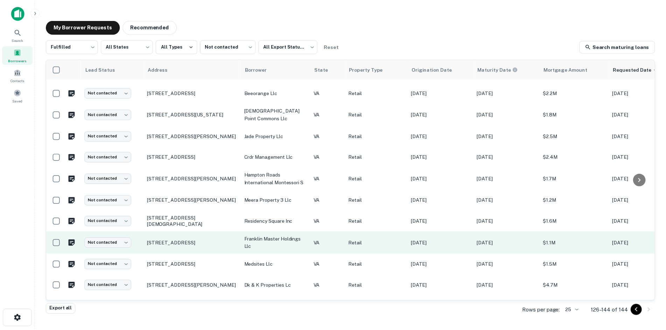
scroll to position [187, 0]
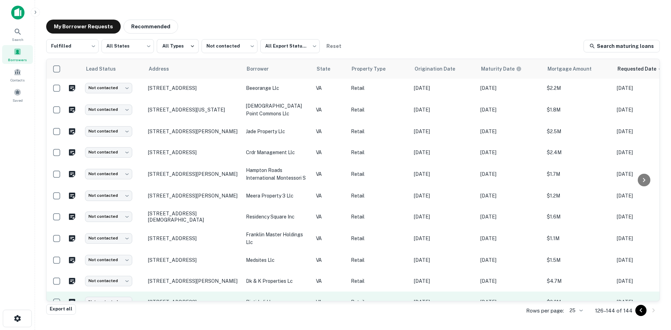
click at [191, 299] on p "[STREET_ADDRESS]" at bounding box center [193, 302] width 91 height 6
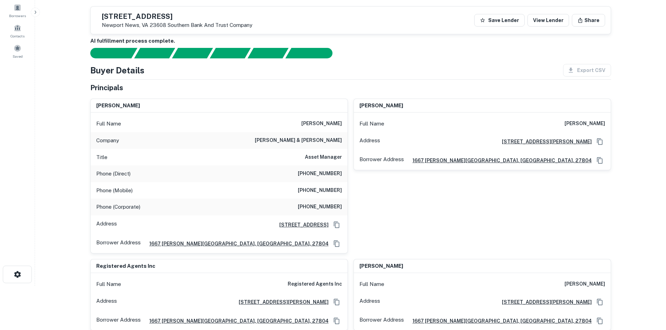
scroll to position [35, 0]
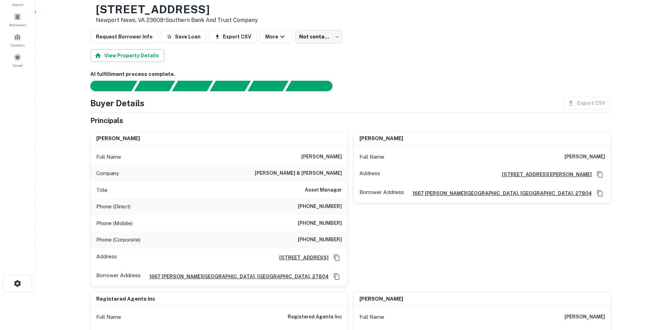
click at [329, 162] on div "Full Name mark a. russell" at bounding box center [219, 157] width 257 height 17
copy h6 "mark a. russell"
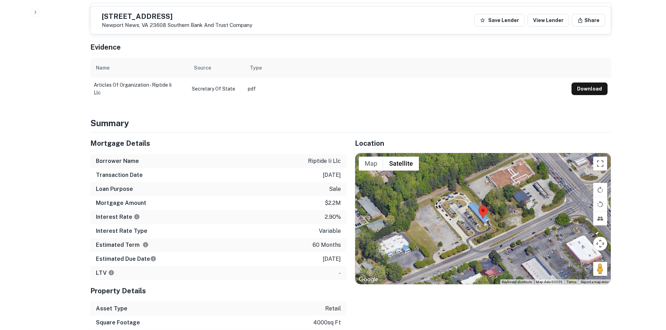
scroll to position [490, 0]
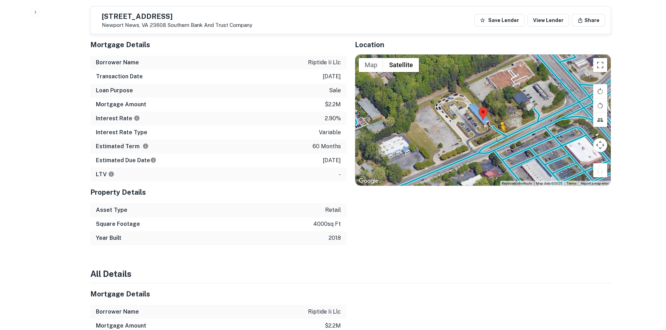
drag, startPoint x: 603, startPoint y: 170, endPoint x: 498, endPoint y: 136, distance: 110.3
click at [498, 136] on div "To activate drag with keyboard, press Alt + Enter. Once in keyboard drag state,…" at bounding box center [483, 121] width 256 height 132
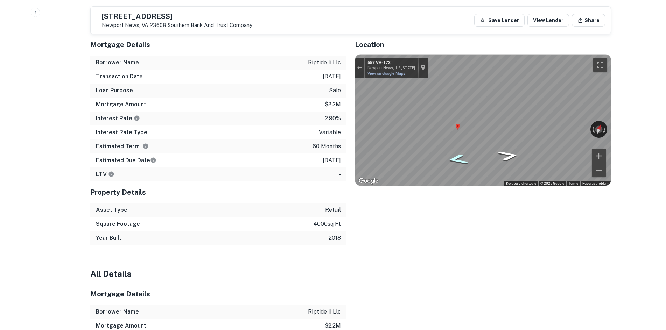
click at [471, 161] on icon "Go Southwest, VA-173" at bounding box center [457, 159] width 41 height 15
click at [468, 161] on icon "Go Southwest, VA-173" at bounding box center [457, 159] width 41 height 15
click at [513, 158] on icon "Go Northeast, VA-173" at bounding box center [508, 155] width 41 height 15
click at [363, 68] on button "Exit the Street View" at bounding box center [359, 67] width 9 height 9
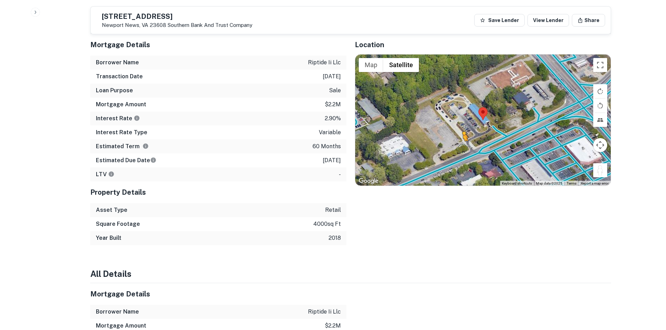
drag, startPoint x: 596, startPoint y: 173, endPoint x: 467, endPoint y: 149, distance: 131.4
click at [467, 149] on div "To activate drag with keyboard, press Alt + Enter. Once in keyboard drag state,…" at bounding box center [483, 121] width 256 height 132
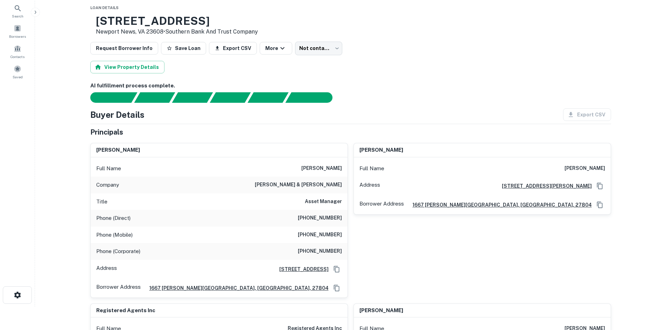
scroll to position [35, 0]
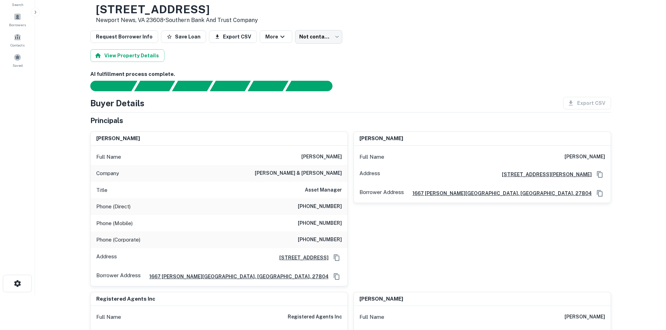
click at [319, 210] on h6 "(404) 853-5338" at bounding box center [320, 207] width 44 height 8
copy h6 "(404) 853-5338"
drag, startPoint x: 310, startPoint y: 155, endPoint x: 331, endPoint y: 193, distance: 42.9
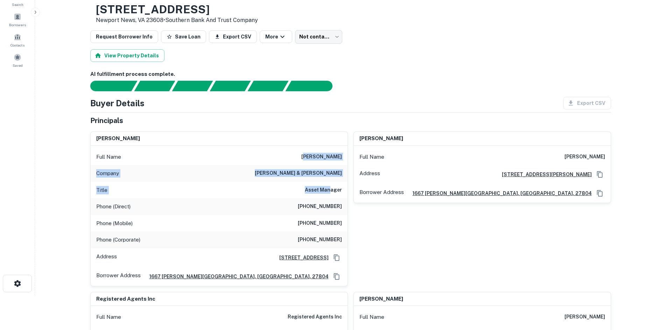
click at [331, 193] on div "Full Name mark a. russell Company cushman & wakefield Title Asset Manager Phone…" at bounding box center [219, 216] width 257 height 140
click at [341, 187] on h6 "Asset Manager" at bounding box center [323, 190] width 37 height 8
drag, startPoint x: 344, startPoint y: 197, endPoint x: 301, endPoint y: 145, distance: 67.4
click at [301, 145] on div "mark a. russell Full Name mark a. russell Company cushman & wakefield Title Ass…" at bounding box center [219, 209] width 257 height 154
click at [304, 145] on div "mark a. russell" at bounding box center [219, 139] width 257 height 14
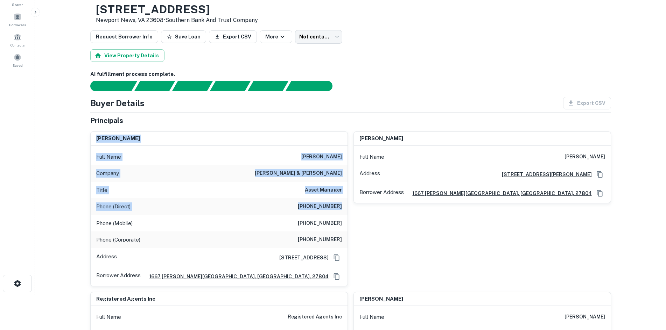
drag, startPoint x: 88, startPoint y: 134, endPoint x: 345, endPoint y: 207, distance: 266.7
click at [345, 207] on div "mark a. russell Full Name mark a. russell Company cushman & wakefield Title Ass…" at bounding box center [216, 206] width 263 height 161
click at [345, 207] on div "Phone (Direct) (404) 853-5338" at bounding box center [219, 206] width 257 height 17
drag, startPoint x: 345, startPoint y: 217, endPoint x: 88, endPoint y: 123, distance: 273.5
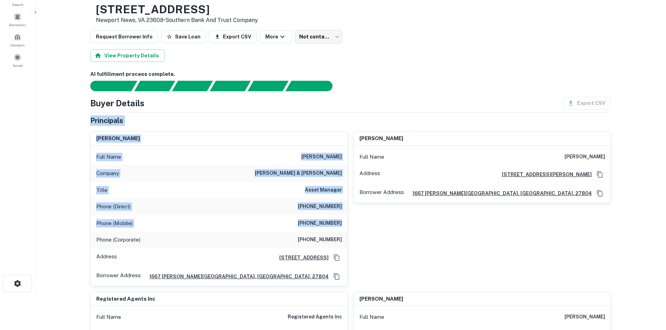
click at [104, 133] on div "mark a. russell" at bounding box center [219, 139] width 257 height 14
drag, startPoint x: 96, startPoint y: 136, endPoint x: 343, endPoint y: 230, distance: 264.5
click at [344, 230] on div "mark a. russell Full Name mark a. russell Company cushman & wakefield Title Ass…" at bounding box center [219, 209] width 257 height 154
click at [339, 230] on div "Phone (Mobile) (770) 545-1335" at bounding box center [219, 223] width 257 height 17
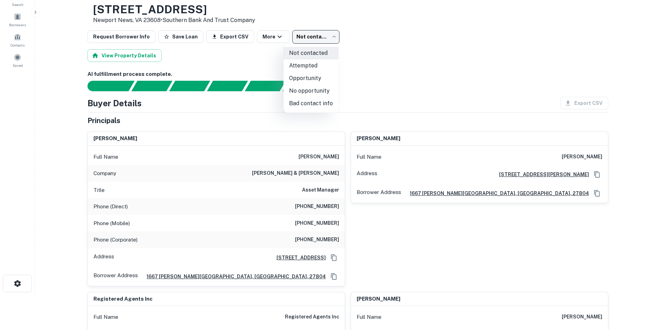
click at [325, 36] on body "Search Borrowers Contacts Saved Back to borrower requests Loan Details 557 Denb…" at bounding box center [333, 130] width 666 height 330
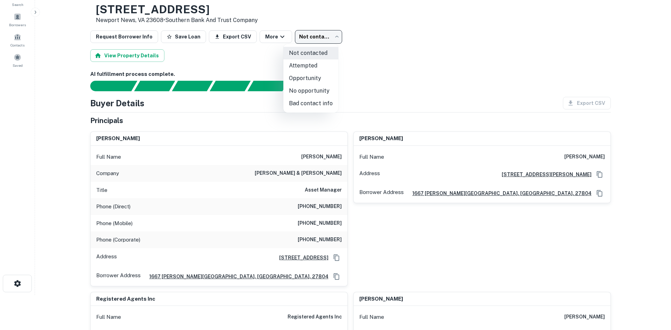
click at [308, 103] on li "Bad contact info" at bounding box center [311, 103] width 55 height 13
type input "**********"
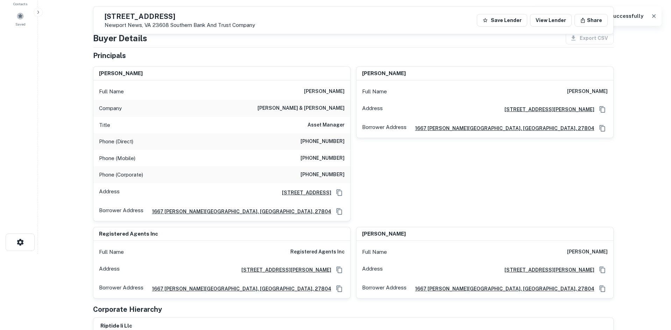
scroll to position [0, 0]
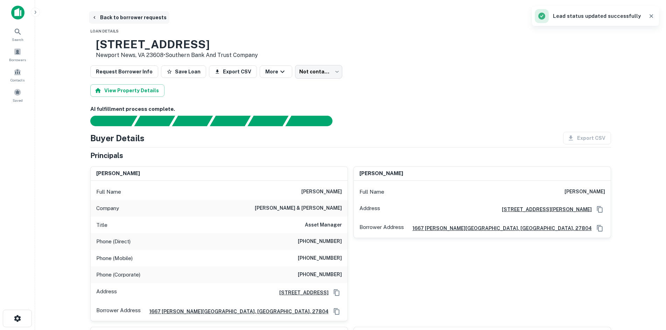
click at [143, 15] on button "Back to borrower requests" at bounding box center [129, 17] width 81 height 13
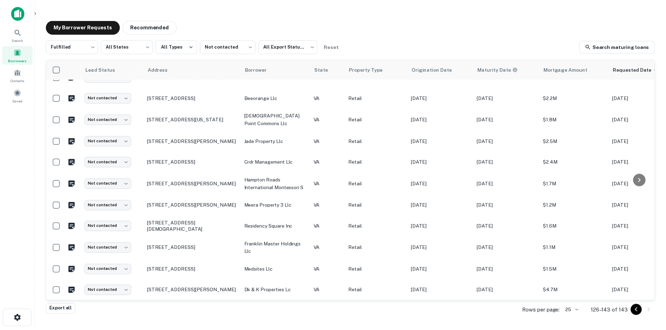
scroll to position [166, 0]
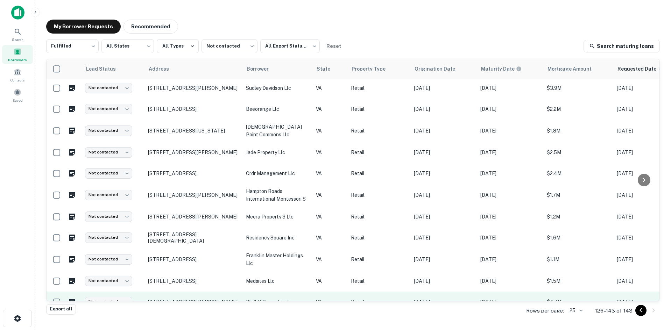
click at [174, 299] on p "[STREET_ADDRESS][PERSON_NAME]" at bounding box center [193, 302] width 91 height 6
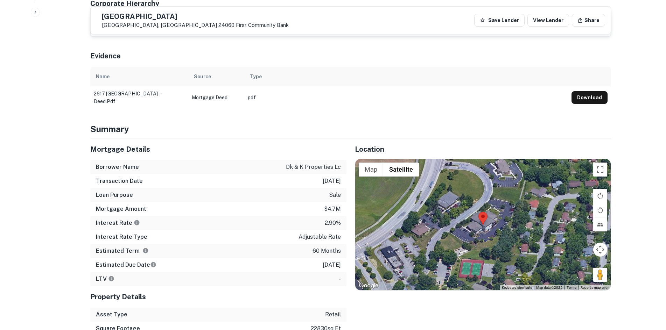
scroll to position [350, 0]
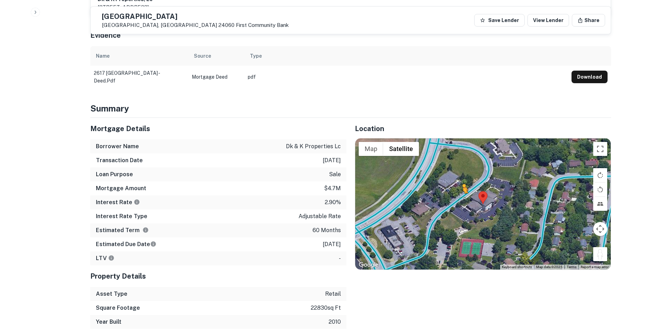
drag, startPoint x: 605, startPoint y: 249, endPoint x: 462, endPoint y: 194, distance: 153.1
click at [462, 194] on div "To activate drag with keyboard, press Alt + Enter. Once in keyboard drag state,…" at bounding box center [483, 205] width 256 height 132
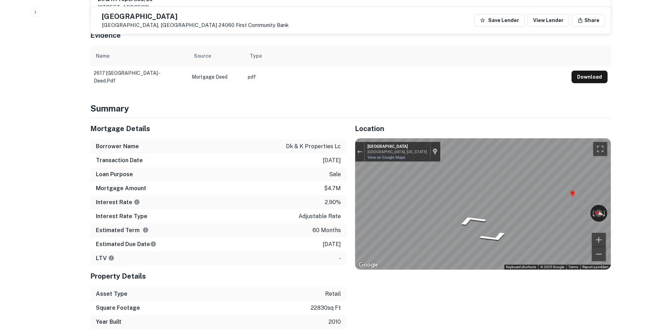
click at [307, 167] on div "Mortgage Details Borrower Name dk & k properties lc Transaction Date 6/24/2021 …" at bounding box center [346, 223] width 529 height 211
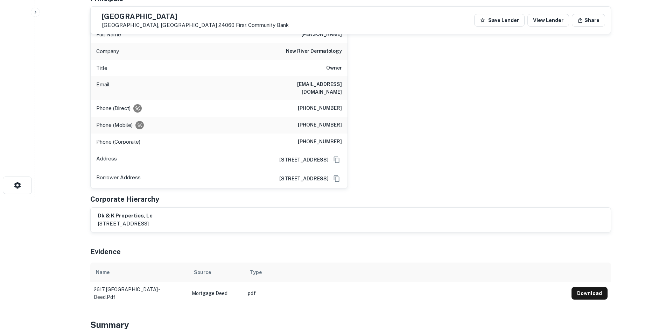
scroll to position [70, 0]
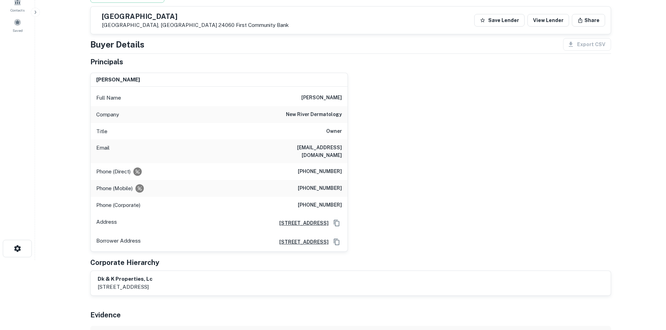
click at [334, 184] on h6 "(540) 449-3575" at bounding box center [320, 188] width 44 height 8
copy h6 "(540) 449-3575"
click at [425, 180] on div "daniel s. hurd Full Name daniel s. hurd Company new river dermatology Title Own…" at bounding box center [348, 159] width 527 height 185
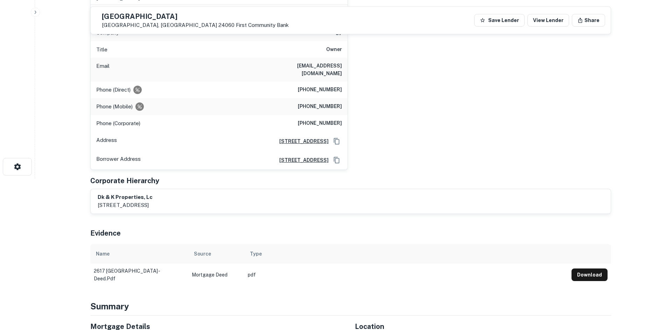
scroll to position [315, 0]
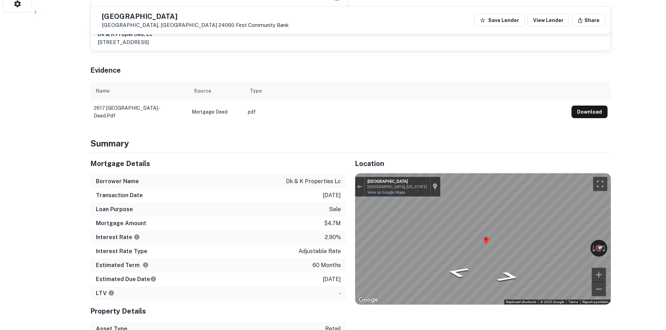
click at [495, 111] on td "pdf" at bounding box center [406, 112] width 324 height 22
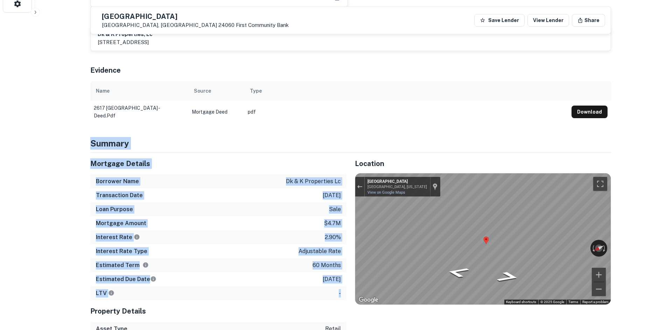
drag, startPoint x: 93, startPoint y: 140, endPoint x: 339, endPoint y: 290, distance: 287.8
click at [337, 287] on div "LTV -" at bounding box center [218, 294] width 256 height 14
drag, startPoint x: 343, startPoint y: 289, endPoint x: 85, endPoint y: 142, distance: 297.0
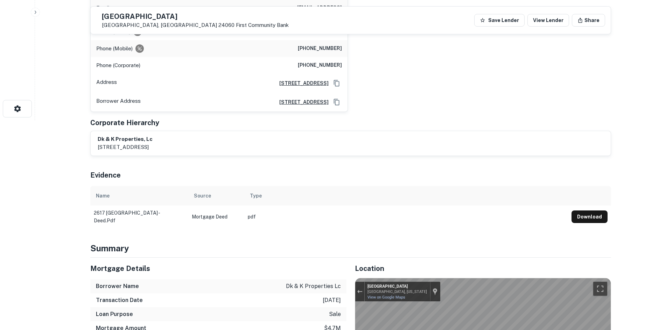
scroll to position [35, 0]
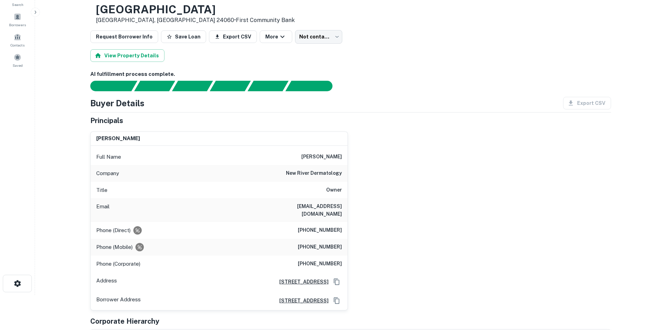
click at [45, 58] on main "Back to borrower requests Loan Details 2617 Sheffield Dr Blacksburg, VA 24060 •…" at bounding box center [350, 130] width 631 height 330
click at [419, 56] on div "View Property Details" at bounding box center [350, 55] width 521 height 13
drag, startPoint x: 377, startPoint y: 40, endPoint x: 19, endPoint y: 58, distance: 359.3
click at [377, 40] on div "Request Borrower Info Save Loan Export CSV More Not contacted **** ​" at bounding box center [350, 36] width 521 height 13
drag, startPoint x: 363, startPoint y: 46, endPoint x: 341, endPoint y: 91, distance: 50.4
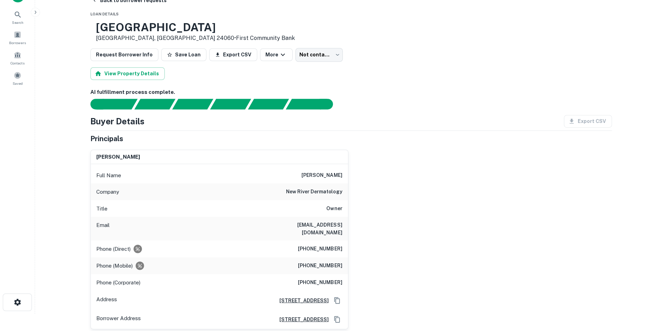
scroll to position [0, 0]
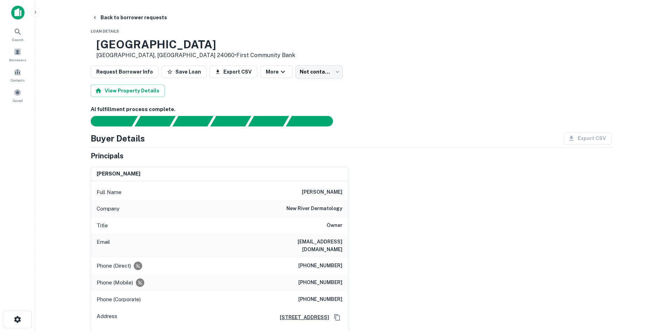
click at [435, 146] on div "Buyer Details Export CSV Principals daniel s. hurd Full Name daniel s. hurd Com…" at bounding box center [351, 261] width 521 height 258
click at [446, 158] on div "Principals" at bounding box center [351, 156] width 521 height 11
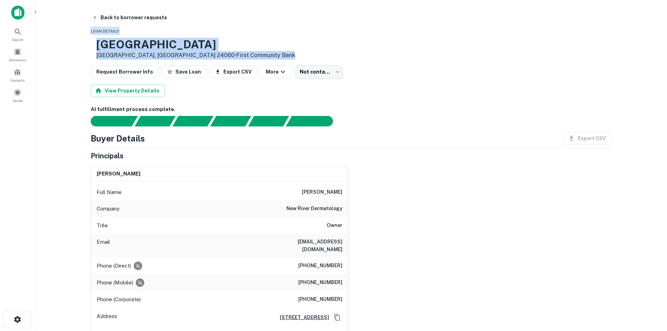
drag, startPoint x: 114, startPoint y: 37, endPoint x: 325, endPoint y: 54, distance: 212.1
click at [328, 46] on div "2617 Sheffield Dr Blacksburg, VA 24060 • First Community Bank" at bounding box center [351, 49] width 521 height 22
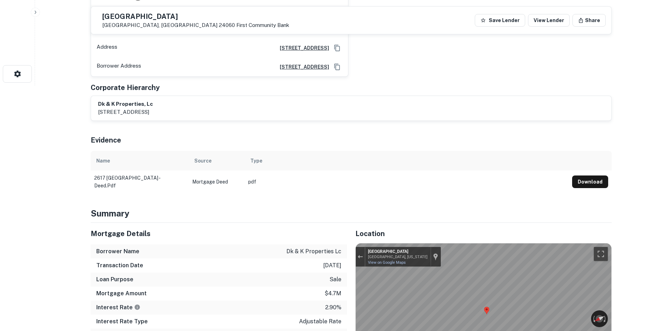
scroll to position [245, 0]
